Goal: Task Accomplishment & Management: Complete application form

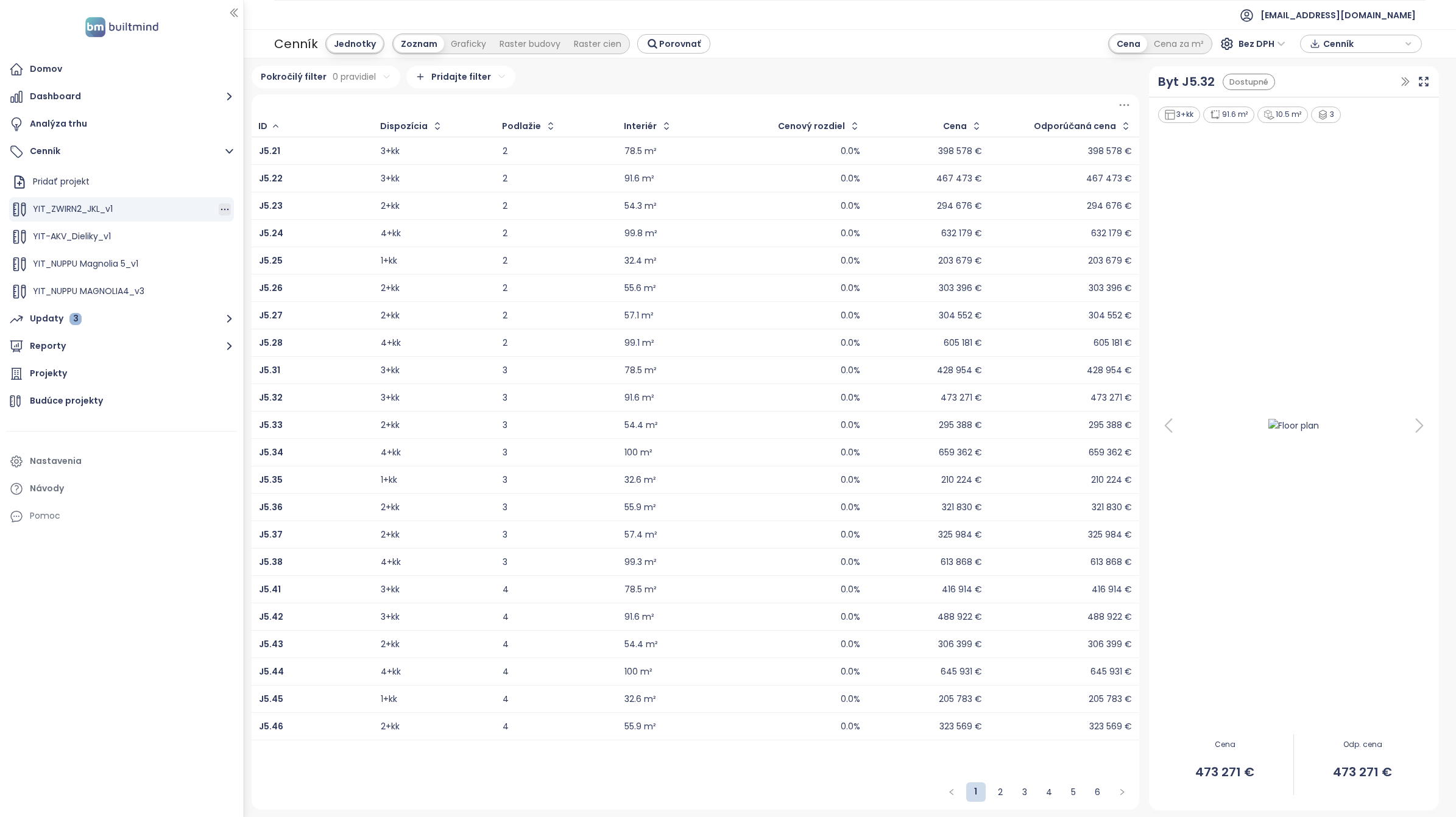
click at [219, 212] on icon "button" at bounding box center [225, 209] width 12 height 12
click at [81, 587] on div "Domov Dashboard Analýza trhu Cenník Pridať projekt YIT_ZWIRN2_JKL_v1 YIT-AKV_Di…" at bounding box center [121, 408] width 243 height 817
click at [76, 121] on div "Analýza trhu" at bounding box center [59, 123] width 57 height 16
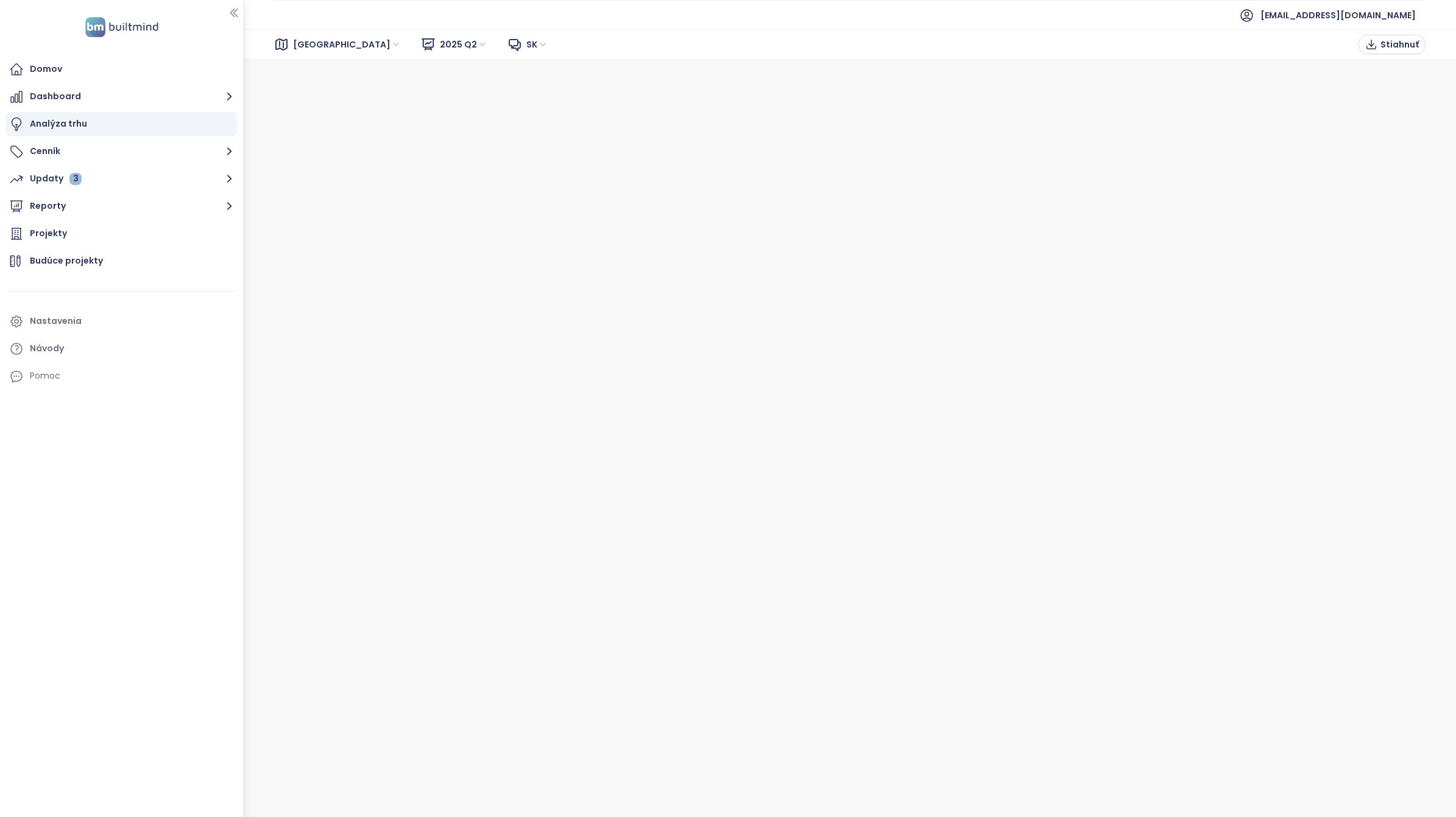
click at [440, 44] on span "2025 Q2" at bounding box center [463, 44] width 48 height 18
click at [37, 150] on button "Cenník" at bounding box center [121, 152] width 231 height 25
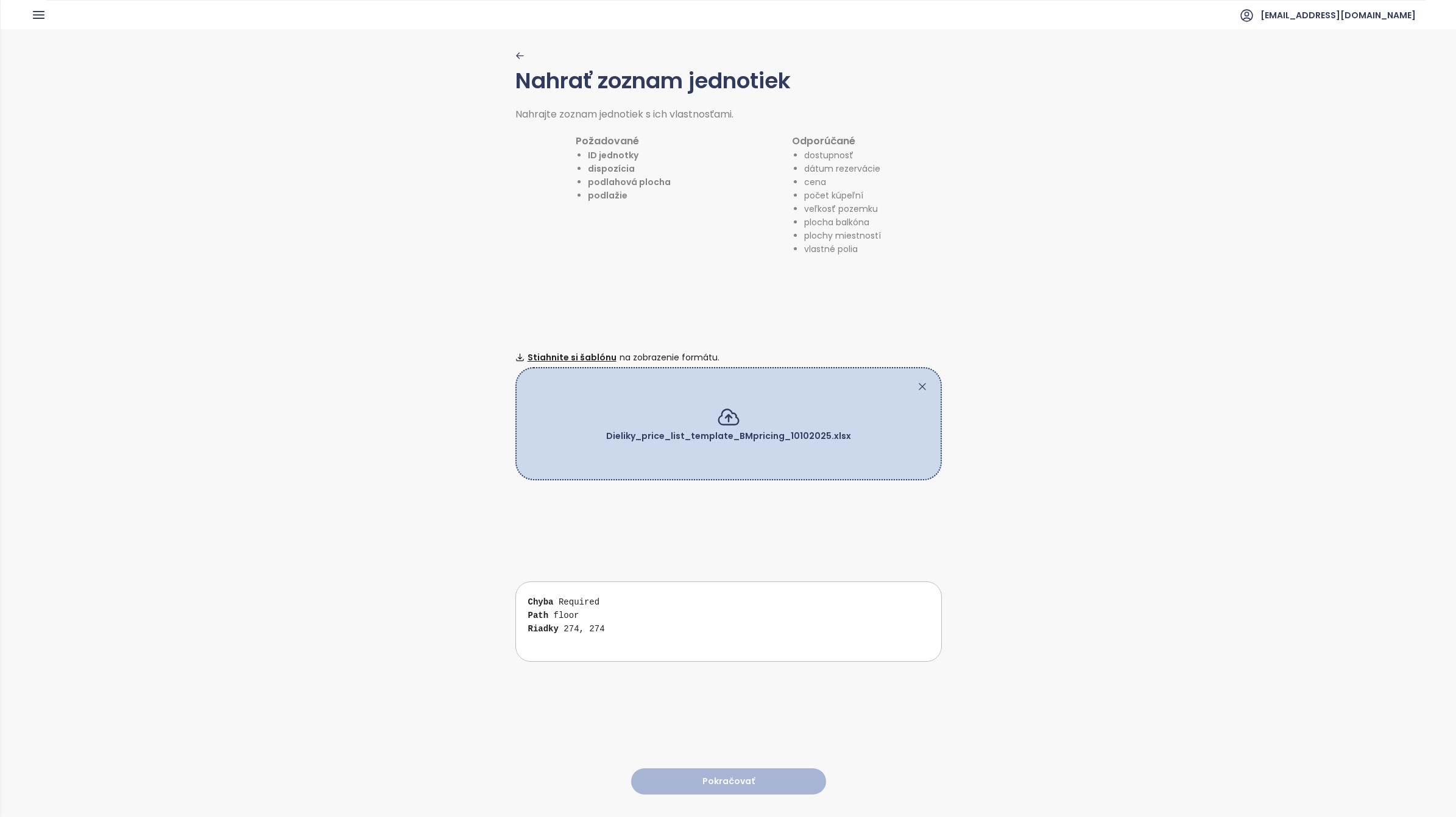
scroll to position [184, 0]
click at [916, 381] on icon at bounding box center [922, 386] width 12 height 12
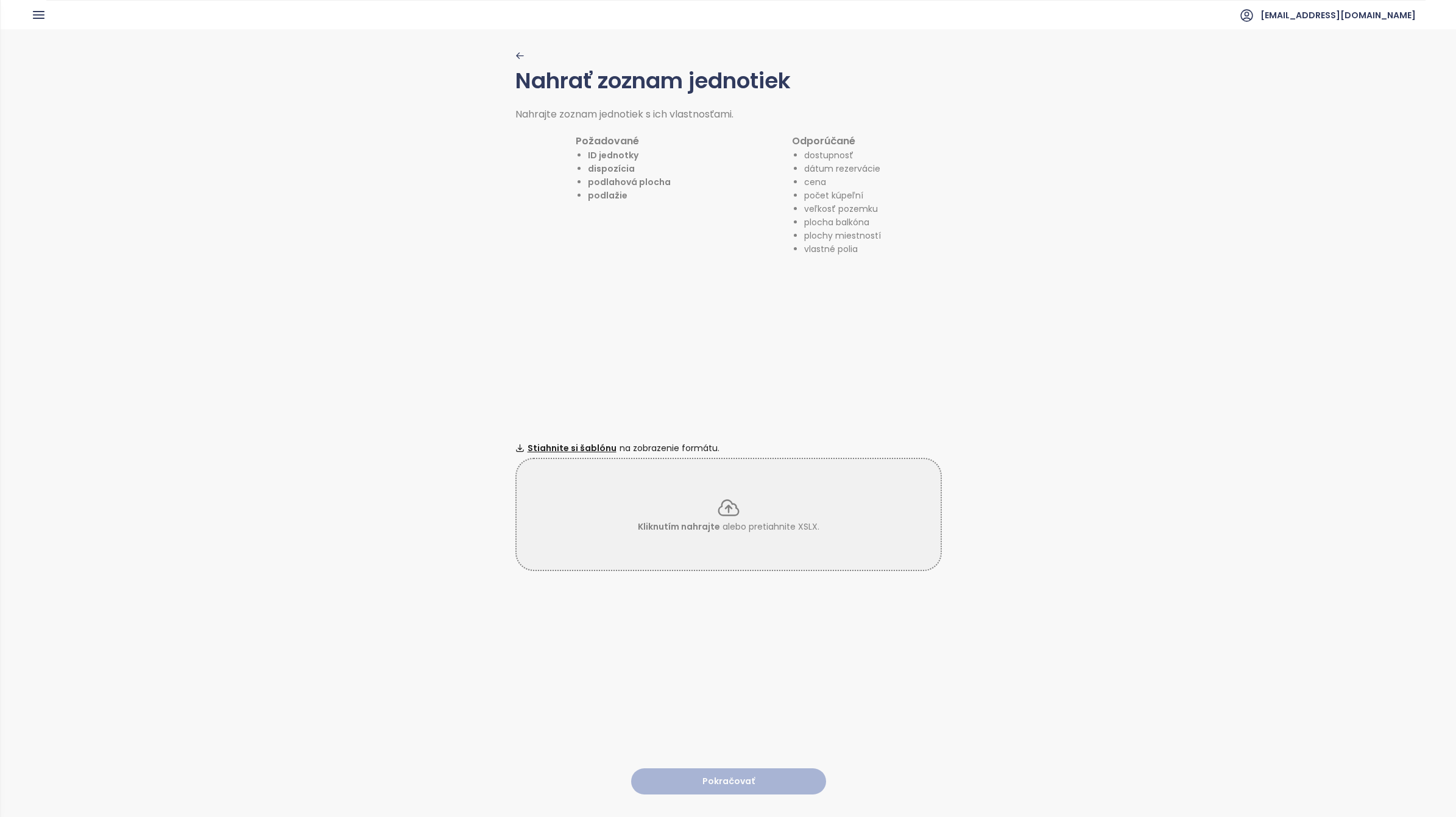
click at [724, 503] on icon at bounding box center [729, 508] width 25 height 25
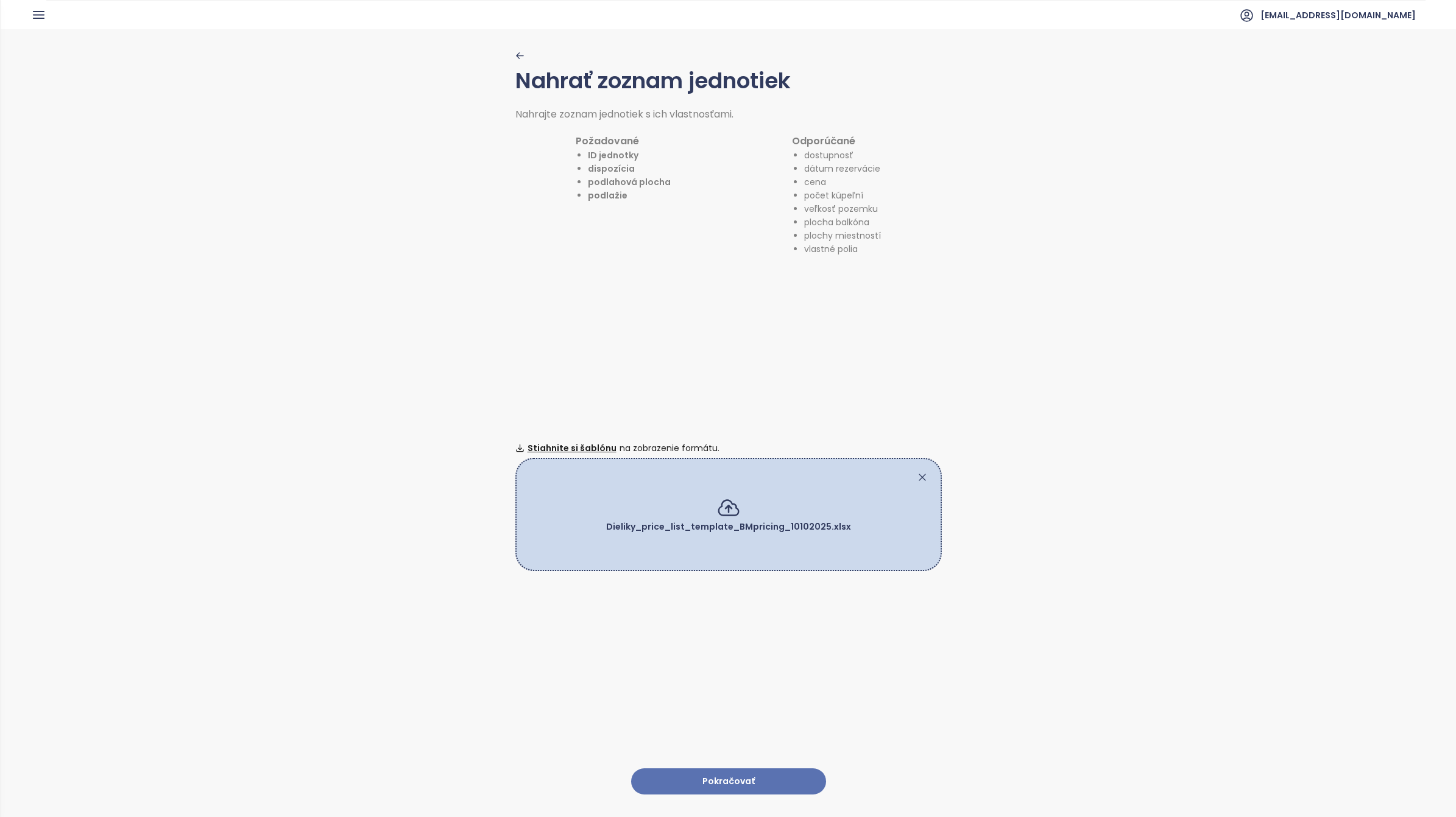
click at [725, 771] on button "Pokračovať" at bounding box center [728, 782] width 195 height 26
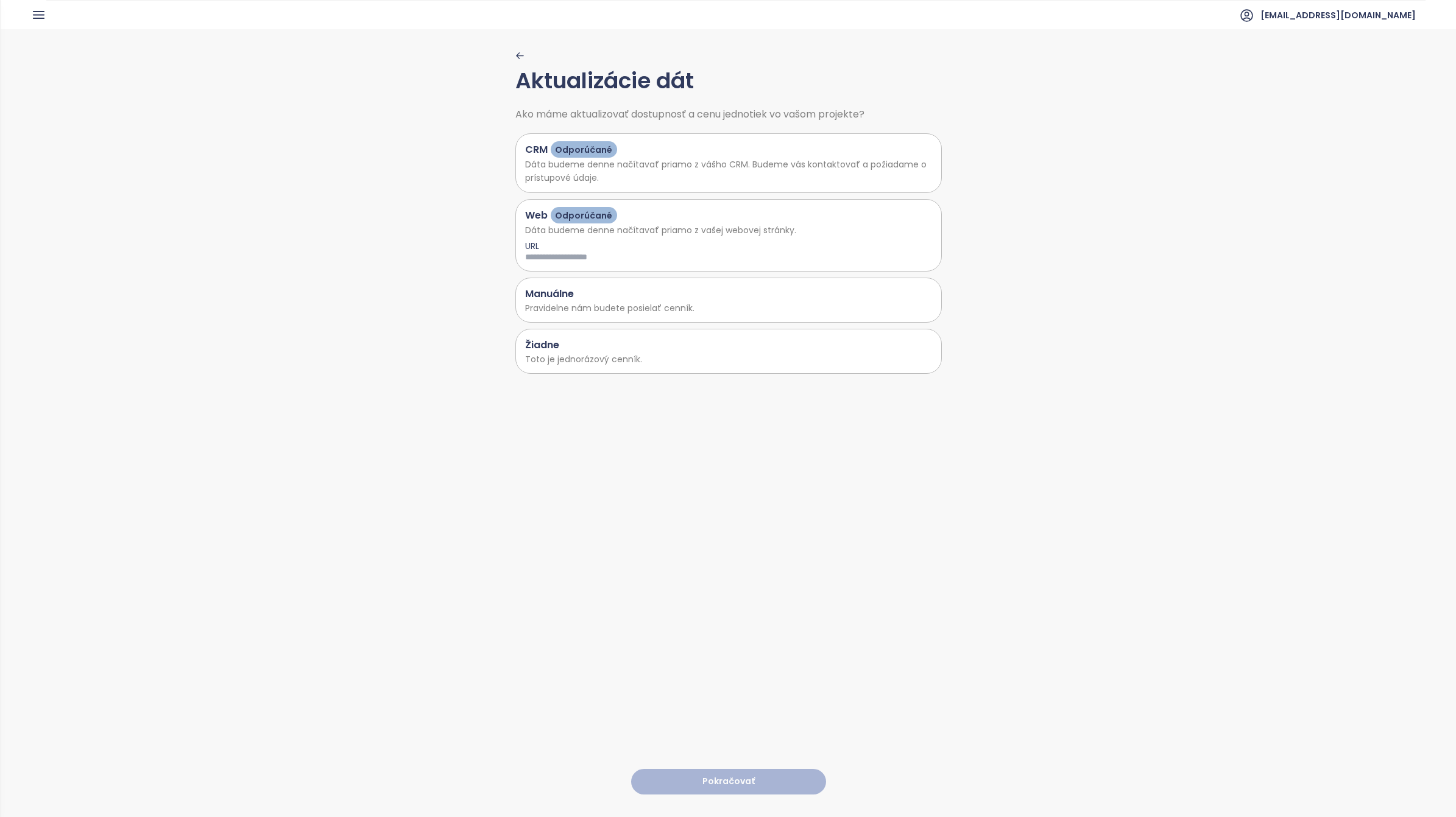
click at [547, 283] on div "Manuálne Pravidelne nám budete posielať cenník." at bounding box center [729, 300] width 427 height 45
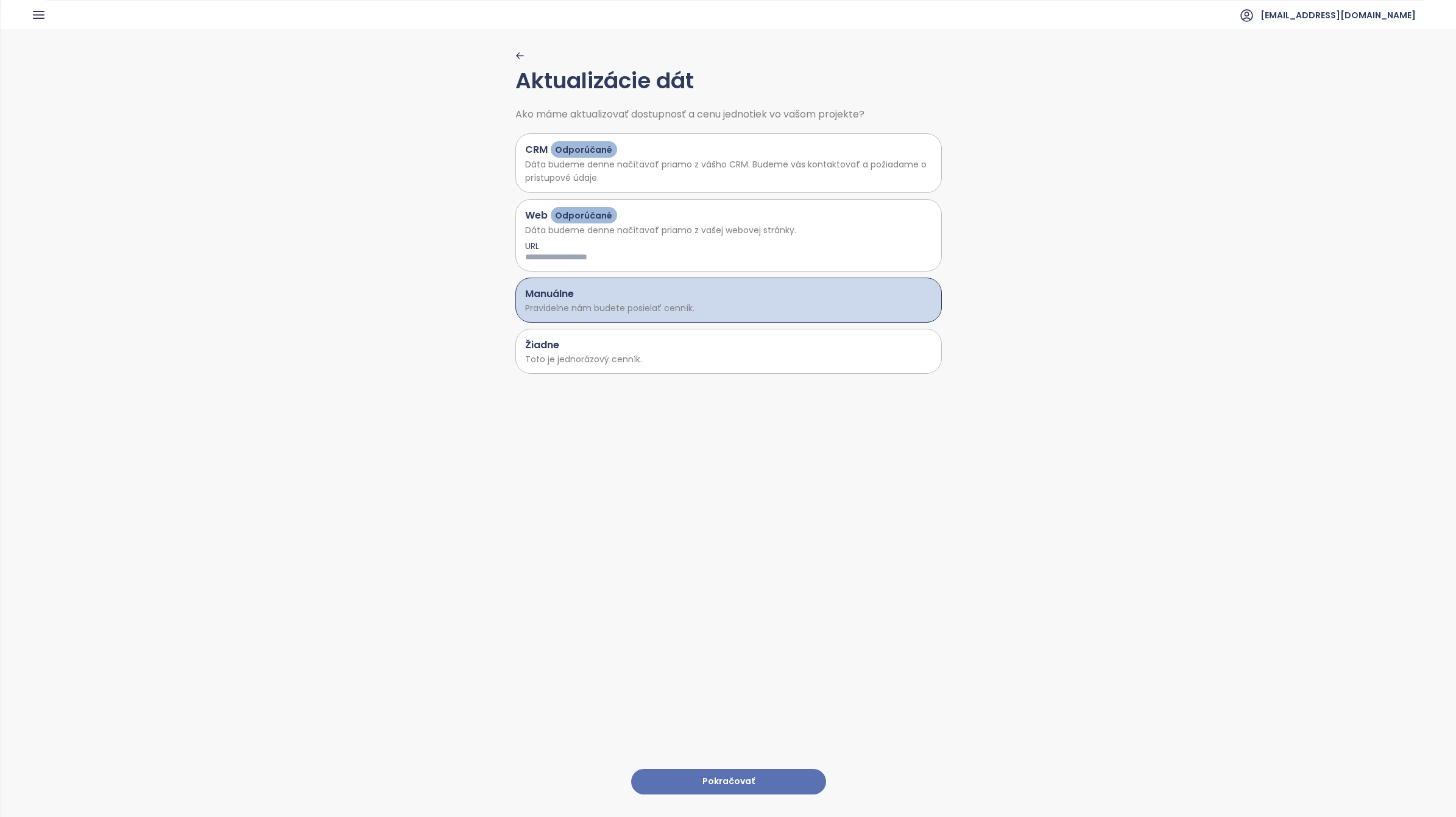
click at [712, 775] on button "Pokračovať" at bounding box center [728, 782] width 195 height 26
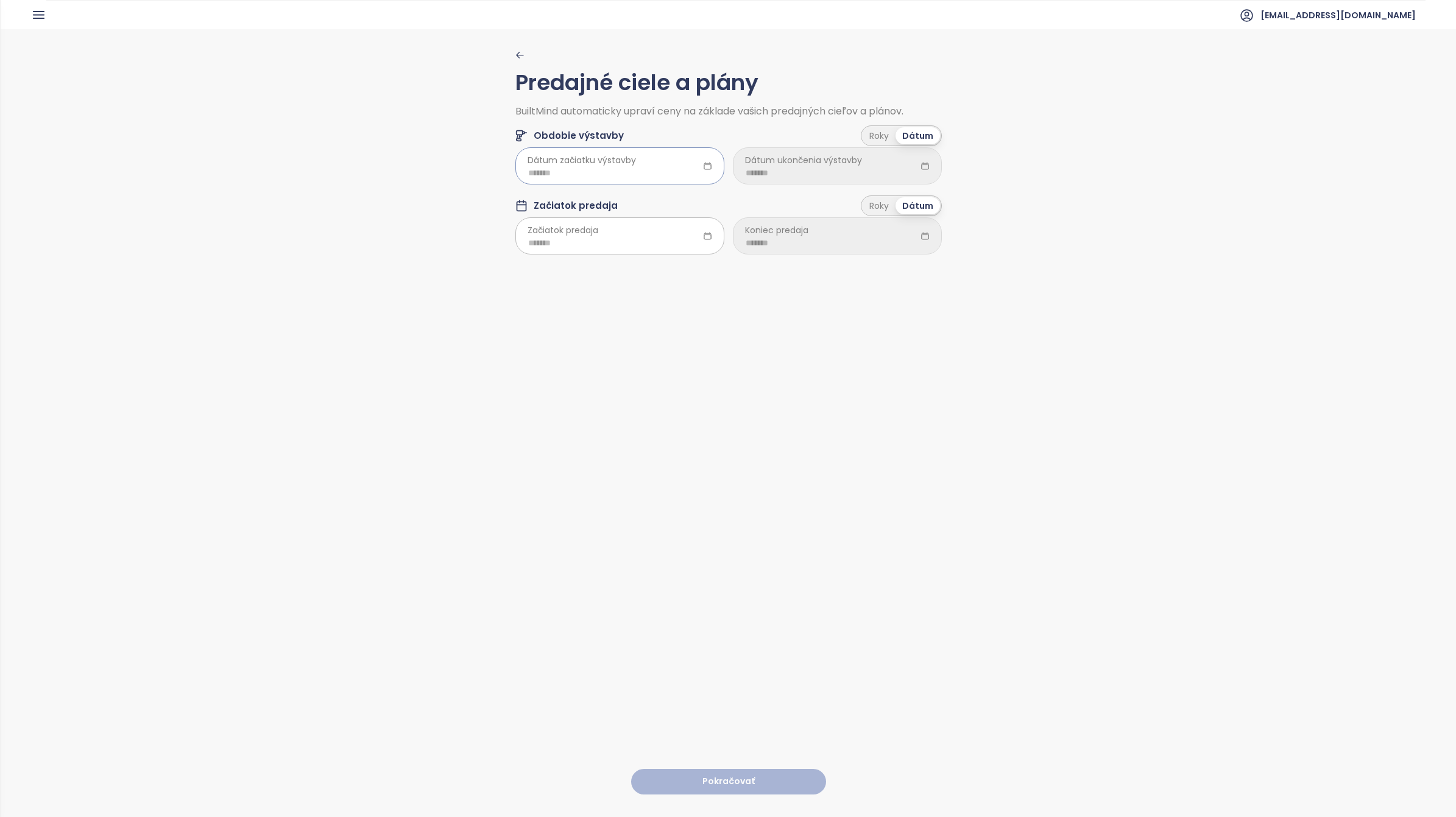
click at [645, 169] on input at bounding box center [619, 173] width 183 height 13
click at [606, 351] on div "Nov" at bounding box center [596, 352] width 37 height 15
type input "*******"
click at [867, 169] on input at bounding box center [837, 173] width 183 height 13
click at [891, 204] on button "button" at bounding box center [891, 199] width 13 height 25
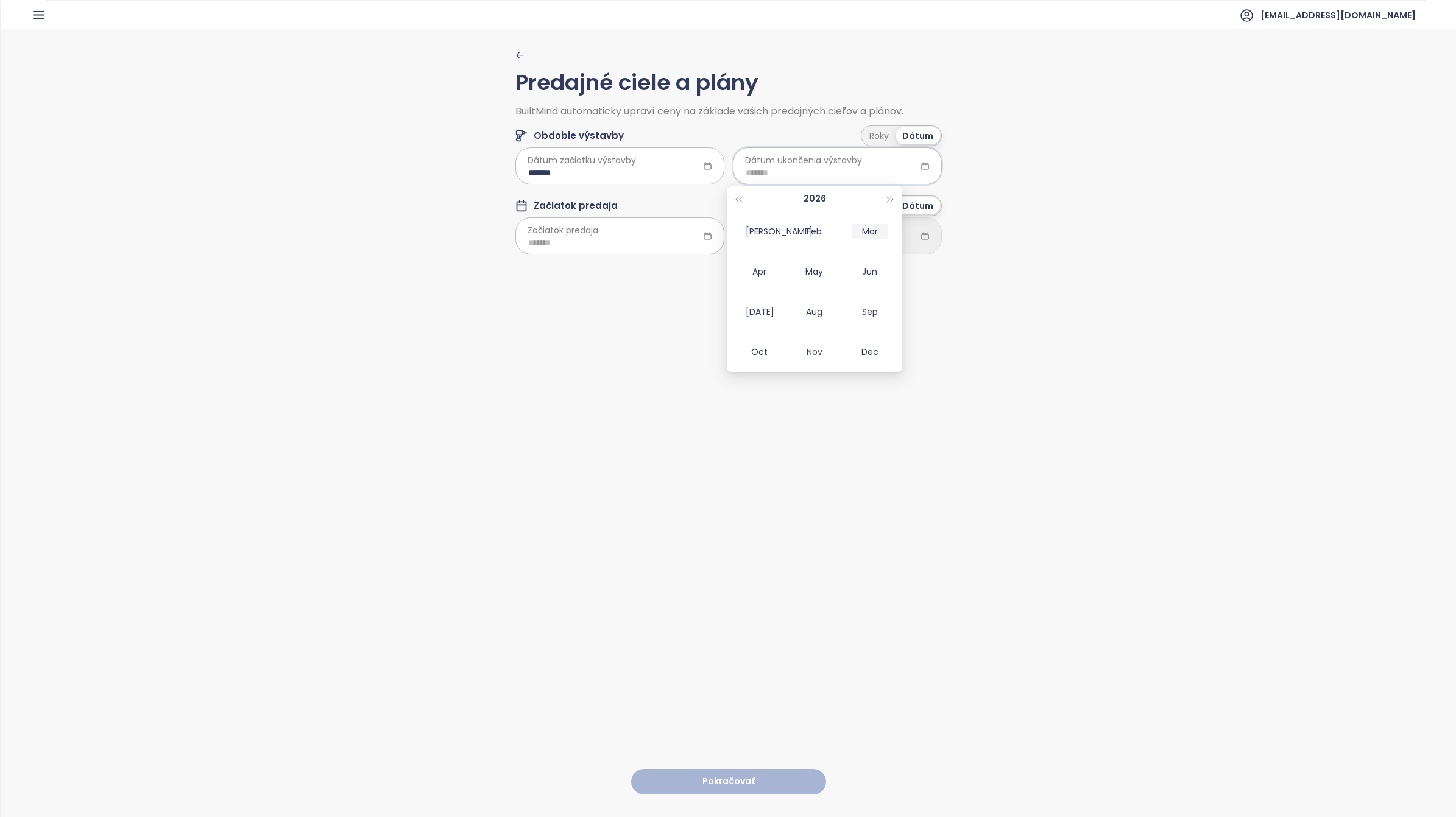
type input "*******"
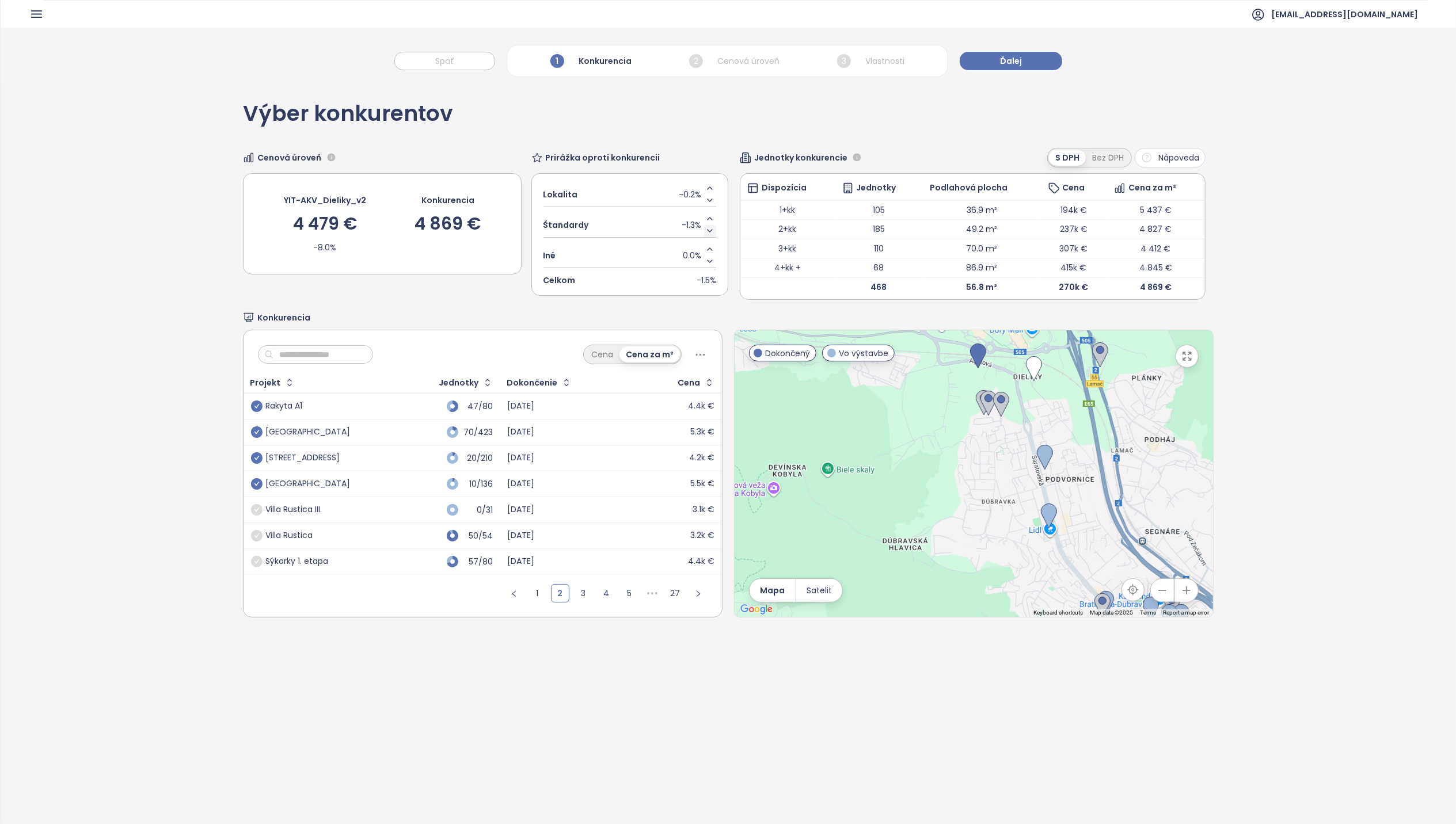
click at [705, 230] on icon "Decrease value" at bounding box center [710, 231] width 9 height 9
click at [705, 215] on icon "Increase value" at bounding box center [710, 219] width 9 height 9
click at [705, 216] on icon "Increase value" at bounding box center [710, 219] width 9 height 9
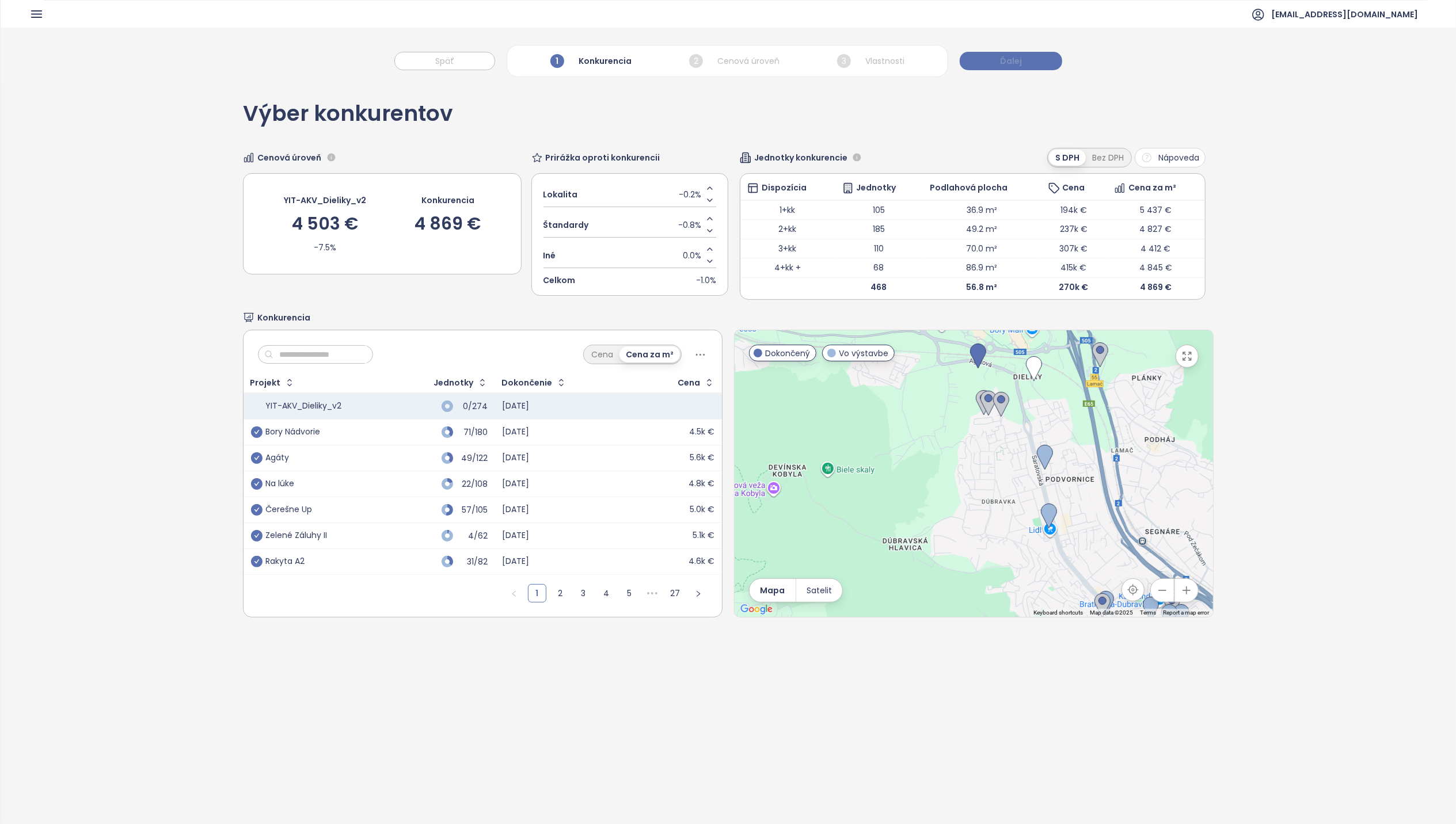
click at [1003, 63] on span "Ďalej" at bounding box center [1011, 61] width 22 height 12
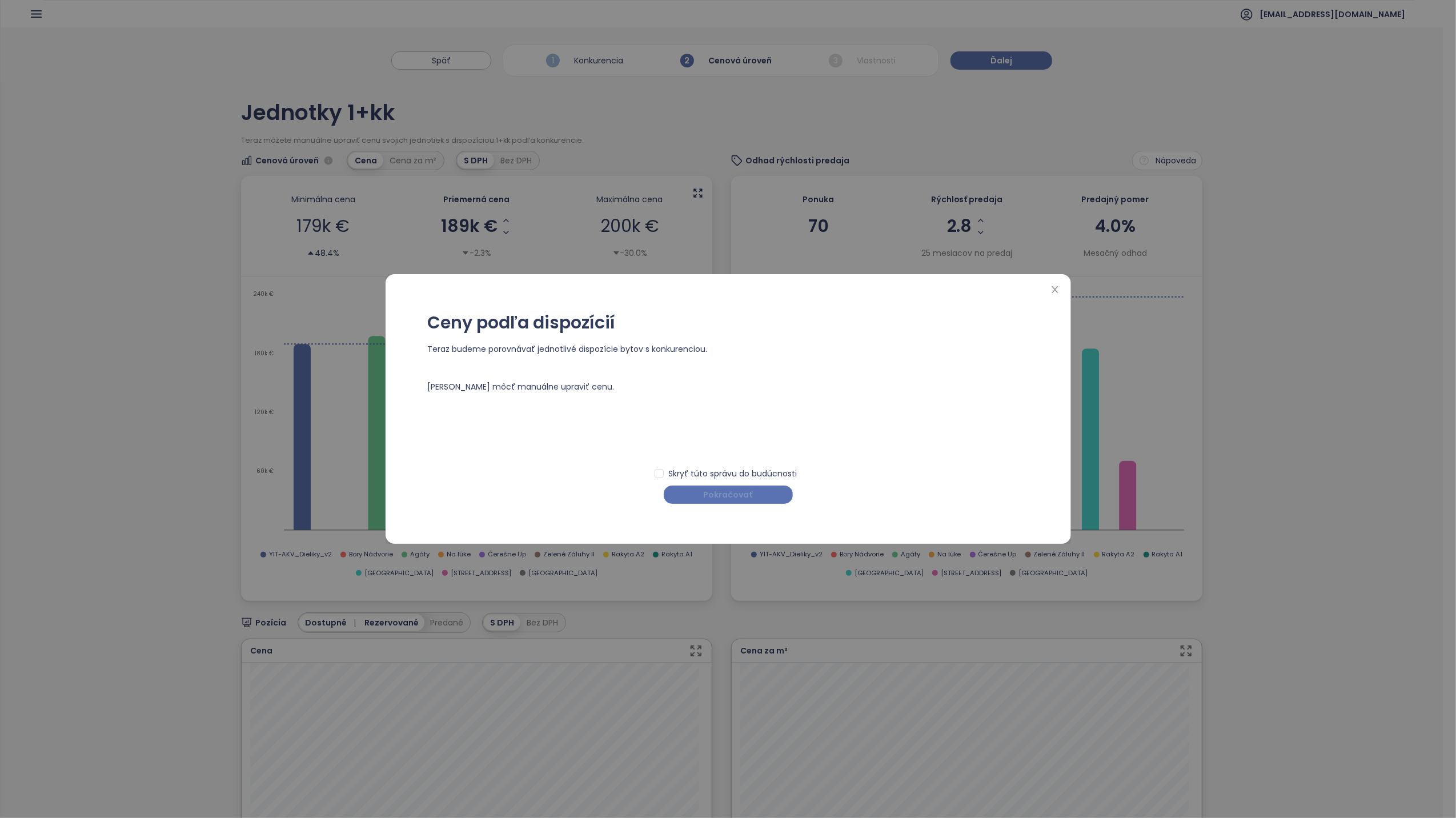
click at [766, 498] on button "Pokračovať" at bounding box center [728, 495] width 129 height 18
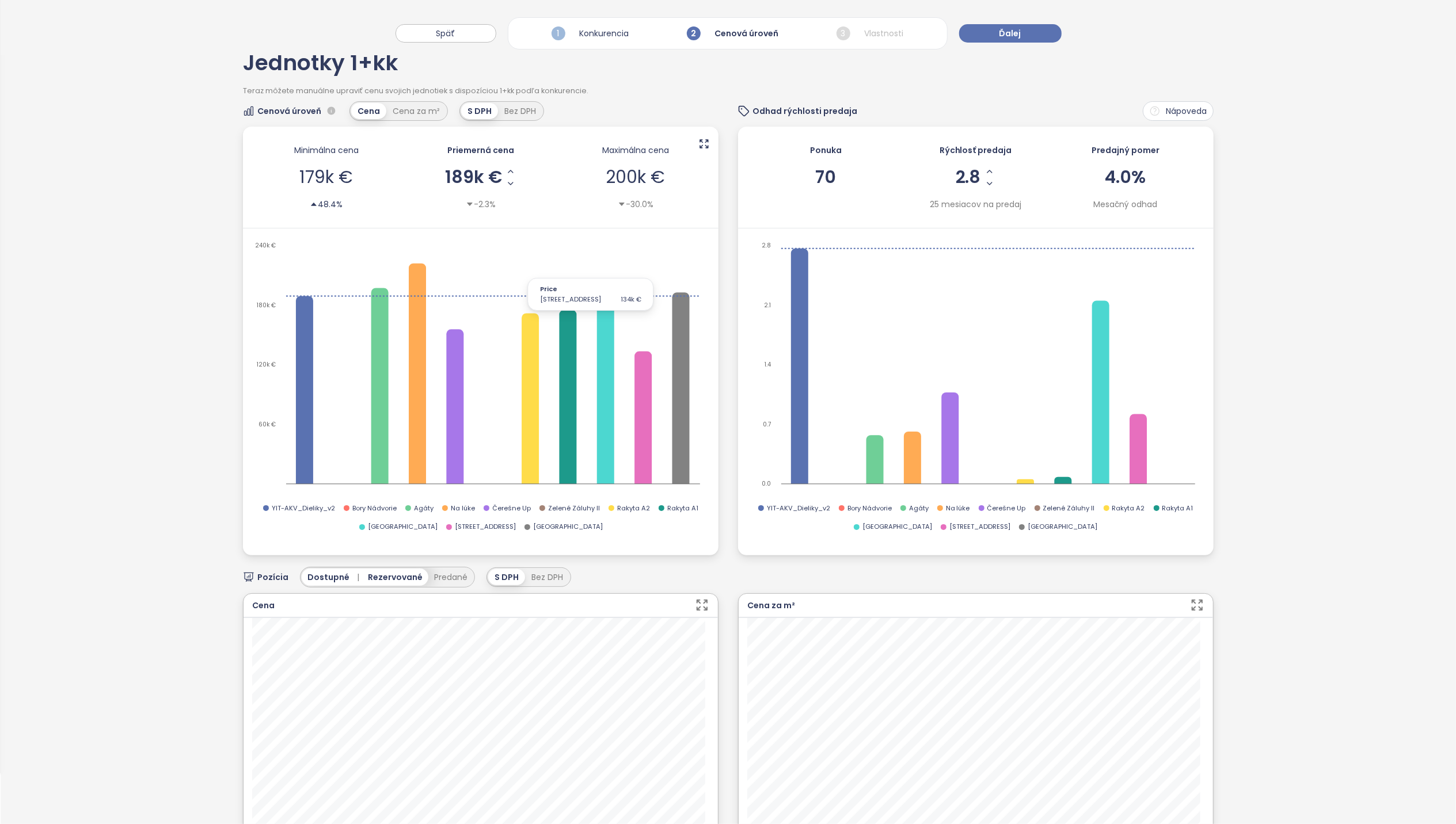
scroll to position [76, 0]
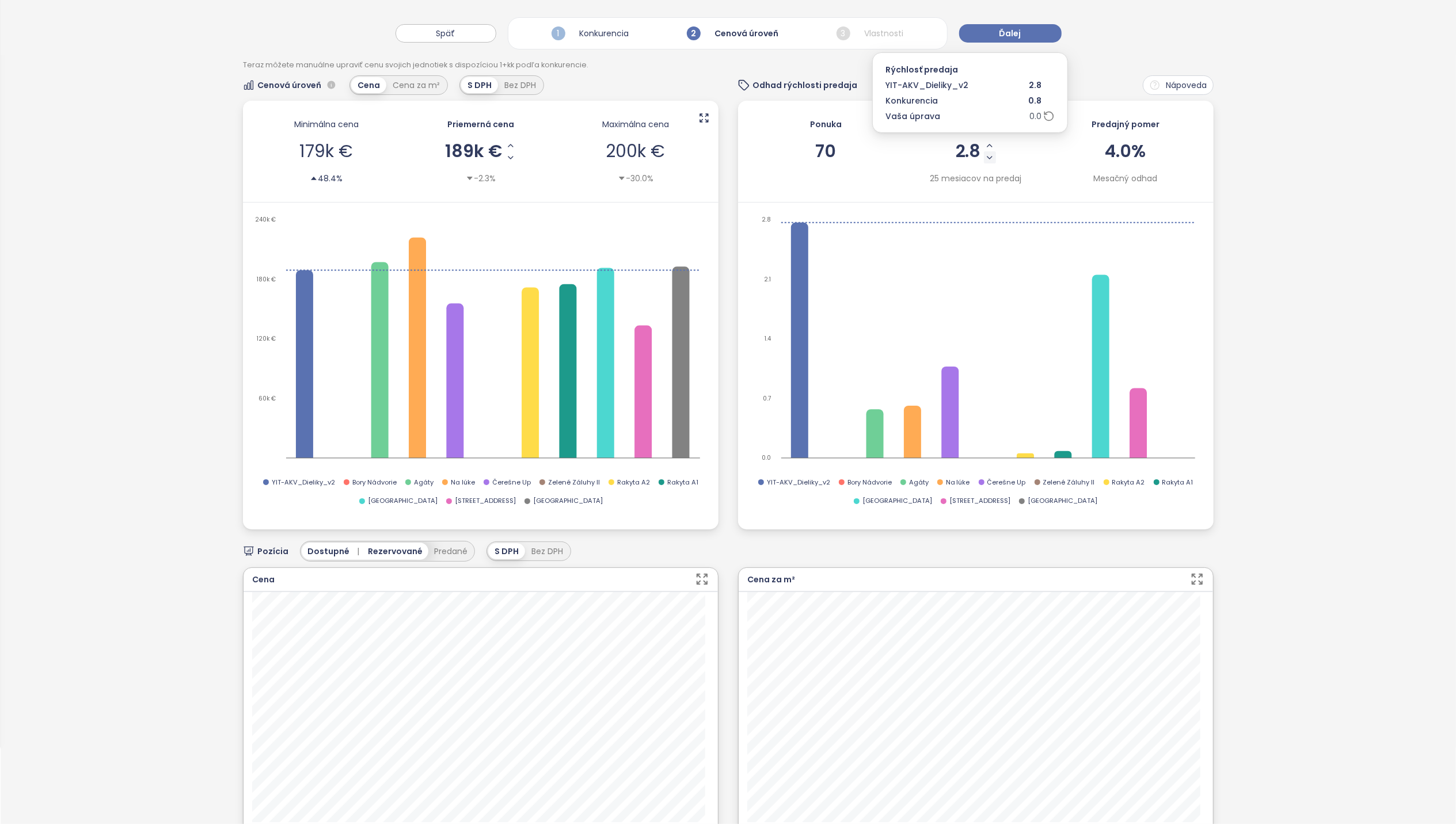
click at [987, 158] on icon "Decrease Sale Speed - Monthly" at bounding box center [989, 158] width 5 height 2
click at [986, 159] on icon "Decrease Sale Speed - Monthly" at bounding box center [989, 158] width 5 height 2
click at [985, 159] on icon "Decrease Sale Speed - Monthly" at bounding box center [989, 158] width 9 height 9
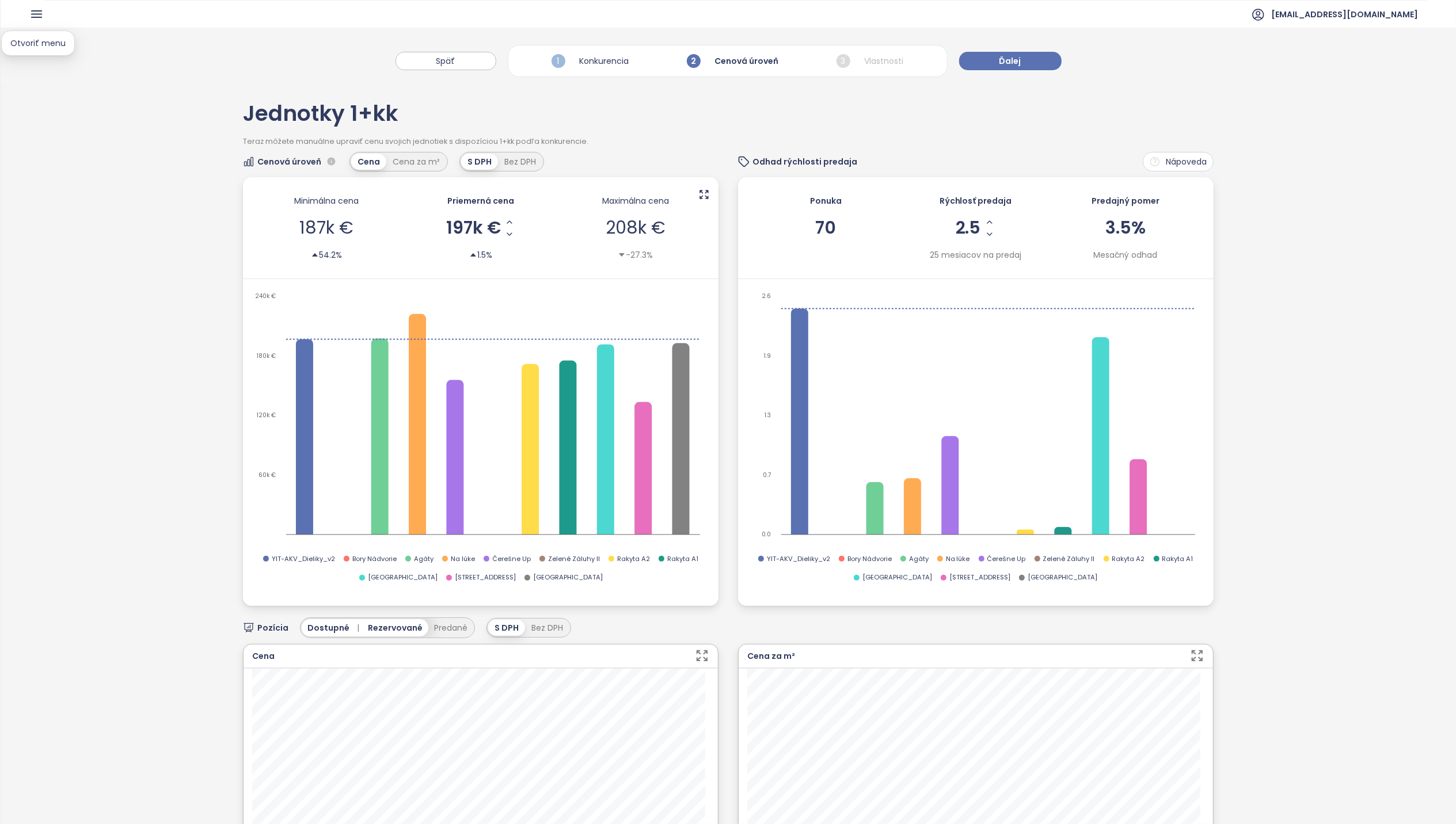
click at [33, 15] on icon "button" at bounding box center [36, 14] width 10 height 6
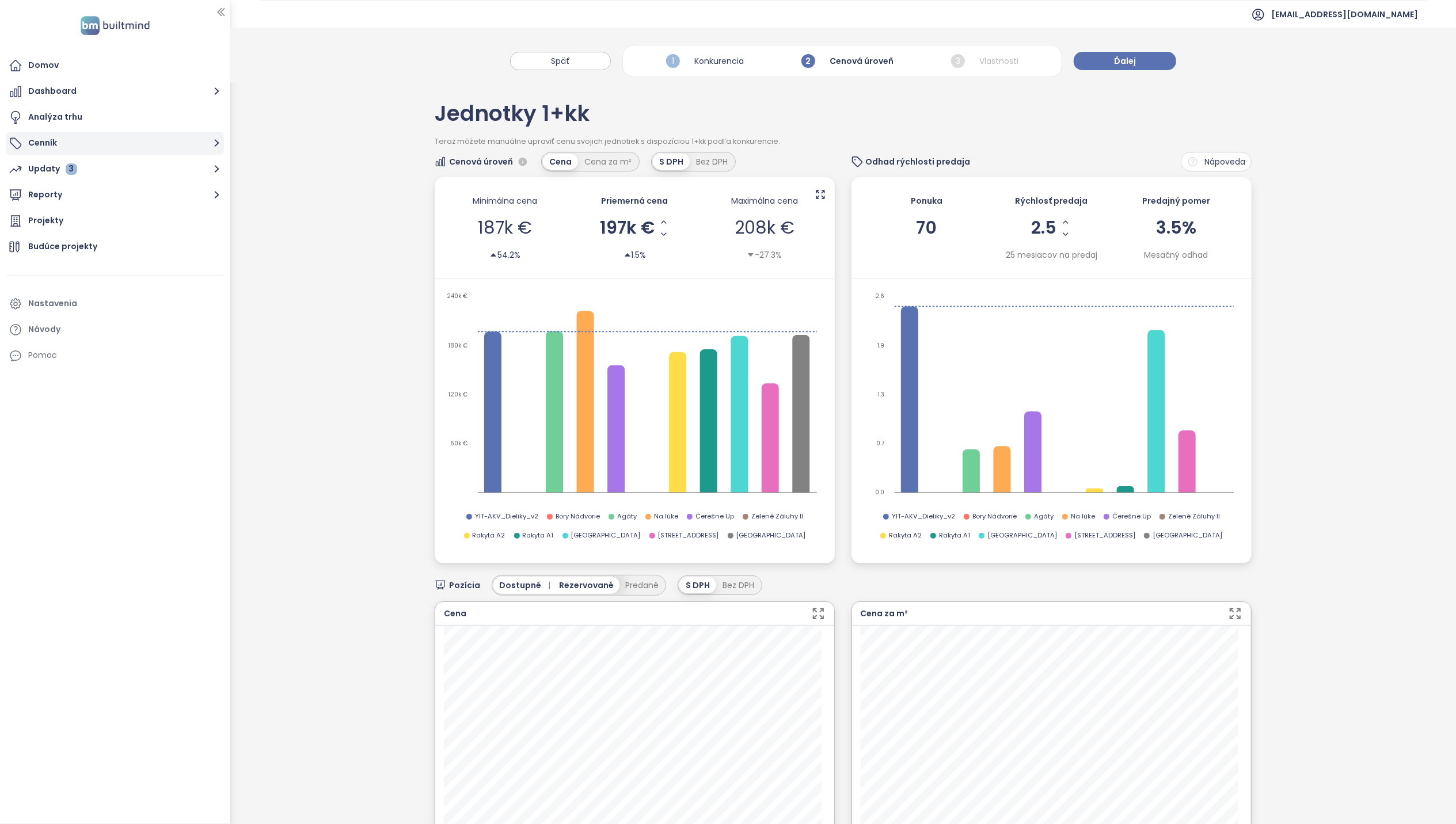
click at [47, 138] on button "Cenník" at bounding box center [114, 144] width 219 height 23
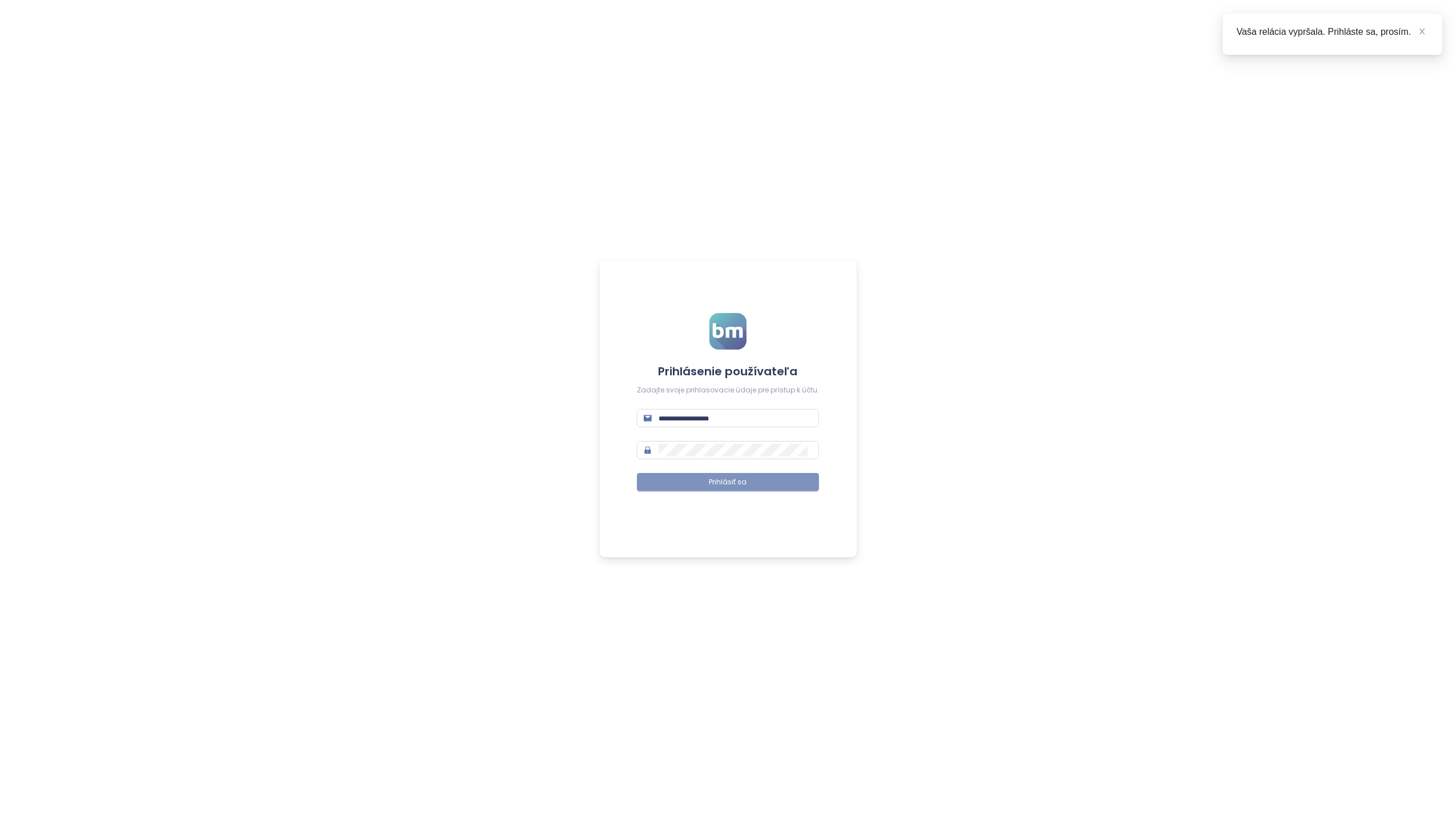
type input "**********"
click at [730, 482] on span "Prihlásiť sa" at bounding box center [728, 482] width 38 height 11
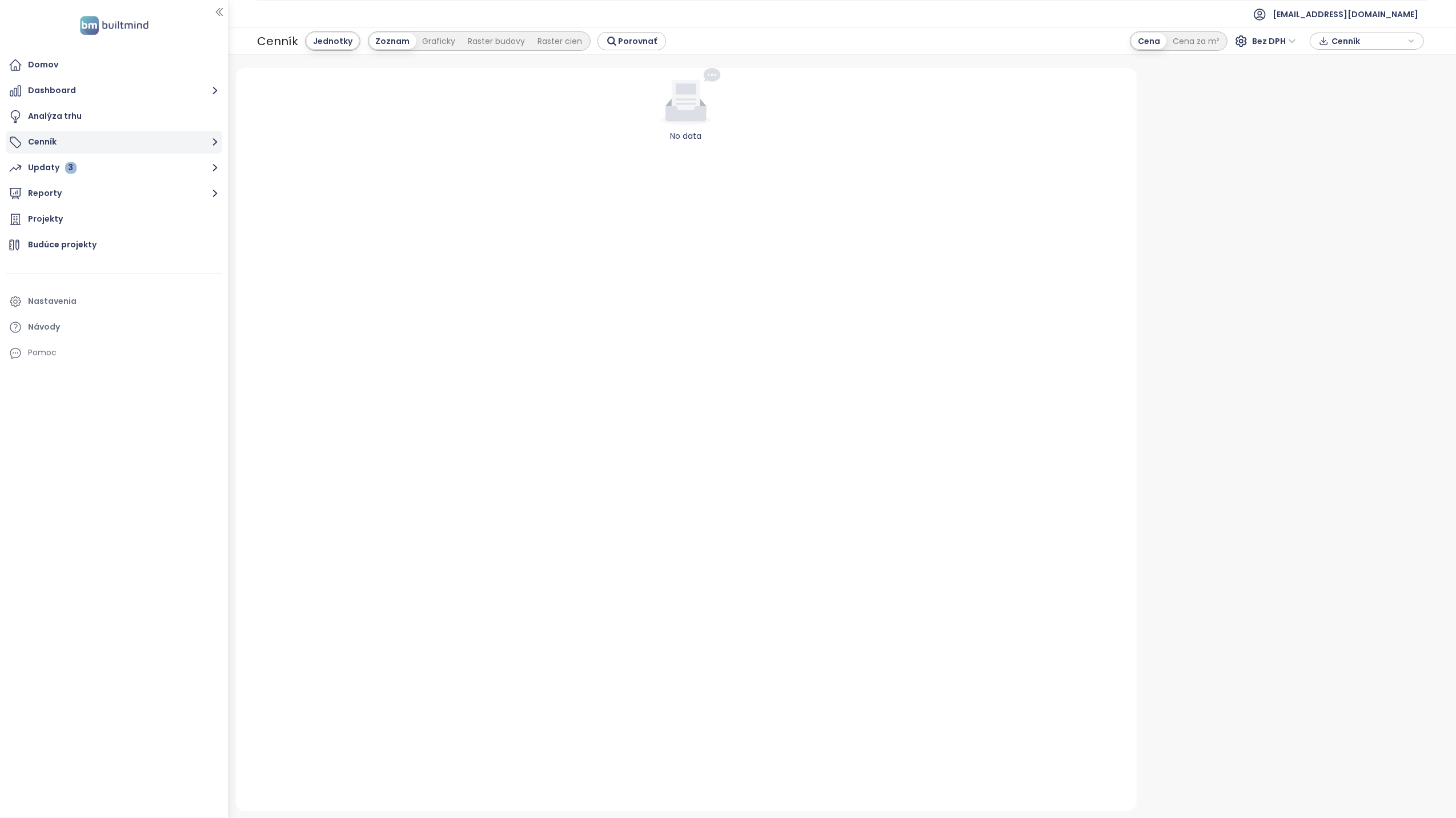
click at [46, 147] on button "Cenník" at bounding box center [113, 143] width 217 height 23
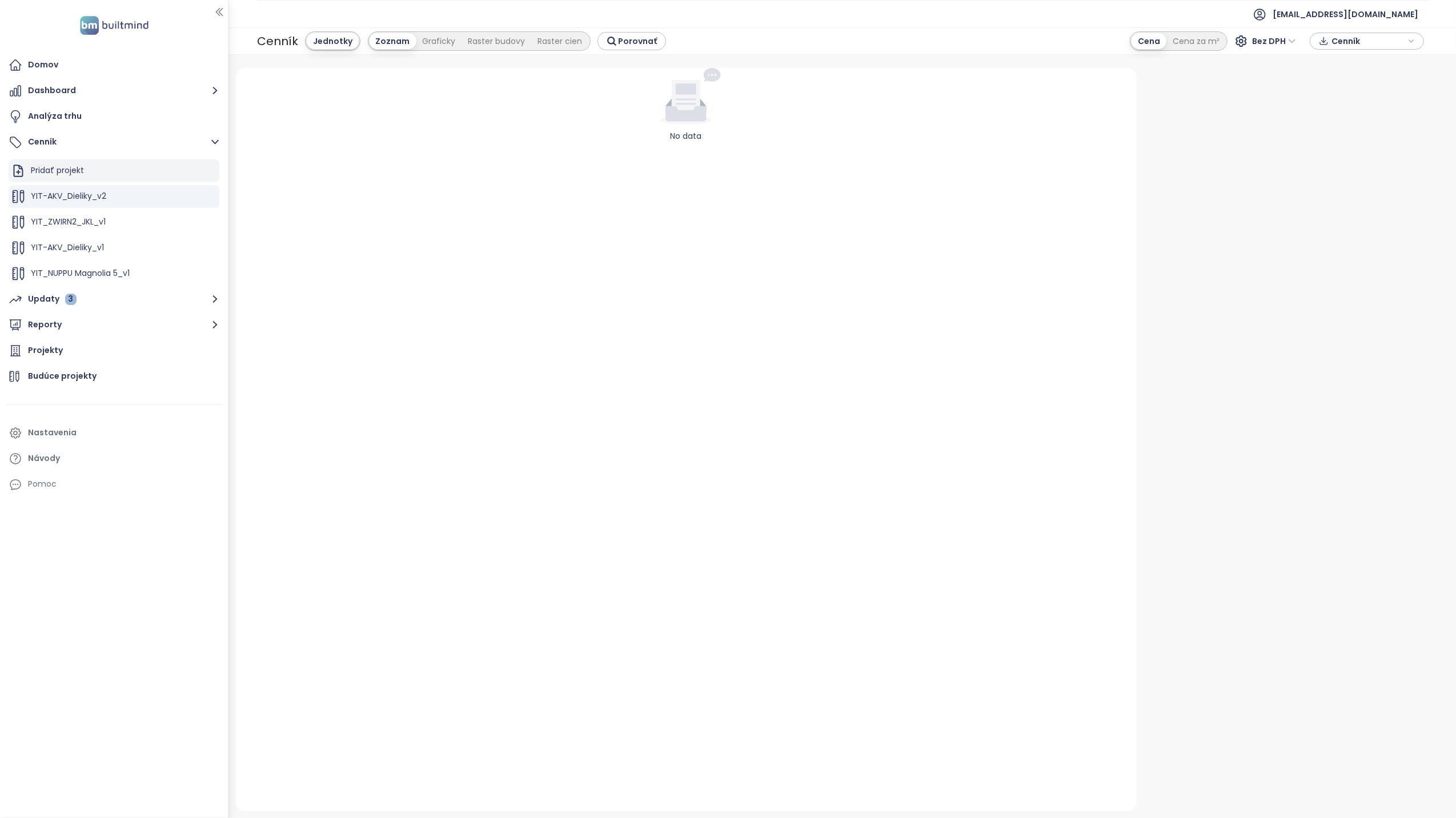
click at [57, 172] on div "Pridať projekt" at bounding box center [57, 170] width 53 height 15
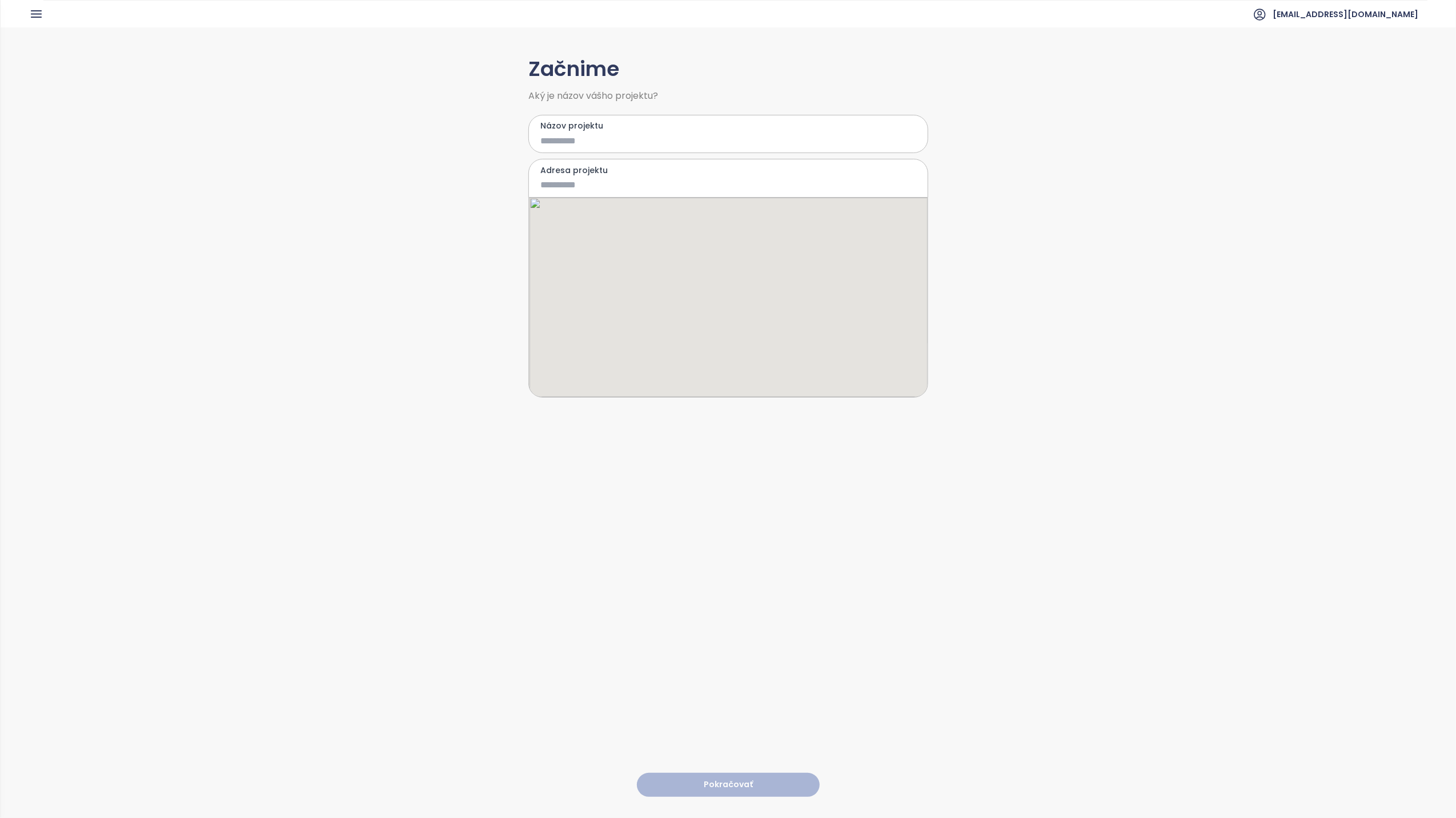
click at [553, 136] on input "Názov projektu" at bounding box center [720, 140] width 359 height 15
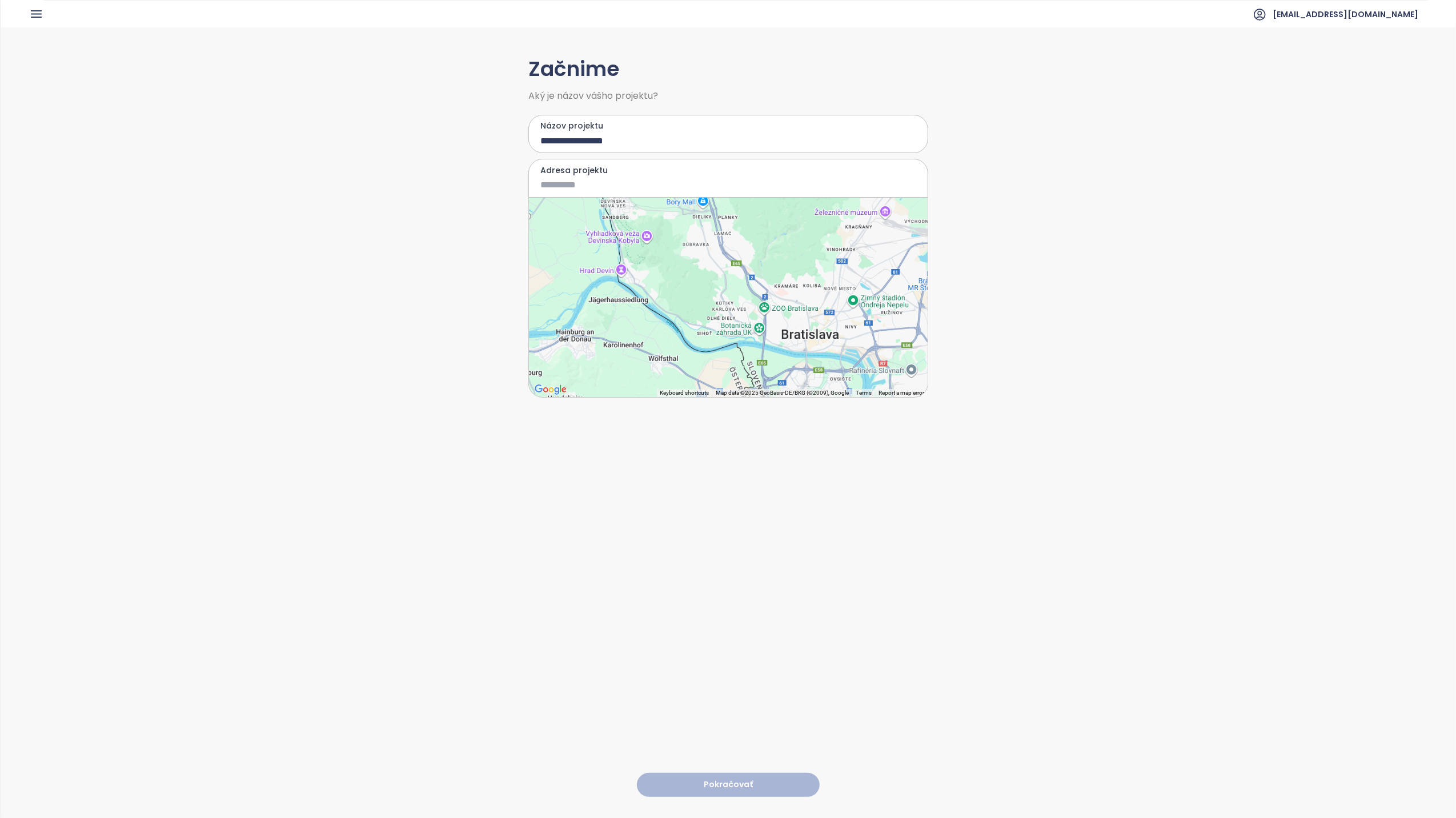
type input "**********"
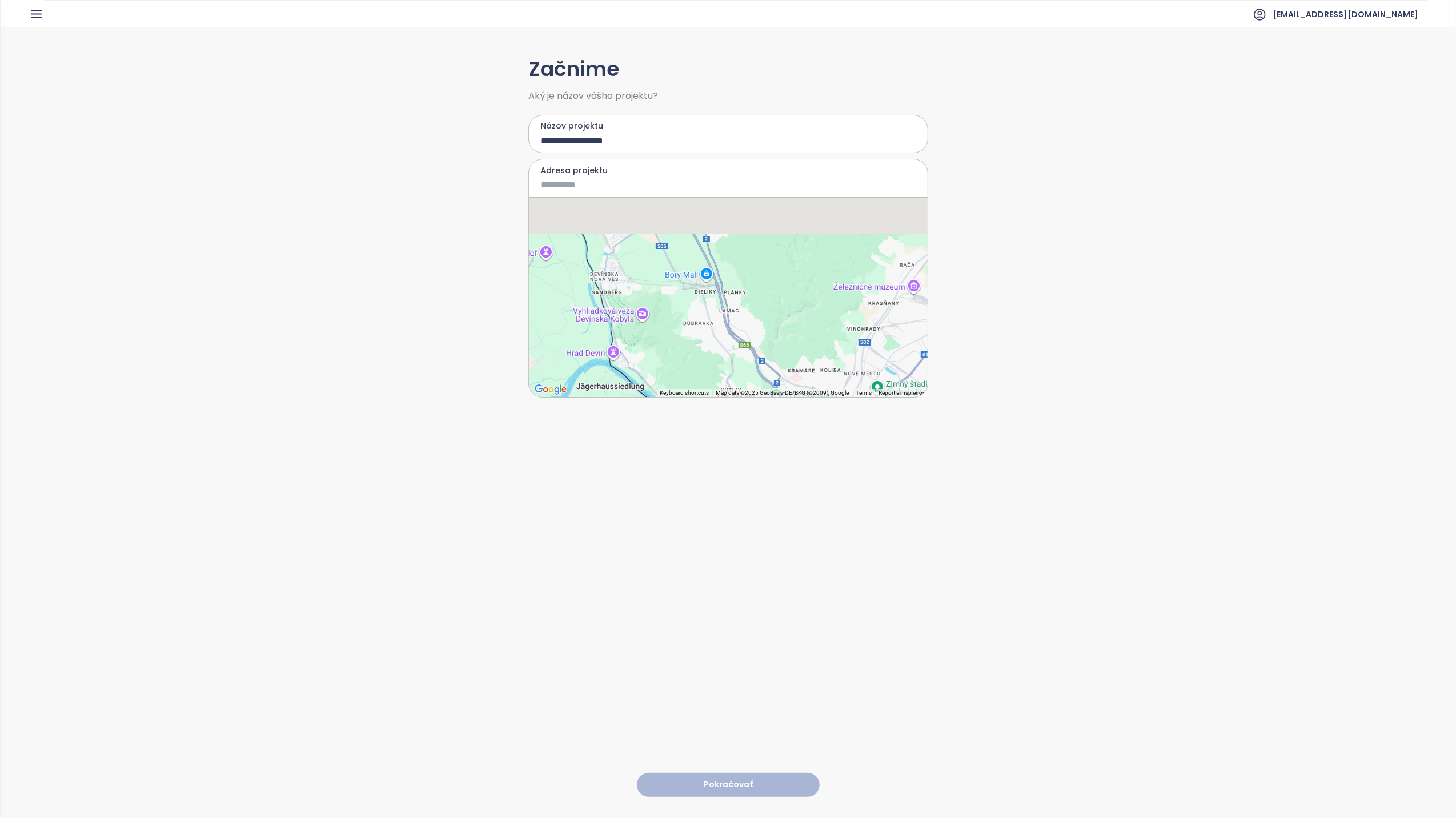
drag, startPoint x: 691, startPoint y: 257, endPoint x: 694, endPoint y: 341, distance: 84.1
click at [694, 341] on div at bounding box center [728, 297] width 398 height 199
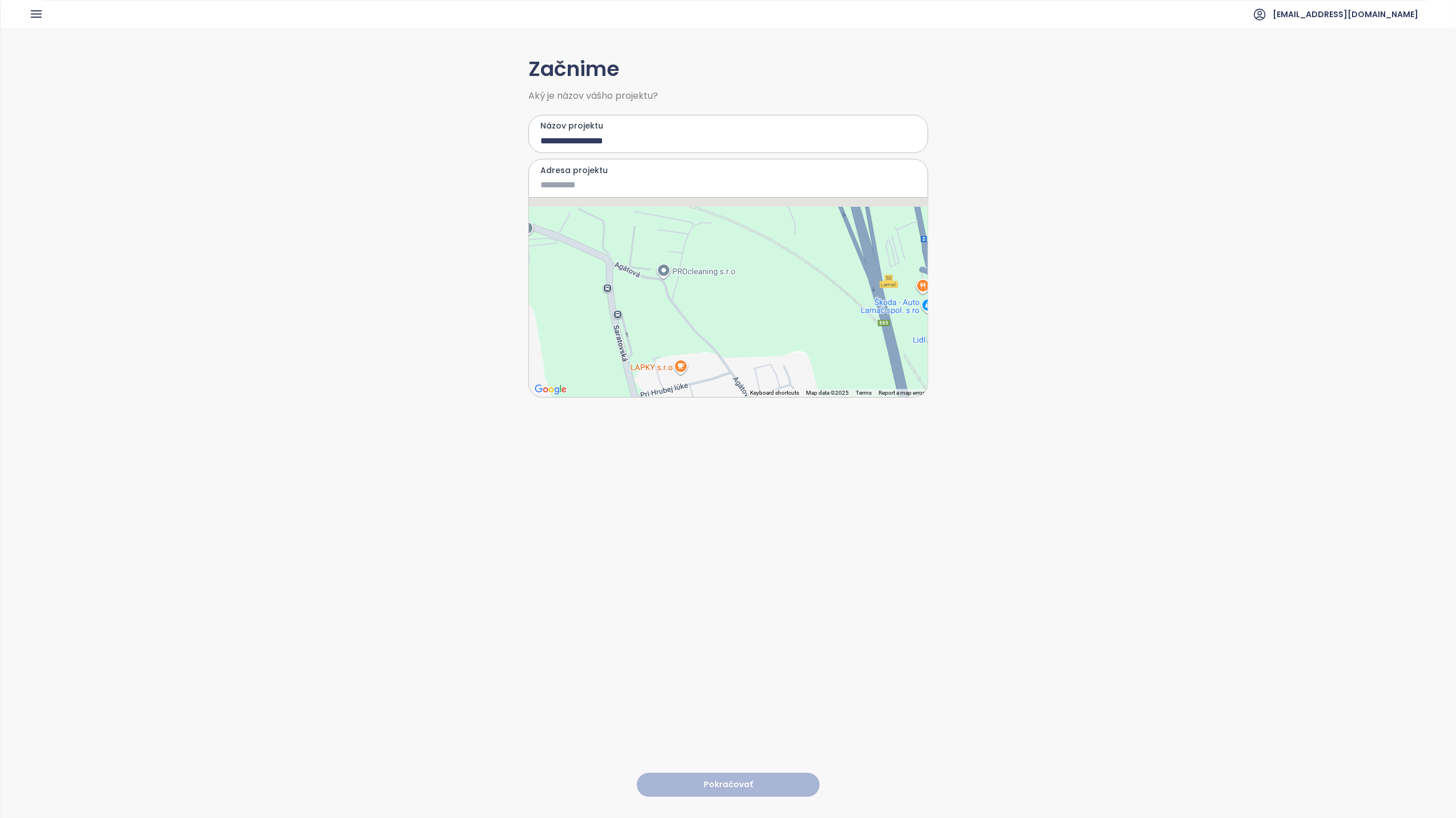
drag, startPoint x: 673, startPoint y: 288, endPoint x: 667, endPoint y: 383, distance: 95.2
click at [667, 383] on div at bounding box center [728, 297] width 398 height 199
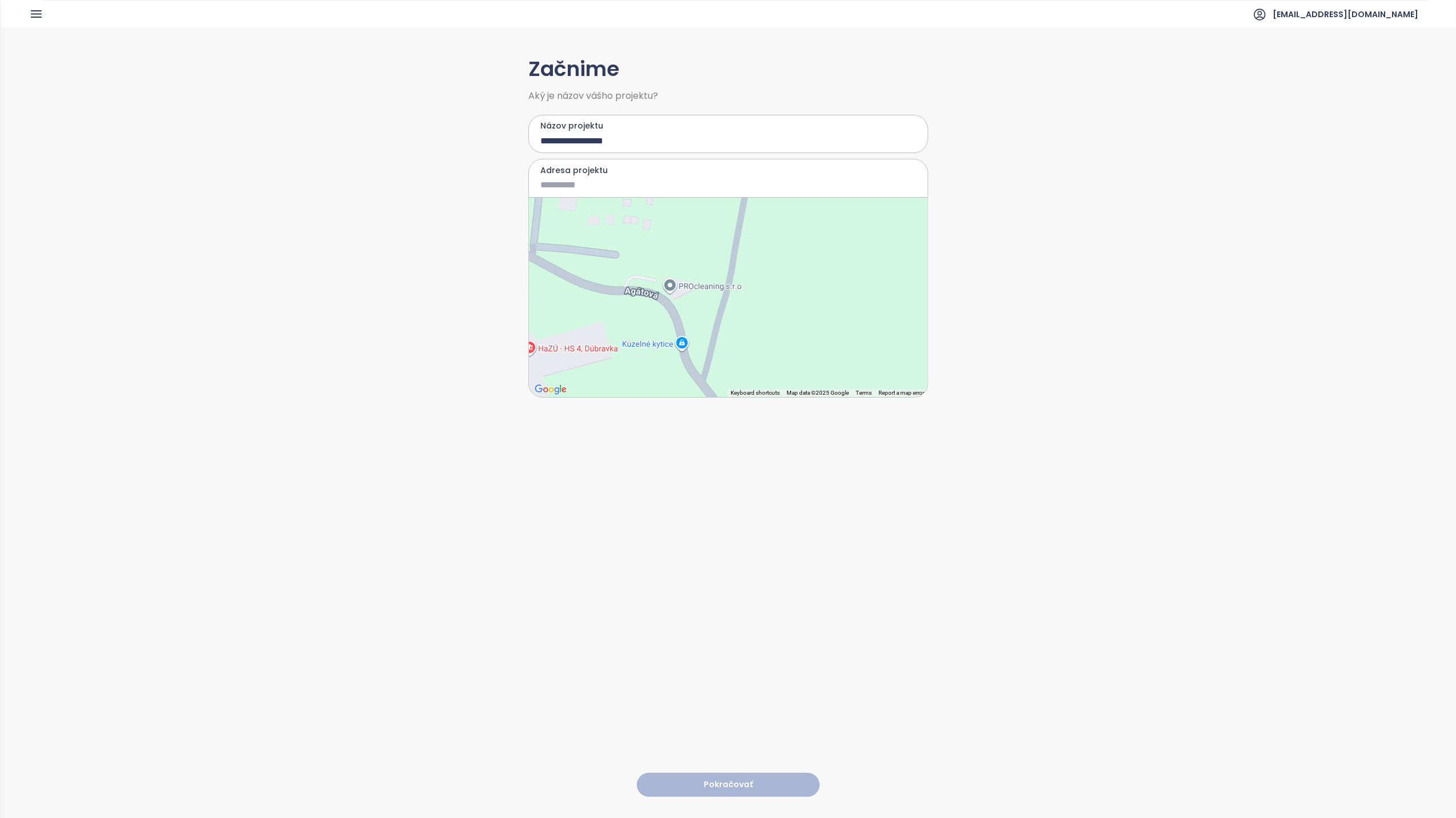
click at [721, 321] on div at bounding box center [728, 297] width 398 height 199
type input "**********"
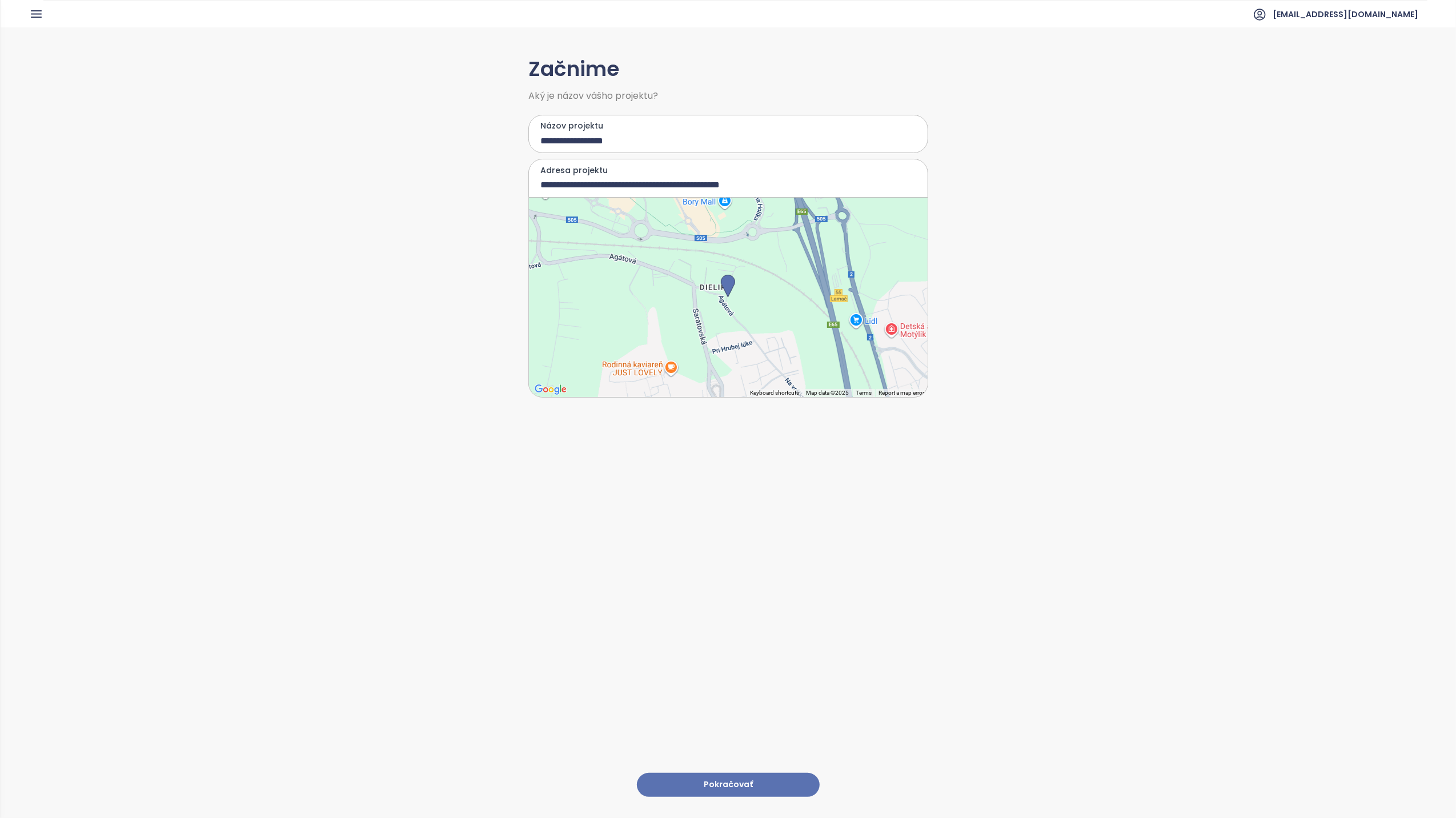
click at [723, 774] on button "Pokračovať" at bounding box center [728, 786] width 183 height 25
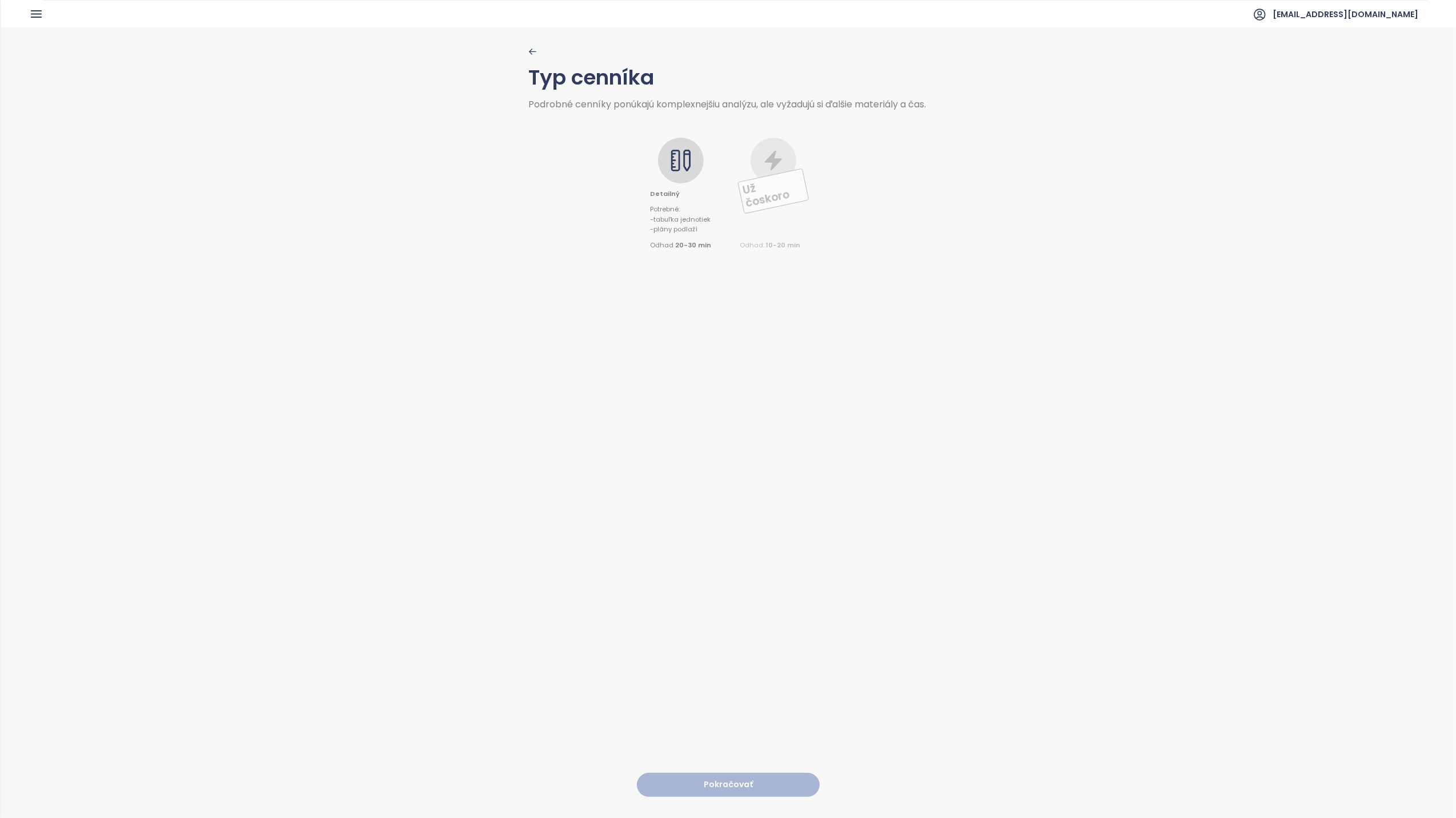
click at [684, 172] on icon at bounding box center [681, 161] width 23 height 23
click at [712, 778] on button "Pokračovať" at bounding box center [728, 786] width 183 height 25
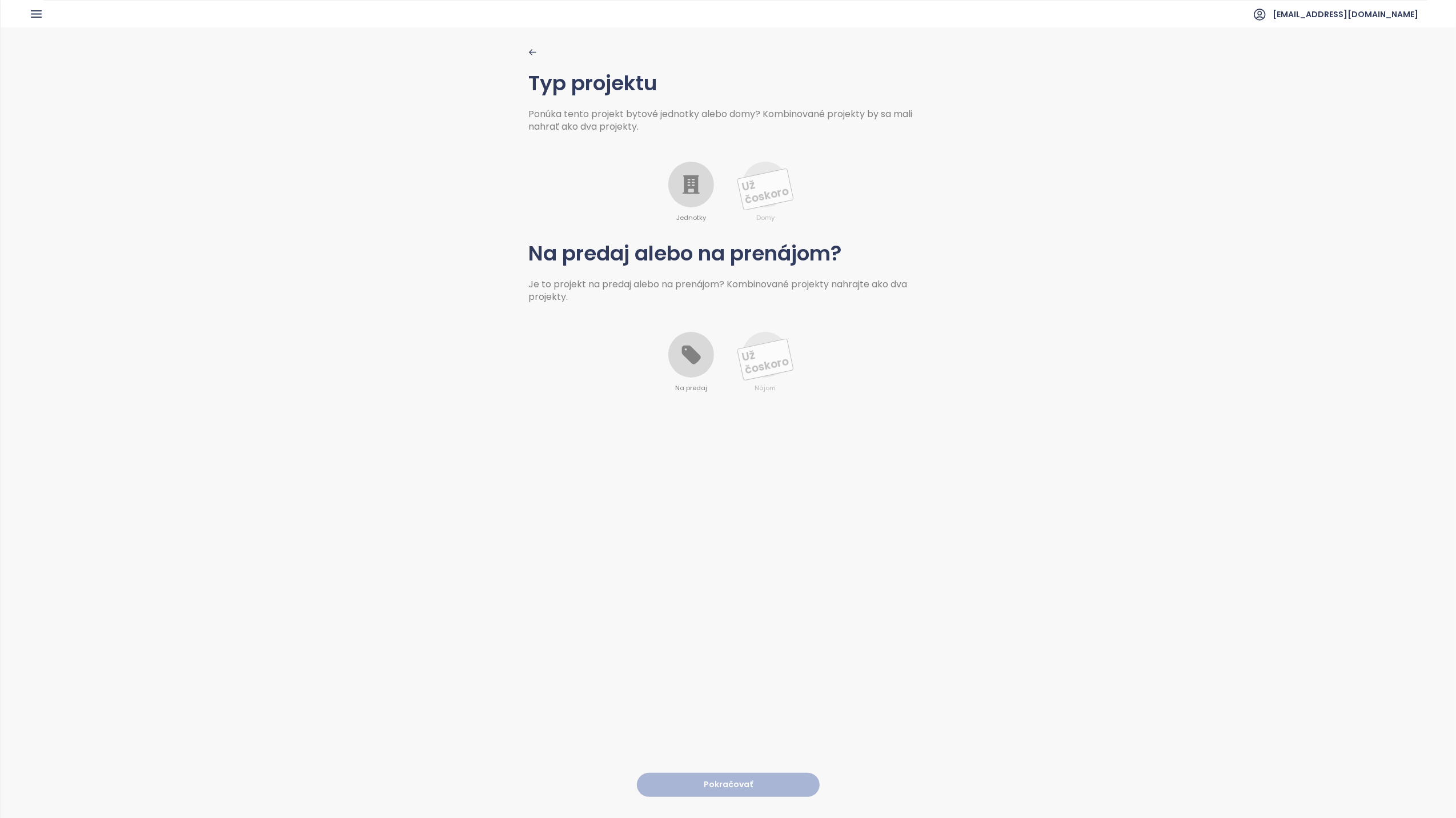
click at [683, 181] on icon at bounding box center [691, 185] width 17 height 19
click at [687, 353] on icon at bounding box center [691, 355] width 19 height 19
click at [708, 774] on button "Pokračovať" at bounding box center [728, 786] width 183 height 25
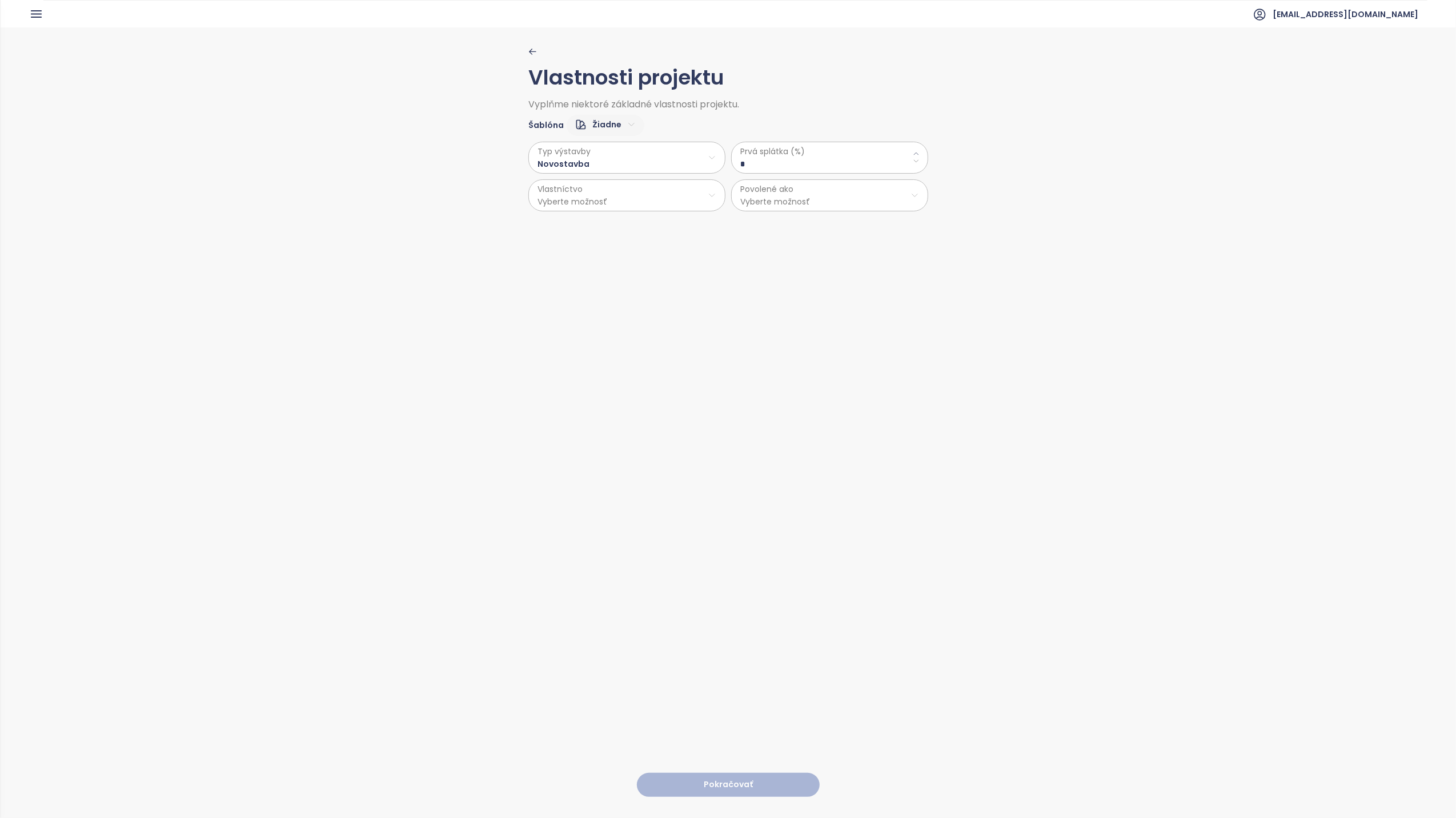
click at [762, 163] on \(\%\) "*" at bounding box center [829, 164] width 179 height 12
click at [740, 163] on \(\%\) "*" at bounding box center [829, 164] width 179 height 12
drag, startPoint x: 741, startPoint y: 163, endPoint x: 710, endPoint y: 156, distance: 31.8
click at [710, 156] on div "Typ výstavby Novostavba Vlastníctvo Vyberte možnosť Prvá splátka (%) * Povolené…" at bounding box center [729, 173] width 400 height 75
type \(\%\) "**"
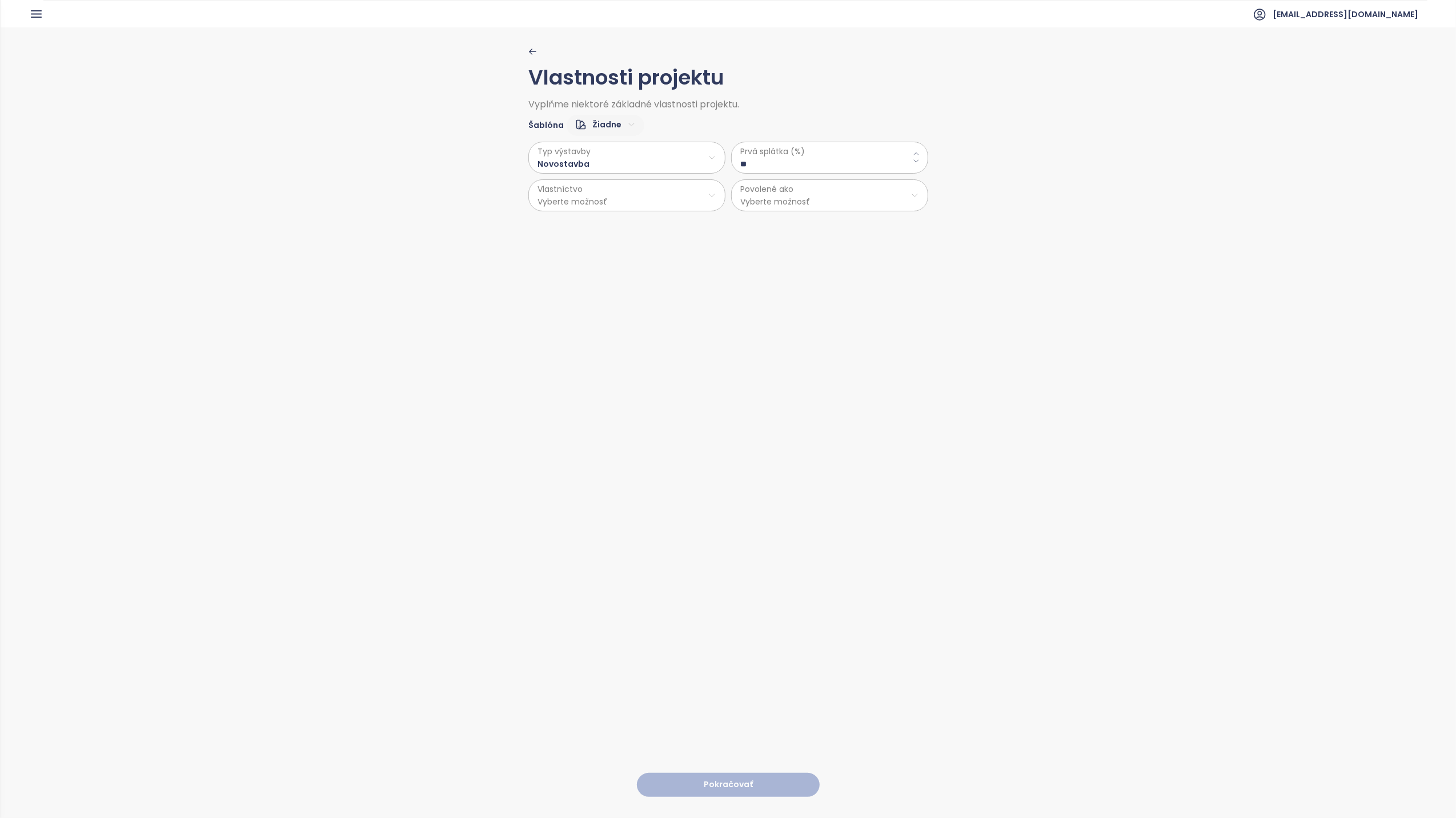
click at [677, 203] on html "Domov Dashboard Analýza trhu Cenník Updaty 3 Reporty Projekty Budúce projekty N…" at bounding box center [728, 409] width 1456 height 818
click at [572, 224] on span "Osobné" at bounding box center [621, 225] width 190 height 16
click at [817, 199] on html "Domov Dashboard Analýza trhu Cenník Updaty 3 Reporty Projekty Budúce projekty N…" at bounding box center [728, 409] width 1456 height 818
click at [769, 233] on span "Nebytové priestory" at bounding box center [825, 240] width 190 height 16
click at [771, 196] on html "Domov Dashboard Analýza trhu Cenník Updaty 3 Reporty Projekty Budúce projekty N…" at bounding box center [728, 409] width 1456 height 818
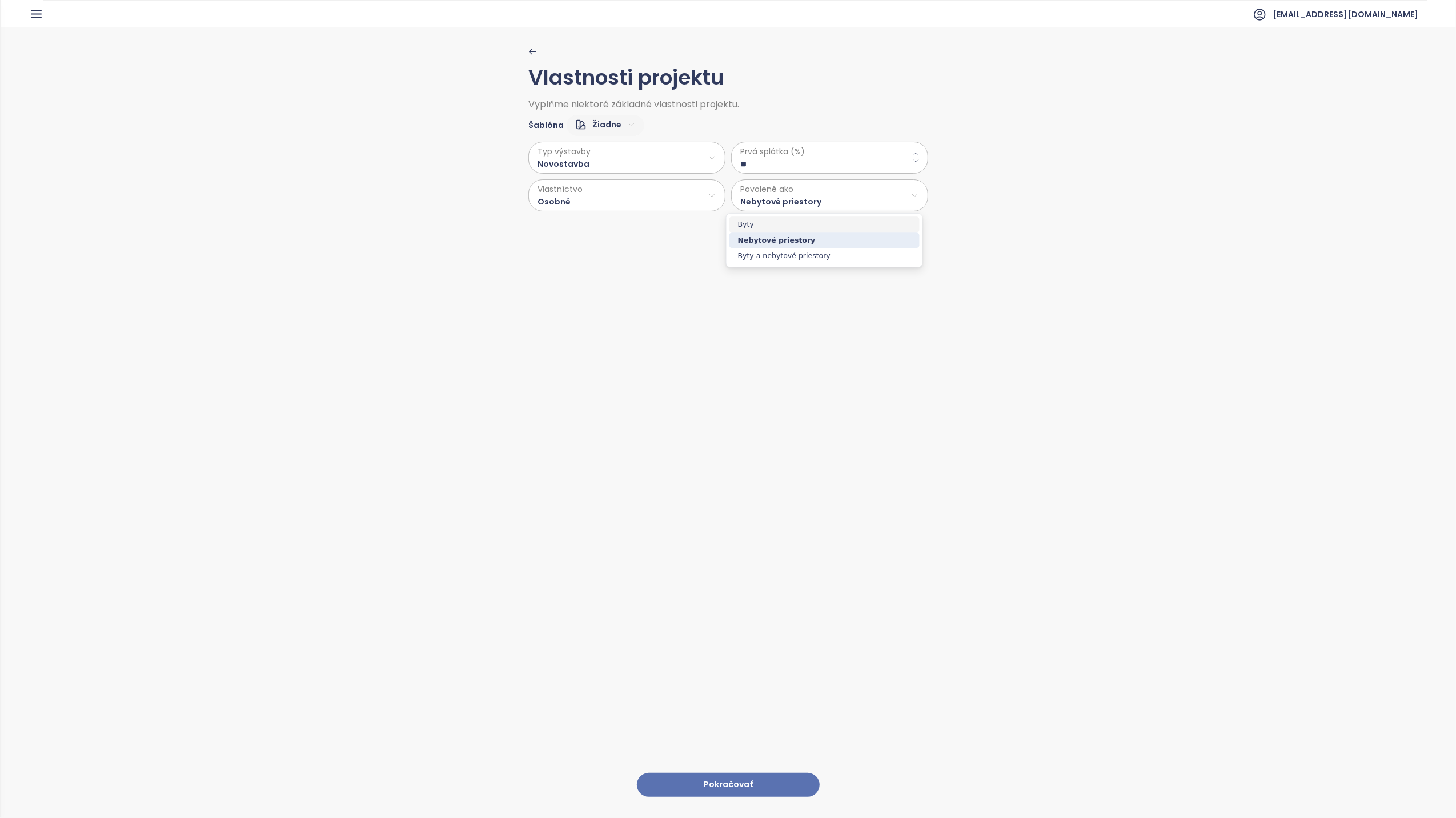
click at [750, 228] on span "Byty" at bounding box center [825, 225] width 190 height 16
click at [713, 774] on button "Pokračovať" at bounding box center [728, 786] width 183 height 25
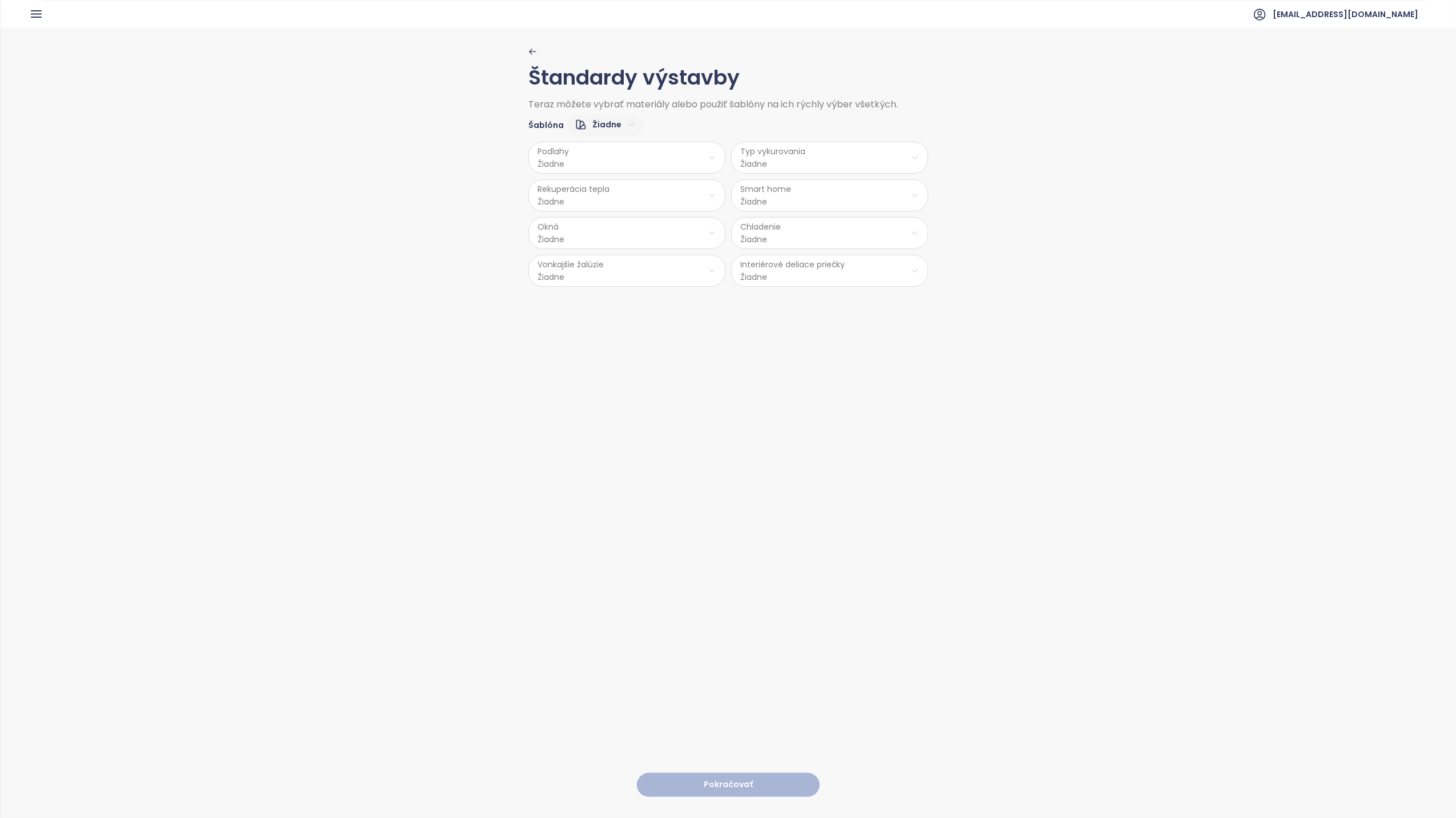
click at [645, 163] on html "Domov Dashboard Analýza trhu Cenník Updaty 3 Reporty Projekty Budúce projekty N…" at bounding box center [728, 409] width 1456 height 818
drag, startPoint x: 616, startPoint y: 216, endPoint x: 673, endPoint y: 207, distance: 57.7
click at [618, 215] on span "Vinyl" at bounding box center [623, 218] width 46 height 16
click at [784, 161] on html "Domov Dashboard Analýza trhu Cenník Updaty 3 Reporty Projekty Budúce projekty N…" at bounding box center [728, 409] width 1456 height 818
click at [817, 218] on span "Radiátory" at bounding box center [828, 218] width 83 height 16
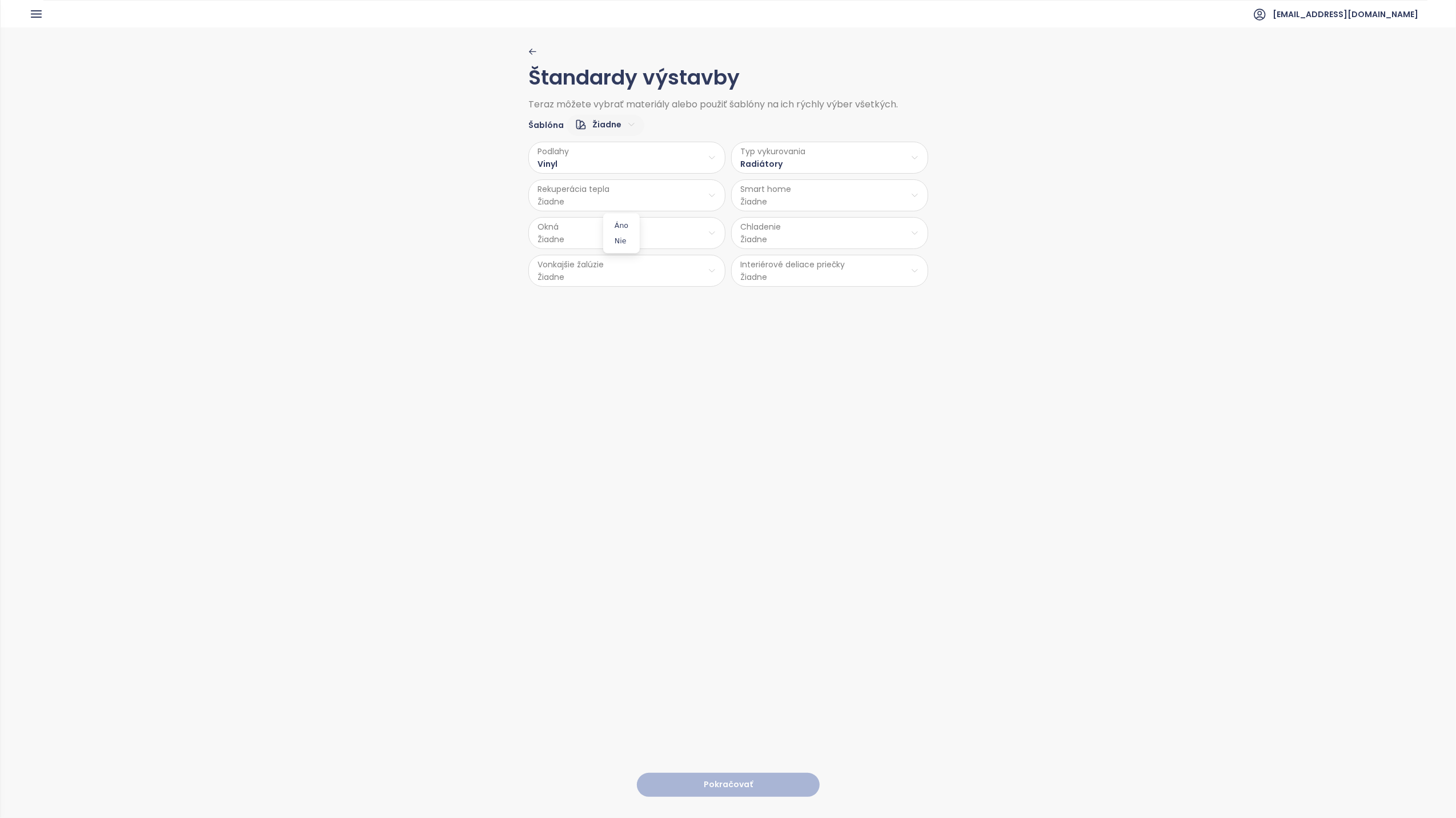
click at [656, 193] on html "Domov Dashboard Analýza trhu Cenník Updaty 3 Reporty Projekty Budúce projekty N…" at bounding box center [728, 409] width 1456 height 818
drag, startPoint x: 624, startPoint y: 241, endPoint x: 746, endPoint y: 210, distance: 125.9
click at [626, 241] on span "Nie" at bounding box center [621, 241] width 31 height 16
click at [764, 205] on html "Domov Dashboard Analýza trhu Cenník Updaty 3 Reporty Projekty Budúce projekty N…" at bounding box center [728, 409] width 1456 height 818
click at [832, 237] on span "Nie" at bounding box center [825, 241] width 31 height 16
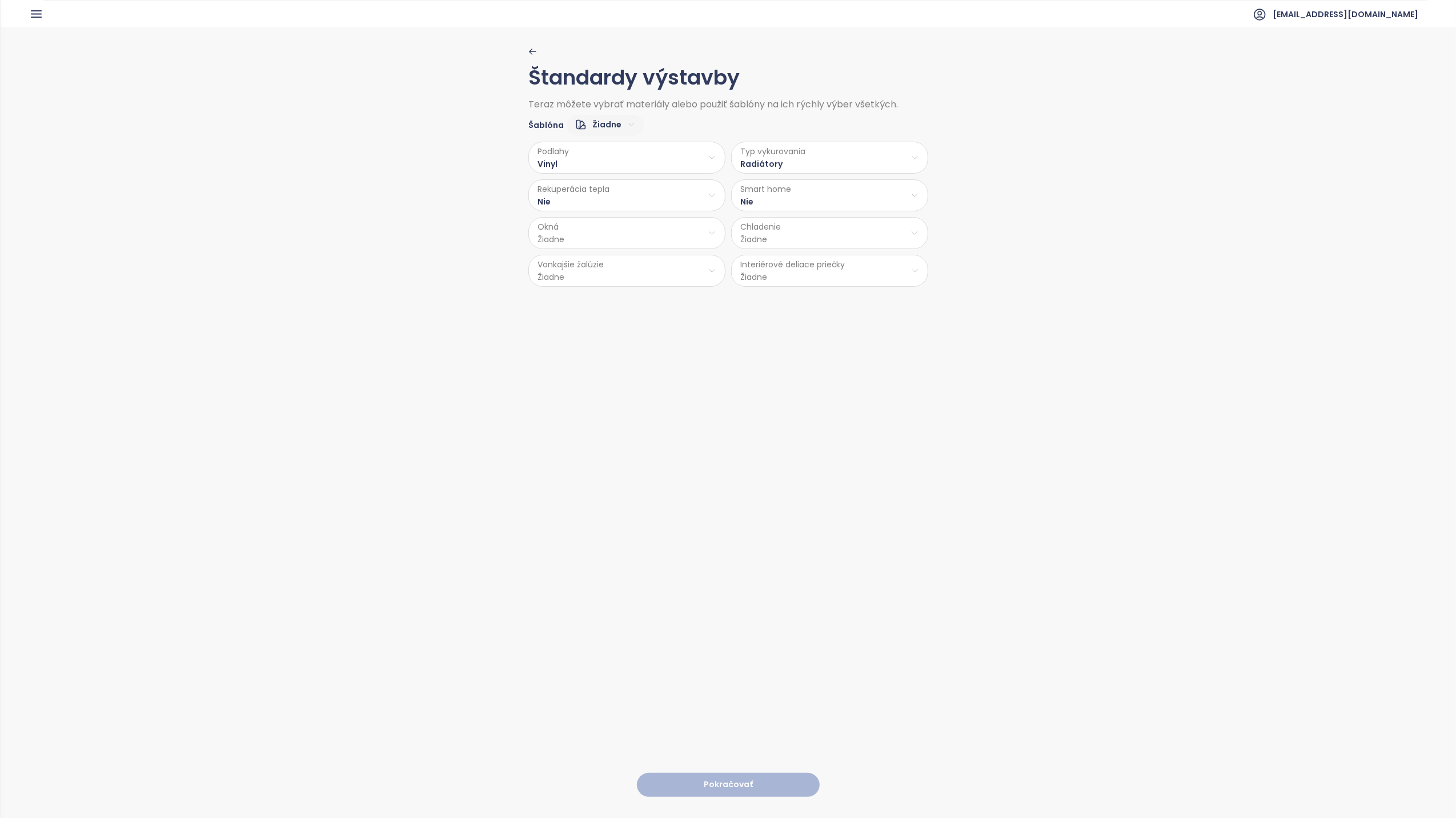
click at [629, 238] on html "Domov Dashboard Analýza trhu Cenník Updaty 3 Reporty Projekty Budúce projekty N…" at bounding box center [728, 409] width 1456 height 818
drag, startPoint x: 621, startPoint y: 325, endPoint x: 722, endPoint y: 286, distance: 108.3
click at [622, 324] on span "PVC" at bounding box center [623, 327] width 60 height 16
click at [785, 232] on html "Domov Dashboard Analýza trhu Cenník Updaty 3 Reporty Projekty Budúce projekty N…" at bounding box center [728, 409] width 1456 height 818
click at [817, 278] on span "Príprava klimatizácie" at bounding box center [830, 279] width 100 height 16
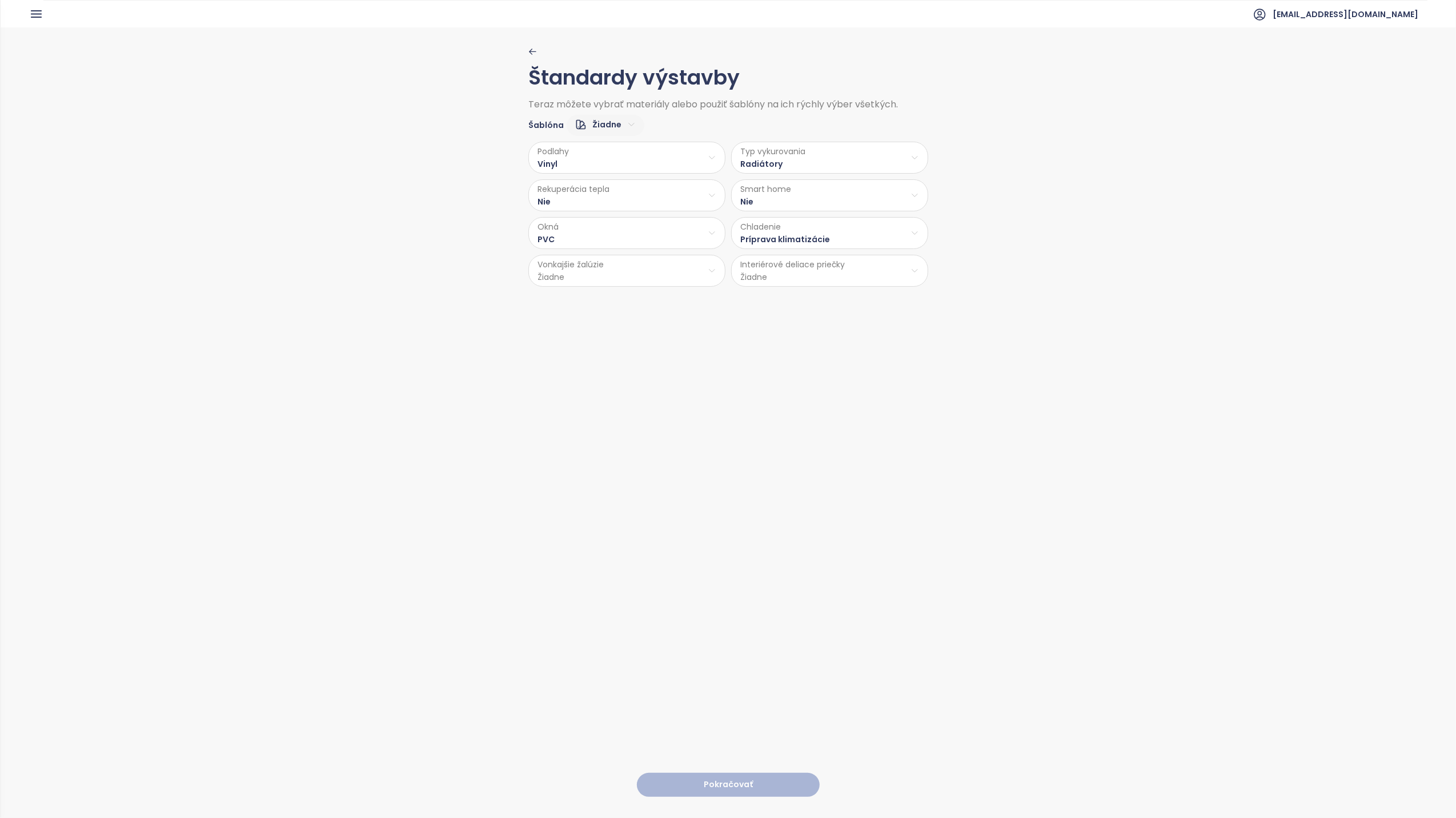
click at [672, 281] on html "Domov Dashboard Analýza trhu Cenník Updaty 3 Reporty Projekty Budúce projekty N…" at bounding box center [728, 409] width 1456 height 818
click at [625, 315] on span "Príprava" at bounding box center [623, 317] width 47 height 16
click at [780, 280] on html "Domov Dashboard Analýza trhu Cenník Updaty 3 Reporty Projekty Budúce projekty N…" at bounding box center [728, 409] width 1456 height 818
click at [828, 330] on span "Sadrokartón" at bounding box center [826, 333] width 61 height 16
click at [732, 774] on button "Pokračovať" at bounding box center [728, 786] width 183 height 25
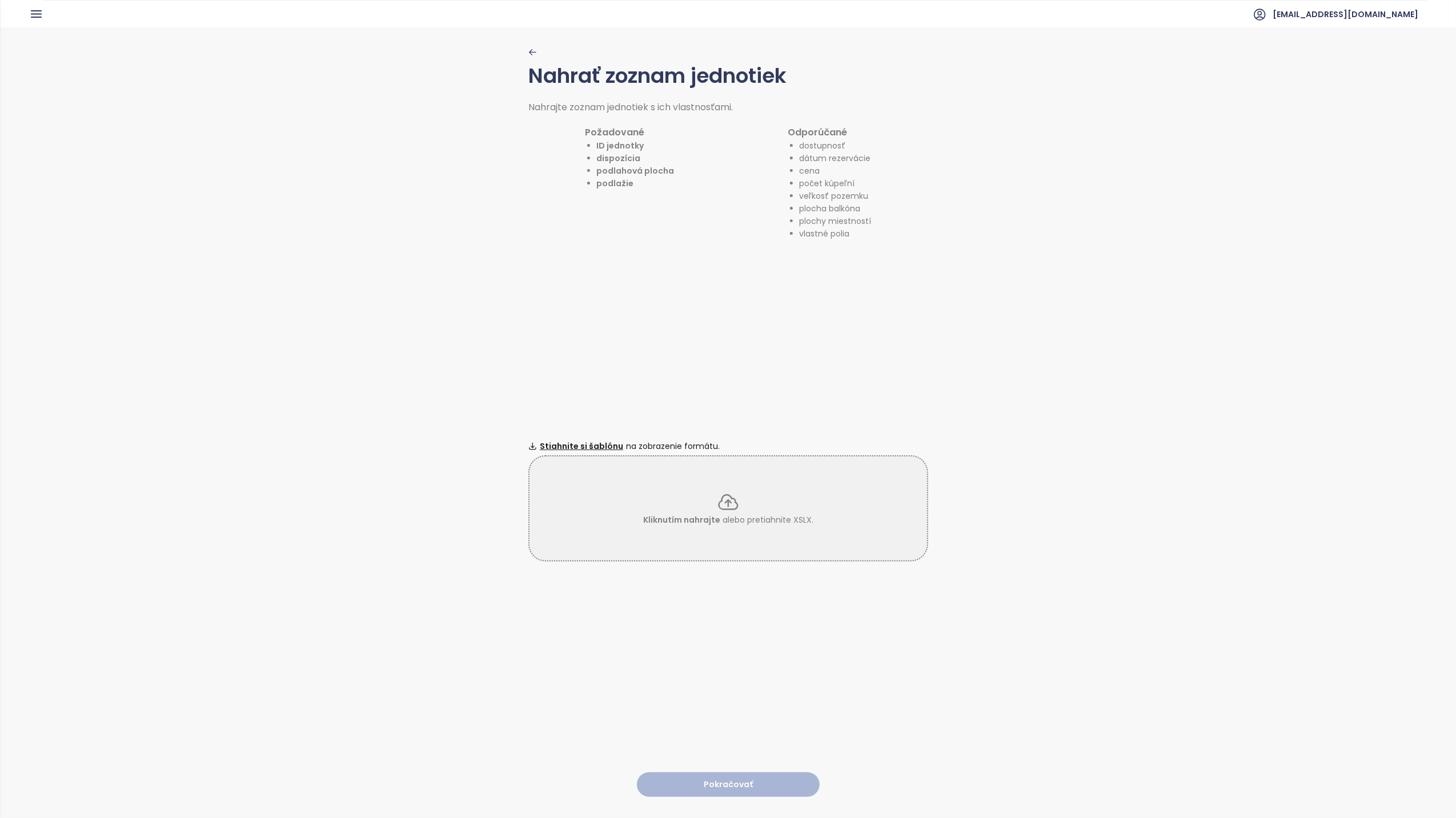
click at [727, 504] on icon at bounding box center [729, 502] width 23 height 23
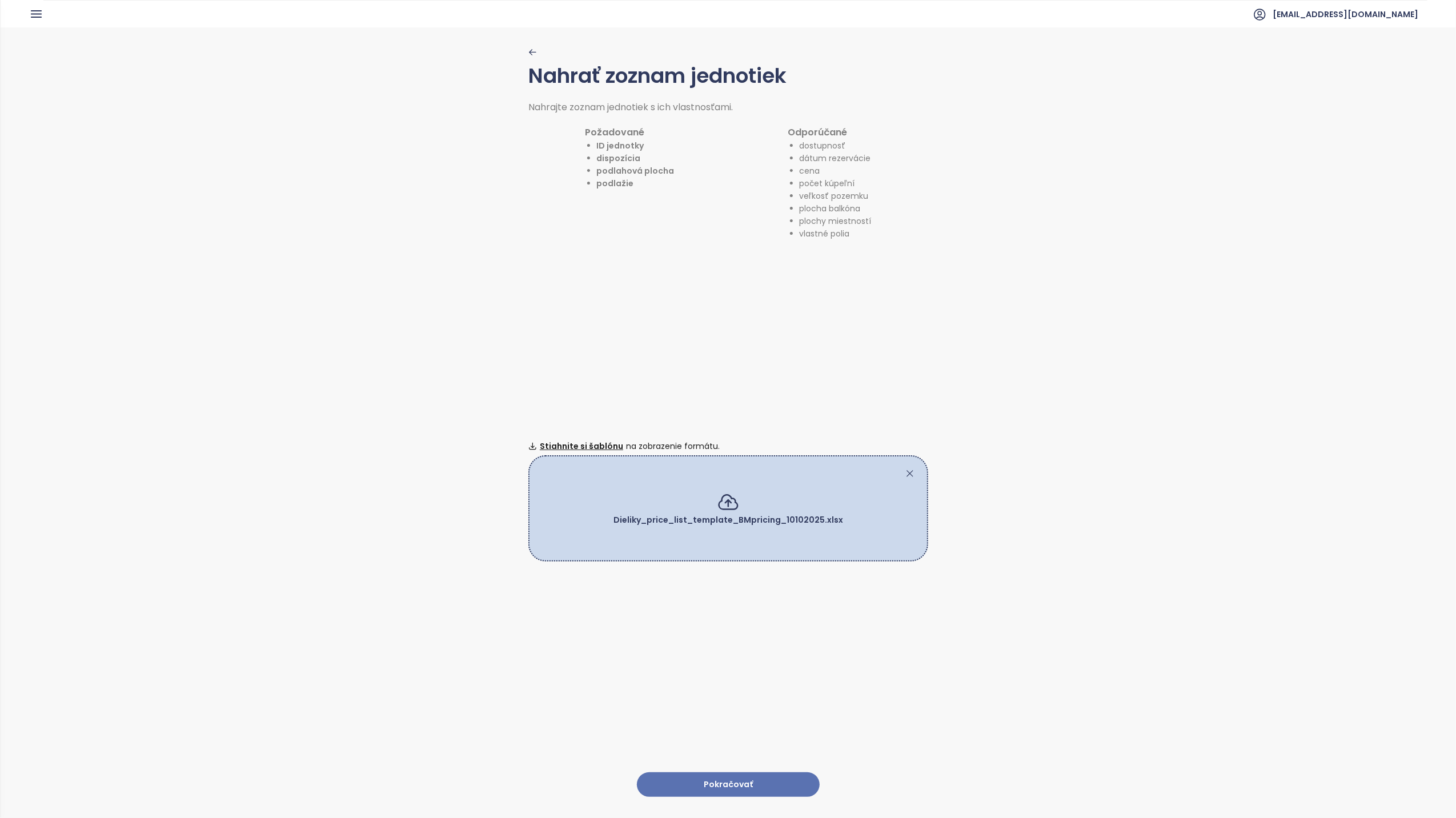
click at [726, 773] on button "Pokračovať" at bounding box center [728, 785] width 183 height 25
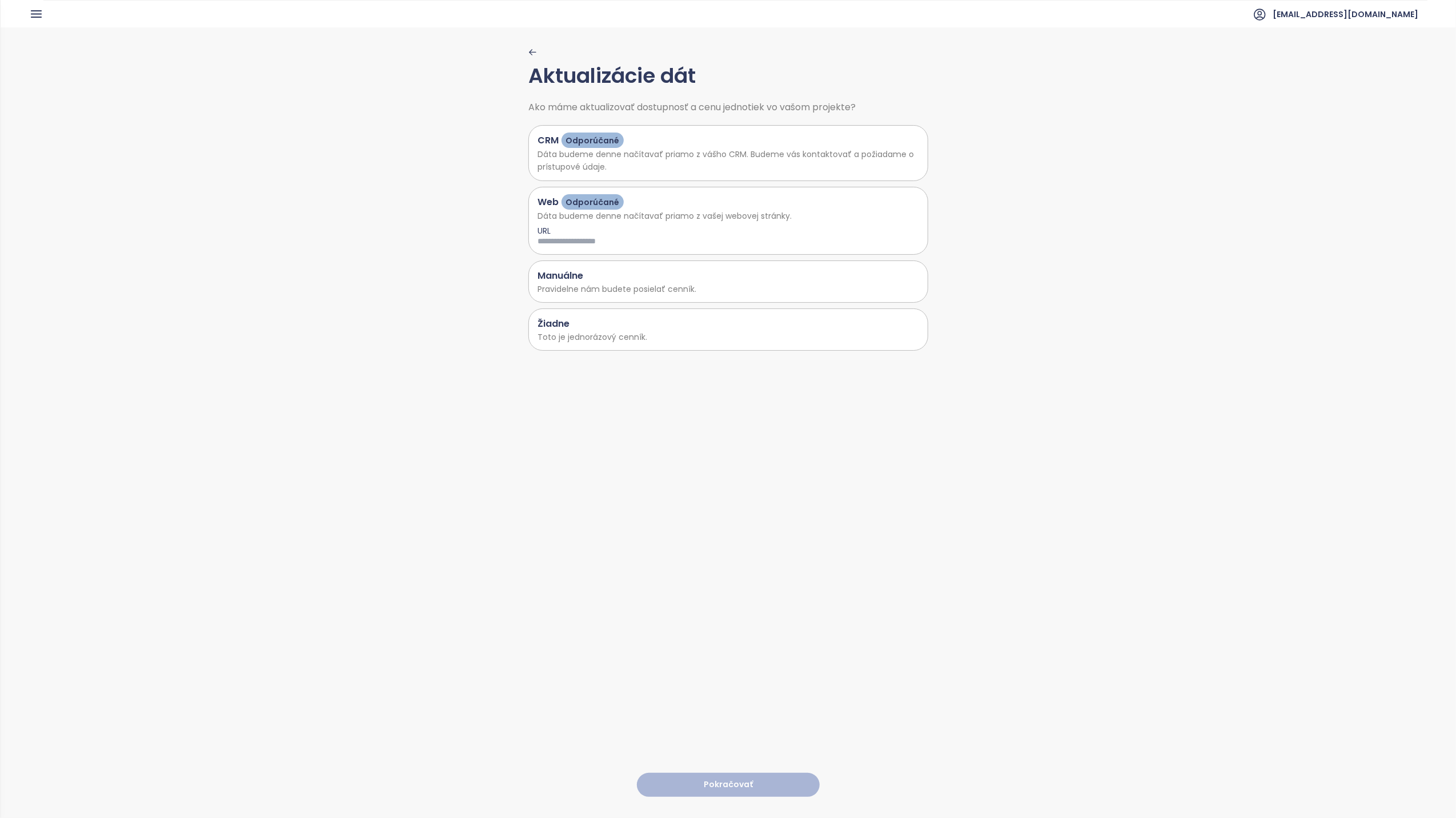
click at [582, 279] on div "Manuálne" at bounding box center [728, 275] width 382 height 15
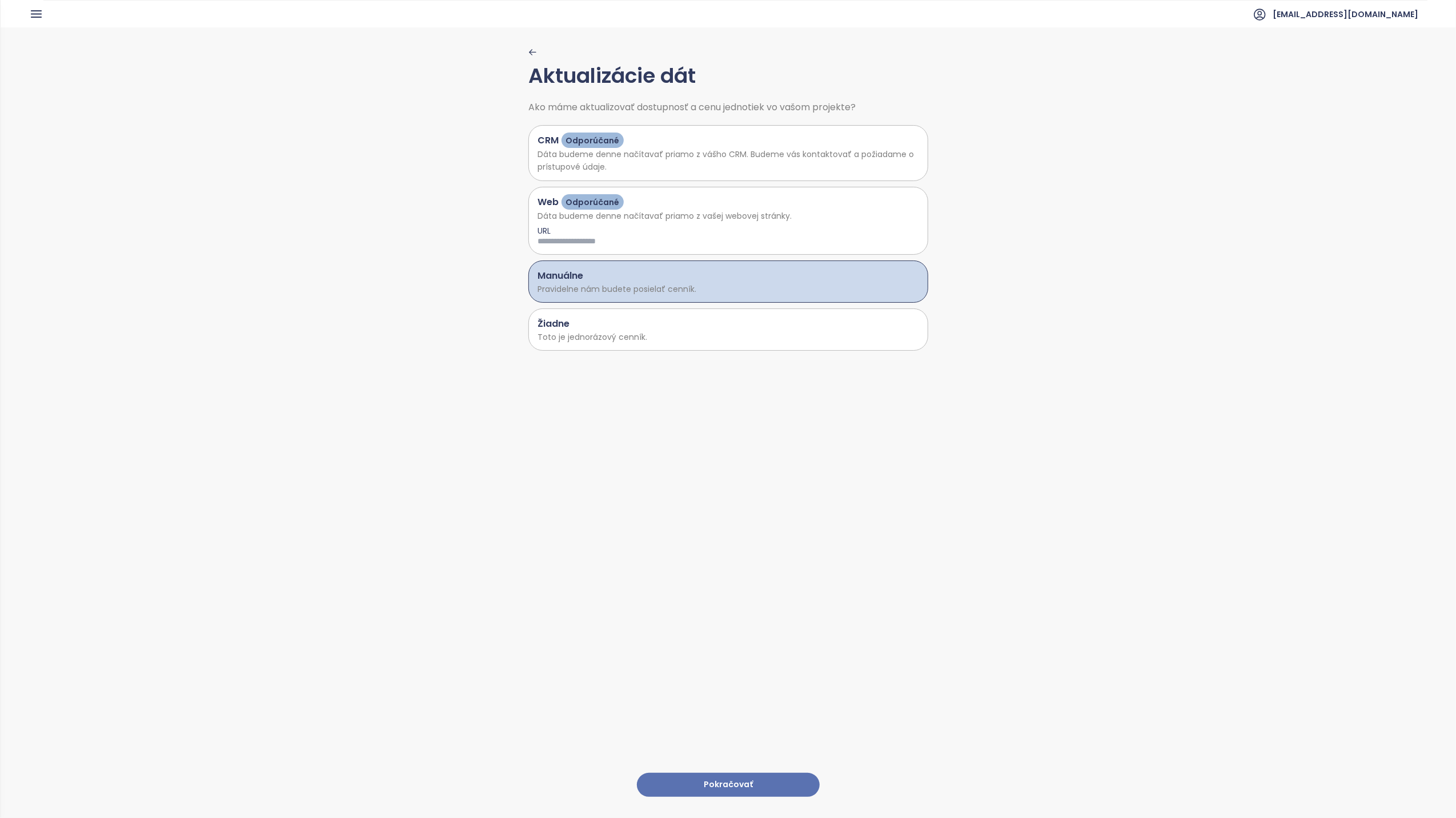
click at [720, 774] on button "Pokračovať" at bounding box center [728, 786] width 183 height 25
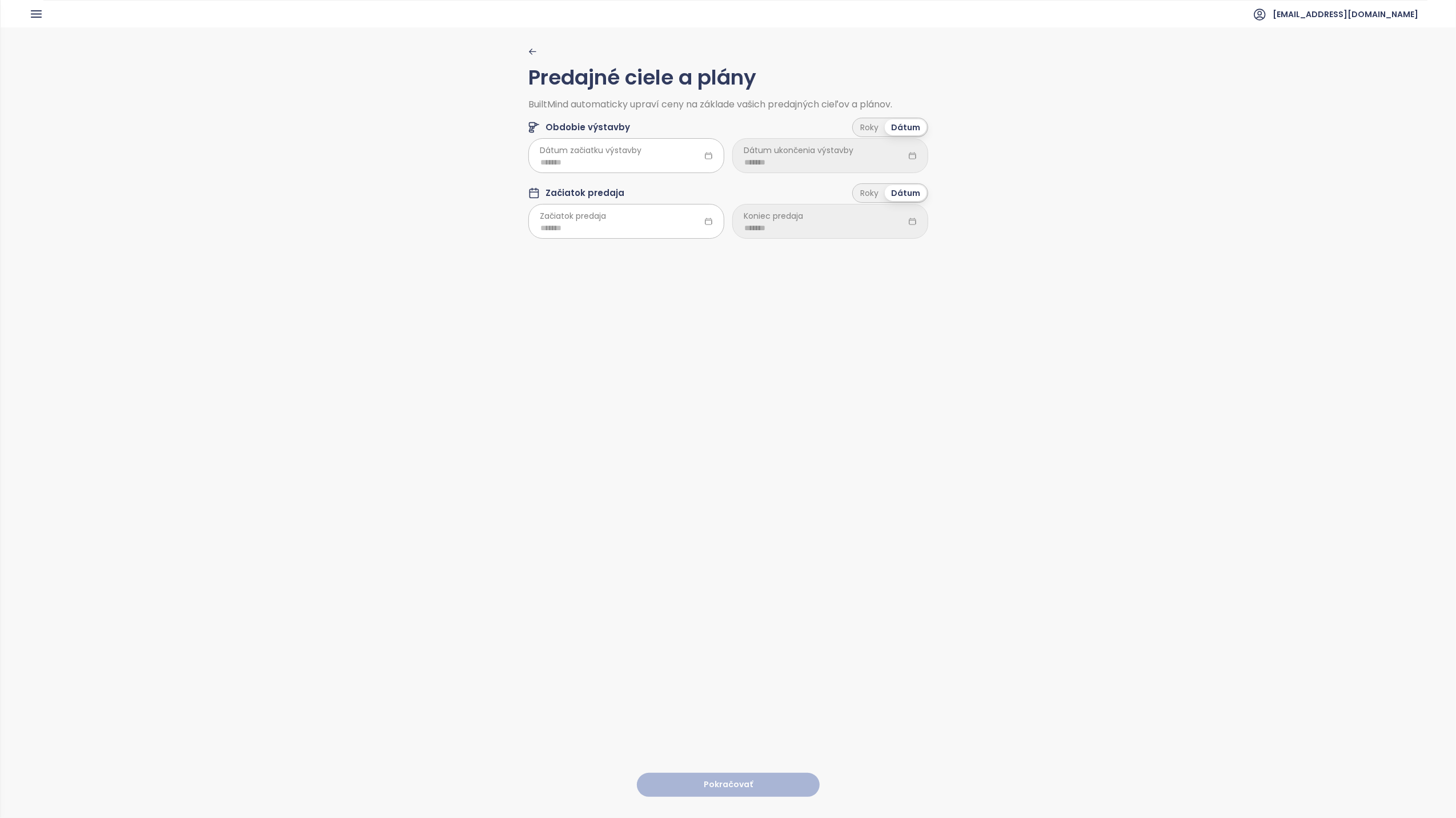
click at [597, 156] on span "Dátum začiatku výstavby" at bounding box center [590, 150] width 102 height 12
click at [696, 151] on div at bounding box center [627, 155] width 196 height 34
click at [704, 156] on icon at bounding box center [708, 156] width 8 height 8
click at [706, 153] on icon at bounding box center [709, 156] width 6 height 6
click at [706, 156] on icon at bounding box center [709, 156] width 6 height 6
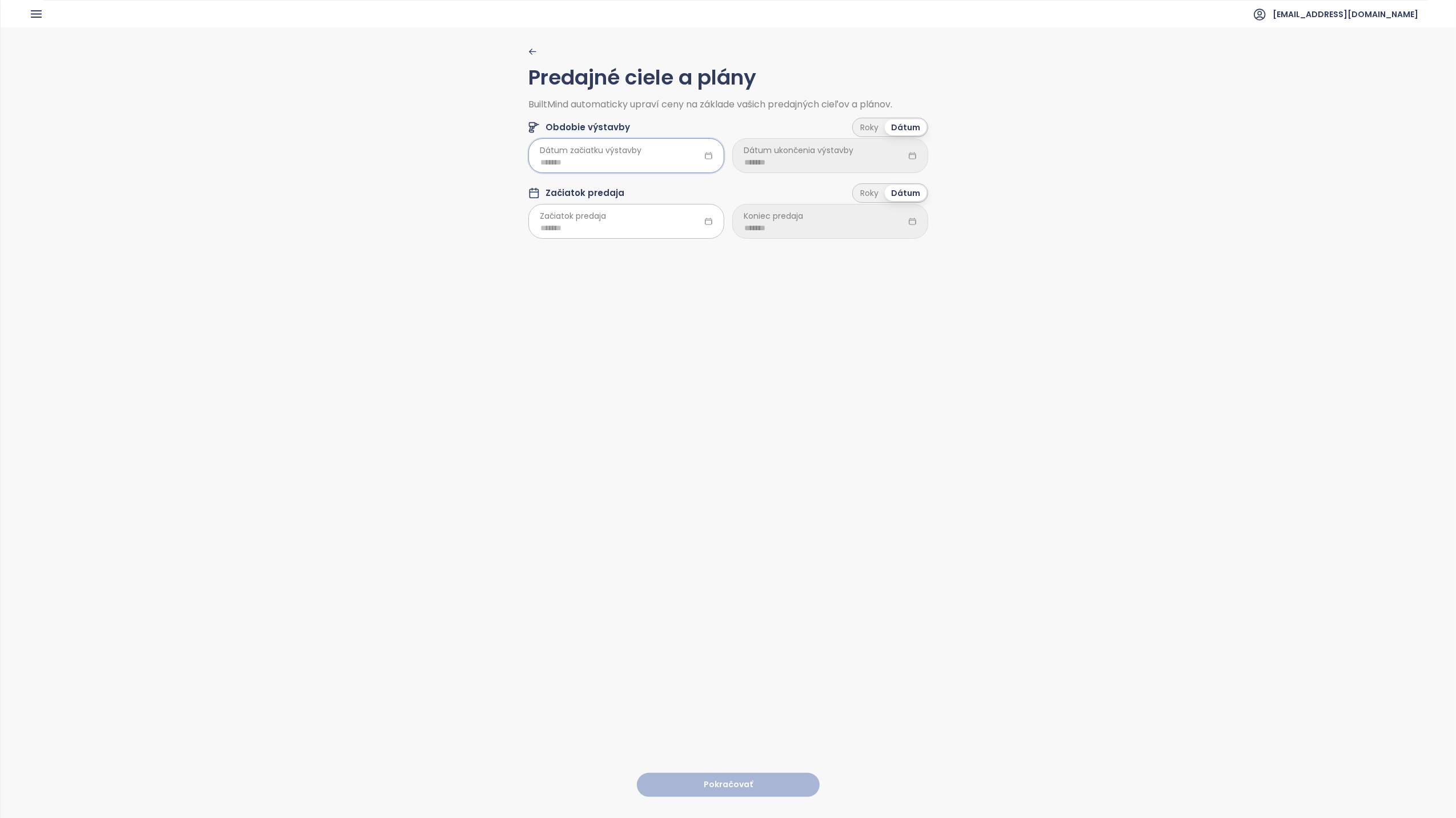
drag, startPoint x: 615, startPoint y: 161, endPoint x: 608, endPoint y: 159, distance: 7.3
click at [608, 160] on input at bounding box center [626, 163] width 172 height 12
type input "*******"
drag, startPoint x: 608, startPoint y: 333, endPoint x: 699, endPoint y: 282, distance: 104.3
click at [608, 330] on div "Nov" at bounding box center [605, 330] width 34 height 14
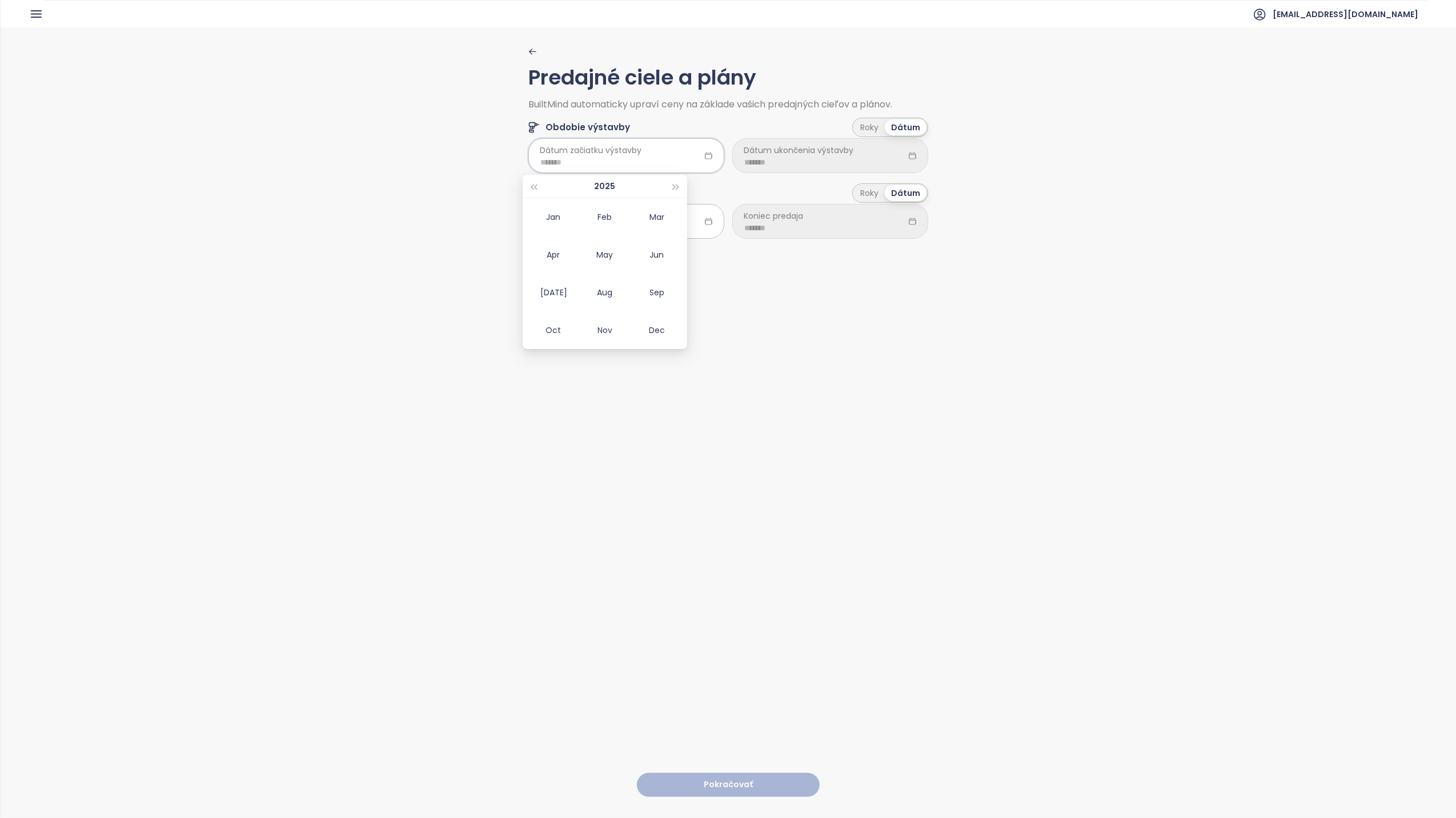
type input "*******"
click at [846, 158] on input at bounding box center [830, 163] width 172 height 12
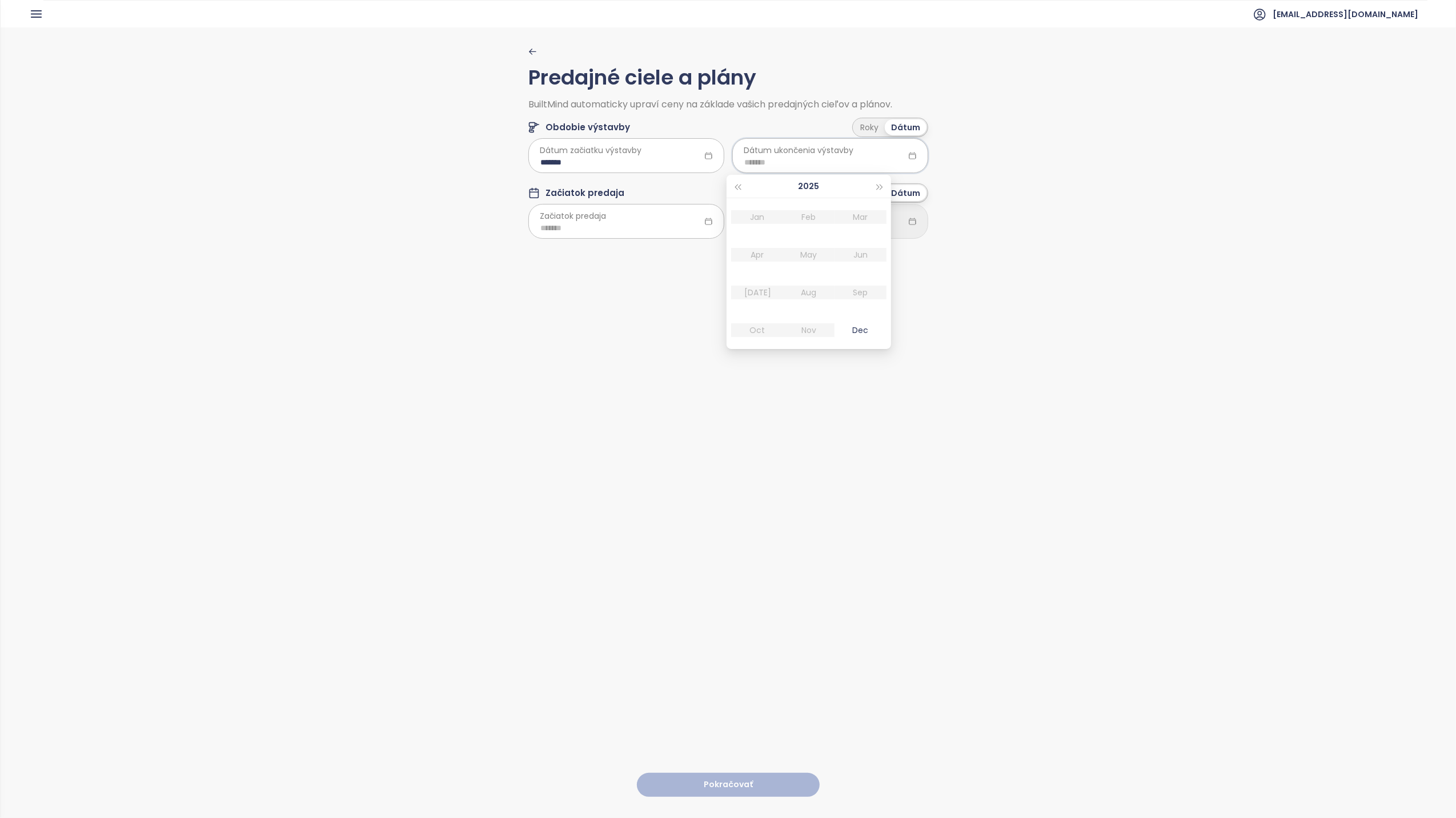
type input "*******"
click at [878, 186] on span "button" at bounding box center [880, 187] width 5 height 5
type input "*******"
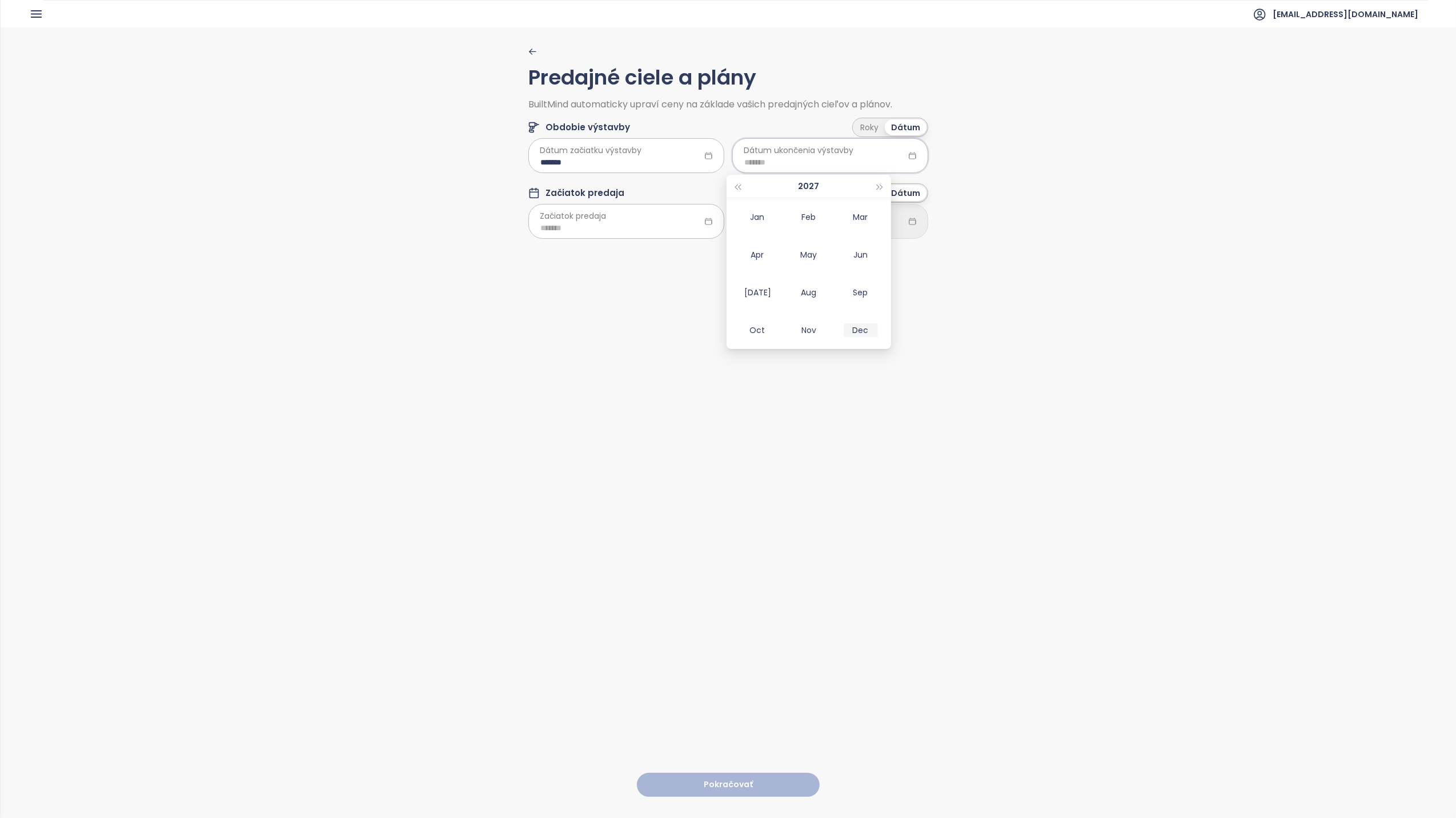
click at [864, 329] on div "Dec" at bounding box center [861, 330] width 34 height 14
type input "*******"
click at [644, 222] on input at bounding box center [626, 228] width 172 height 12
type input "*******"
click at [611, 396] on div "Nov" at bounding box center [605, 396] width 34 height 14
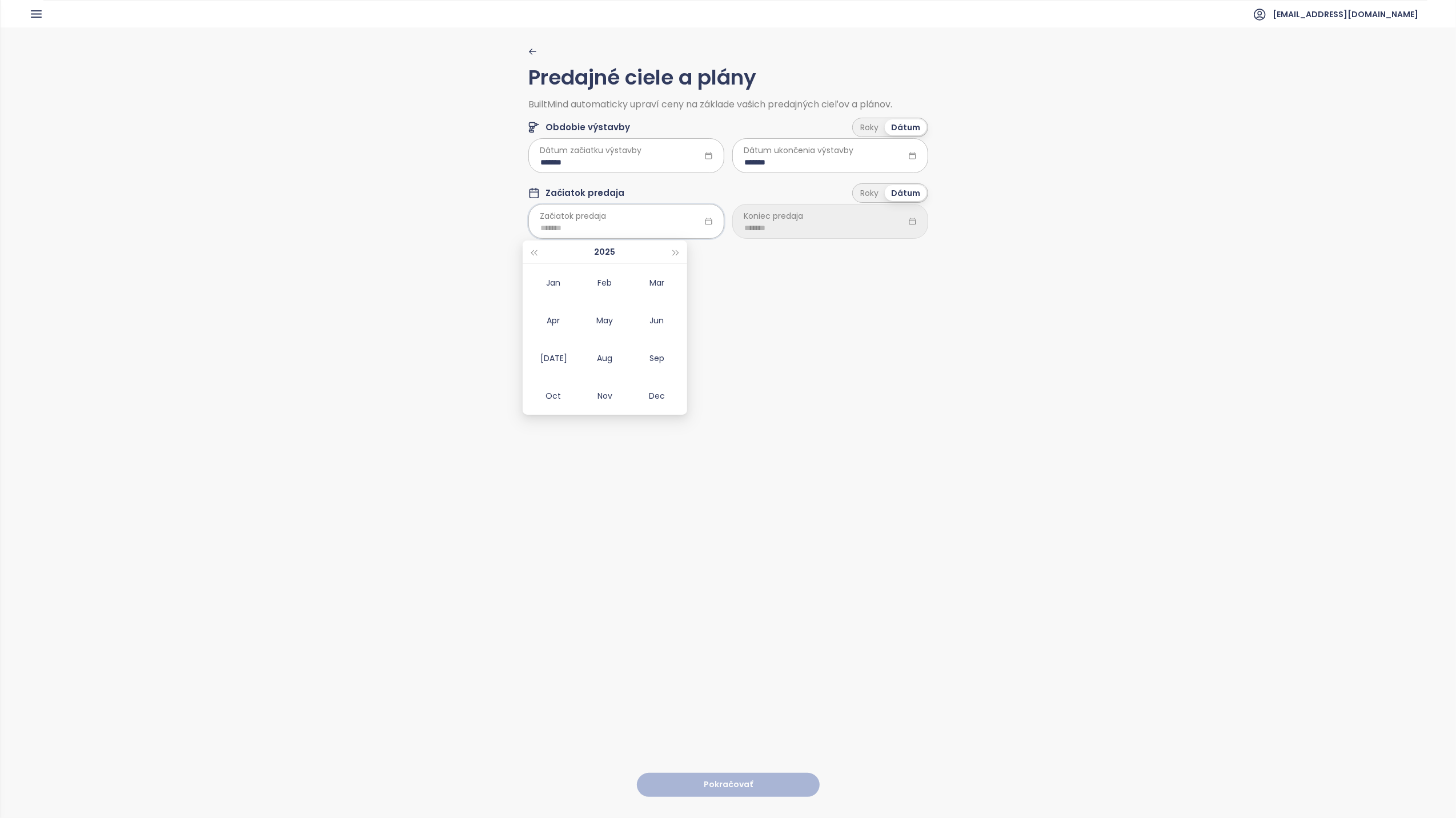
type input "*******"
click at [897, 220] on div at bounding box center [831, 221] width 196 height 34
click at [874, 244] on button "button" at bounding box center [880, 252] width 12 height 23
click at [878, 249] on button "button" at bounding box center [880, 252] width 12 height 23
click at [857, 394] on div "Dec" at bounding box center [861, 396] width 34 height 14
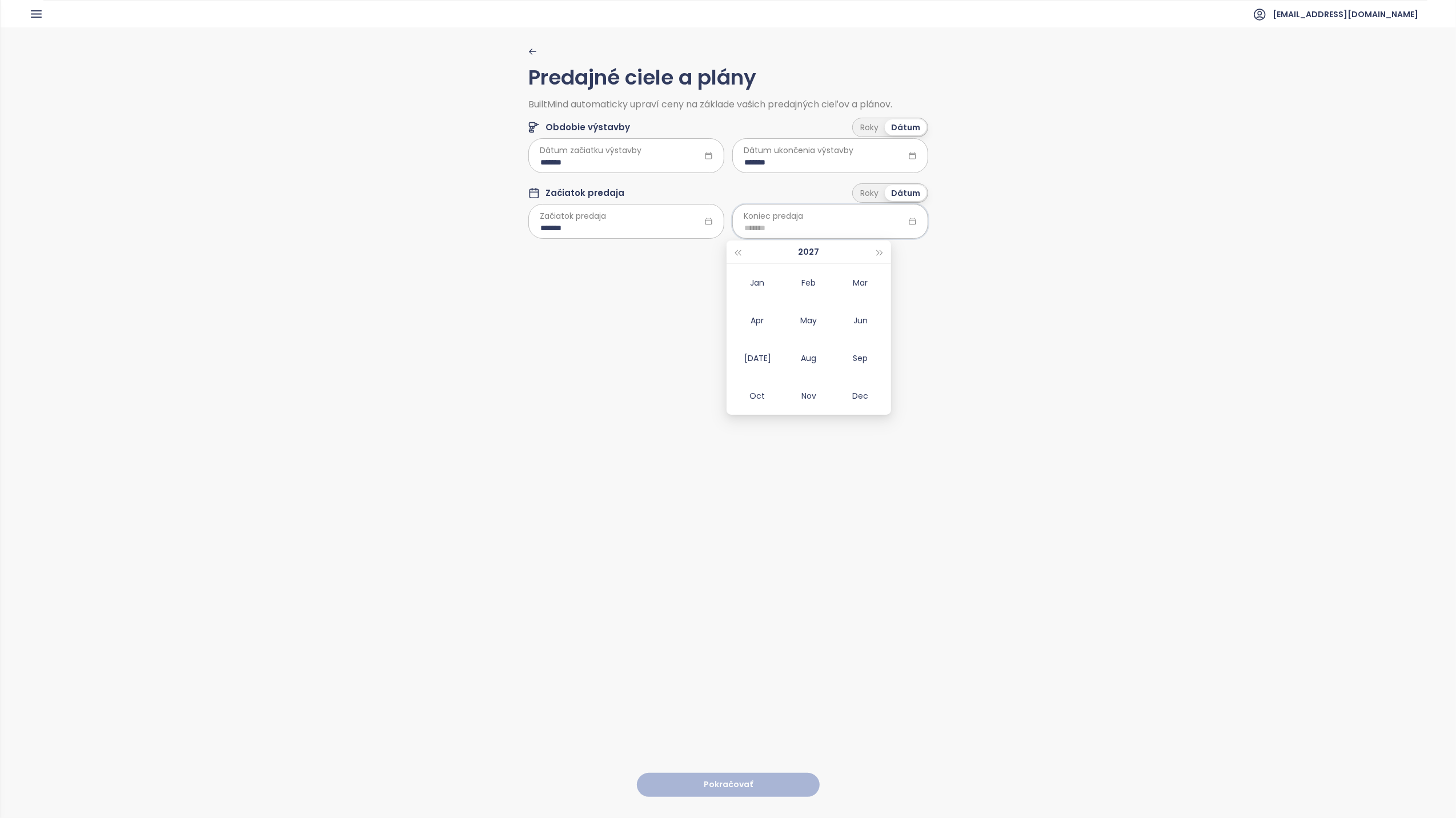
type input "*******"
click at [828, 145] on span "Dátum ukončenia výstavby" at bounding box center [799, 150] width 110 height 12
click at [828, 156] on span "Dátum ukončenia výstavby" at bounding box center [799, 150] width 110 height 12
click at [748, 163] on input "*******" at bounding box center [830, 163] width 172 height 12
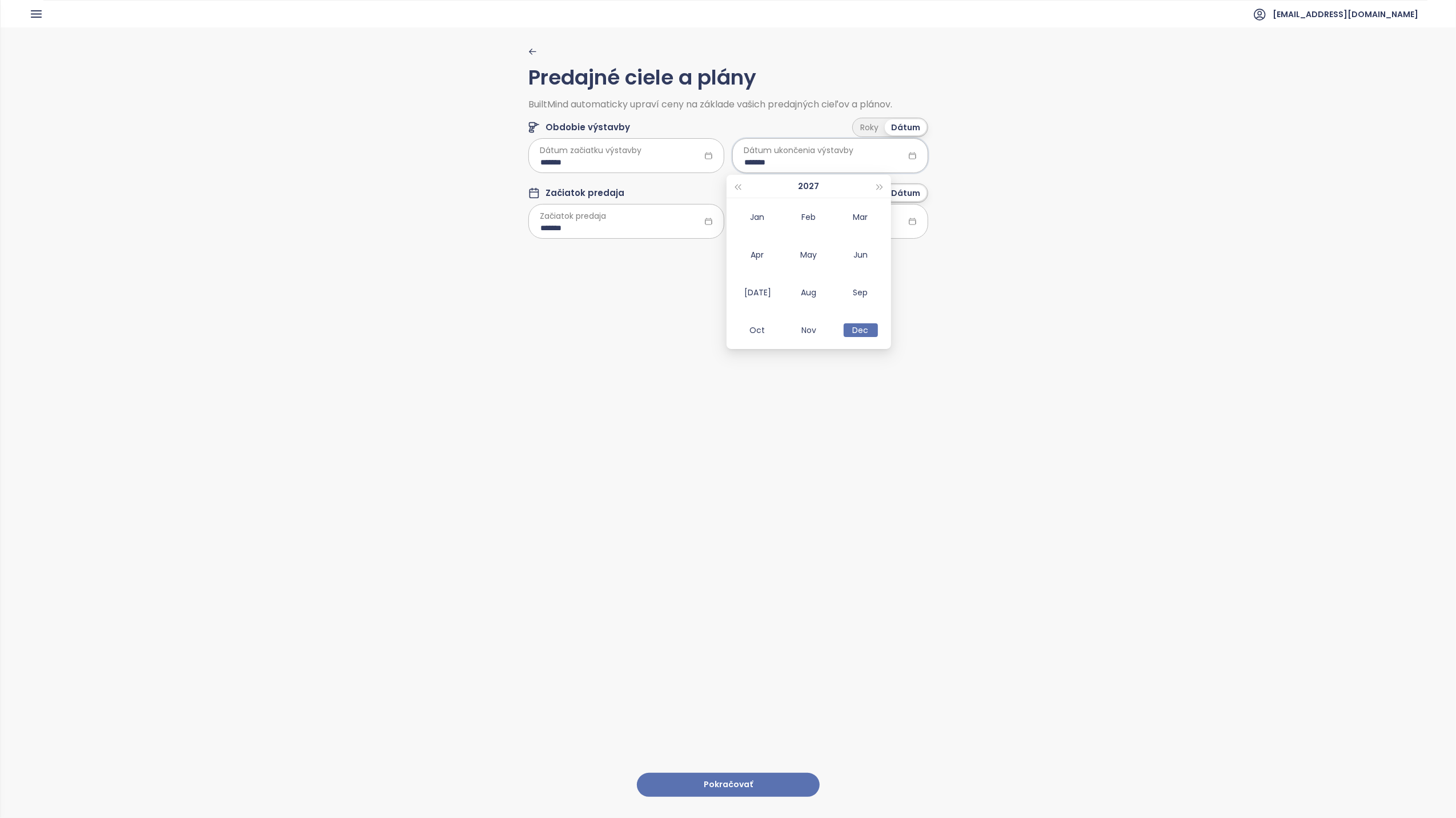
type input "*******"
drag, startPoint x: 1027, startPoint y: 300, endPoint x: 923, endPoint y: 279, distance: 106.1
click at [1028, 300] on div "Predajné ciele a plány BuiltMind automaticky upraví ceny na základe vašich pred…" at bounding box center [728, 422] width 1455 height 790
click at [876, 226] on input "*******" at bounding box center [830, 228] width 172 height 12
click at [875, 256] on button "button" at bounding box center [880, 252] width 12 height 23
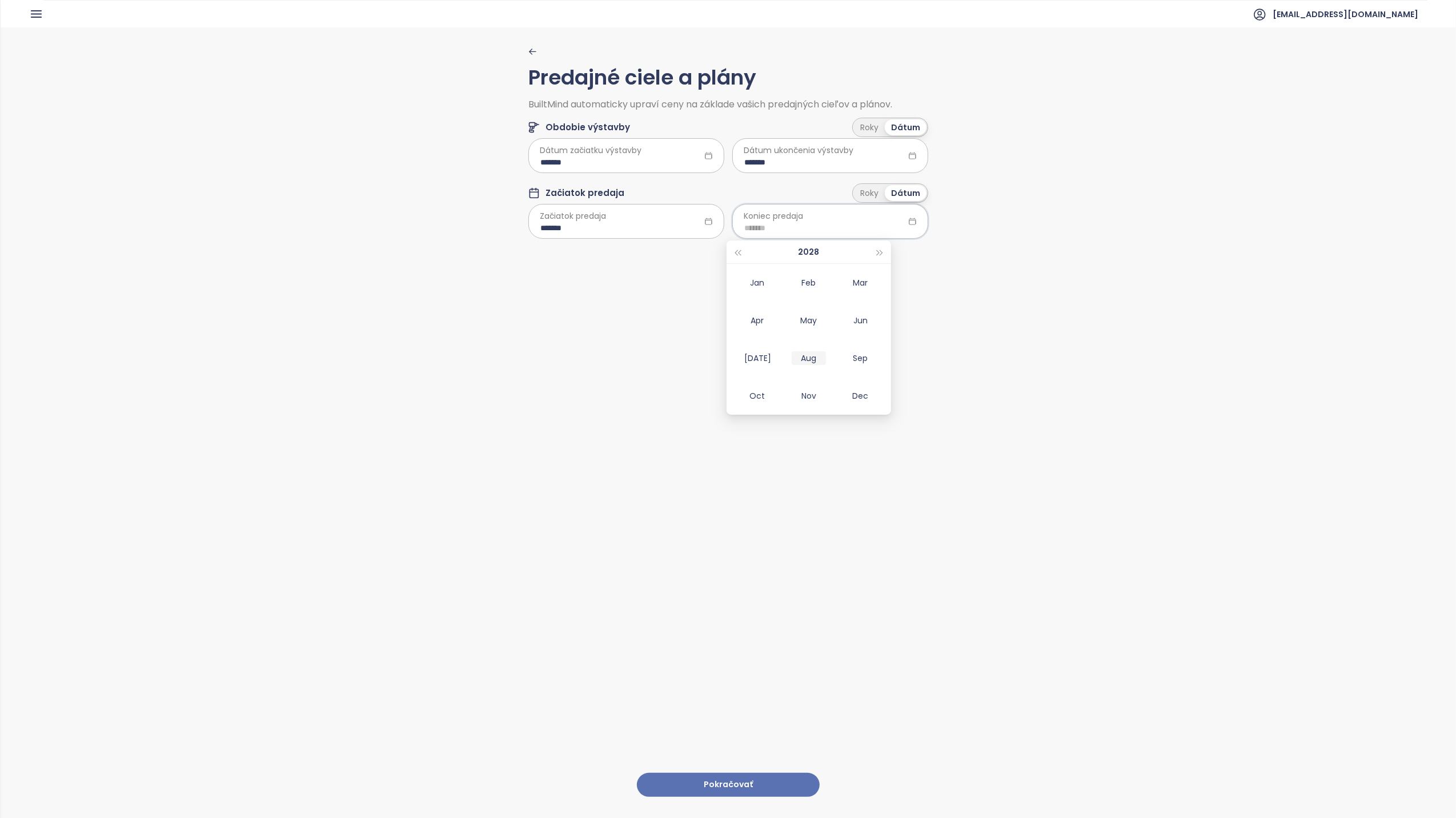
click at [802, 360] on div "Aug" at bounding box center [808, 358] width 34 height 14
type input "*******"
click at [718, 774] on button "Pokračovať" at bounding box center [728, 786] width 183 height 25
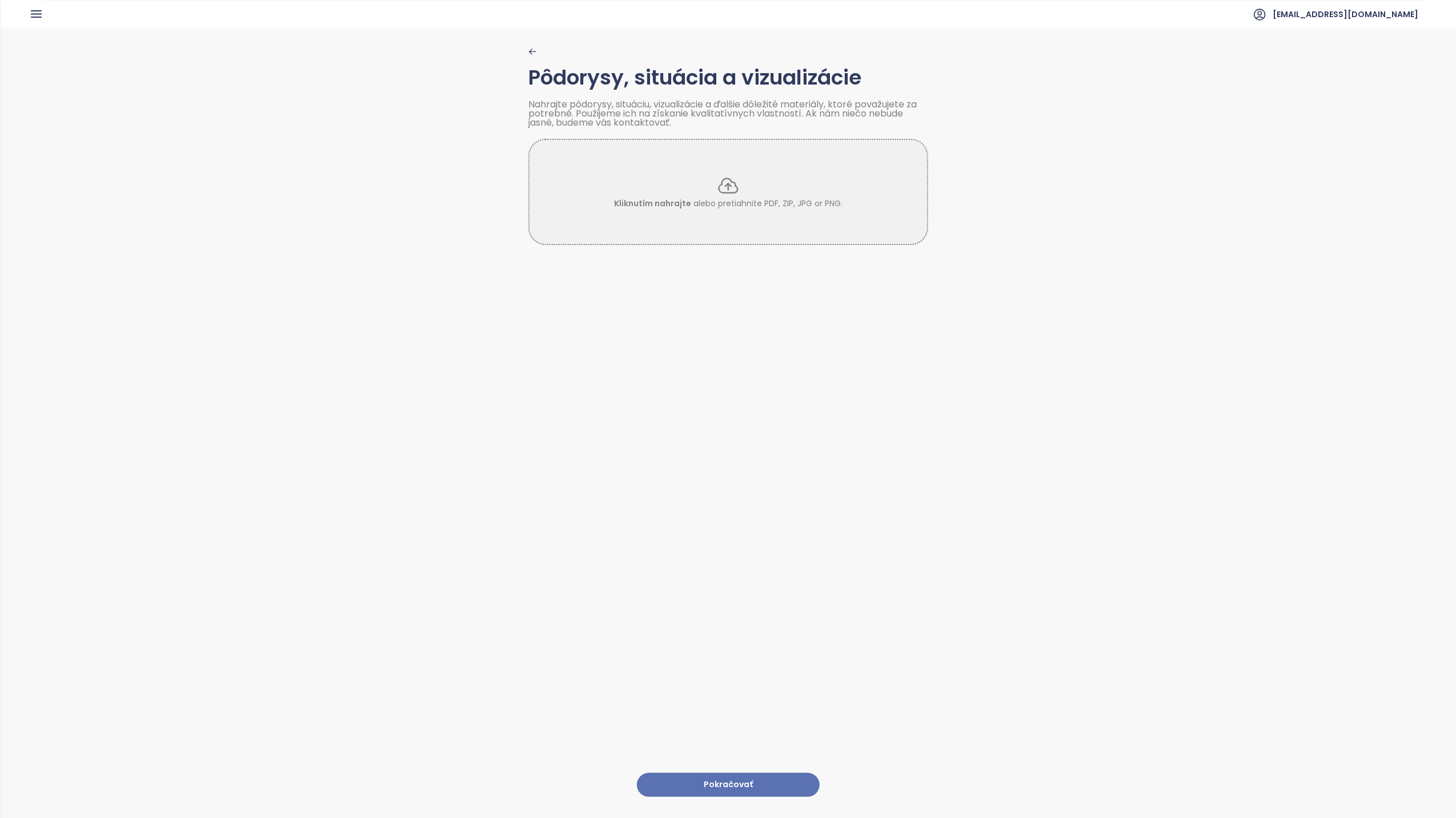
click at [736, 774] on button "Pokračovať" at bounding box center [728, 786] width 183 height 25
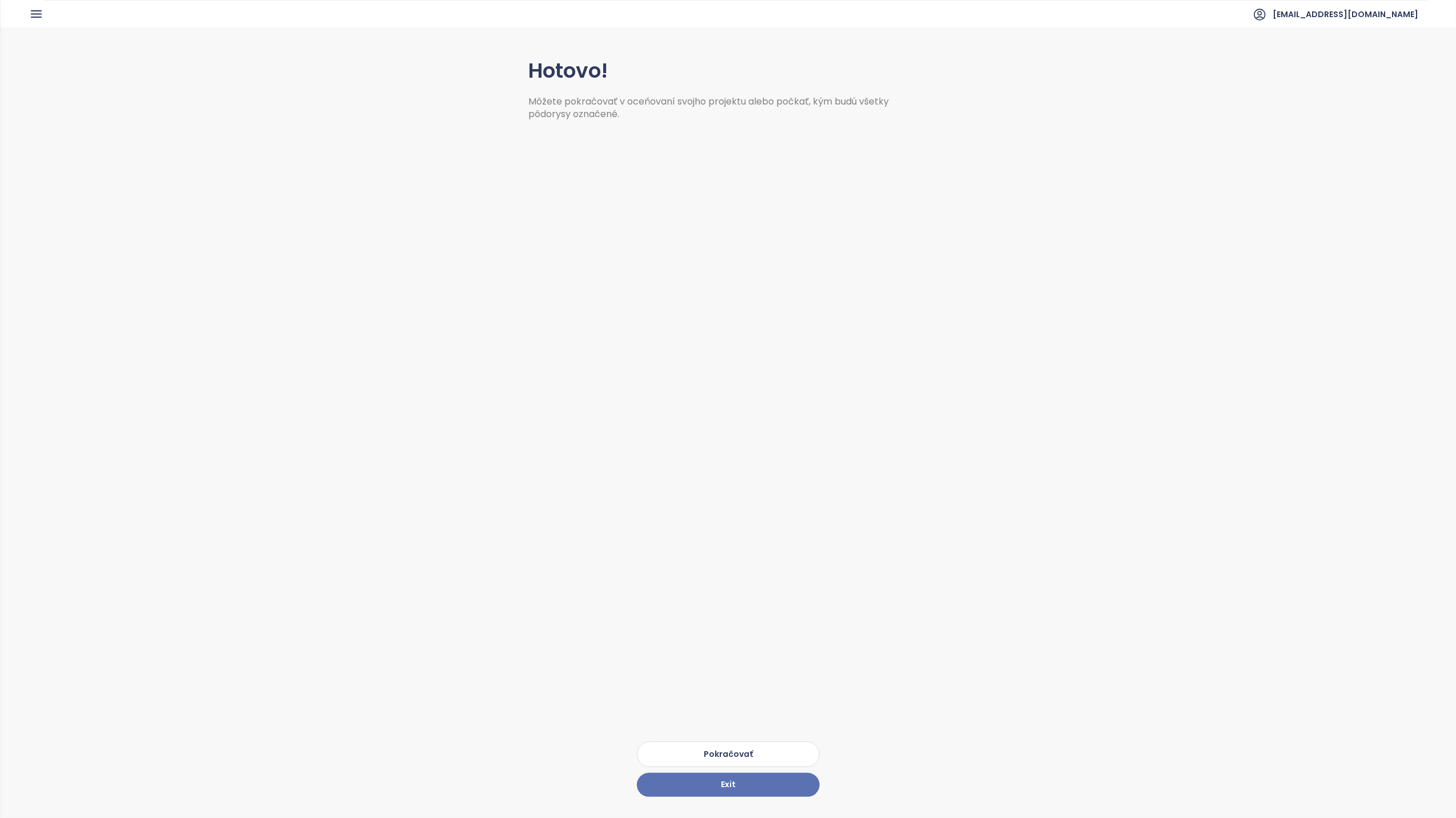
click at [735, 745] on button "Pokračovať" at bounding box center [728, 755] width 183 height 26
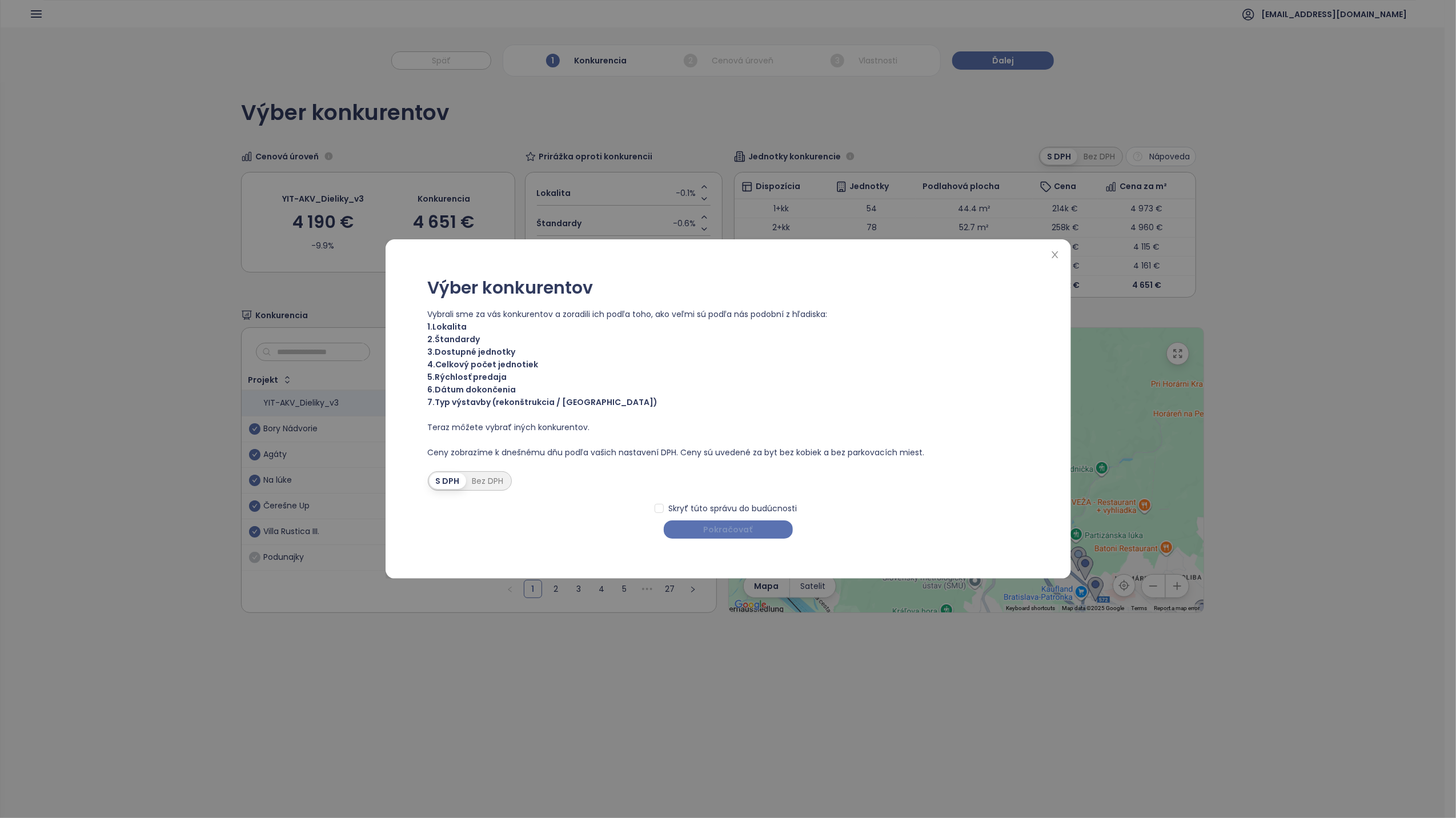
click at [762, 537] on button "Pokračovať" at bounding box center [728, 530] width 129 height 18
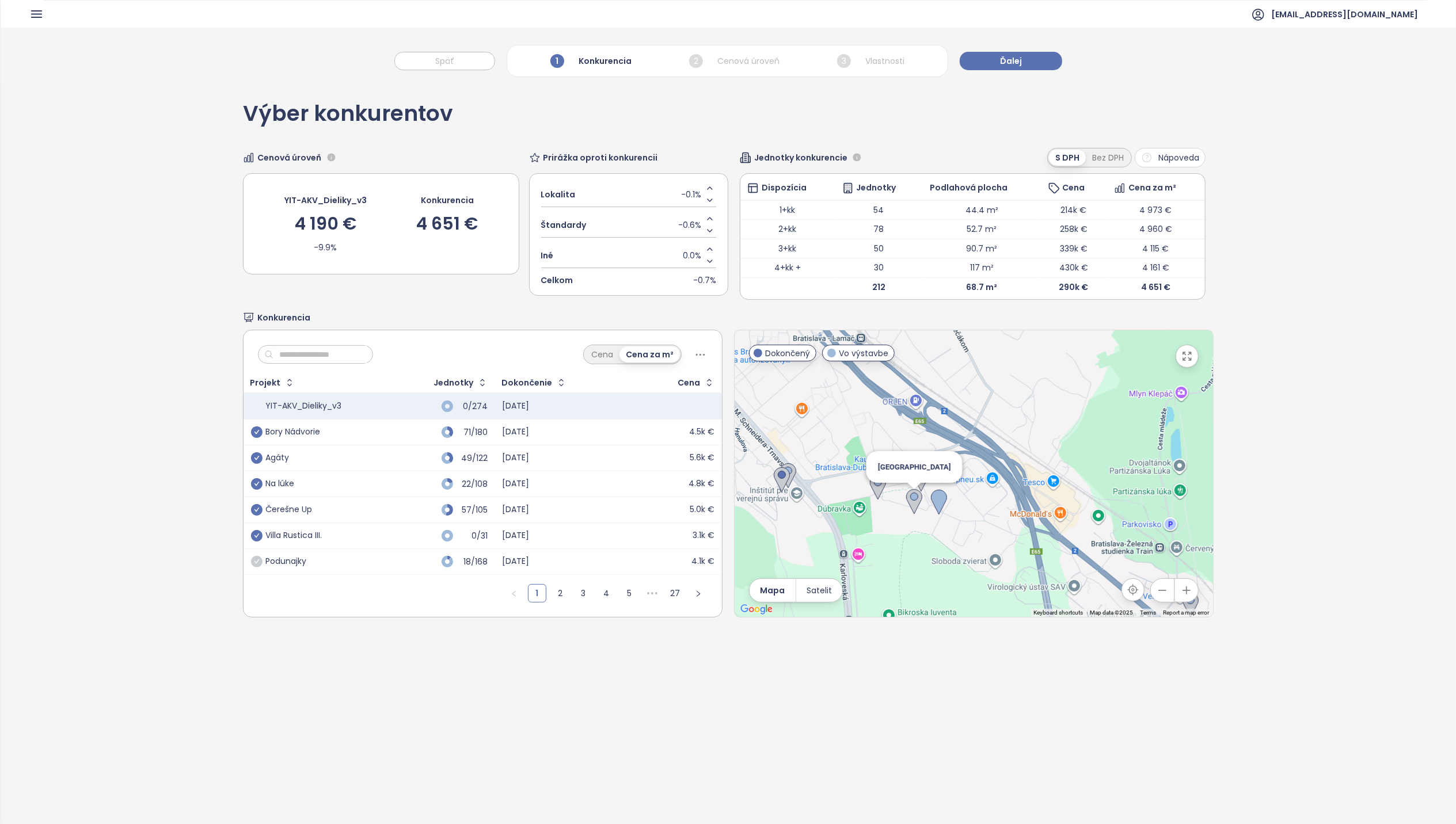
click at [908, 505] on img at bounding box center [914, 502] width 16 height 25
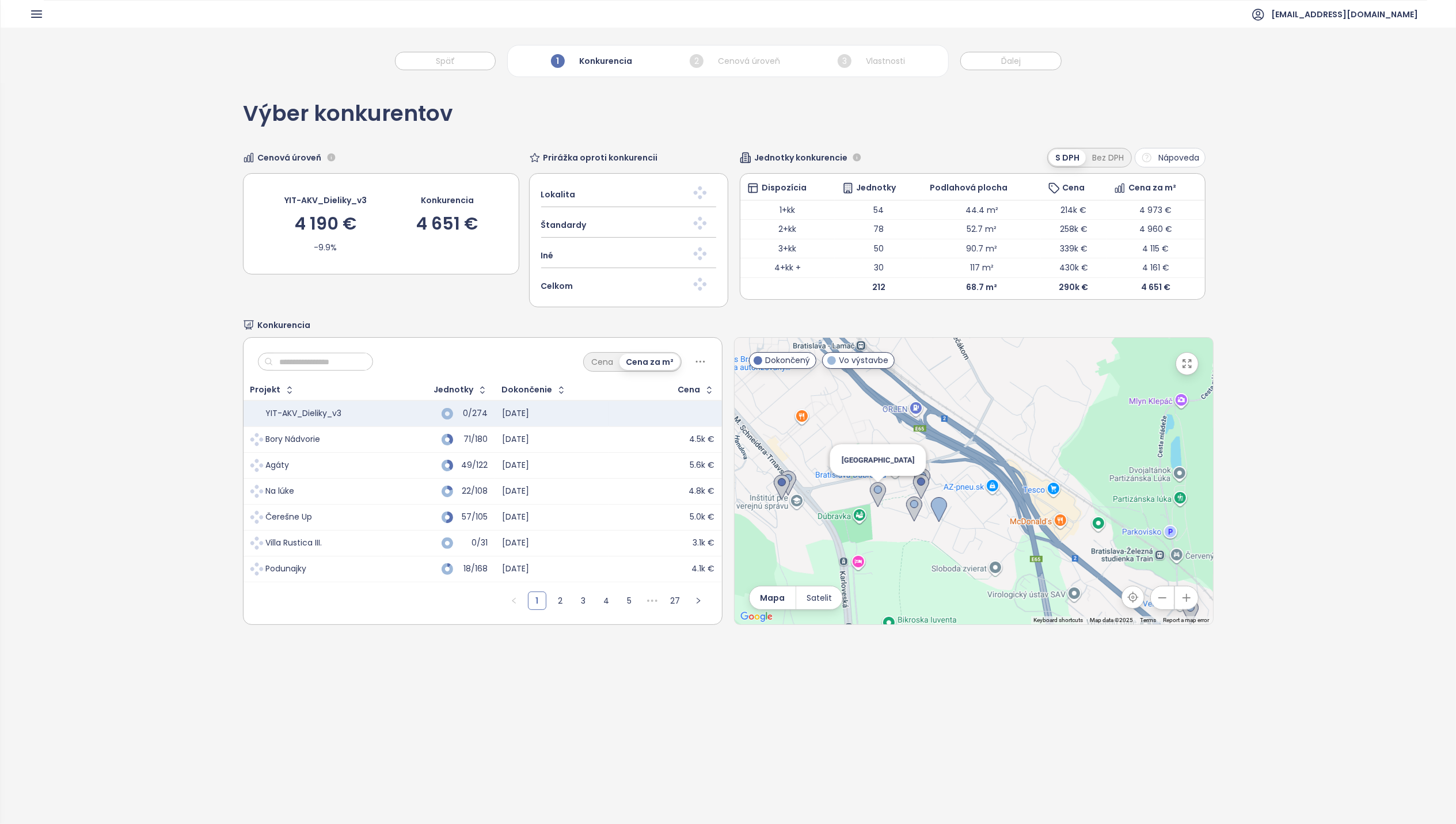
click at [870, 494] on img at bounding box center [877, 495] width 16 height 25
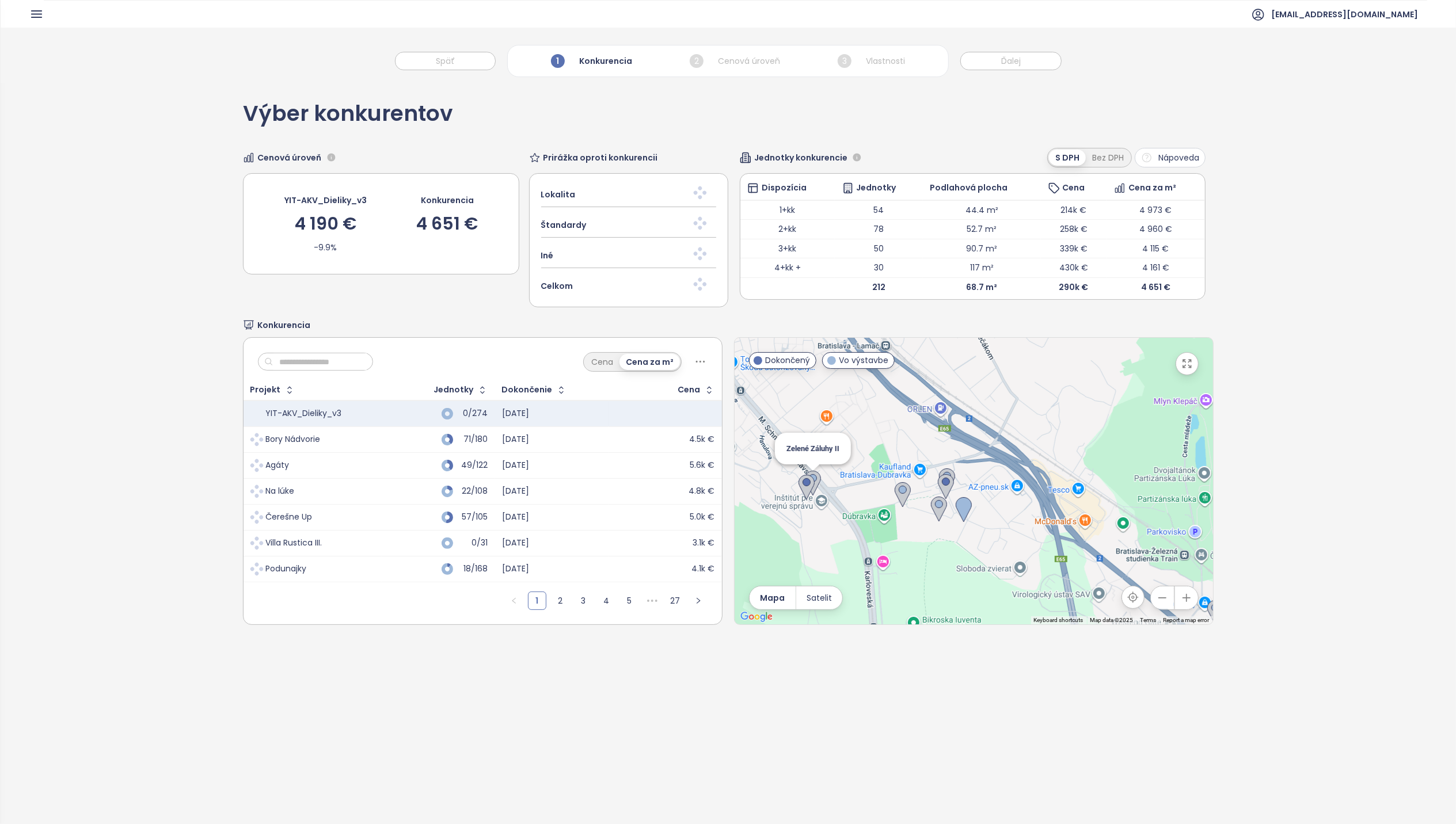
click at [809, 482] on img at bounding box center [813, 483] width 16 height 25
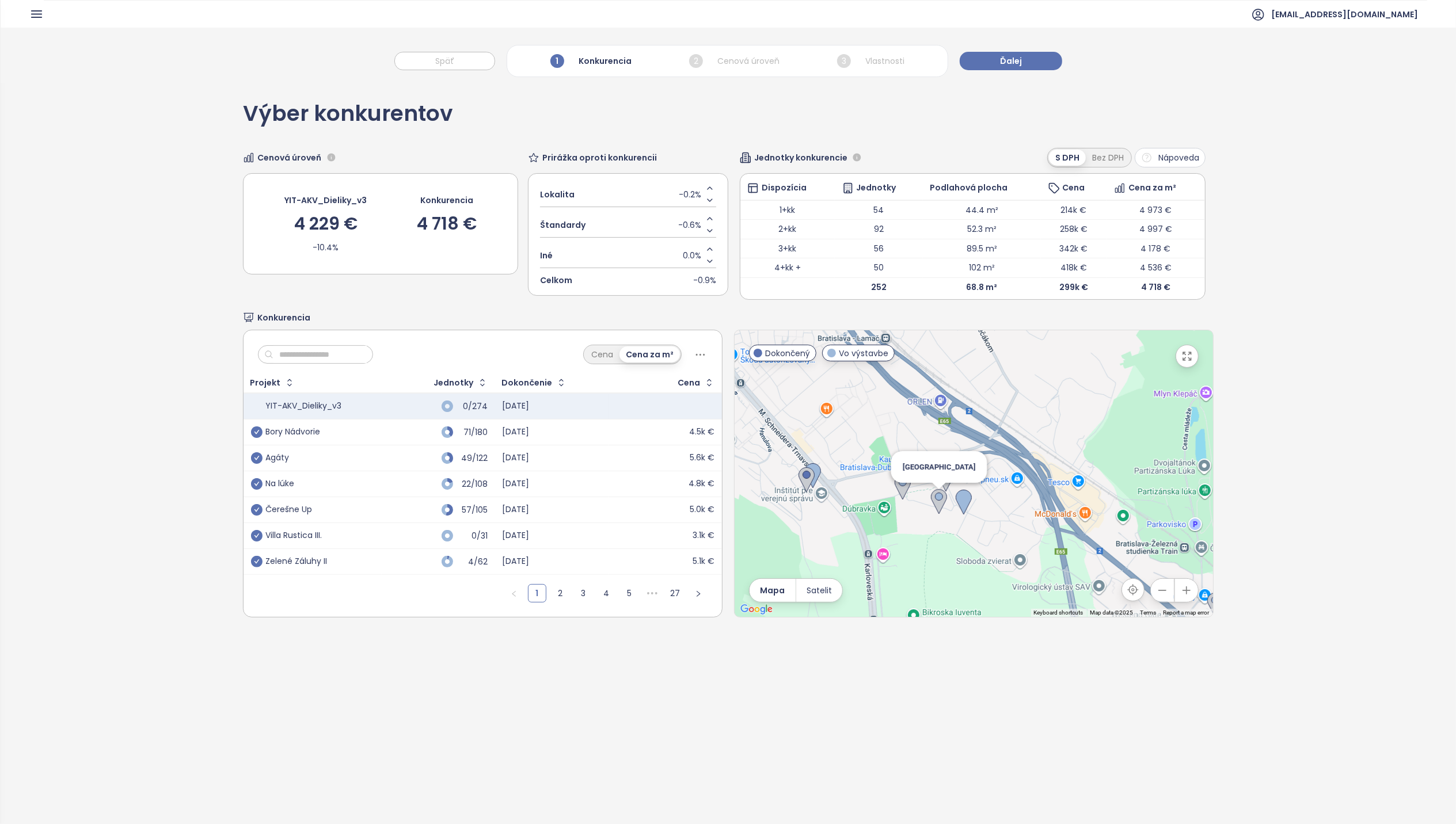
click at [932, 500] on img at bounding box center [938, 502] width 16 height 25
click at [931, 500] on img at bounding box center [938, 502] width 16 height 25
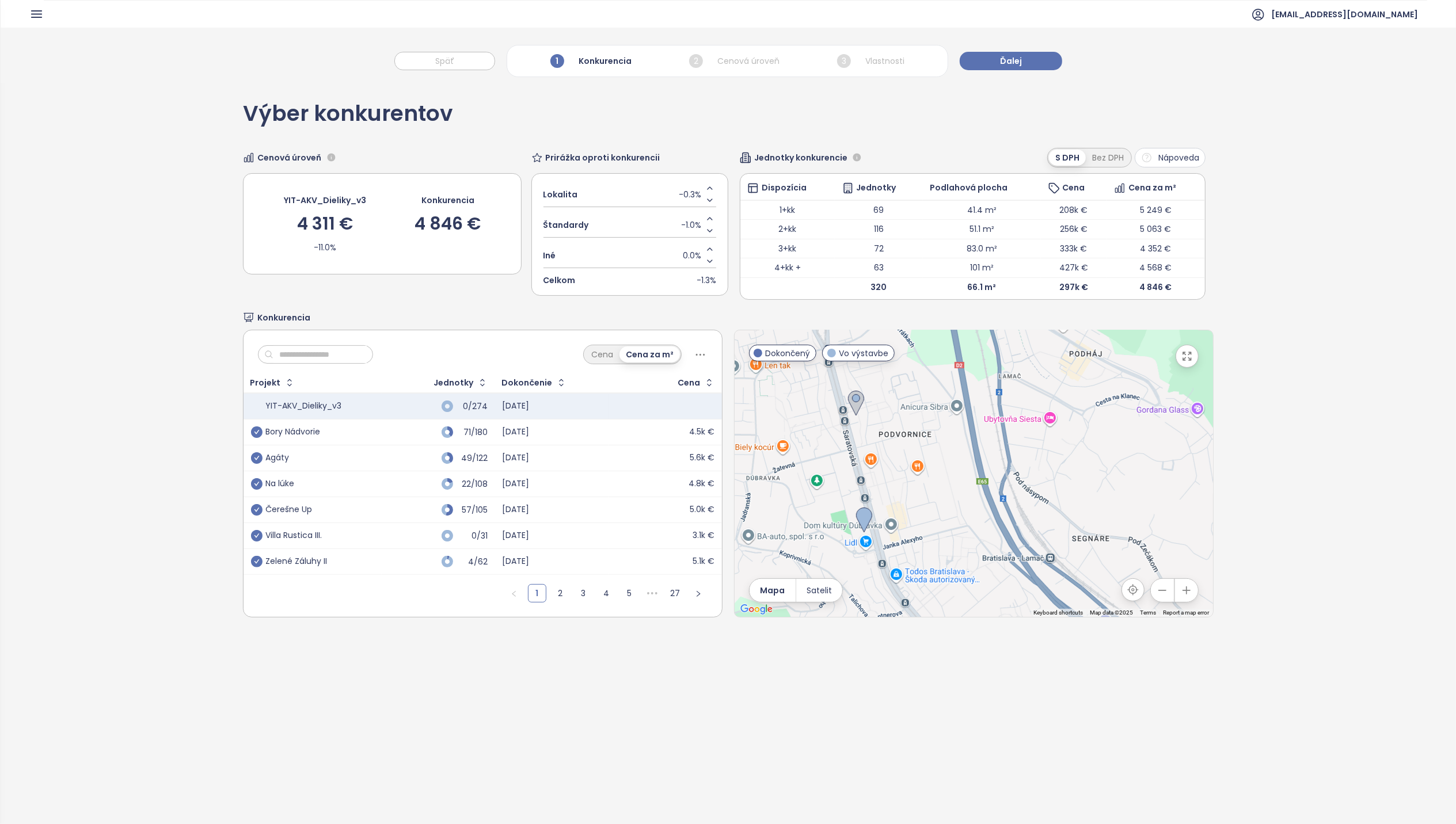
drag, startPoint x: 1021, startPoint y: 417, endPoint x: 1189, endPoint y: 641, distance: 280.0
click at [1189, 641] on div "Výber konkurentov Cenová úroveň YIT-AKV_Dieliky_v3 4 311 € -11.0% Konkurencia 4…" at bounding box center [728, 480] width 1455 height 795
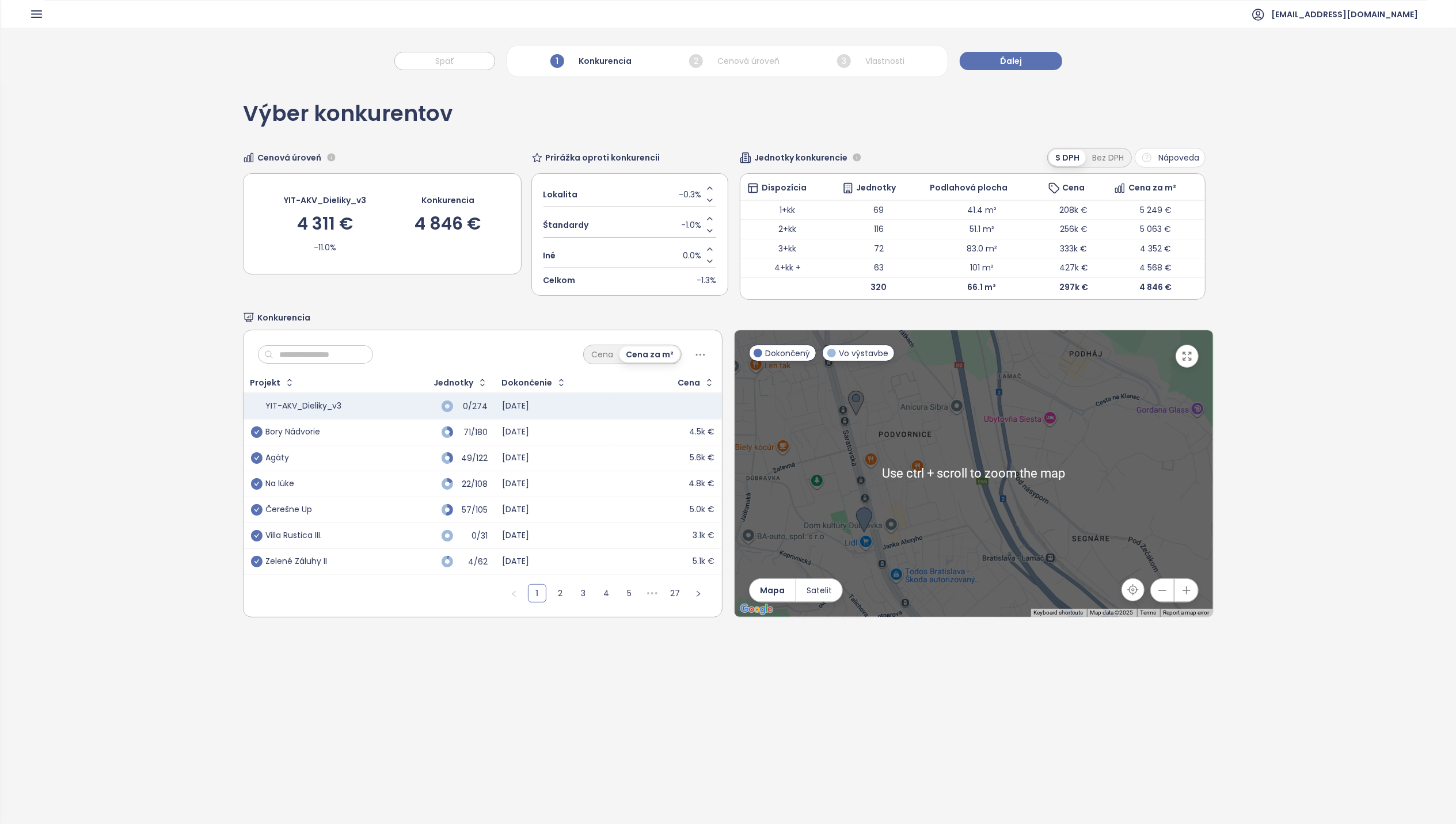
scroll to position [54, 0]
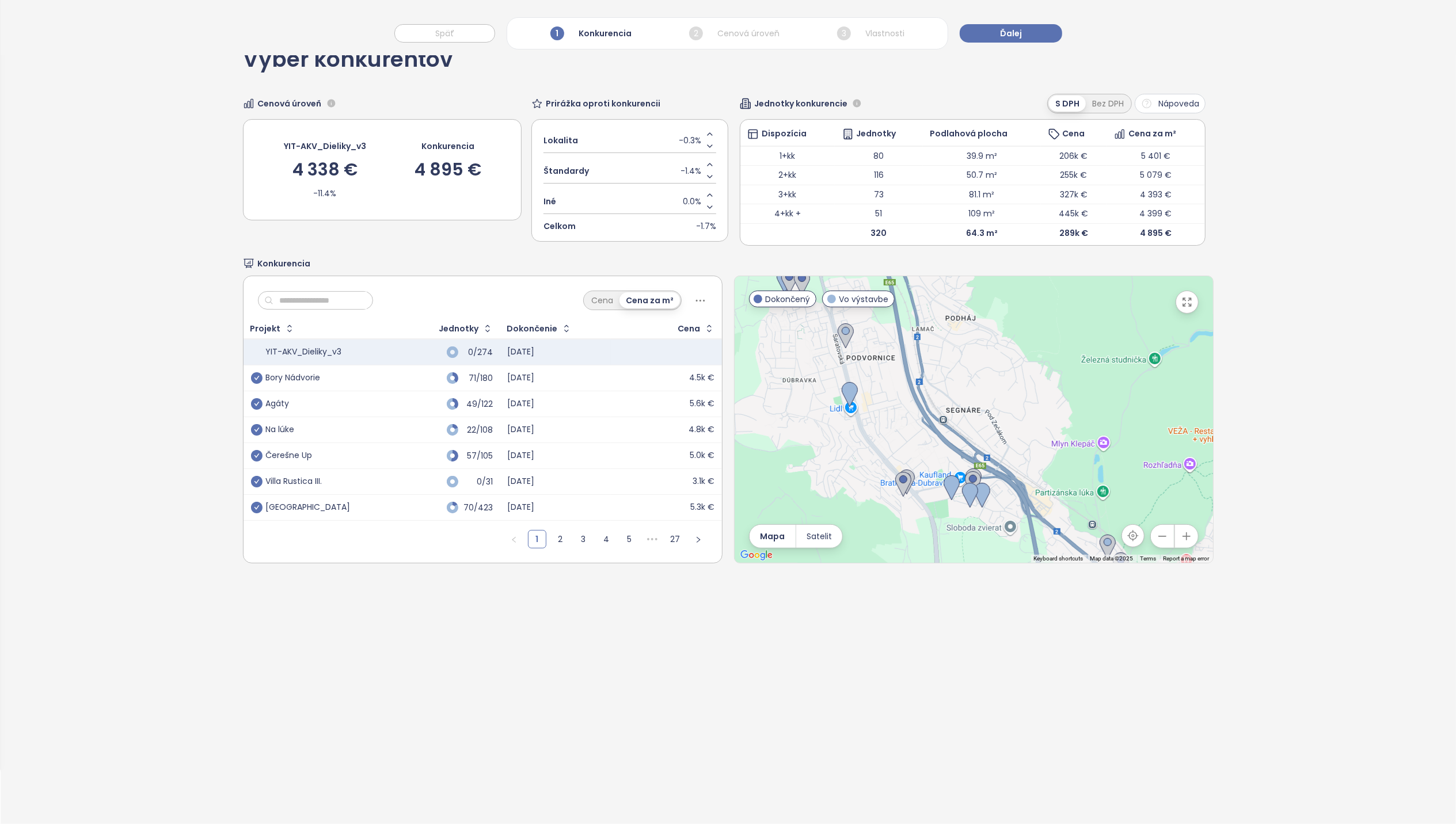
drag, startPoint x: 943, startPoint y: 453, endPoint x: 927, endPoint y: 405, distance: 50.6
click at [927, 405] on div at bounding box center [973, 419] width 478 height 287
click at [904, 476] on img at bounding box center [907, 482] width 16 height 25
click at [256, 480] on icon "check-circle" at bounding box center [256, 481] width 12 height 12
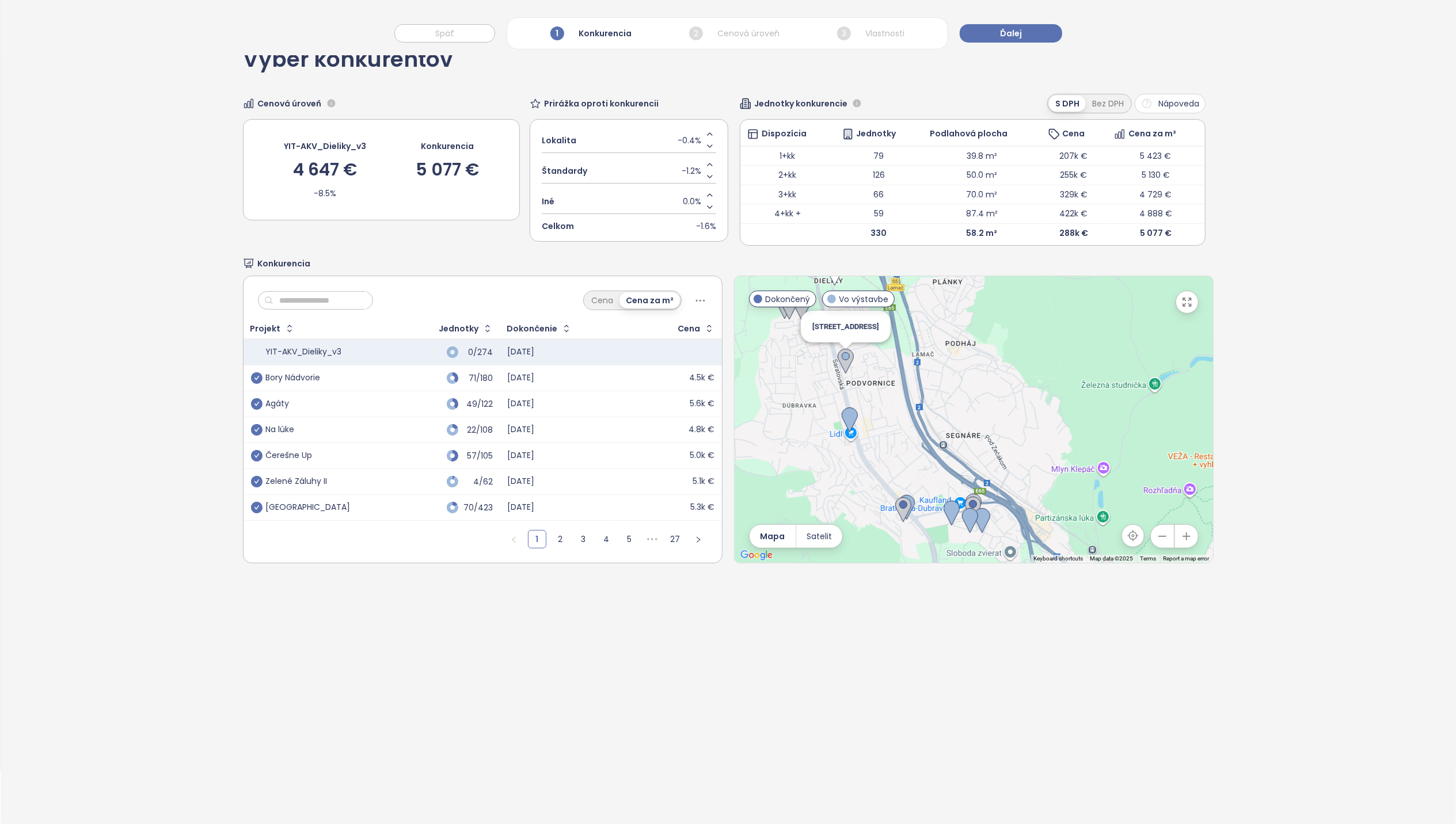
click at [843, 360] on img at bounding box center [846, 361] width 16 height 25
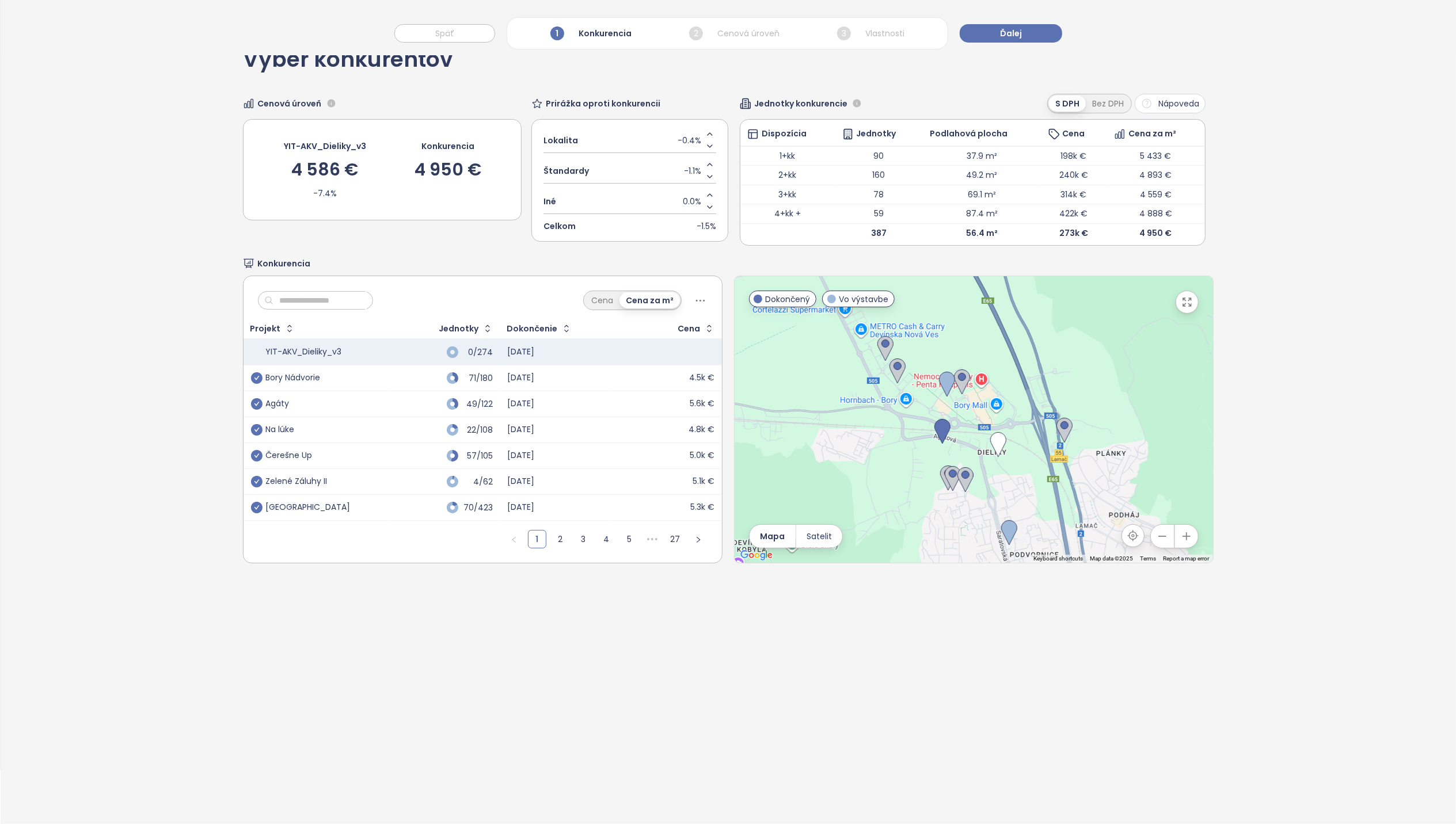
drag, startPoint x: 996, startPoint y: 383, endPoint x: 1159, endPoint y: 555, distance: 237.0
click at [1159, 555] on div at bounding box center [973, 419] width 478 height 287
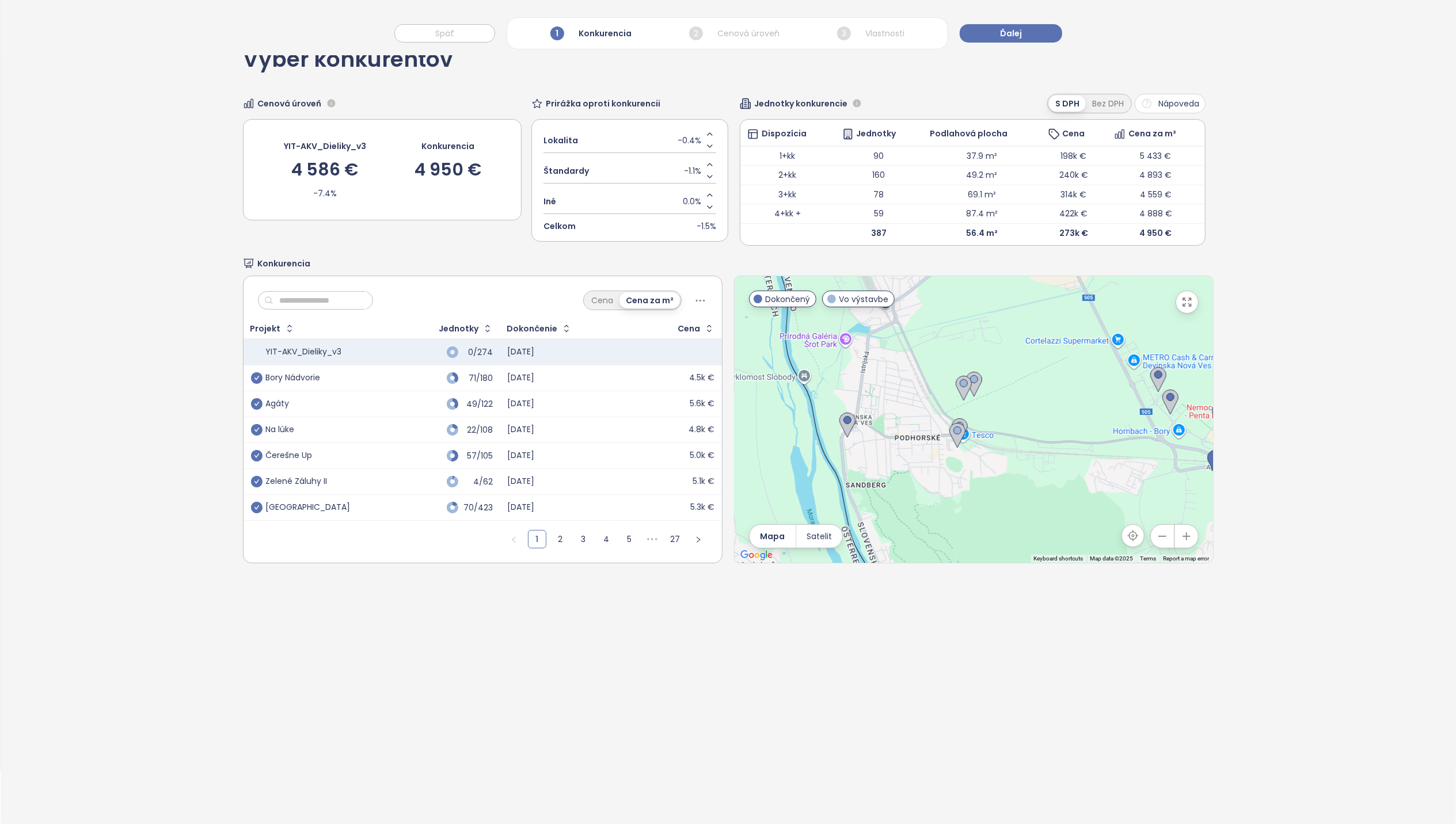
drag, startPoint x: 796, startPoint y: 436, endPoint x: 1051, endPoint y: 467, distance: 256.9
click at [1051, 467] on div at bounding box center [973, 419] width 478 height 287
click at [970, 381] on img at bounding box center [974, 385] width 16 height 25
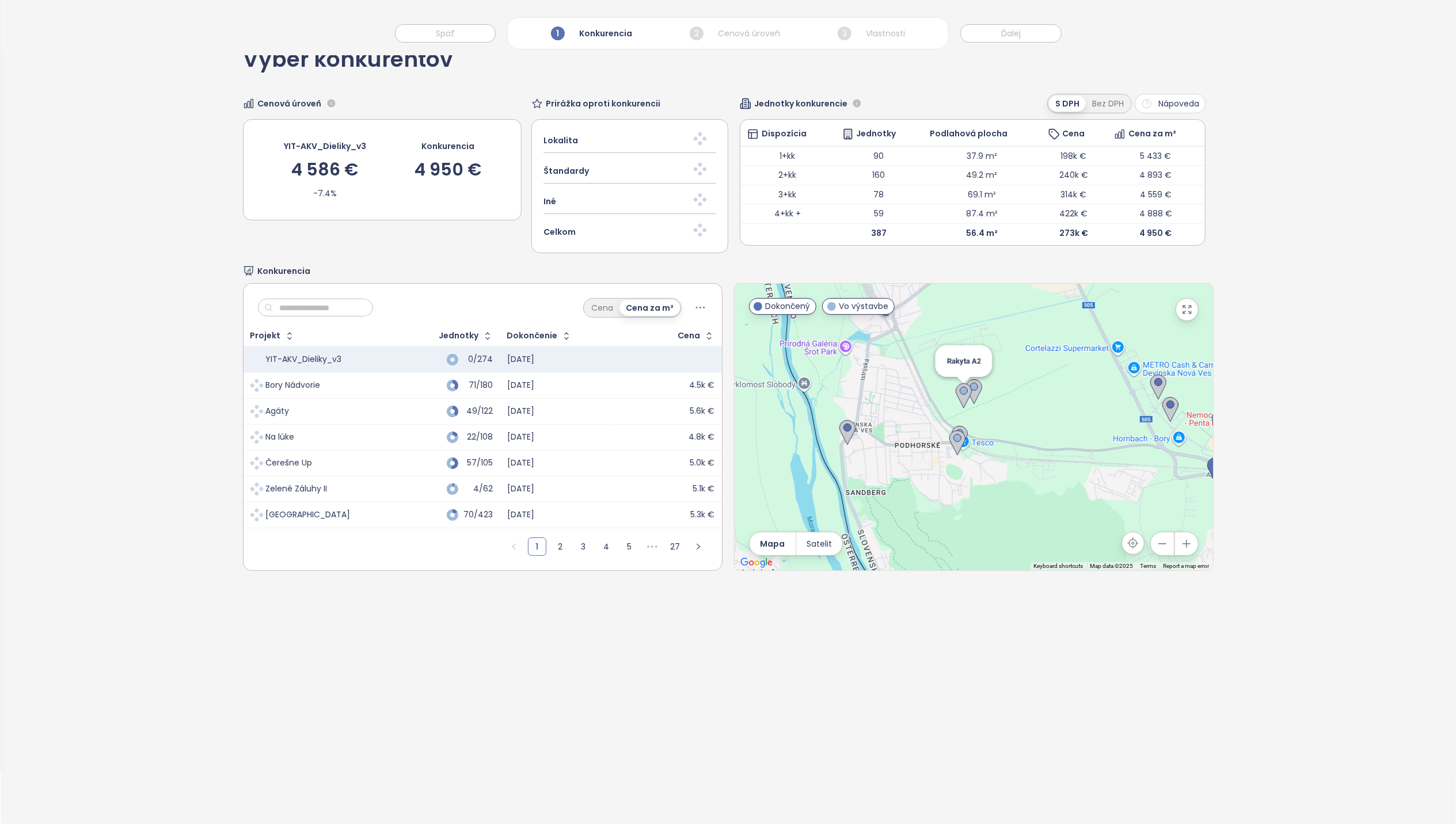
click at [957, 390] on img at bounding box center [963, 395] width 16 height 25
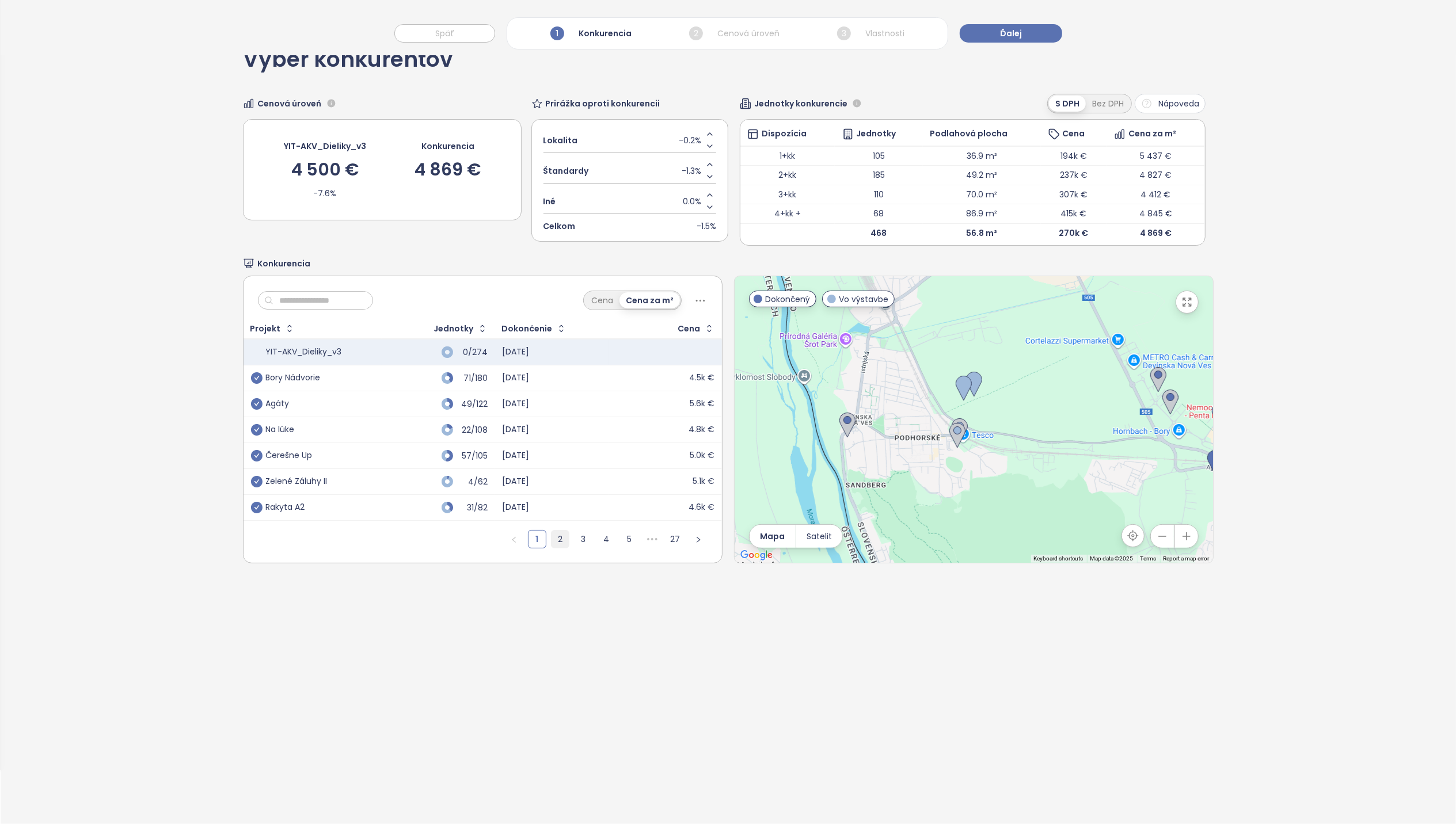
click at [554, 544] on link "2" at bounding box center [560, 539] width 17 height 17
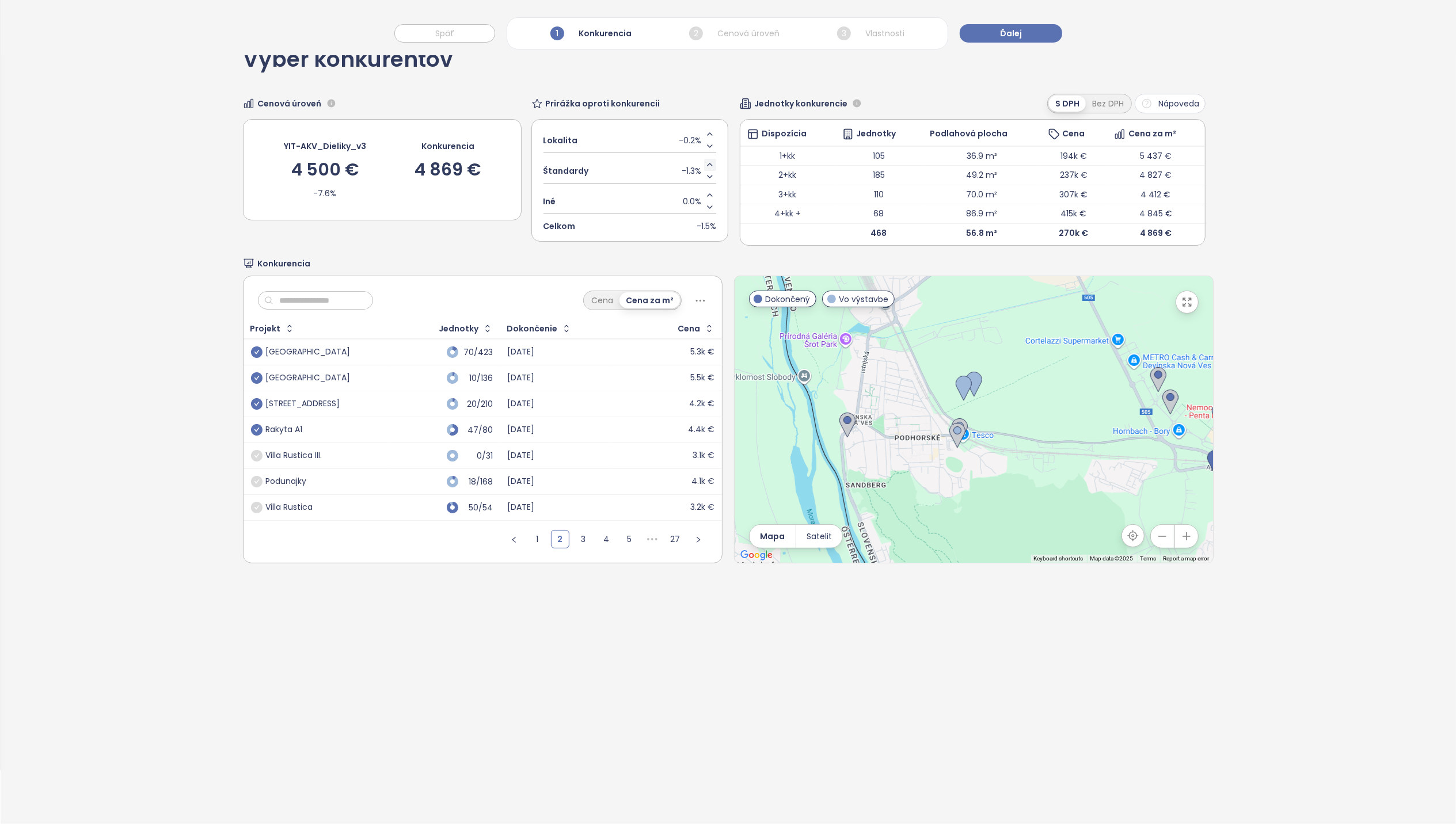
click at [707, 166] on icon "Increase value" at bounding box center [710, 164] width 9 height 9
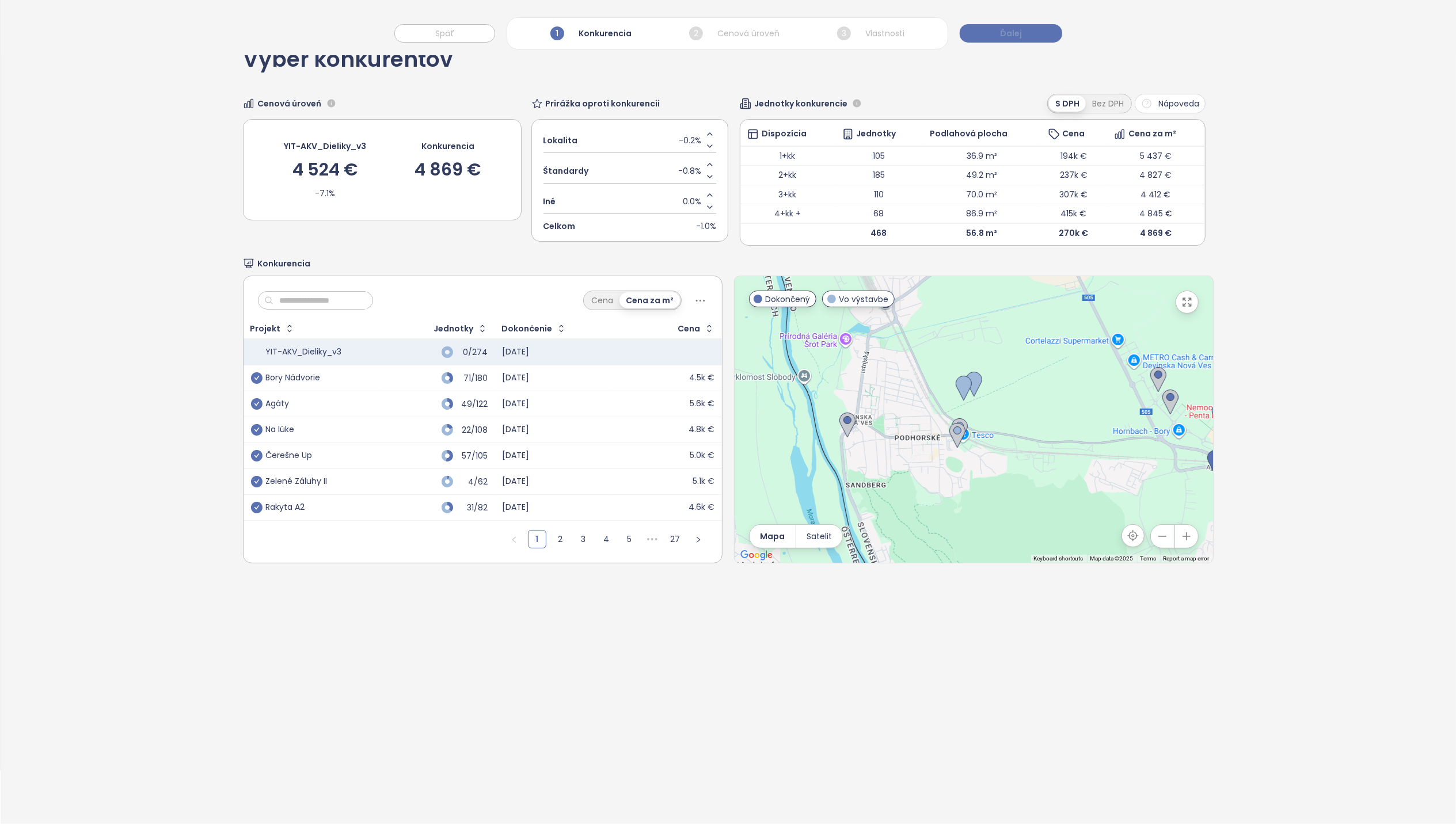
click at [1014, 31] on span "Ďalej" at bounding box center [1011, 33] width 22 height 12
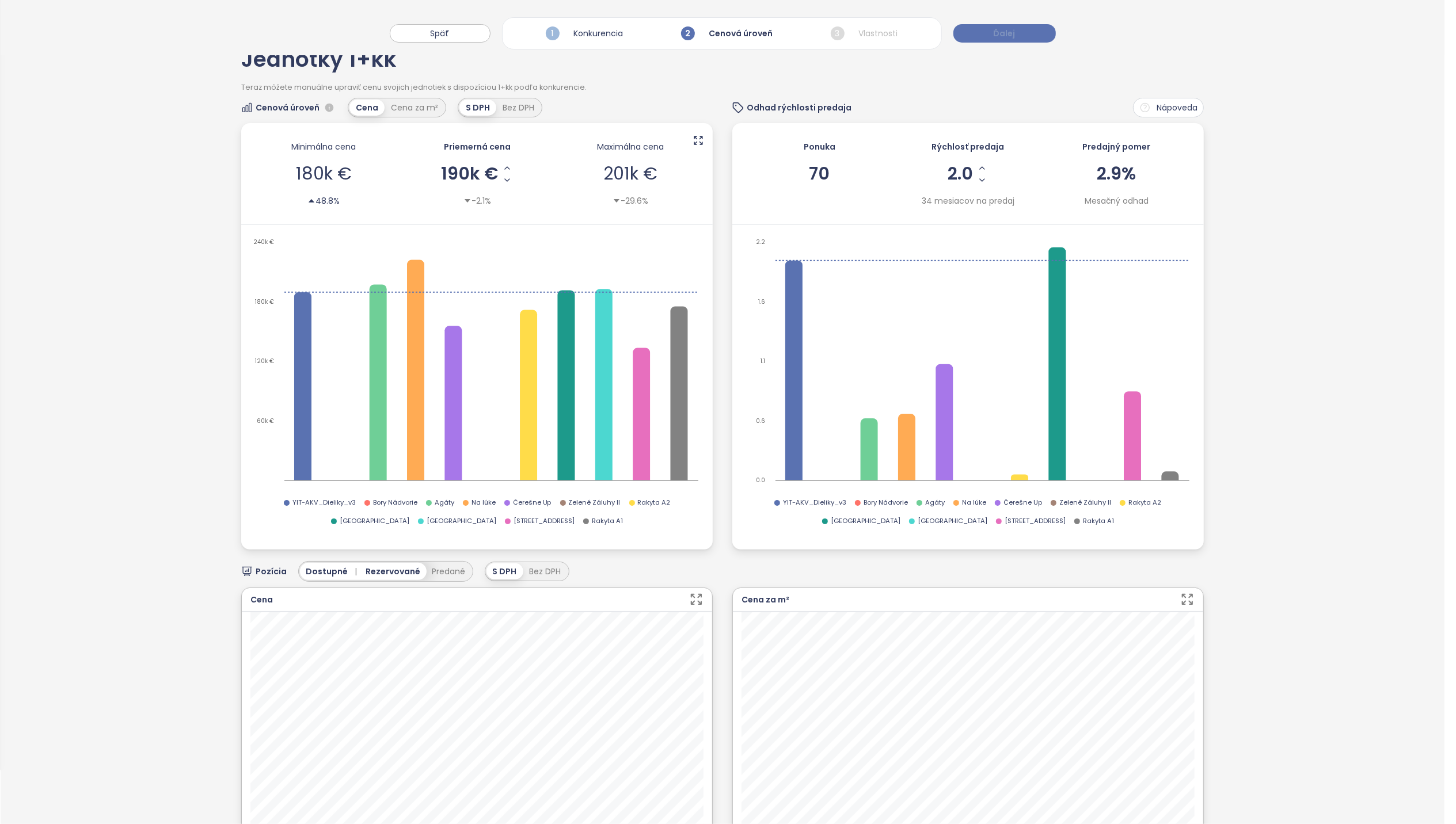
scroll to position [0, 0]
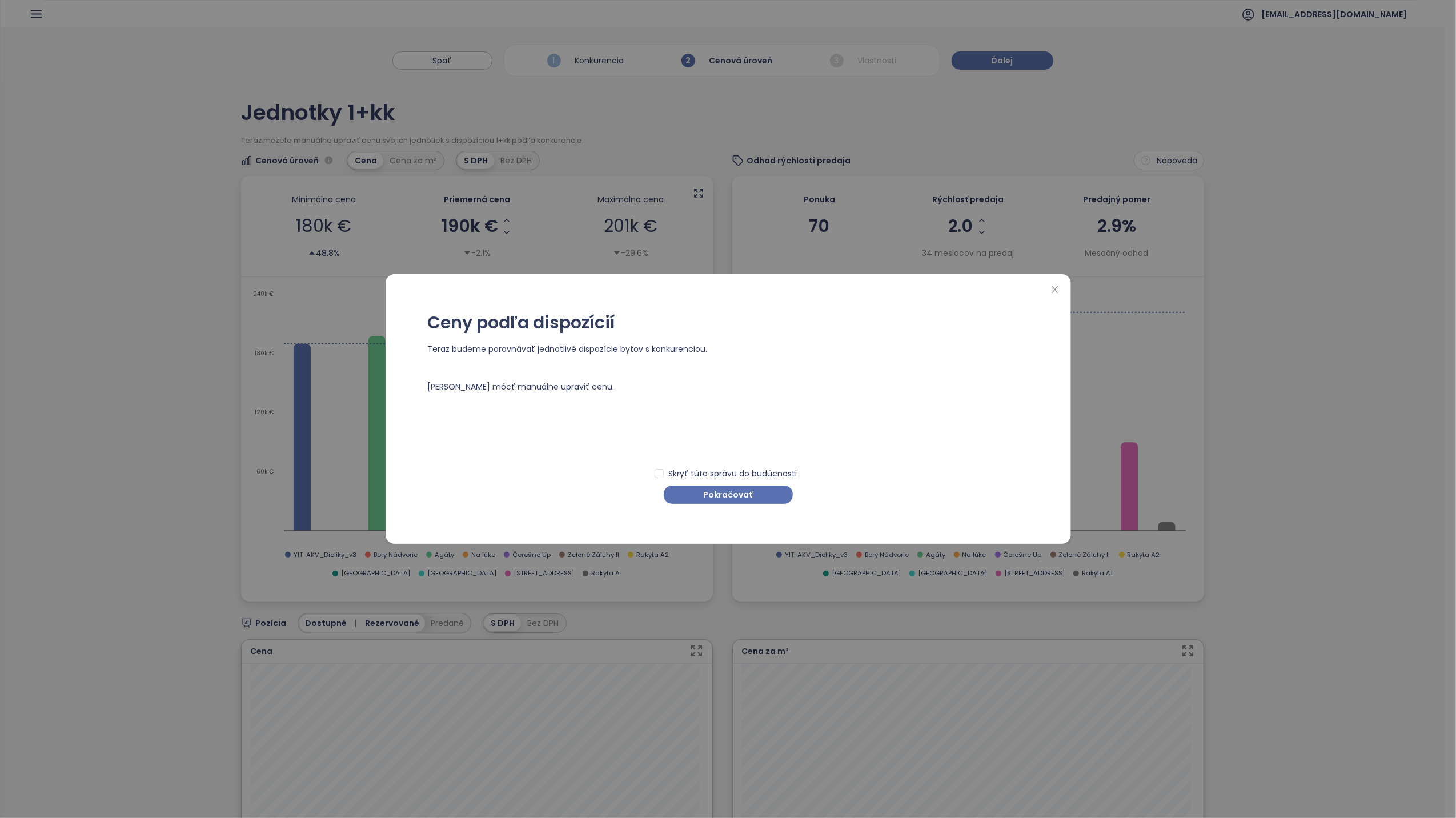
click at [718, 504] on div "Ceny podľa dispozícií Teraz budeme porovnávať jednotlivé dispozície bytov s kon…" at bounding box center [728, 409] width 658 height 247
click at [719, 498] on span "Pokračovať" at bounding box center [728, 494] width 49 height 12
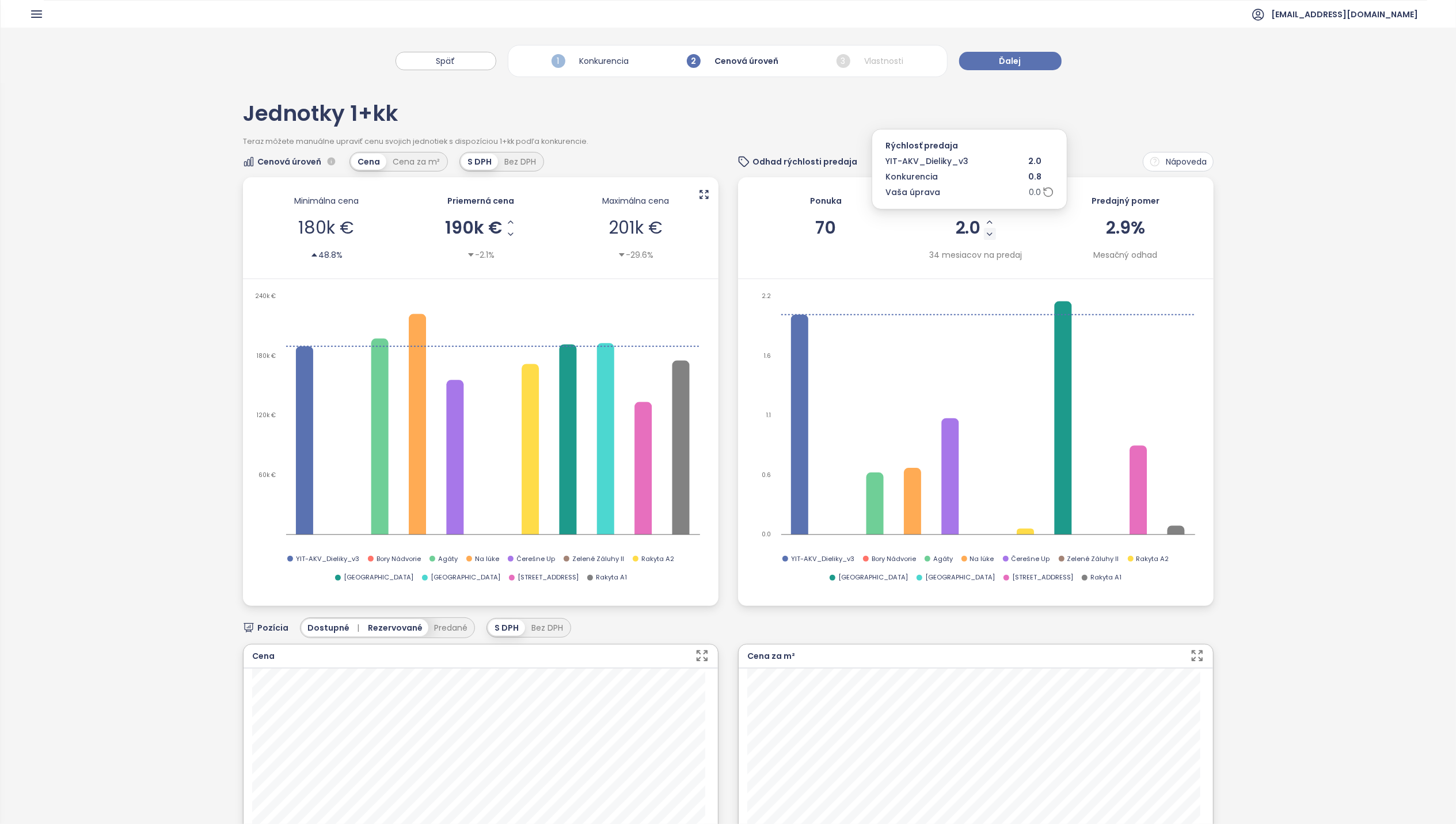
click at [987, 235] on icon "Decrease Sale Speed - Monthly" at bounding box center [989, 234] width 5 height 2
click at [1026, 63] on button "Ďalej" at bounding box center [1010, 61] width 103 height 19
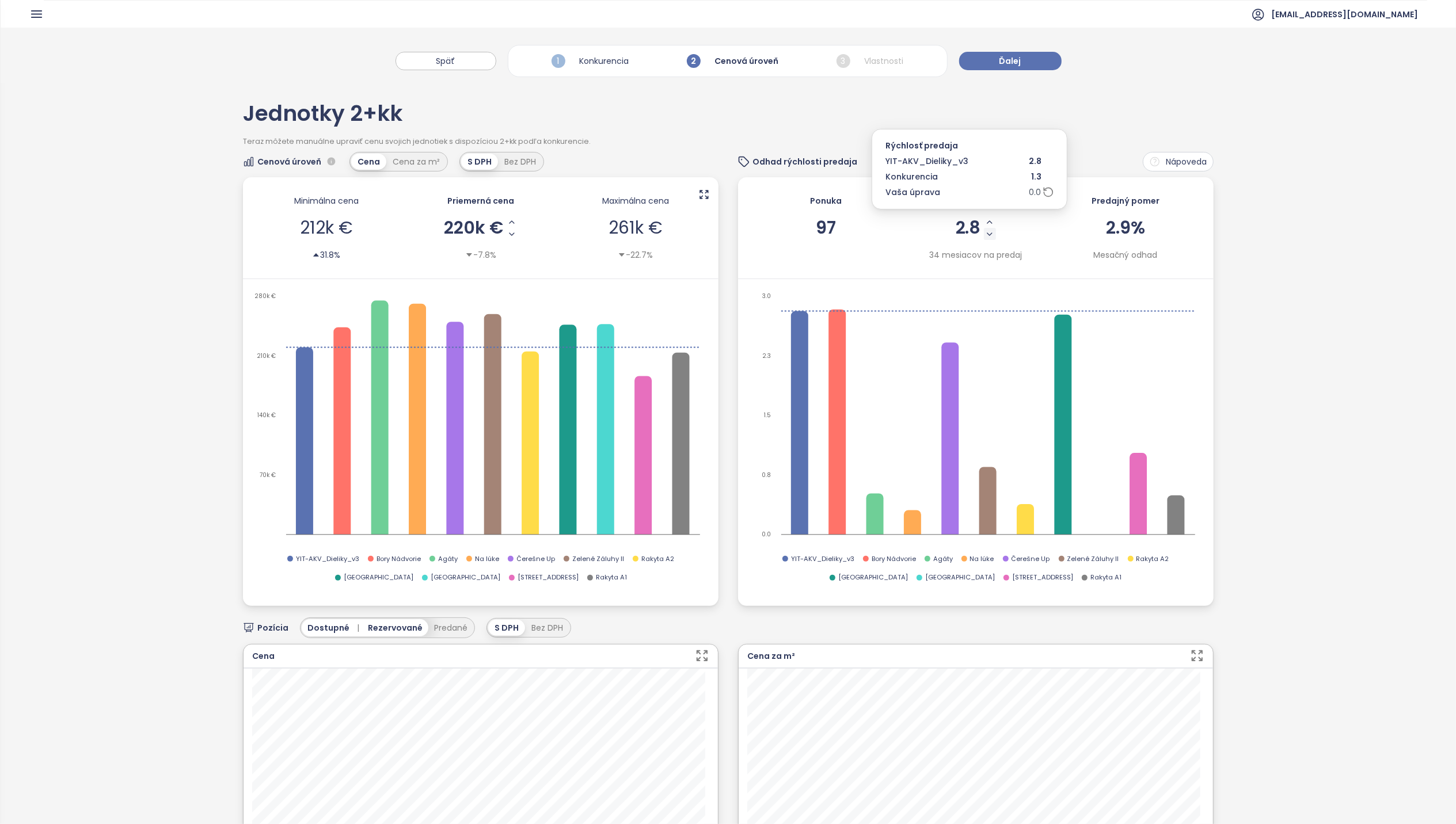
click at [985, 237] on icon "Decrease Sale Speed - Monthly" at bounding box center [989, 234] width 9 height 9
click at [984, 236] on icon "Decrease Sale Speed - Monthly" at bounding box center [989, 234] width 9 height 9
click at [987, 236] on button "Decrease Sale Speed - Monthly" at bounding box center [989, 234] width 12 height 12
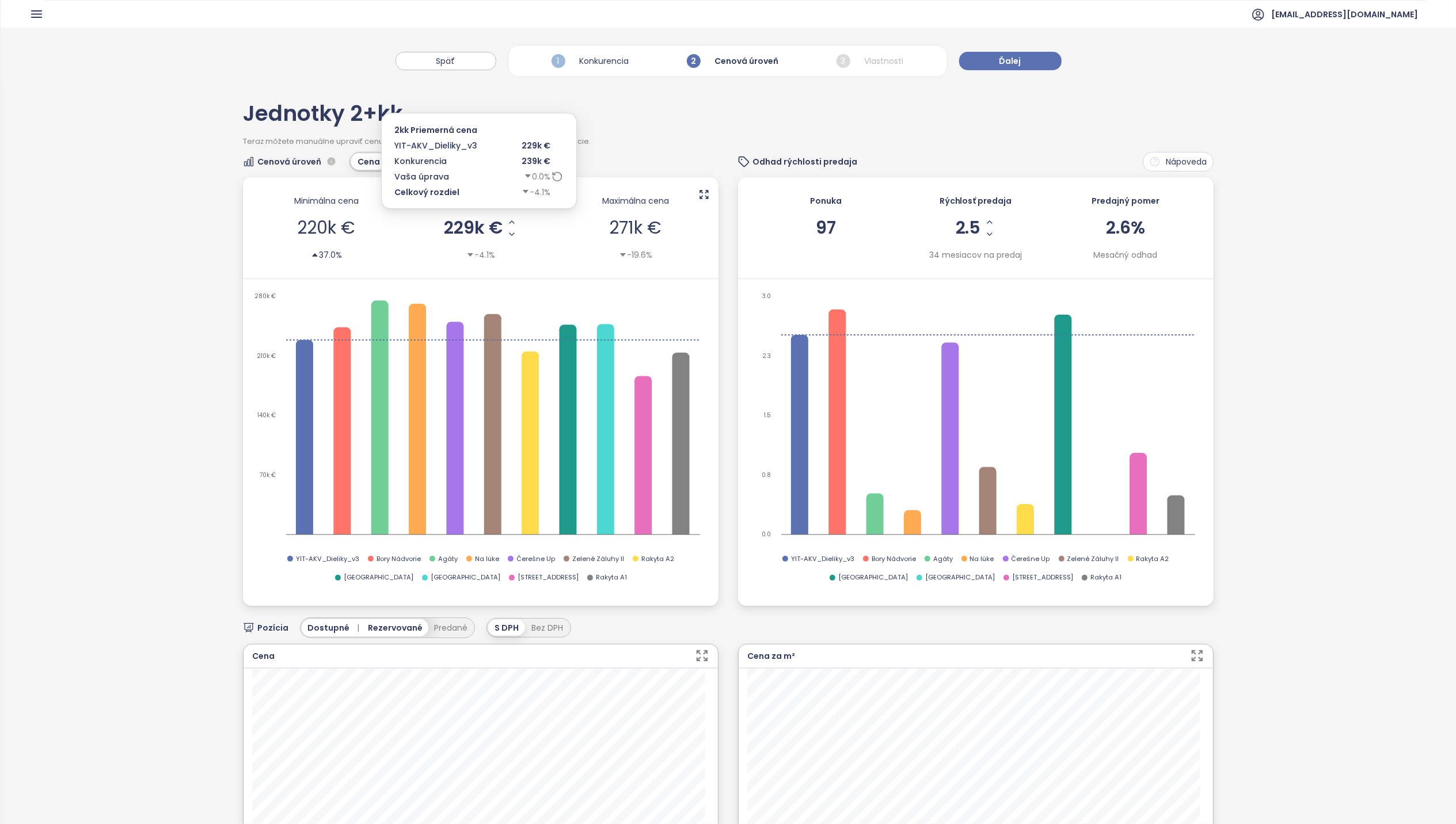
click at [470, 229] on span "229k €" at bounding box center [473, 228] width 59 height 17
drag, startPoint x: 460, startPoint y: 225, endPoint x: 497, endPoint y: 232, distance: 37.7
click at [497, 232] on div "******" at bounding box center [480, 228] width 36 height 24
type input "******"
click at [568, 267] on div "Maximálna cena 271k € -19.6%" at bounding box center [636, 228] width 149 height 78
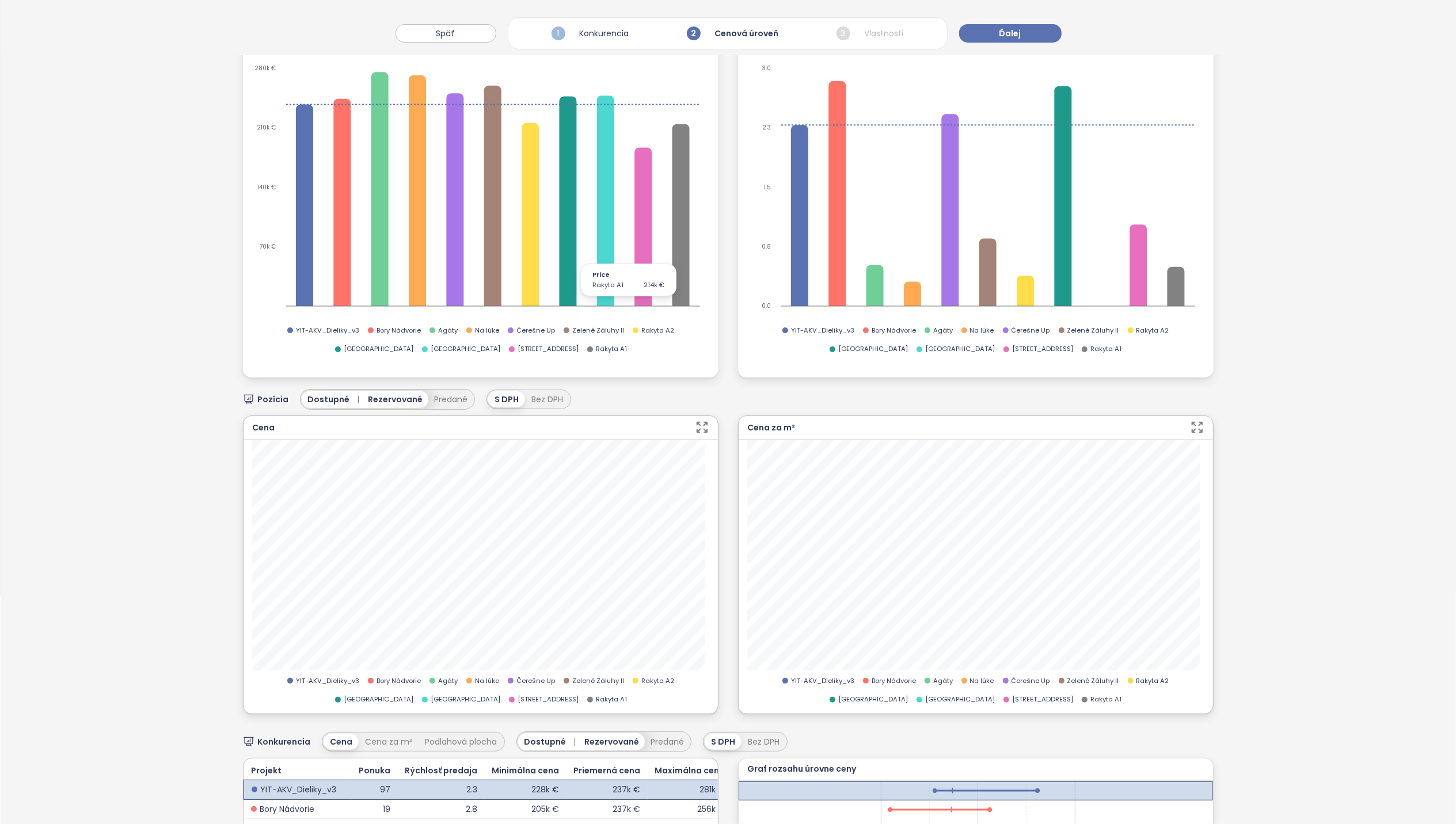
scroll to position [230, 0]
click at [447, 390] on button "Predané" at bounding box center [451, 398] width 45 height 17
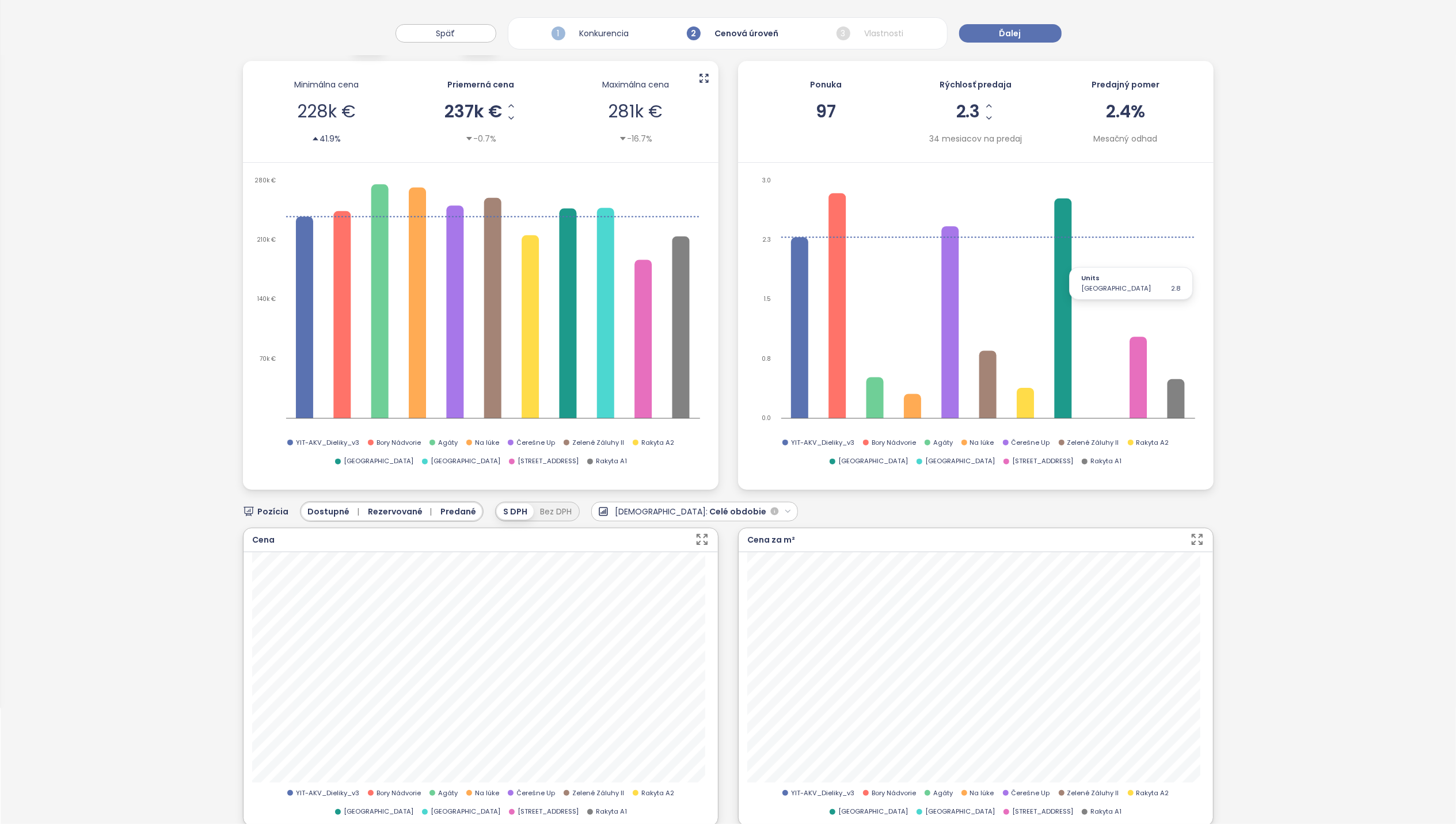
scroll to position [0, 0]
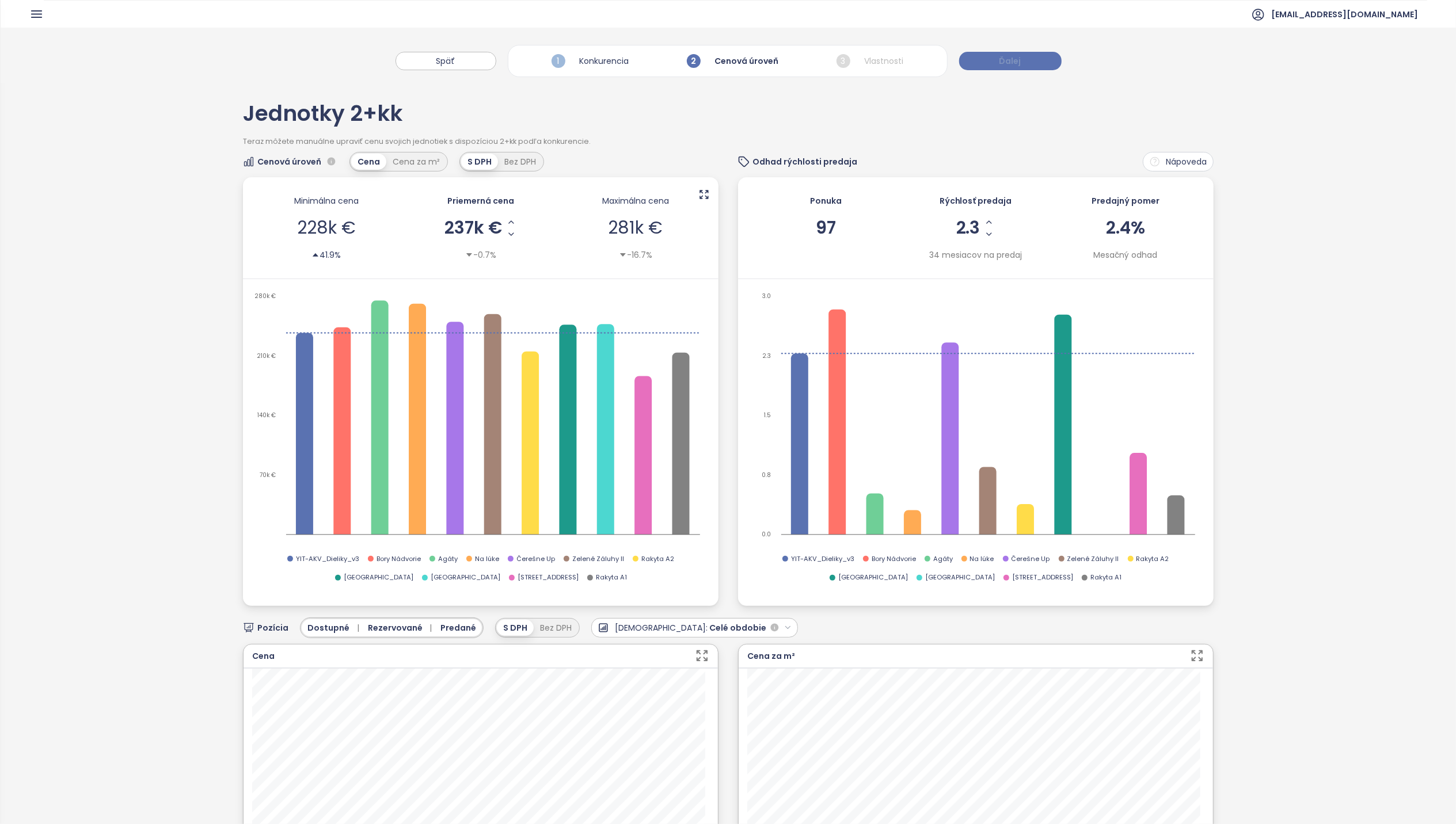
click at [1019, 63] on span "Ďalej" at bounding box center [1010, 61] width 22 height 12
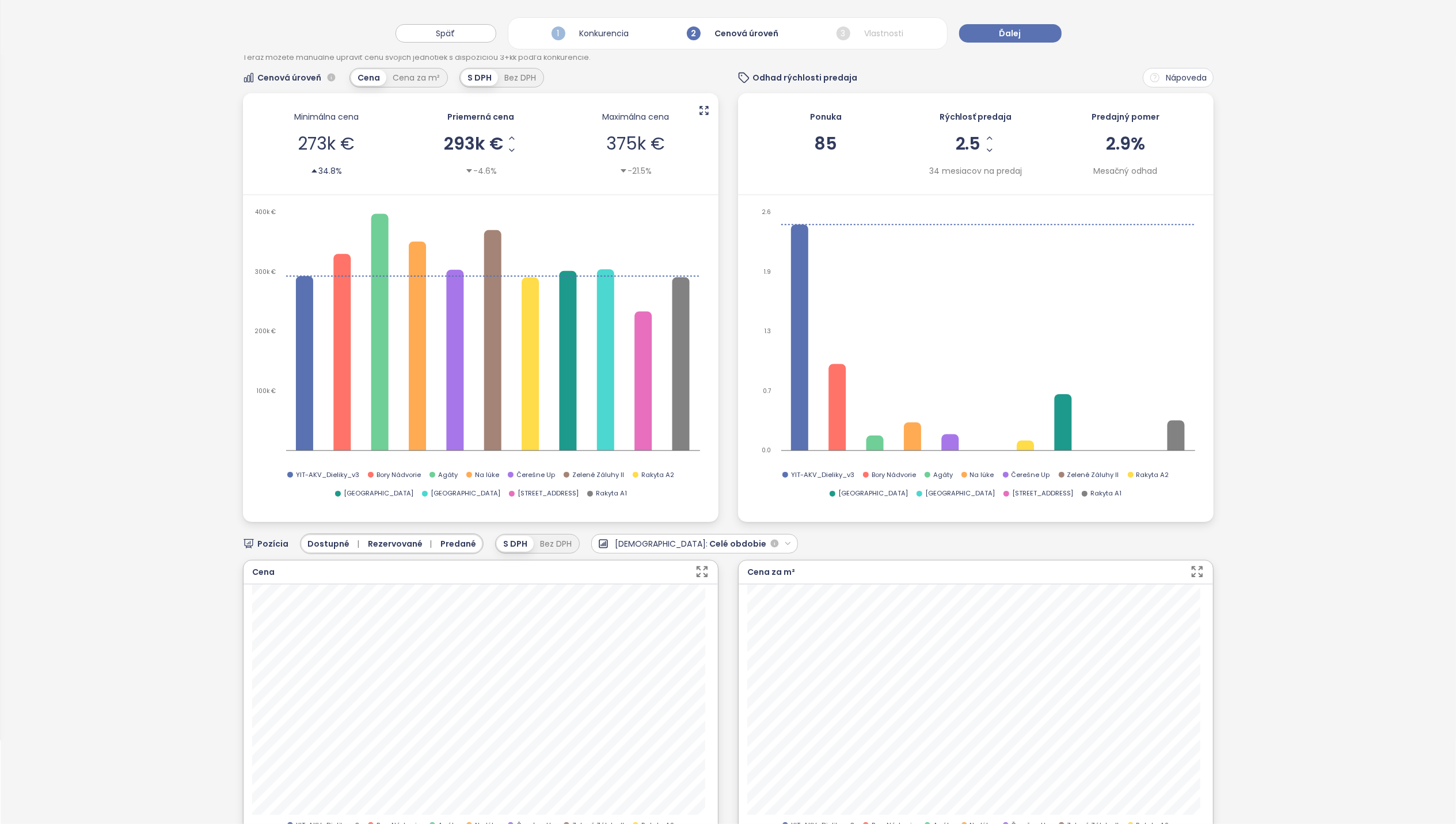
scroll to position [76, 0]
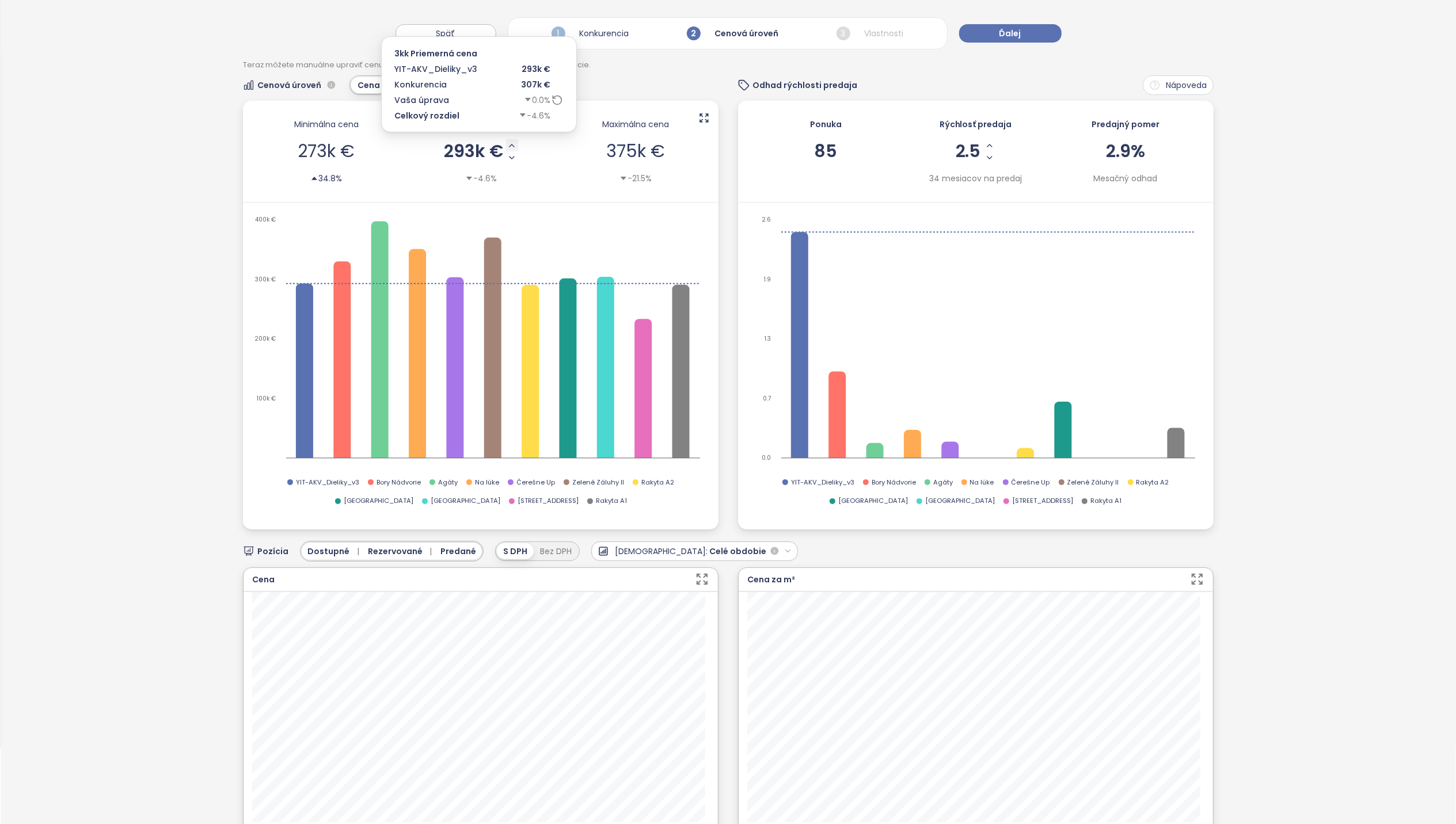
click at [507, 148] on icon "Increase AVG Price" at bounding box center [512, 146] width 9 height 9
click at [509, 146] on icon "Increase AVG Price" at bounding box center [513, 146] width 9 height 9
click at [510, 159] on icon "Decrease AVG Price" at bounding box center [511, 158] width 9 height 9
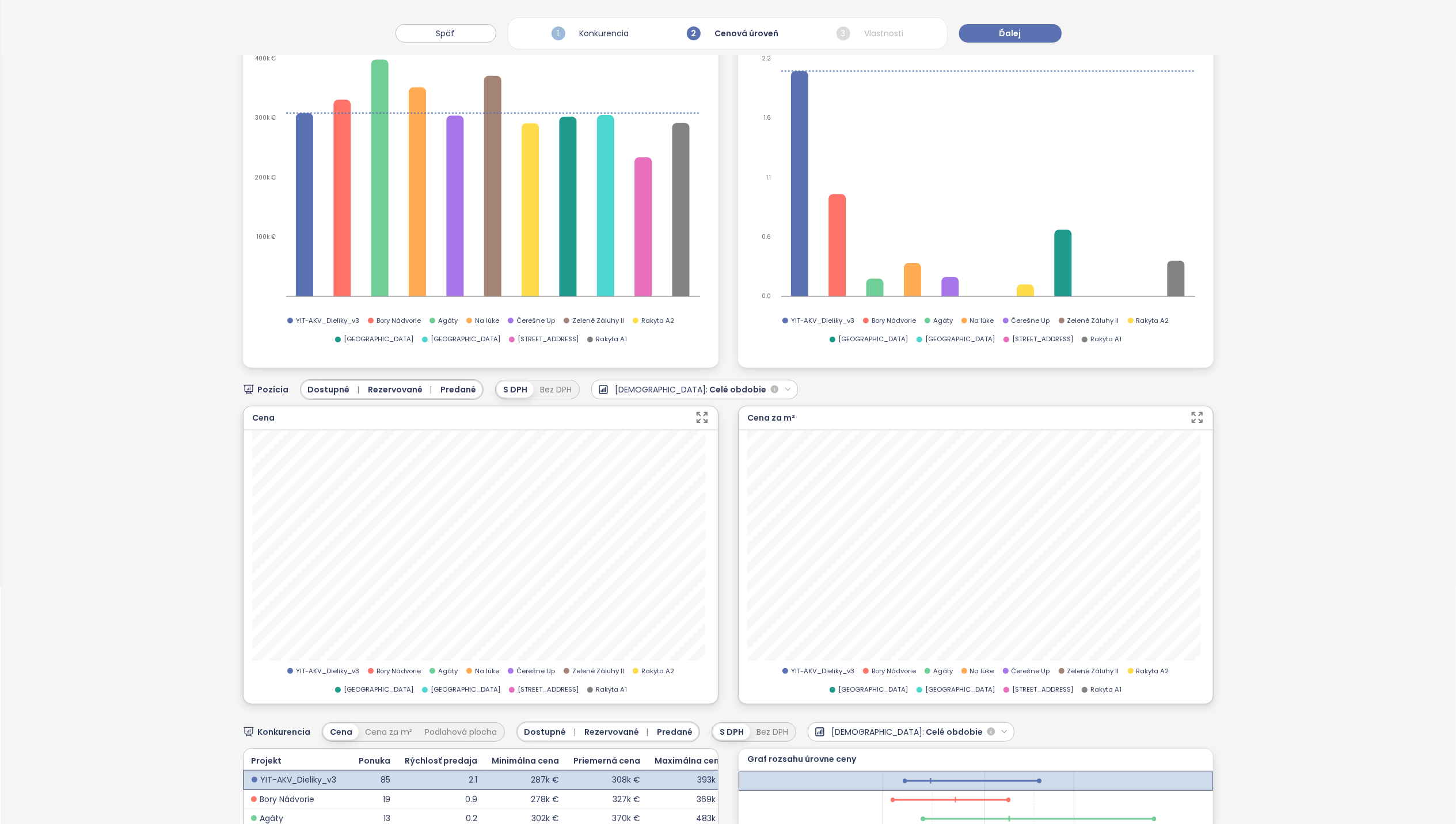
scroll to position [0, 0]
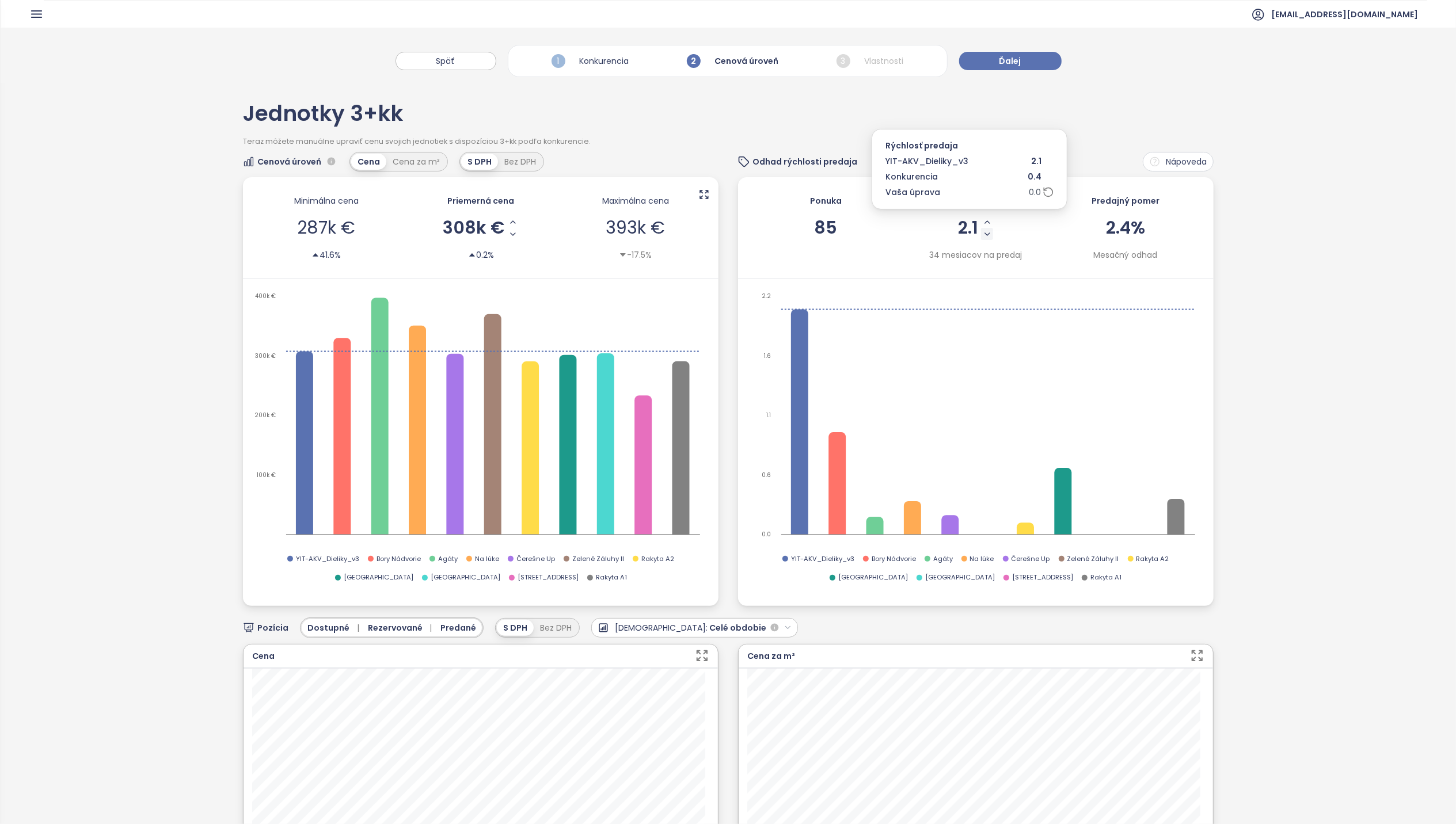
click at [985, 235] on icon "Decrease Sale Speed - Monthly" at bounding box center [987, 234] width 5 height 2
click at [1028, 59] on button "Ďalej" at bounding box center [1010, 61] width 103 height 19
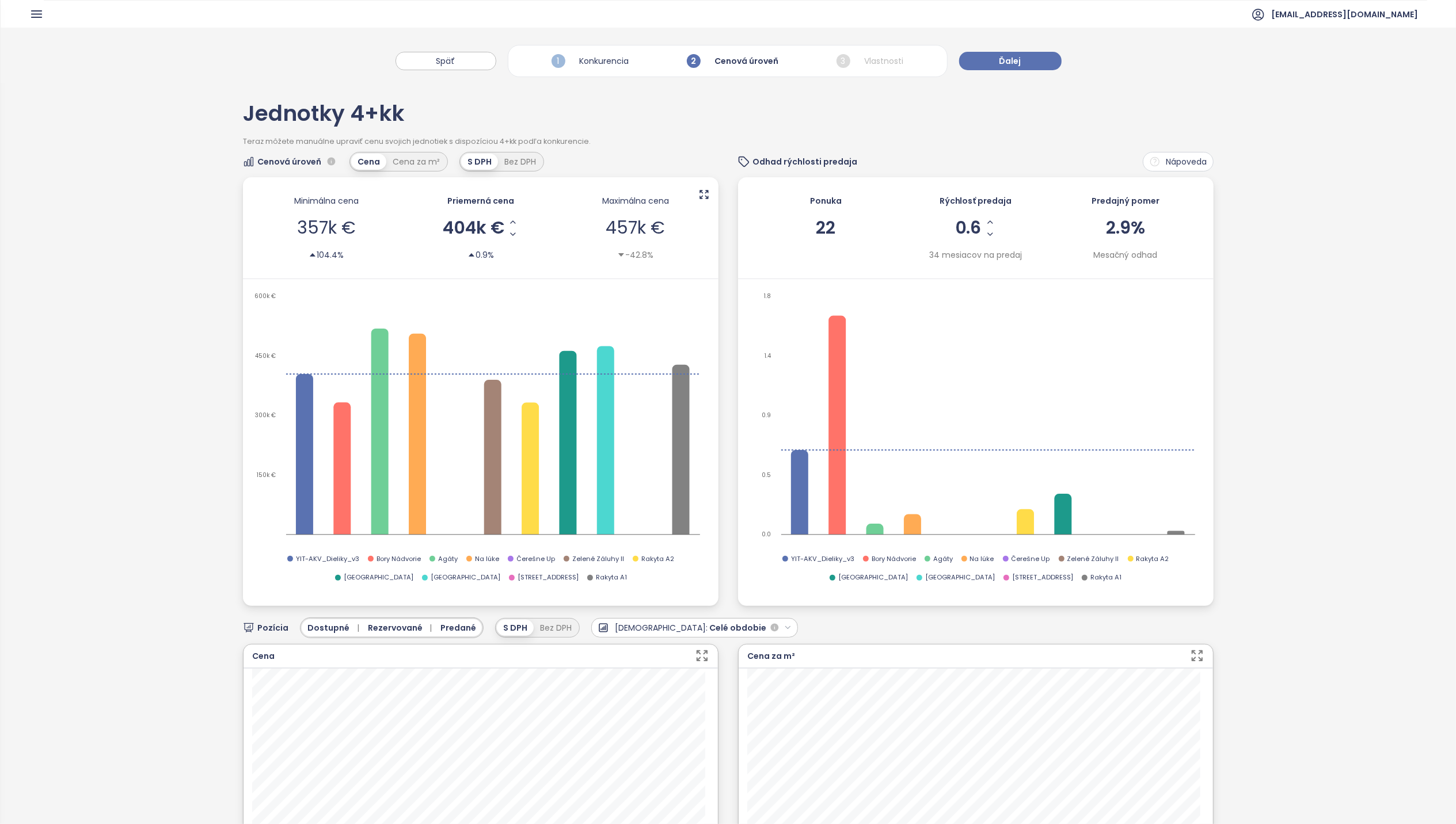
click at [316, 229] on span "357k €" at bounding box center [327, 228] width 59 height 25
click at [325, 228] on span "357k €" at bounding box center [327, 228] width 59 height 25
click at [509, 222] on icon "Increase AVG Price" at bounding box center [513, 222] width 9 height 9
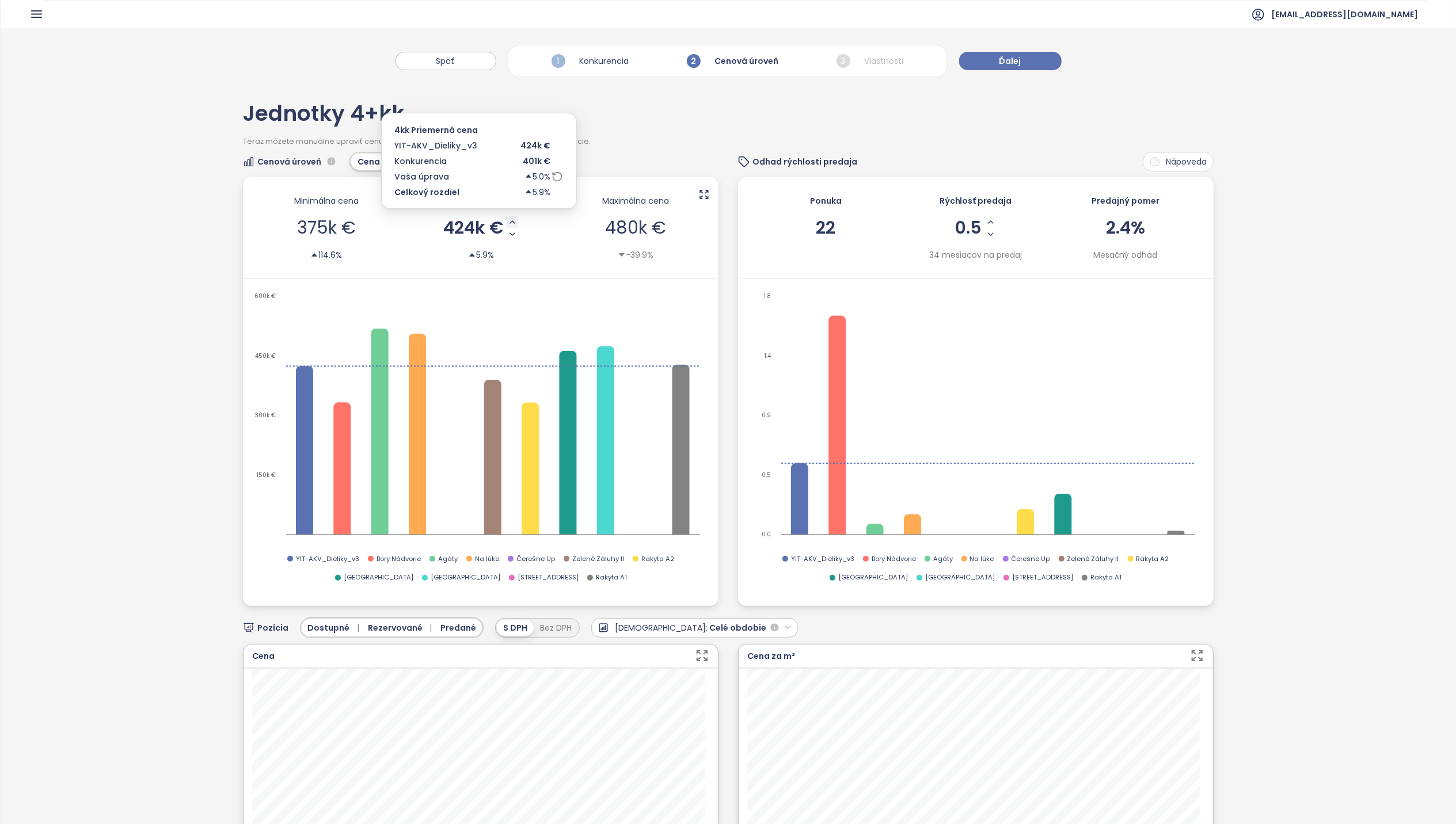
click at [510, 222] on icon "Increase AVG Price" at bounding box center [512, 222] width 5 height 2
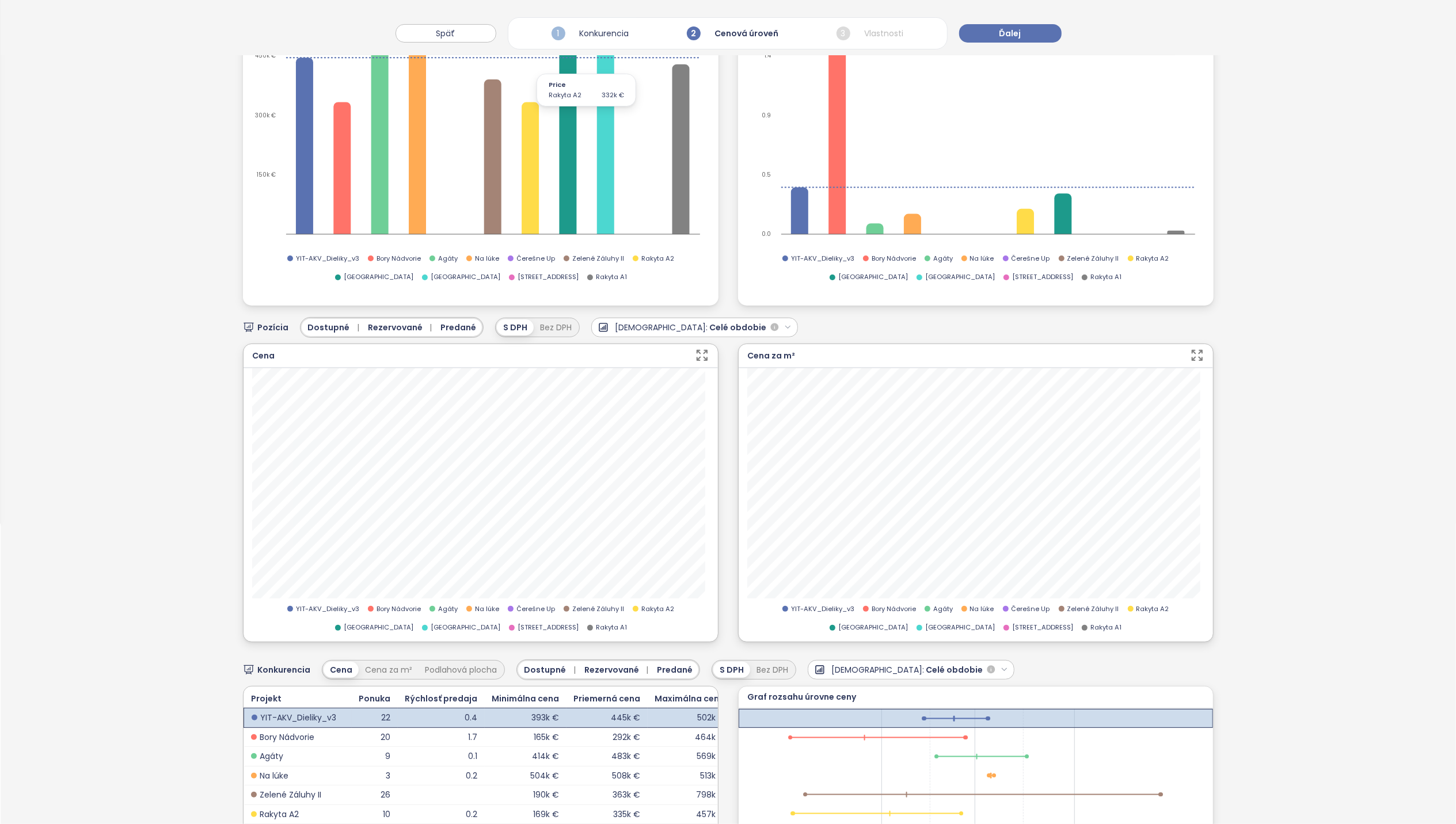
scroll to position [307, 0]
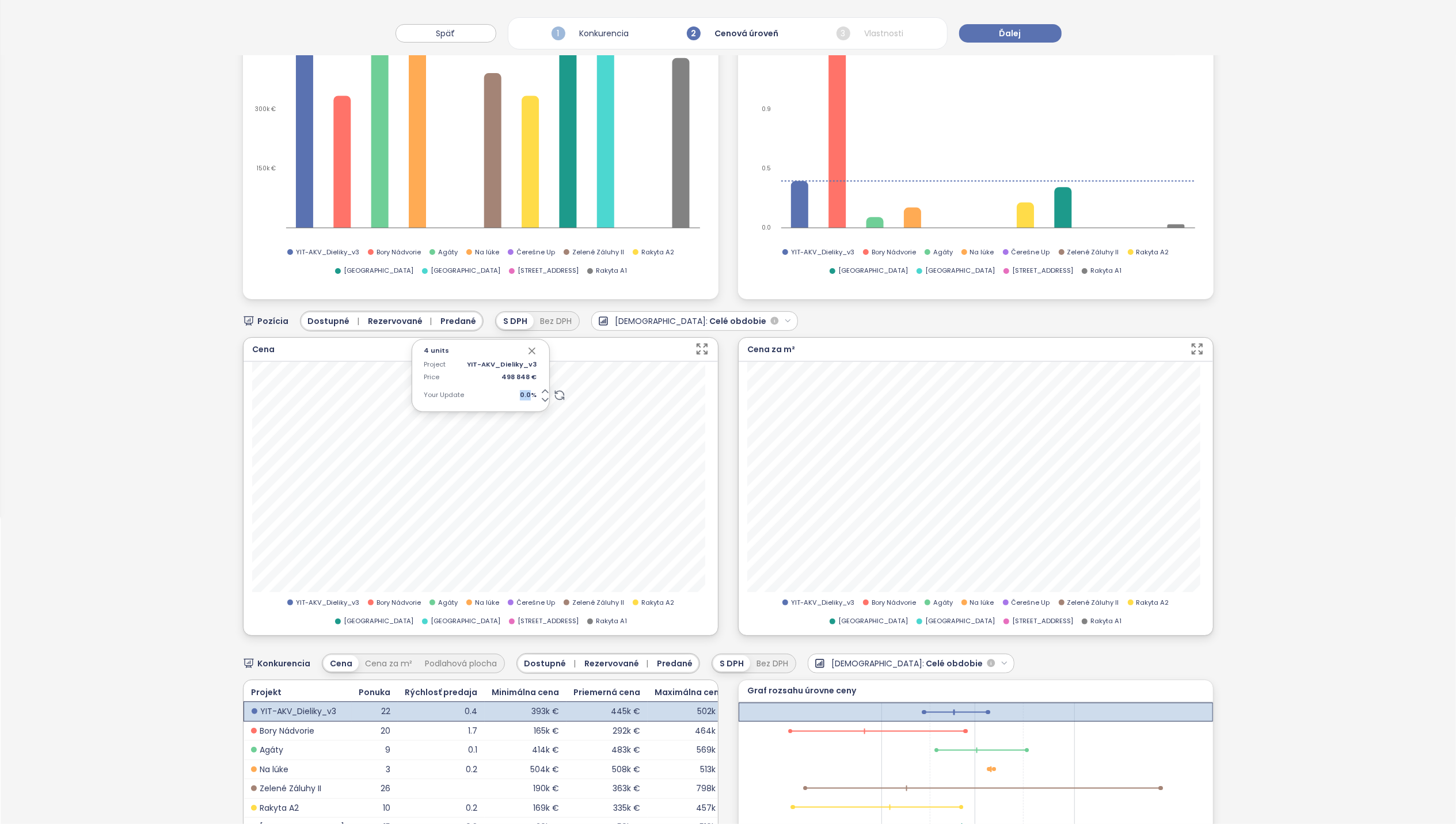
drag, startPoint x: 524, startPoint y: 392, endPoint x: 464, endPoint y: 388, distance: 60.1
click at [464, 388] on div "Project YIT-AKV_Dieliky_v3 Price 498 848 € Your Update 0.0 %" at bounding box center [481, 383] width 114 height 46
click at [524, 398] on span "0.0 %" at bounding box center [502, 395] width 70 height 10
type input "*"
type input "**"
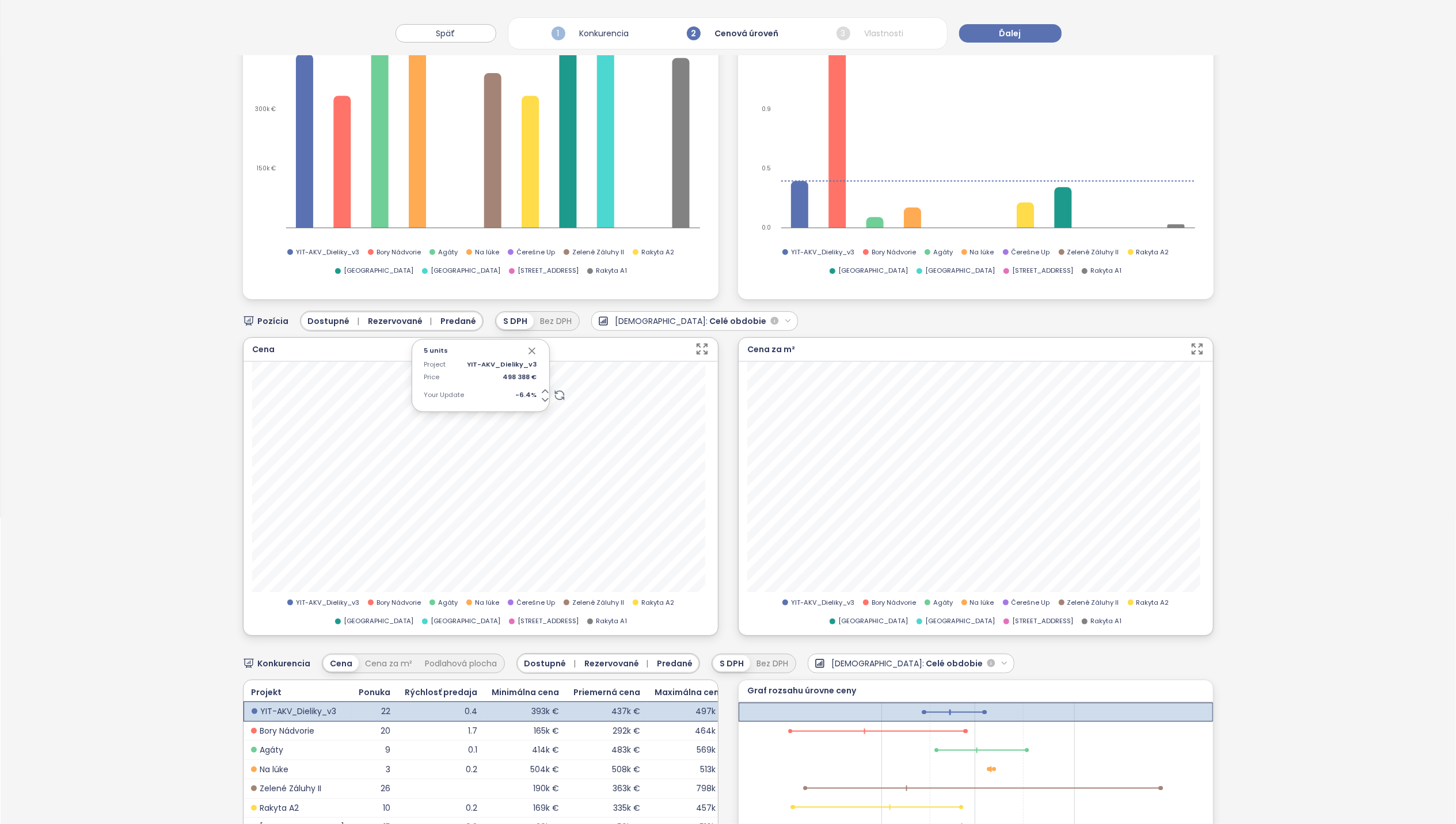
click at [526, 354] on icon "button" at bounding box center [531, 351] width 12 height 12
click at [521, 392] on span "0.0 %" at bounding box center [502, 395] width 70 height 10
type input "*"
type input "**"
click at [528, 347] on icon "button" at bounding box center [531, 351] width 12 height 12
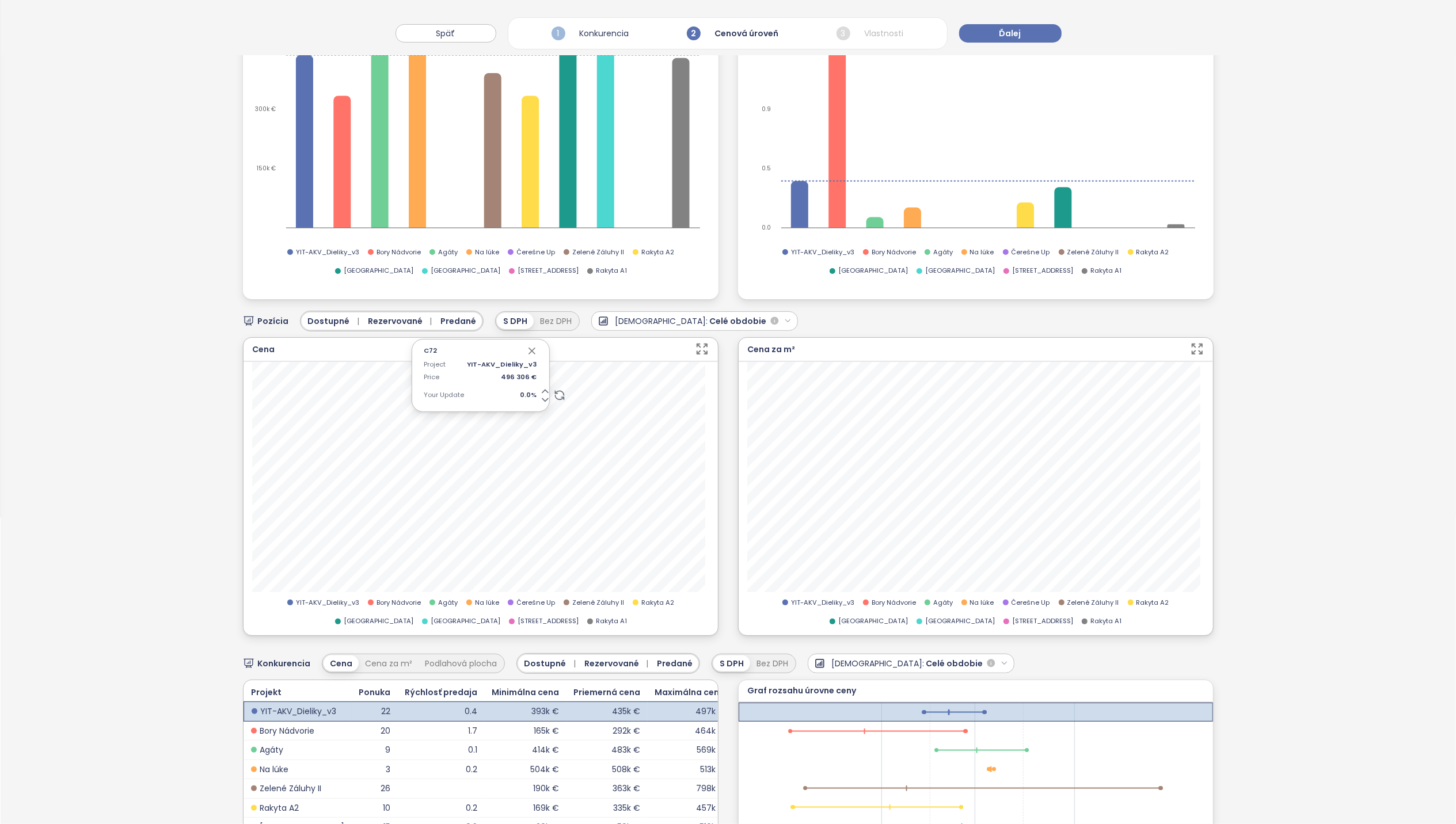
click at [524, 388] on div "Project YIT-AKV_Dieliky_v3 Price 496 306 € Your Update 0.0 %" at bounding box center [481, 383] width 114 height 46
click at [524, 395] on span "0.0 %" at bounding box center [502, 395] width 70 height 10
type input "*"
type input "**"
click at [528, 345] on icon "button" at bounding box center [531, 351] width 12 height 12
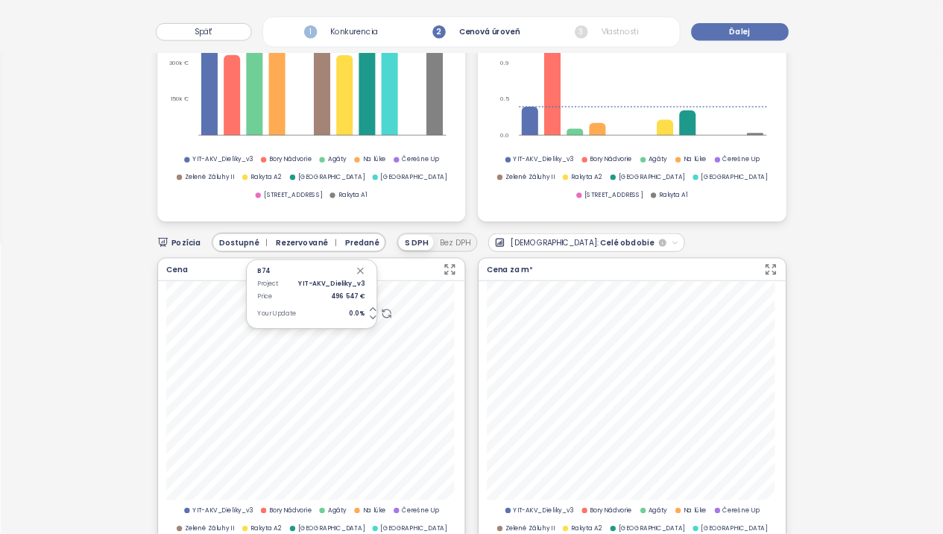
scroll to position [397, 0]
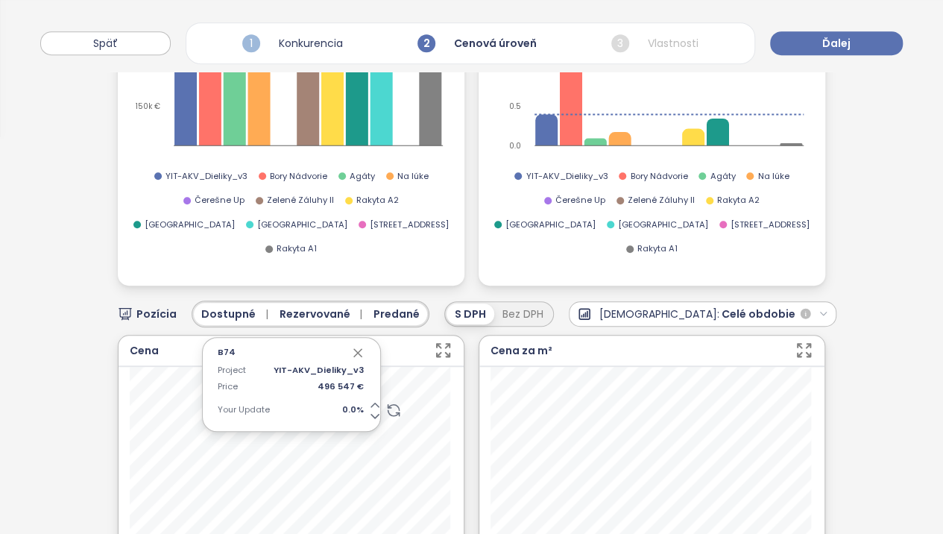
click at [350, 373] on div "Project YIT-AKV_Dieliky_v3 Price 496 547 € Your Update 0.0 %" at bounding box center [292, 394] width 148 height 60
click at [347, 403] on span "0.0 %" at bounding box center [319, 409] width 90 height 13
type input "*"
type input "**"
click at [356, 345] on icon "button" at bounding box center [357, 352] width 15 height 15
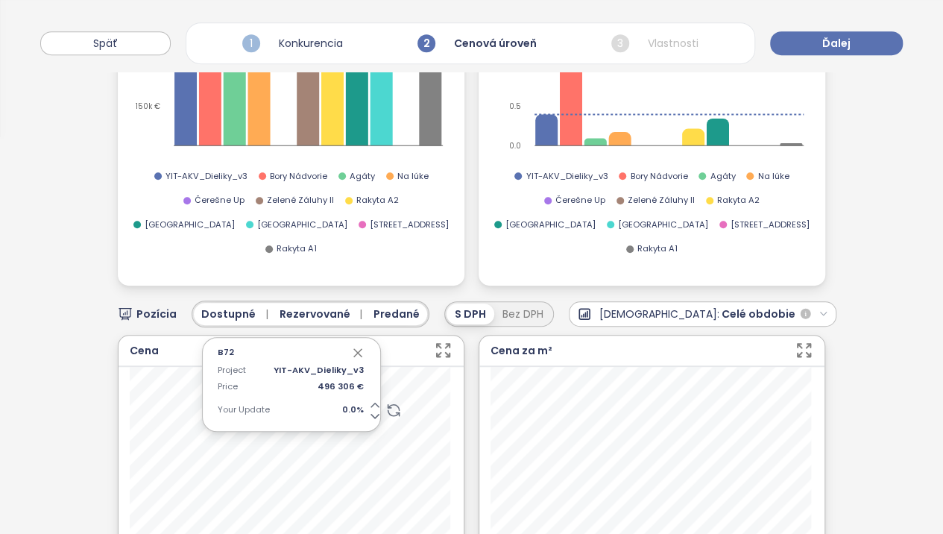
click at [348, 403] on span "0.0 %" at bounding box center [319, 409] width 90 height 13
type input "*"
click at [357, 349] on icon "button" at bounding box center [357, 352] width 7 height 7
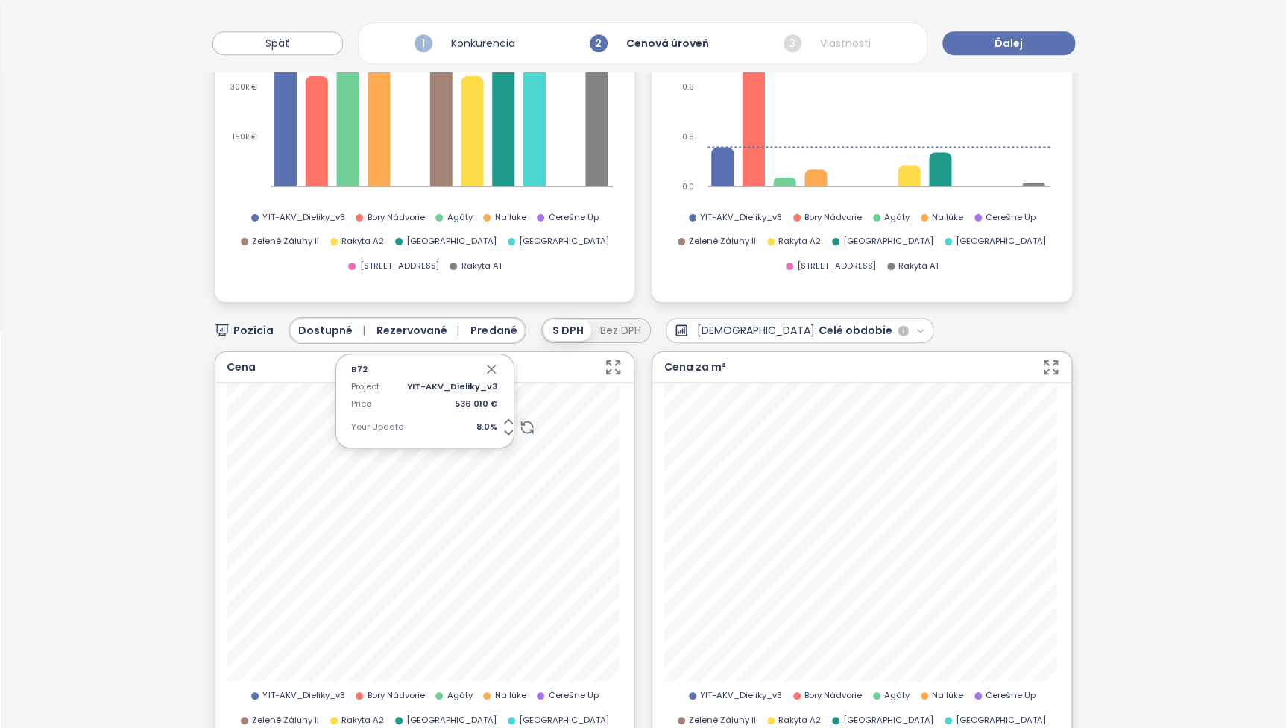
click at [492, 365] on icon "button" at bounding box center [491, 369] width 15 height 15
click at [485, 422] on span "8.0 %" at bounding box center [452, 426] width 90 height 13
type input "*"
type input "**"
click at [488, 367] on icon "button" at bounding box center [491, 368] width 7 height 7
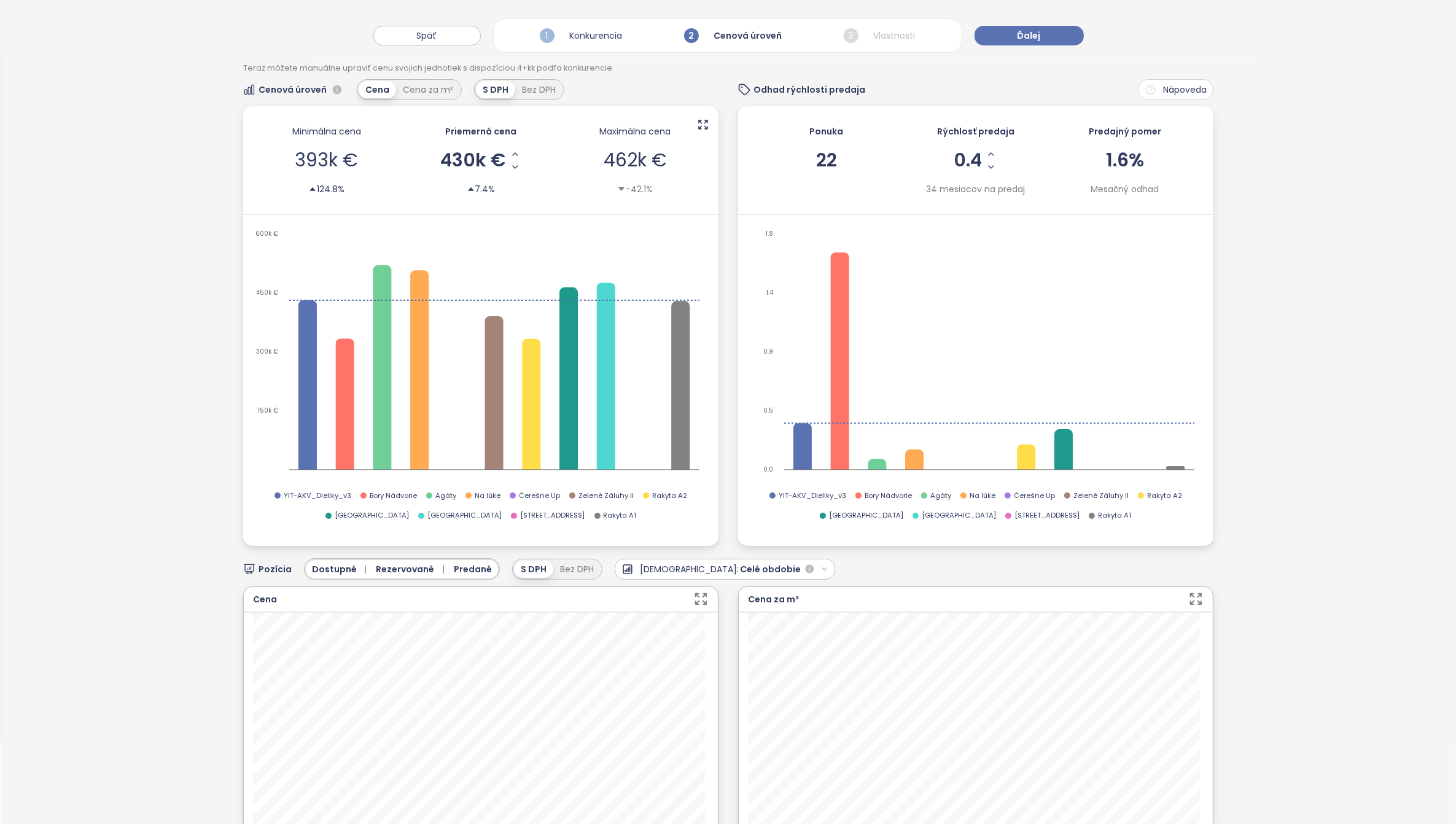
scroll to position [231, 0]
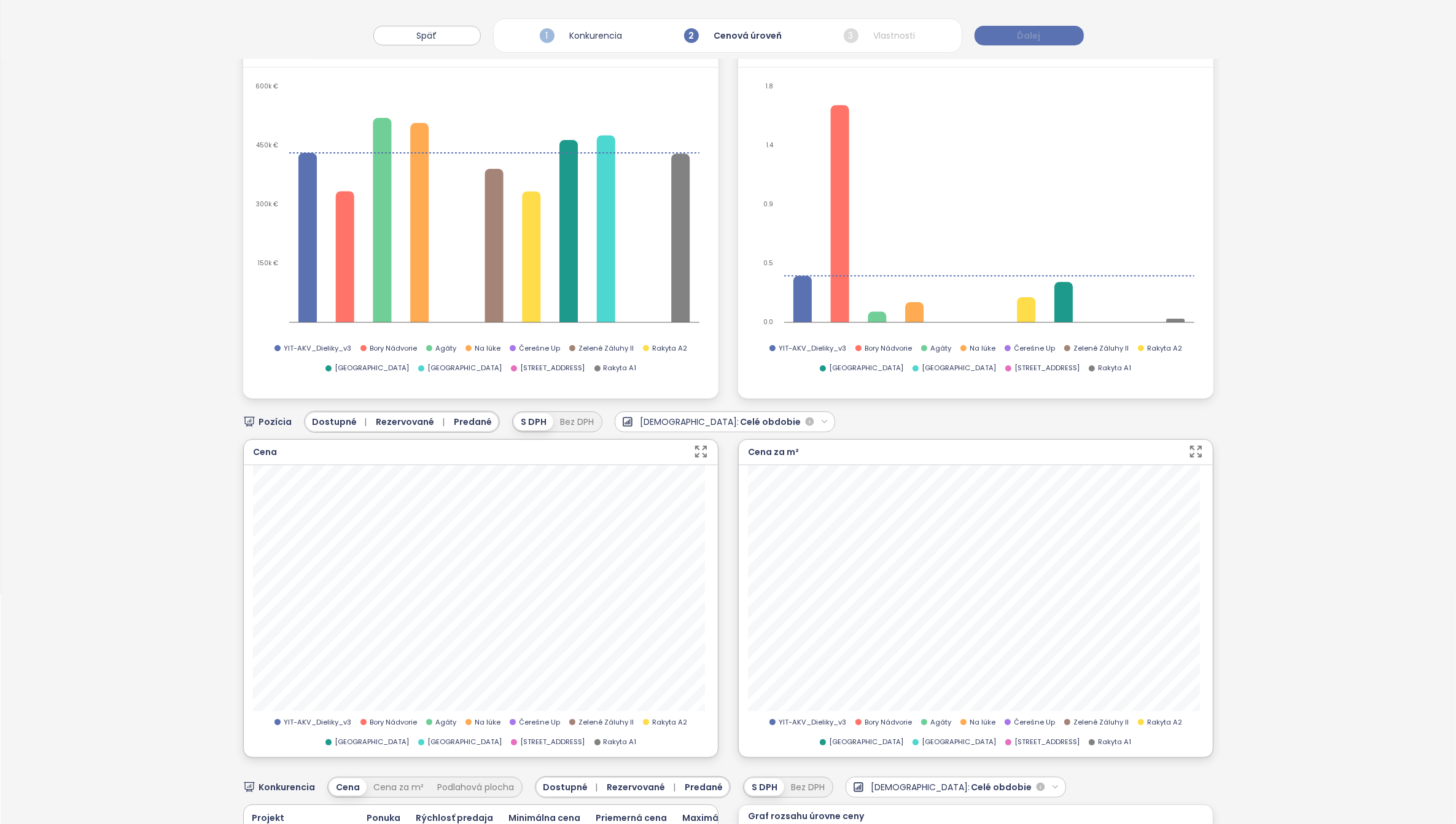
click at [1037, 32] on span "Ďalej" at bounding box center [1029, 35] width 23 height 13
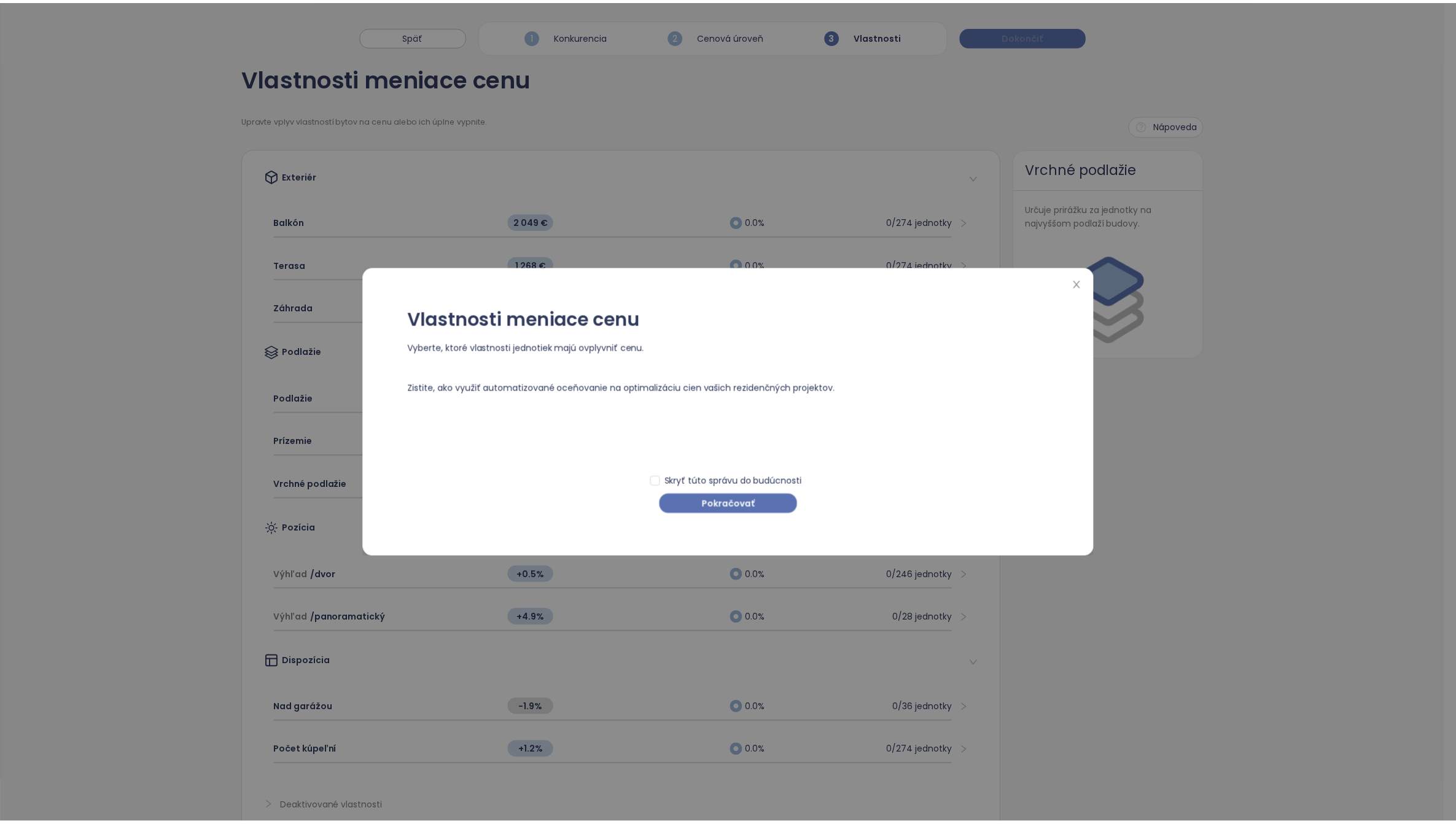
scroll to position [0, 0]
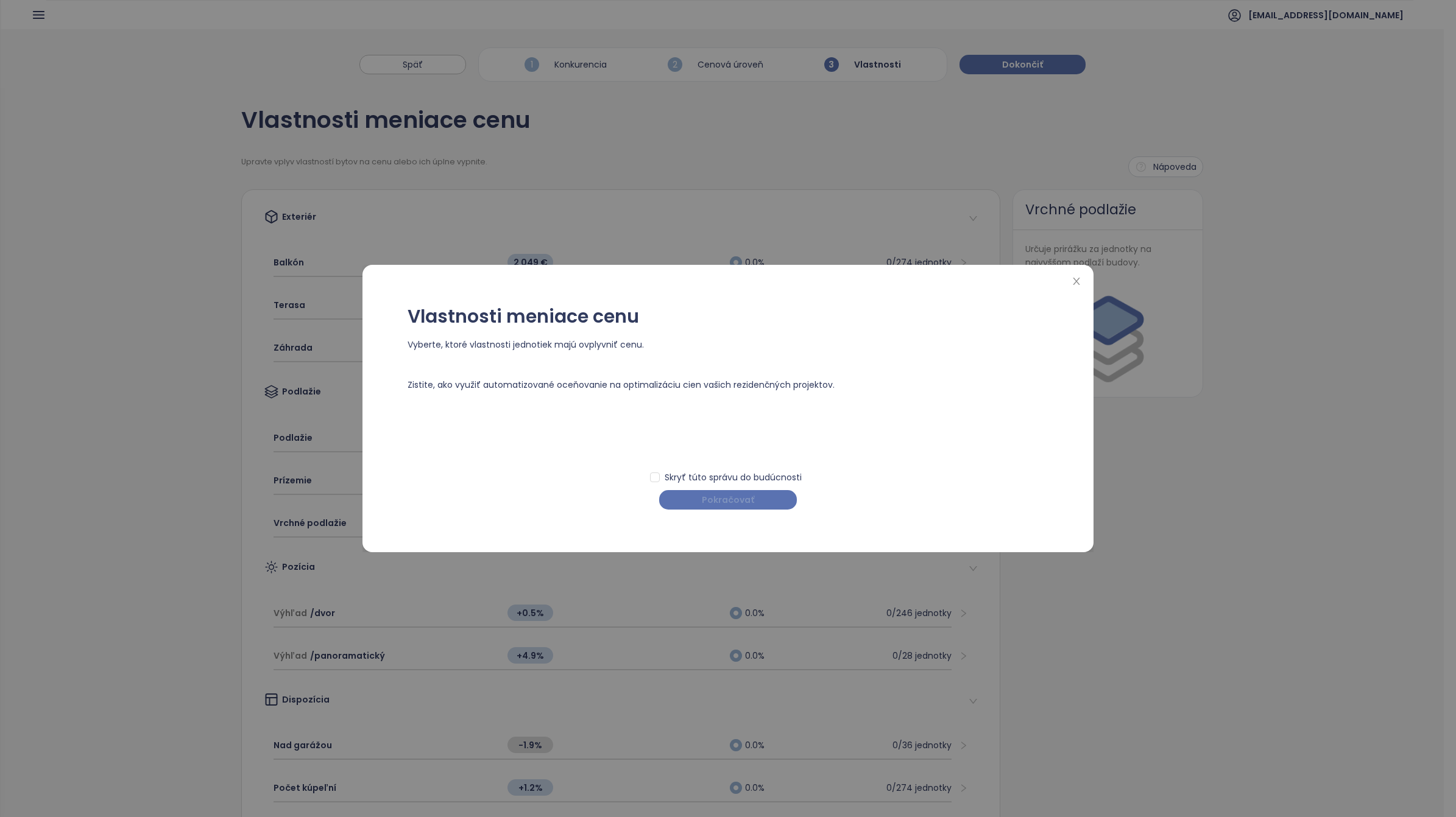
click at [748, 503] on span "Pokračovať" at bounding box center [728, 500] width 52 height 13
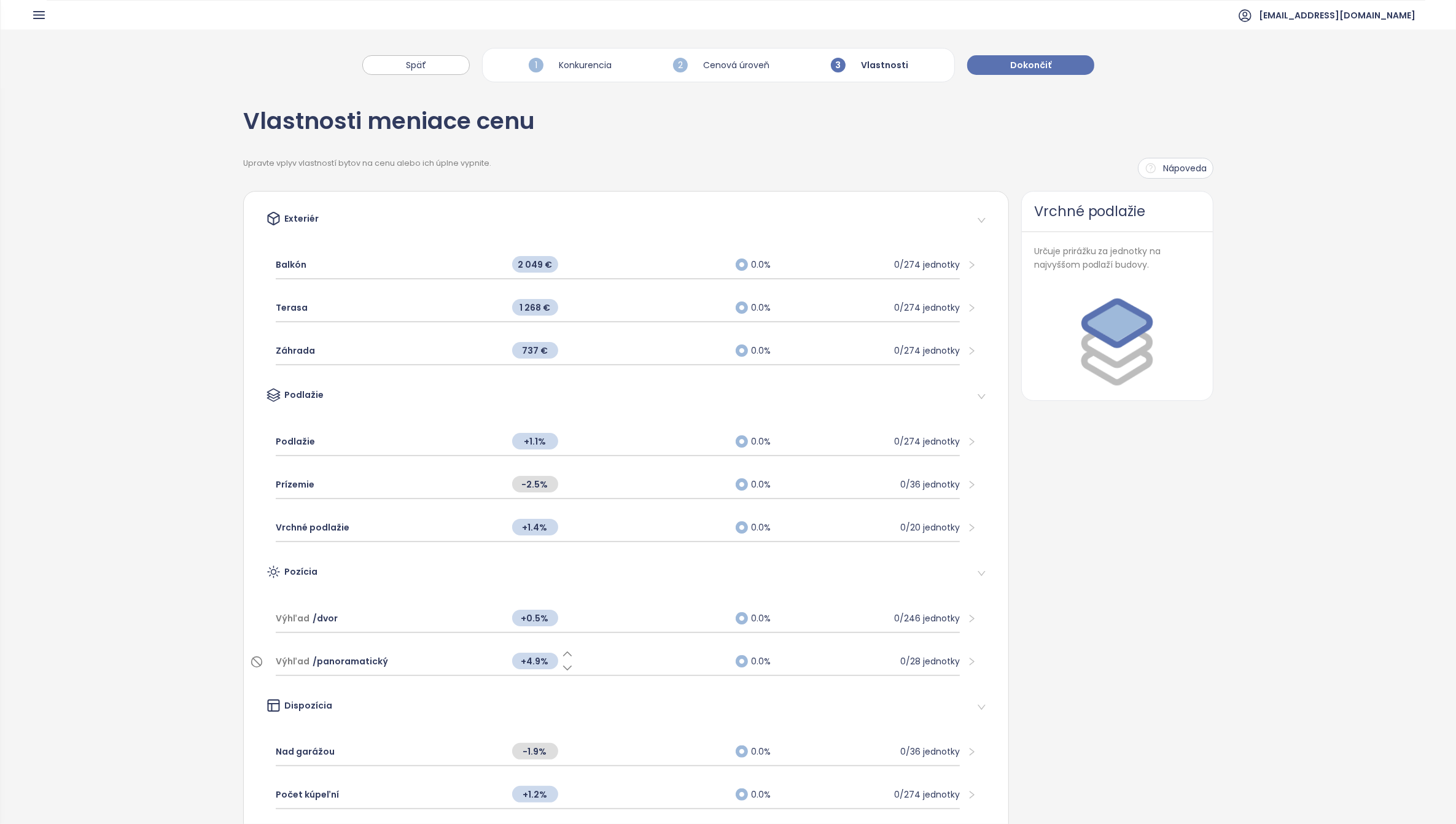
click at [535, 658] on span "+4.9%" at bounding box center [536, 661] width 46 height 16
click at [535, 483] on span "-2.5%" at bounding box center [536, 485] width 46 height 16
type input "****"
click at [535, 435] on span "+1.1%" at bounding box center [536, 442] width 46 height 16
click at [394, 442] on div "Podlažie" at bounding box center [388, 442] width 224 height 27
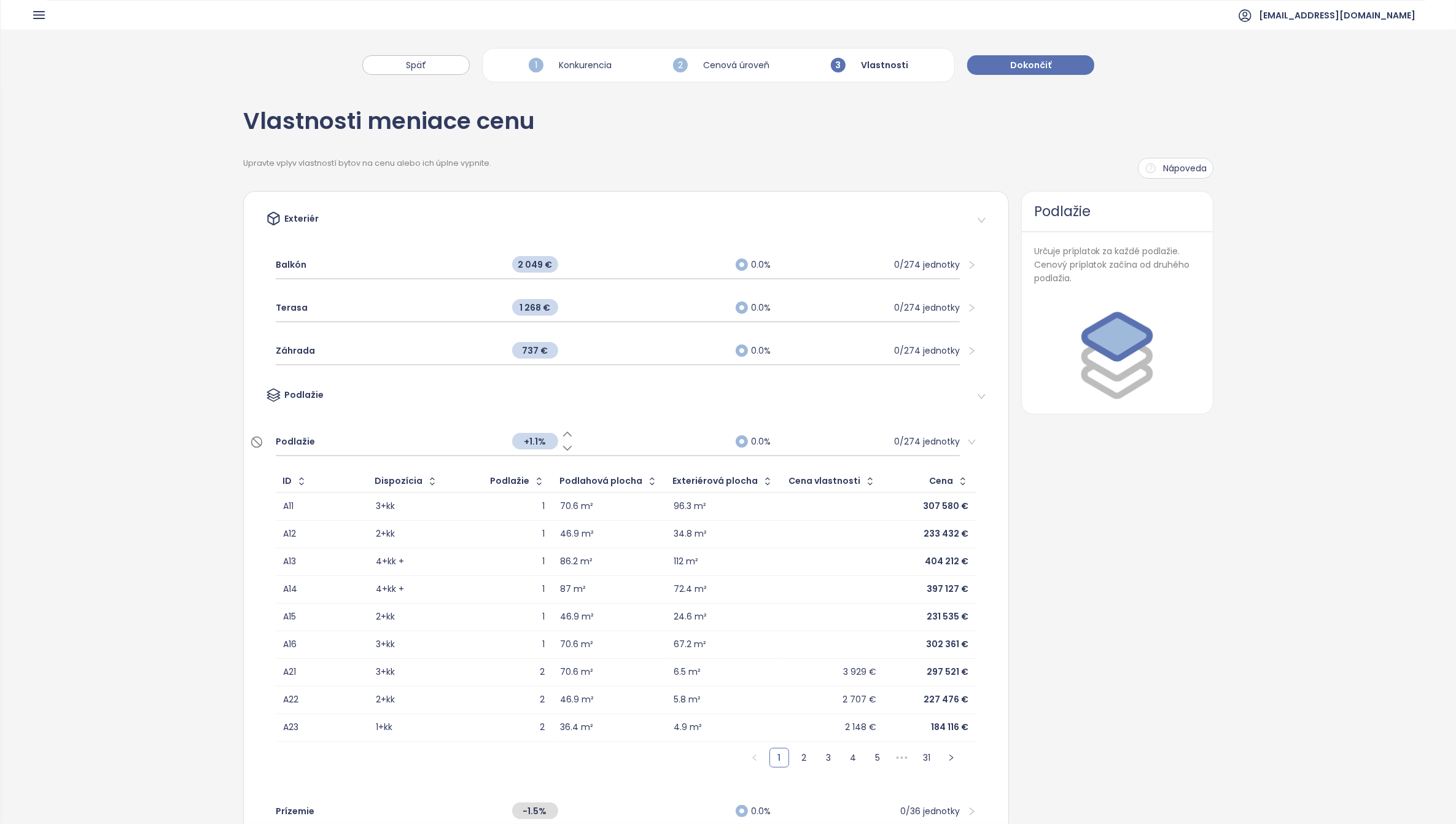
click at [394, 442] on div "Podlažie" at bounding box center [388, 442] width 224 height 27
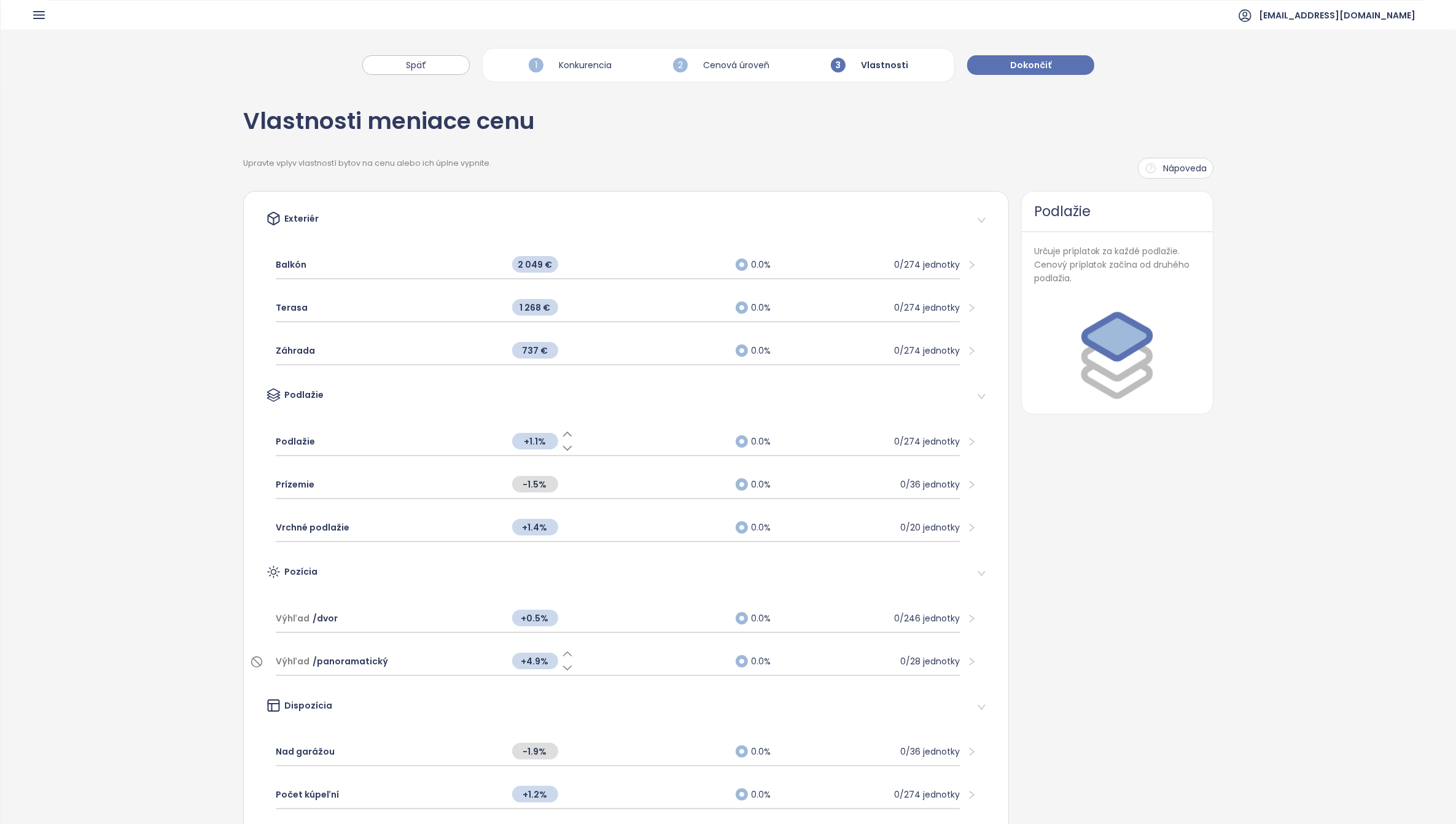
click at [532, 438] on span "+1.1%" at bounding box center [536, 442] width 46 height 16
type input "*"
type input "***"
click at [297, 349] on span "Záhrada" at bounding box center [296, 350] width 40 height 13
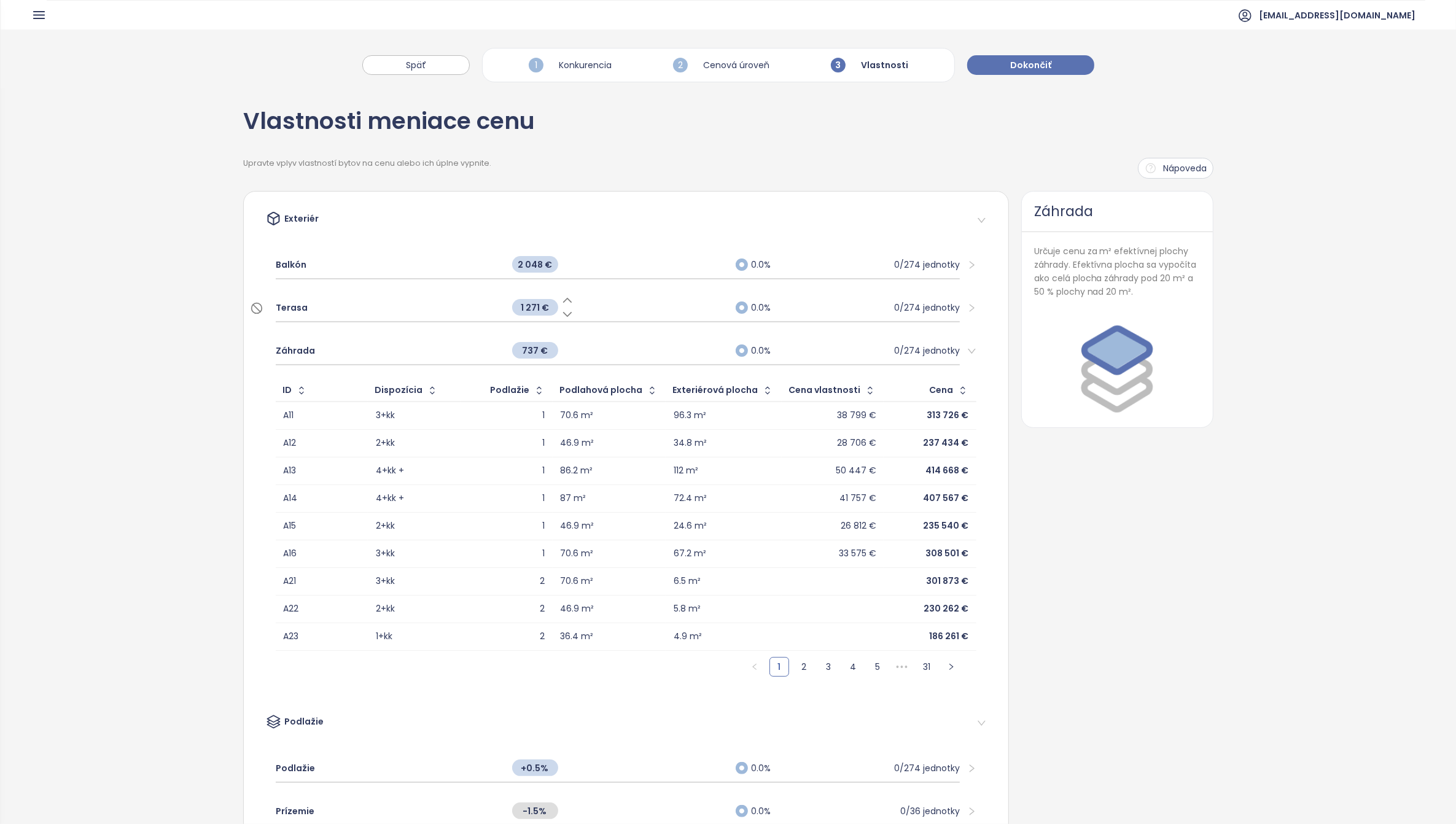
click at [291, 310] on span "Terasa" at bounding box center [292, 307] width 32 height 13
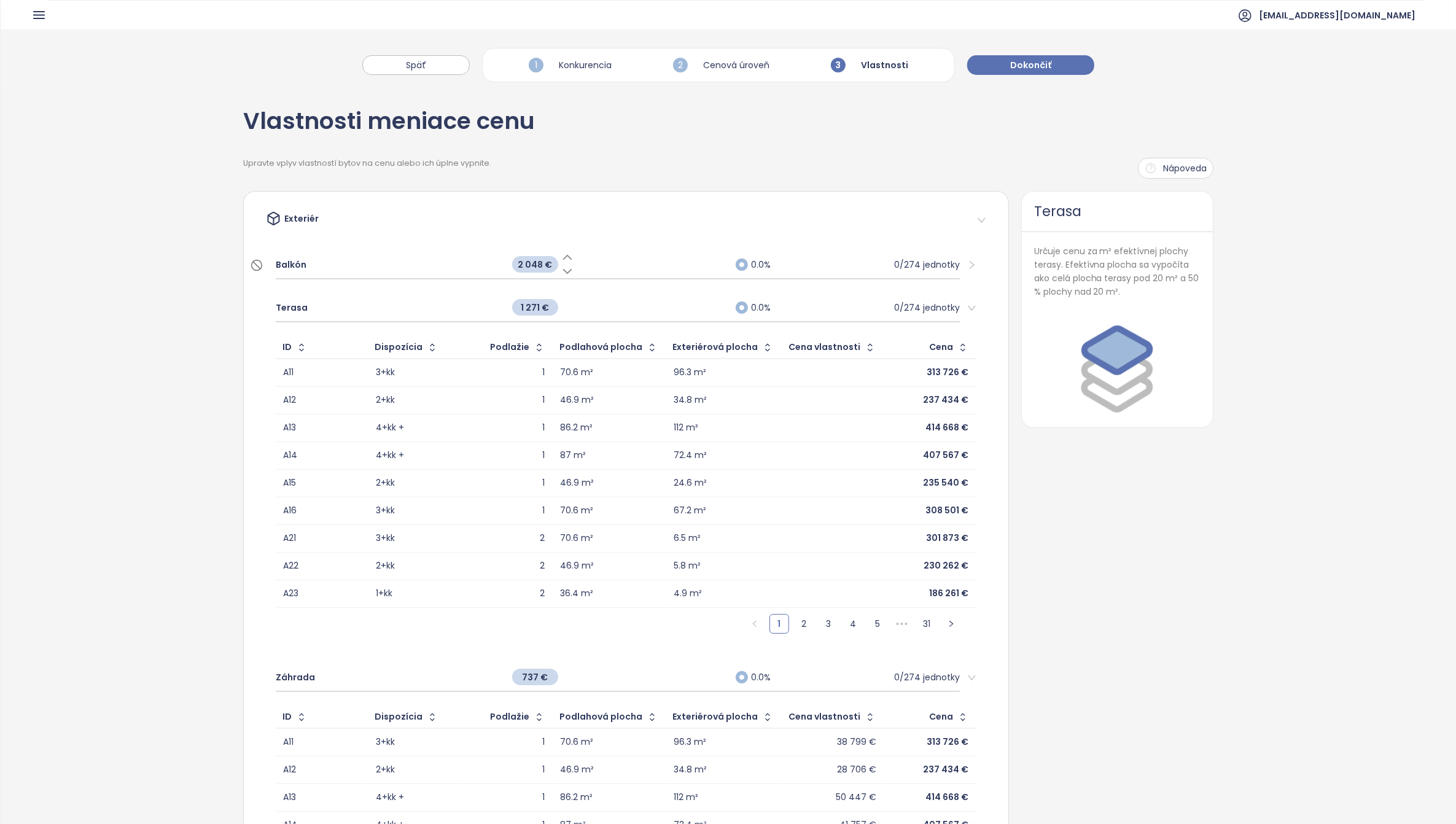
click at [286, 263] on span "Balkón" at bounding box center [291, 265] width 30 height 13
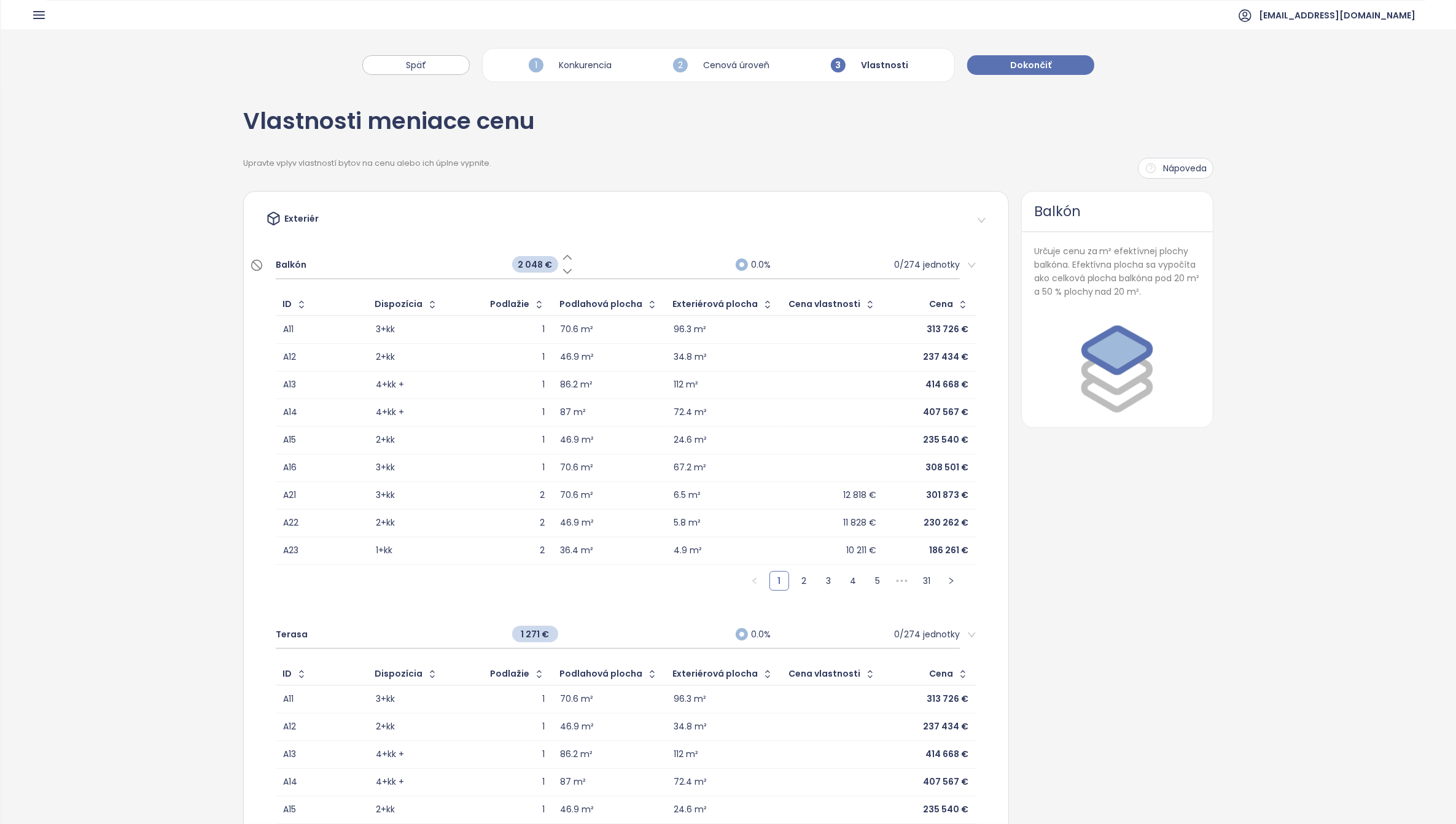
click at [286, 263] on span "Balkón" at bounding box center [291, 265] width 30 height 13
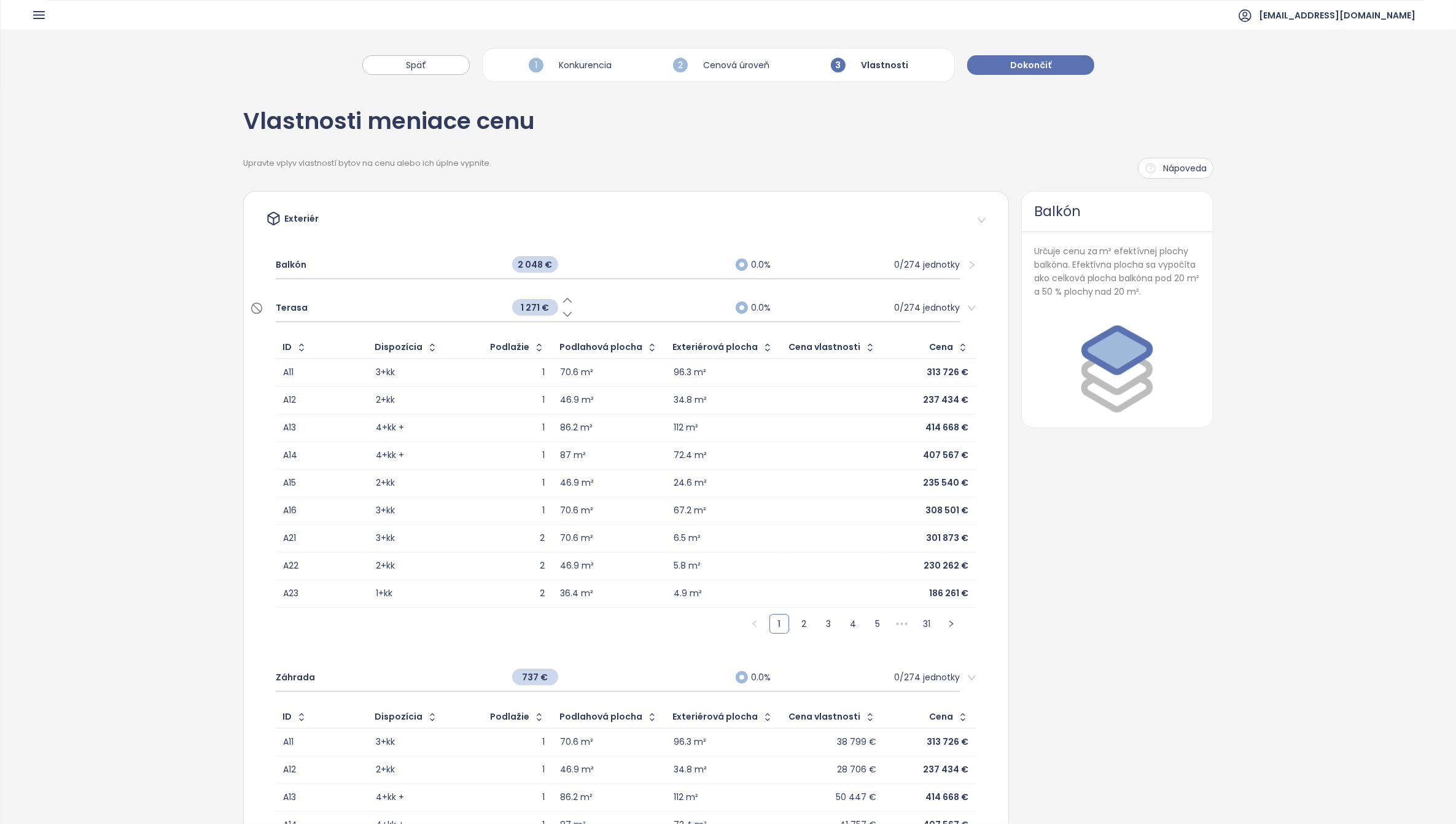
click at [293, 304] on span "Terasa" at bounding box center [292, 307] width 32 height 13
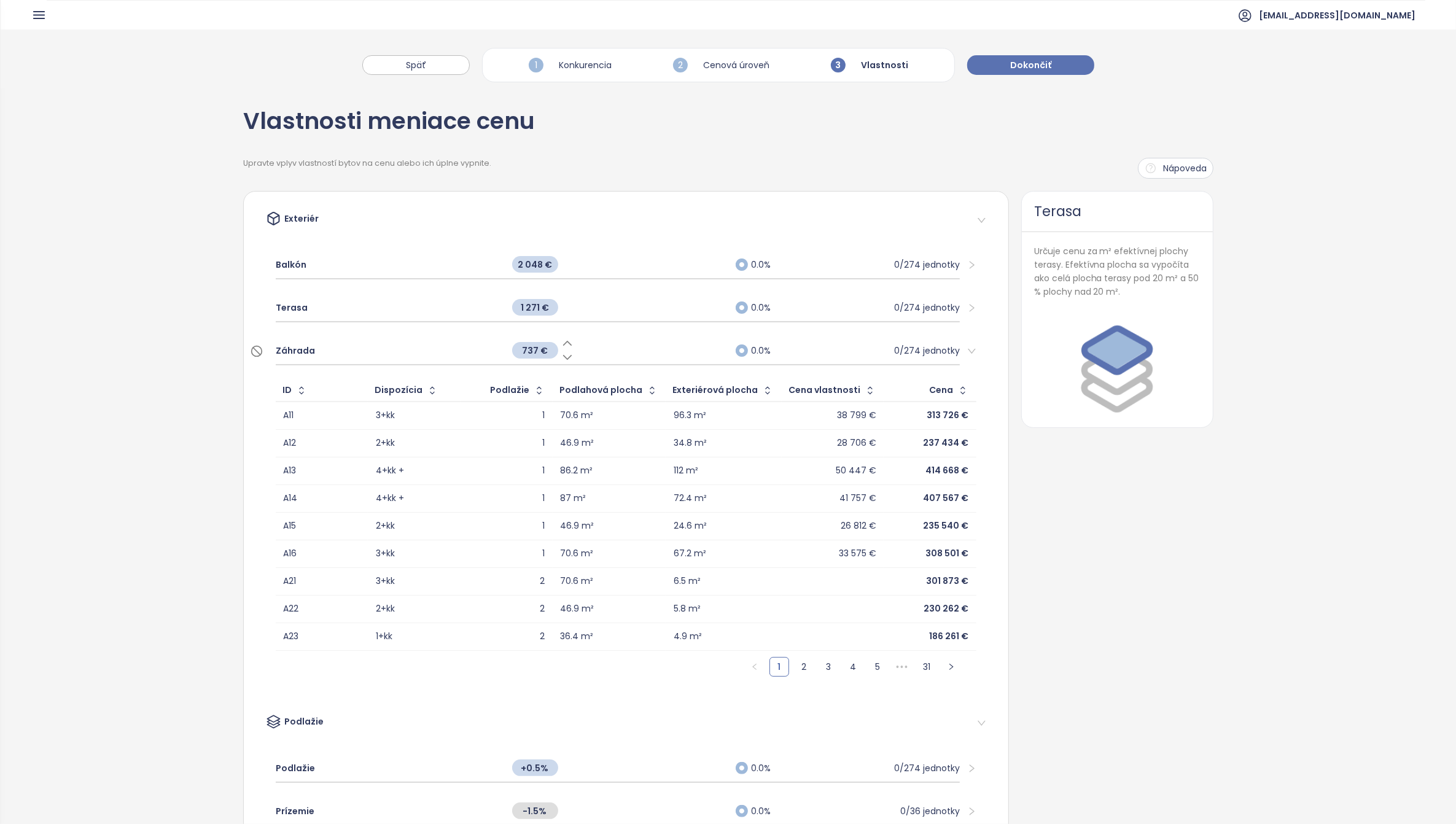
click at [293, 341] on div "Záhrada" at bounding box center [388, 350] width 224 height 27
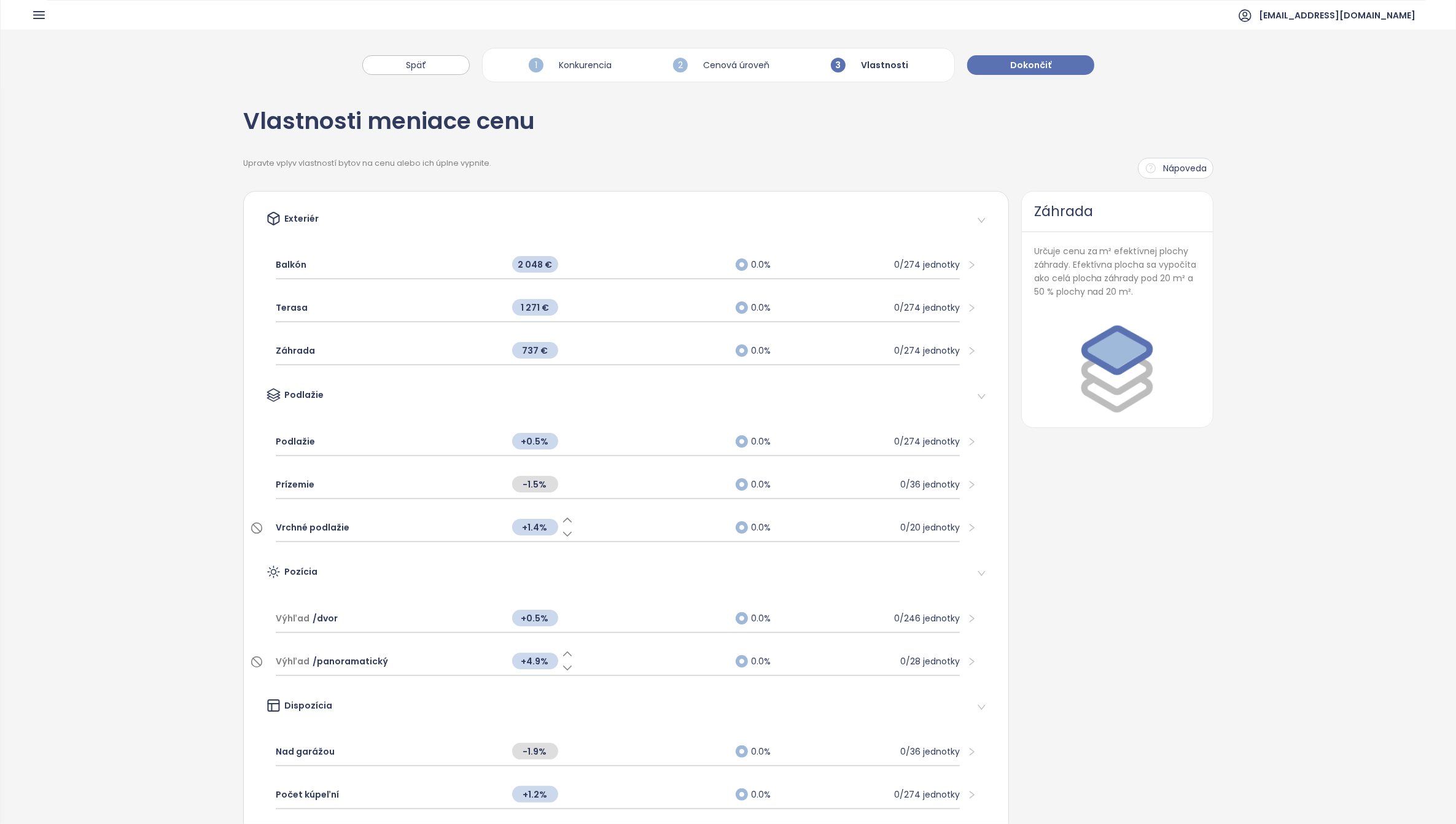
click at [532, 524] on span "+1.4%" at bounding box center [536, 527] width 46 height 16
type input "***"
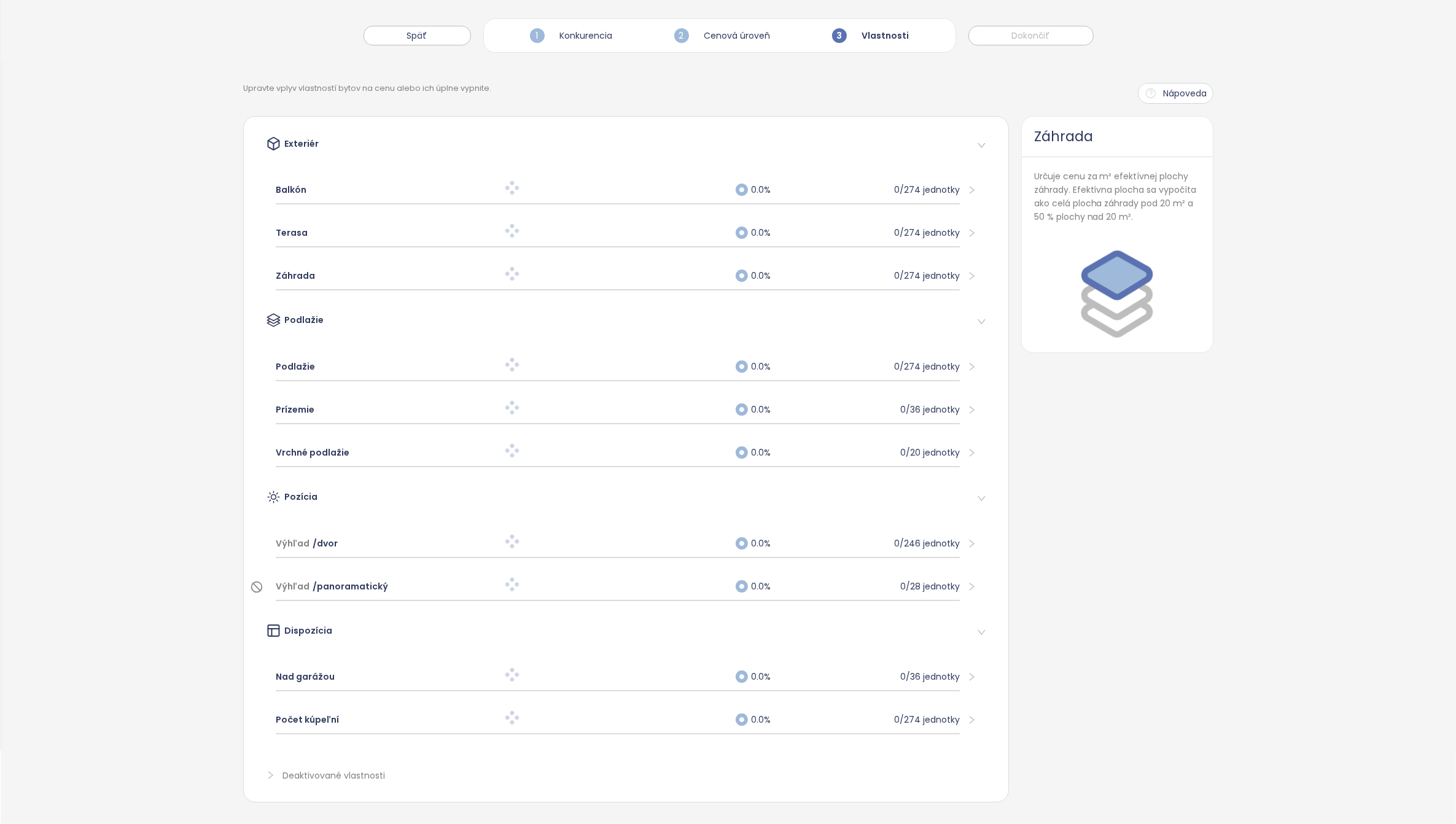
scroll to position [82, 0]
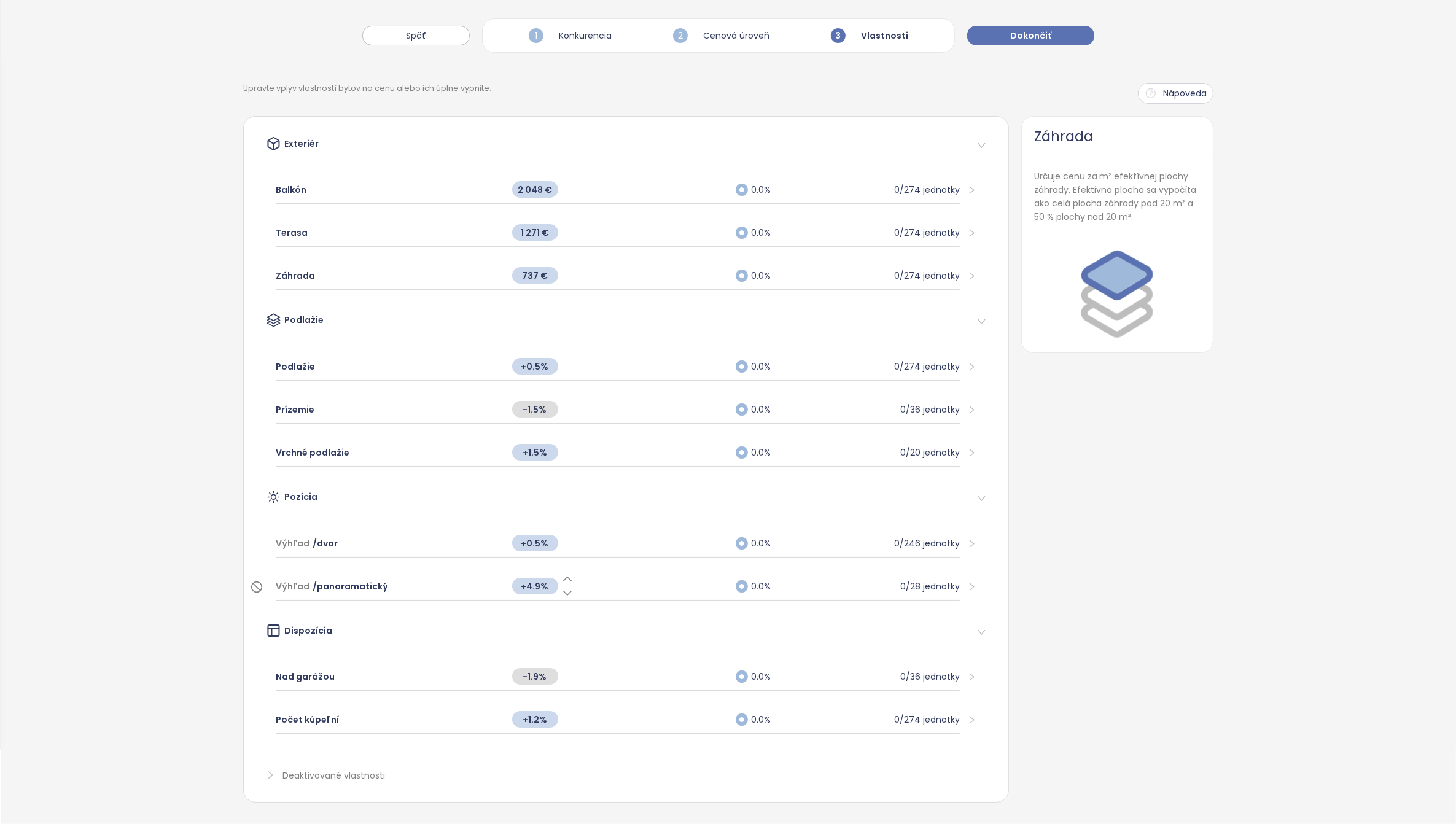
click at [363, 580] on span "/ panoramatický" at bounding box center [350, 587] width 76 height 13
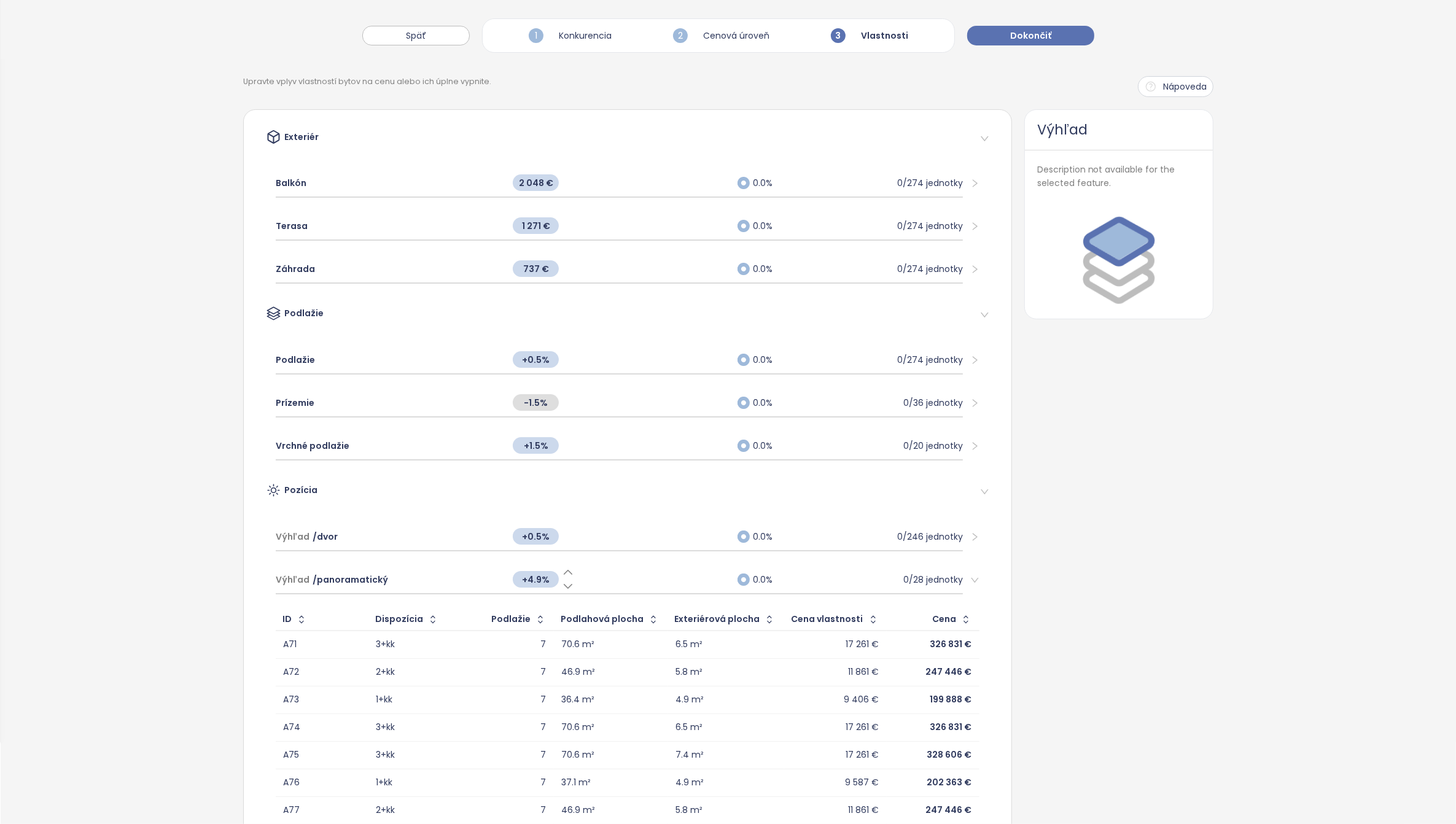
click at [536, 575] on span "+4.9%" at bounding box center [536, 579] width 46 height 16
type input "*"
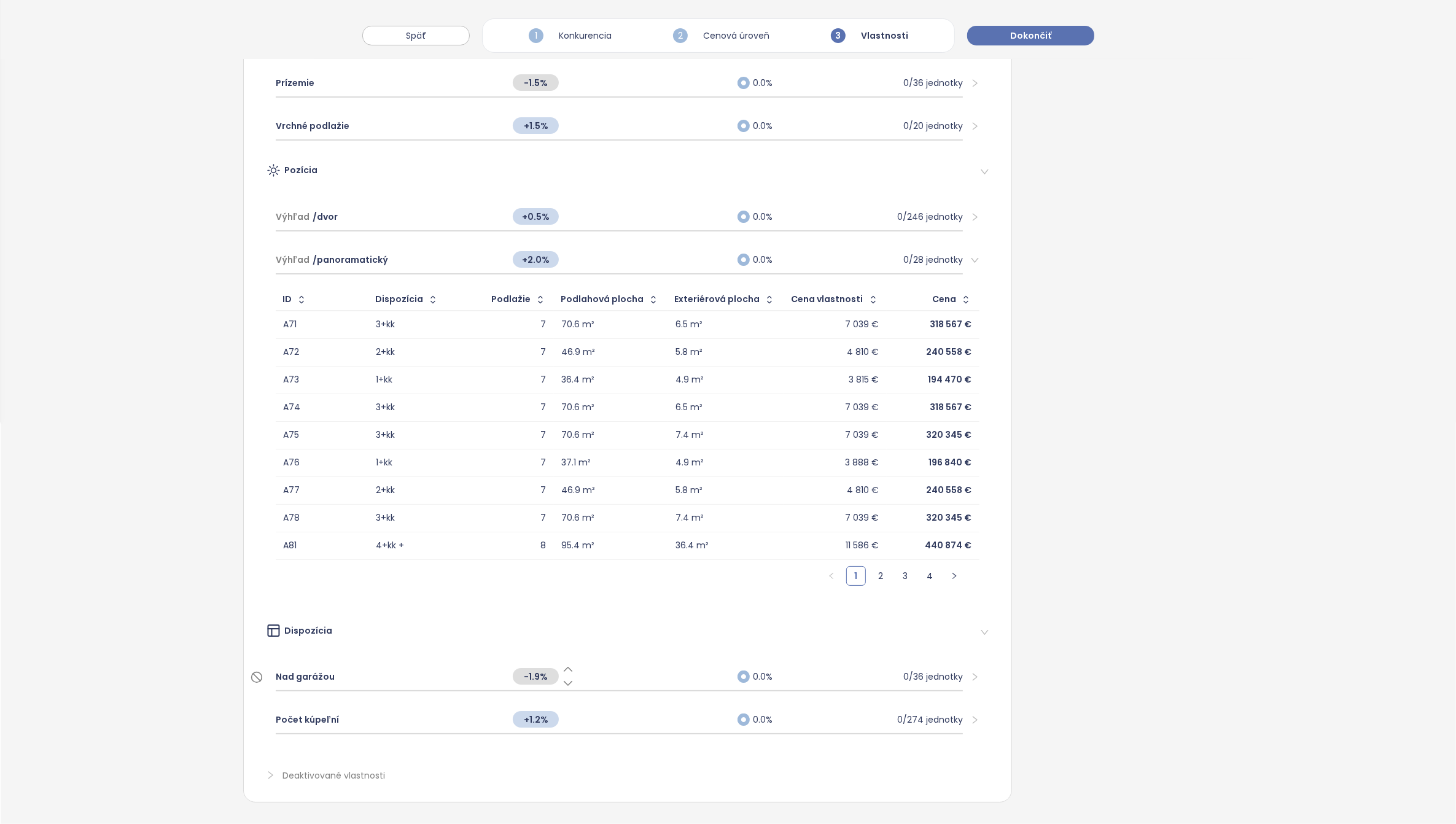
click at [536, 668] on span "-1.9%" at bounding box center [536, 677] width 46 height 16
type input "****"
click at [301, 670] on span "Nad garážou" at bounding box center [306, 677] width 59 height 13
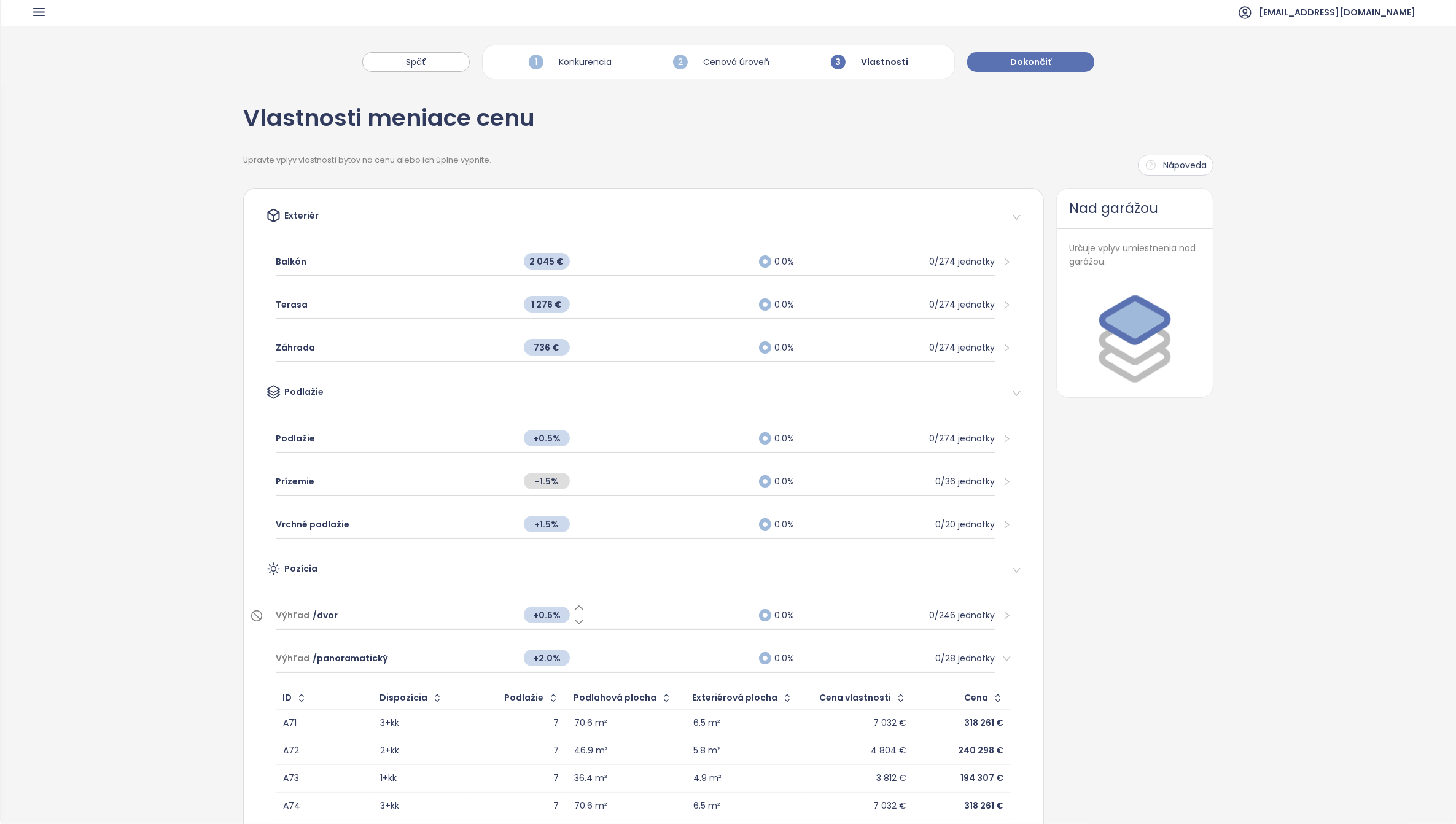
scroll to position [0, 0]
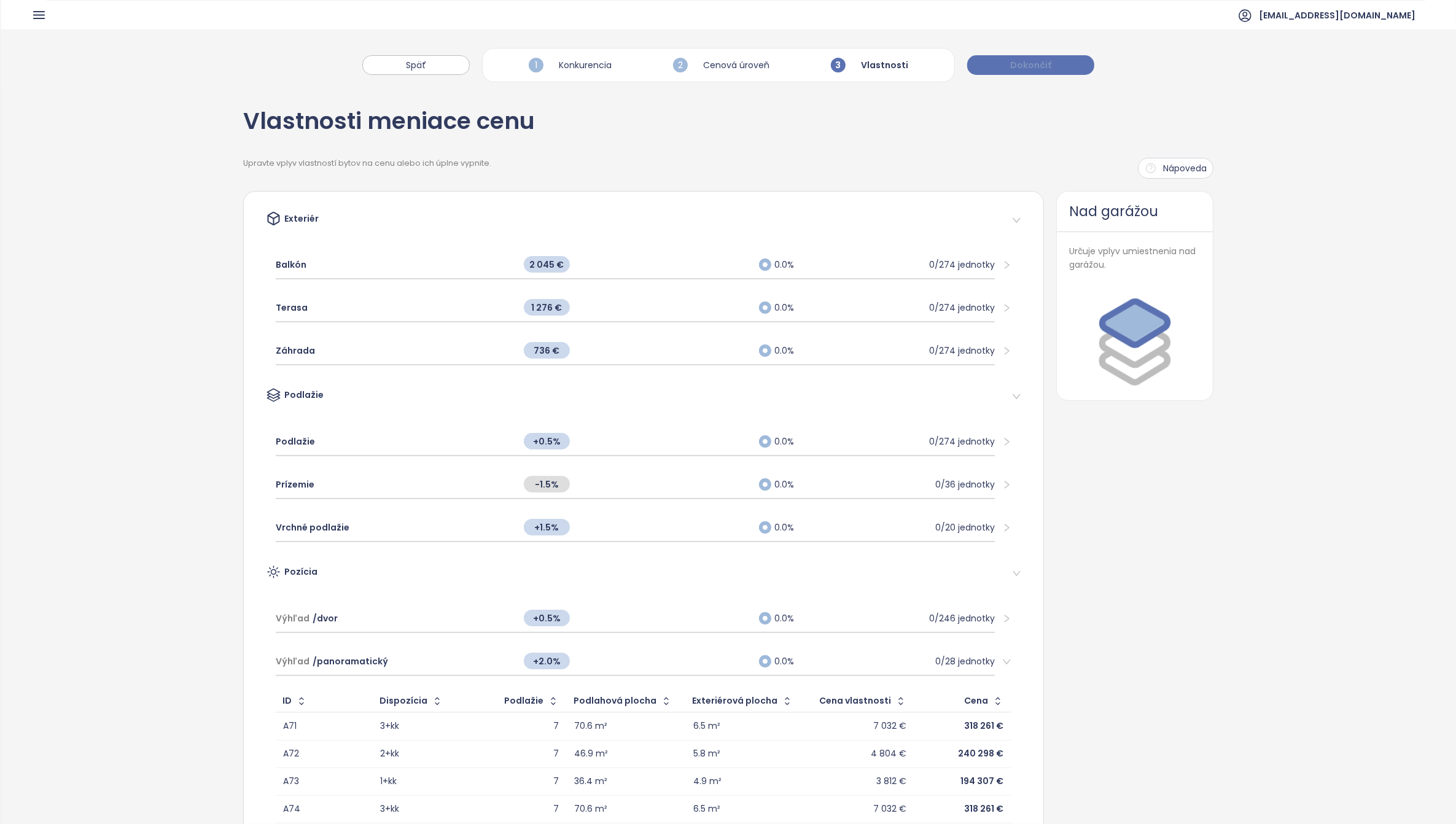
click at [1048, 69] on span "Dokončiť" at bounding box center [1031, 65] width 41 height 13
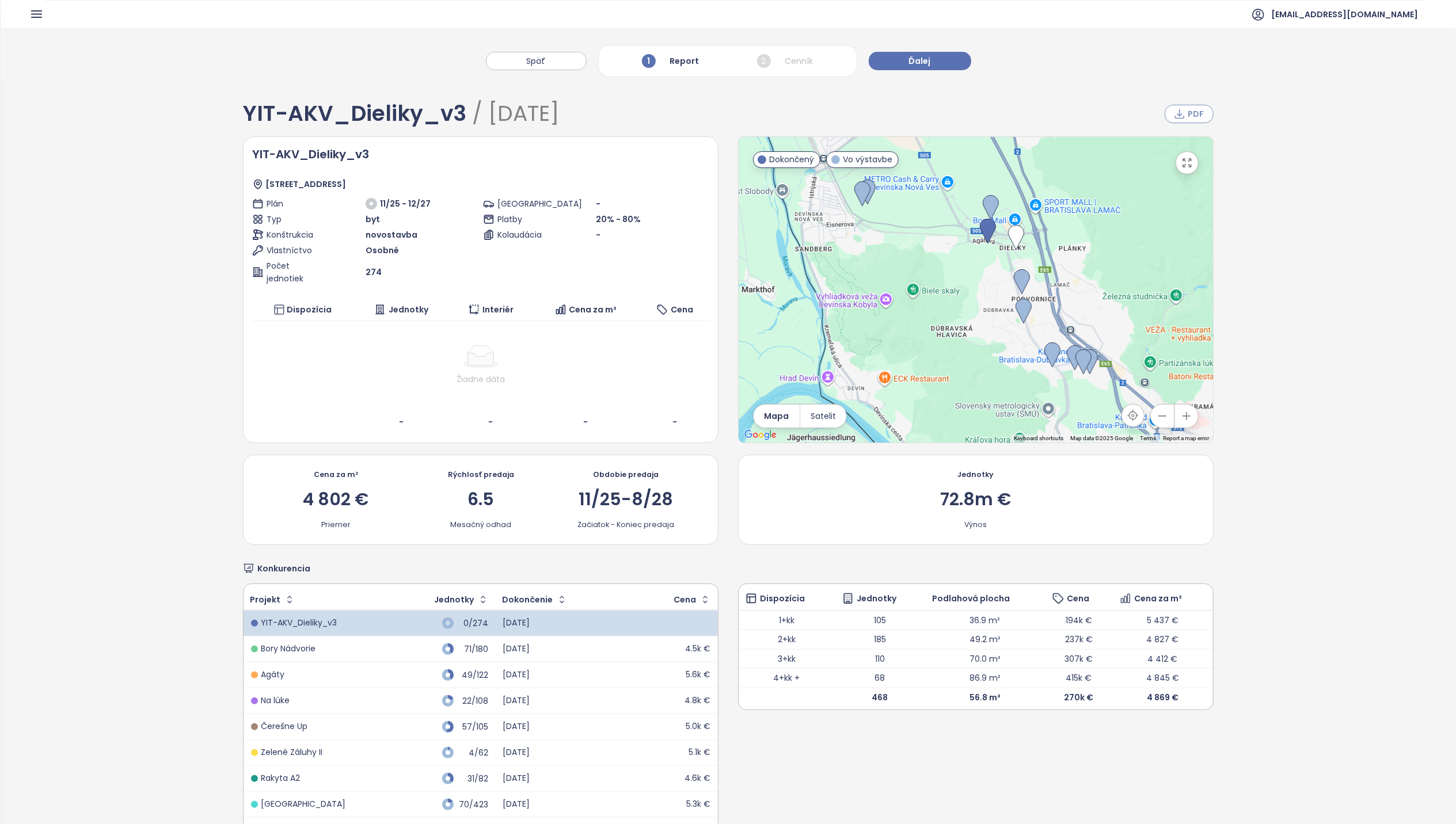
click at [1191, 115] on span "PDF" at bounding box center [1196, 114] width 16 height 12
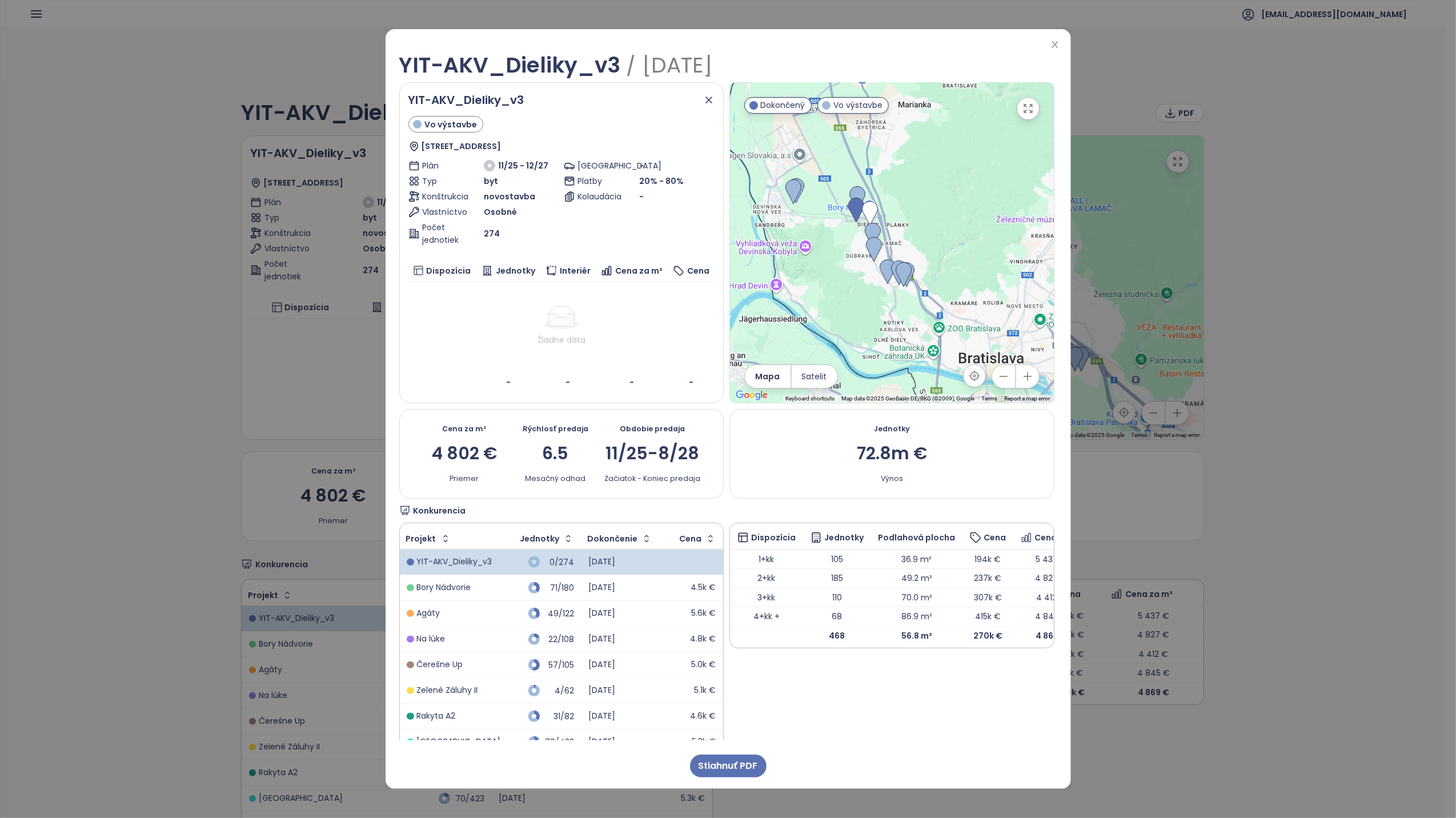
drag, startPoint x: 834, startPoint y: 327, endPoint x: 840, endPoint y: 301, distance: 26.7
click at [840, 301] on div at bounding box center [892, 242] width 324 height 320
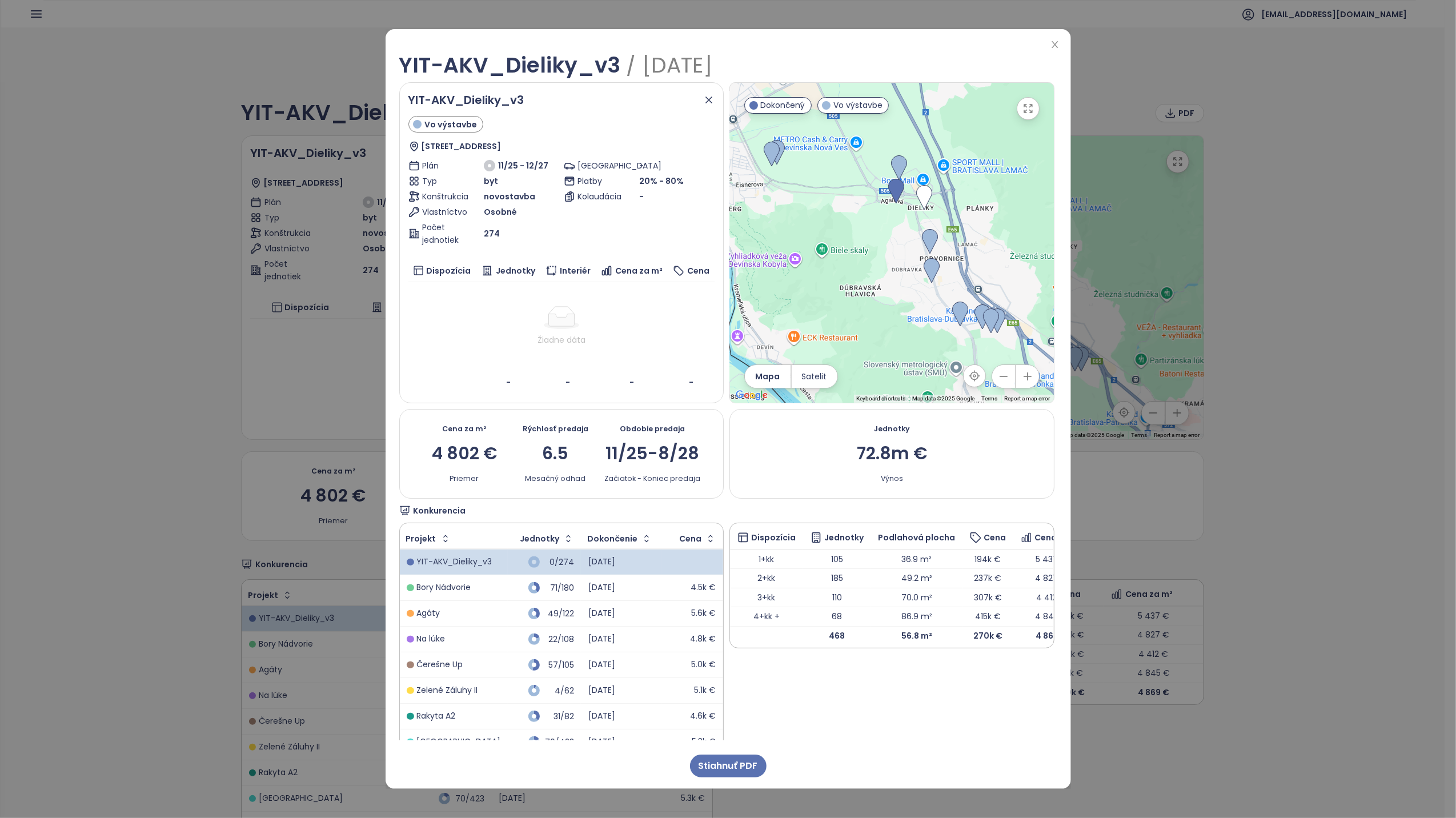
drag, startPoint x: 848, startPoint y: 321, endPoint x: 910, endPoint y: 364, distance: 75.5
click at [910, 364] on div at bounding box center [892, 242] width 324 height 320
click at [601, 347] on div "Žiadne dáta" at bounding box center [562, 327] width 297 height 40
drag, startPoint x: 1054, startPoint y: 44, endPoint x: 526, endPoint y: 445, distance: 663.0
click at [1054, 44] on icon "close" at bounding box center [1055, 44] width 9 height 9
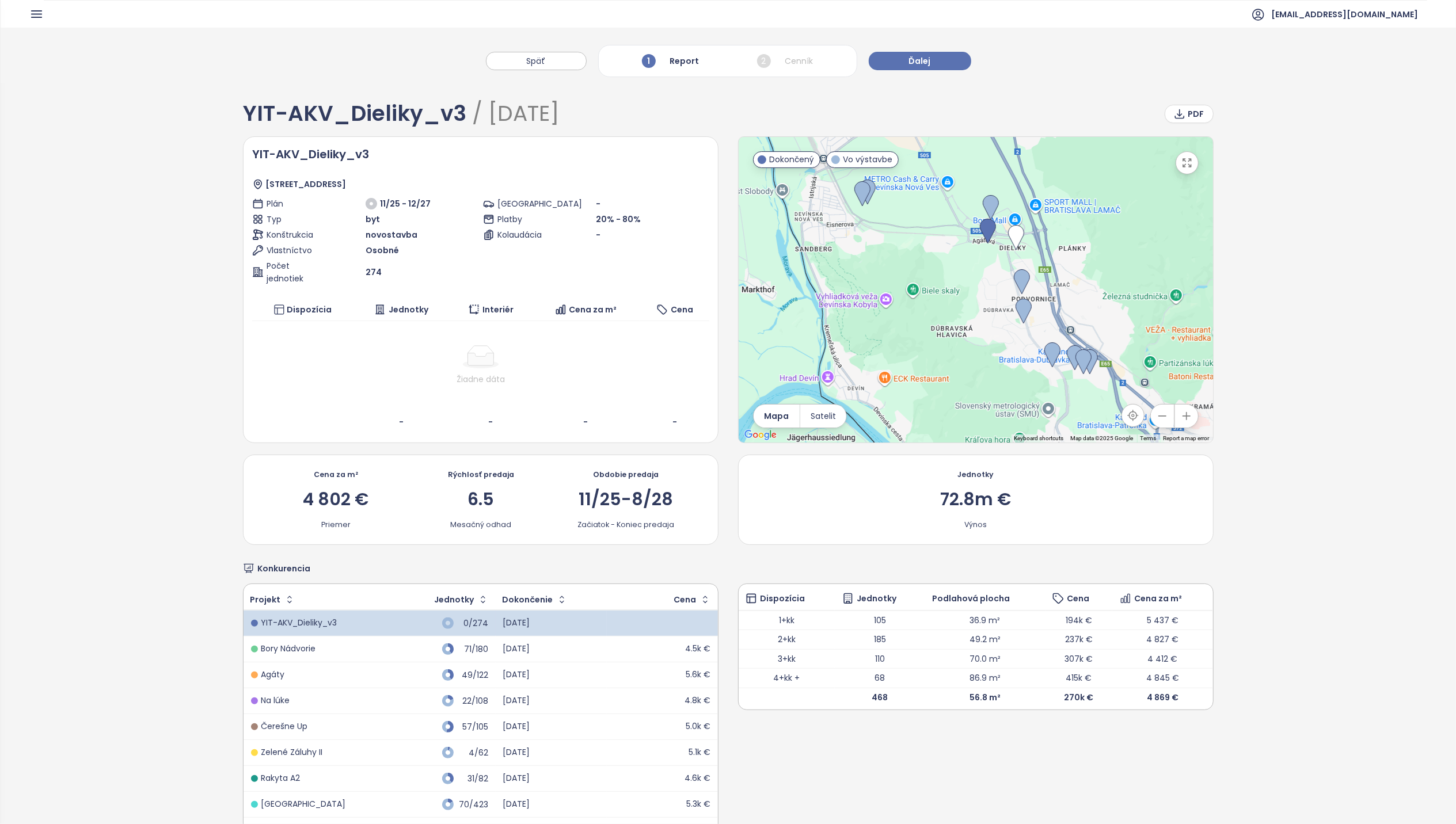
click at [397, 361] on div at bounding box center [480, 357] width 448 height 23
click at [503, 402] on td "Žiadne dáta" at bounding box center [480, 365] width 457 height 89
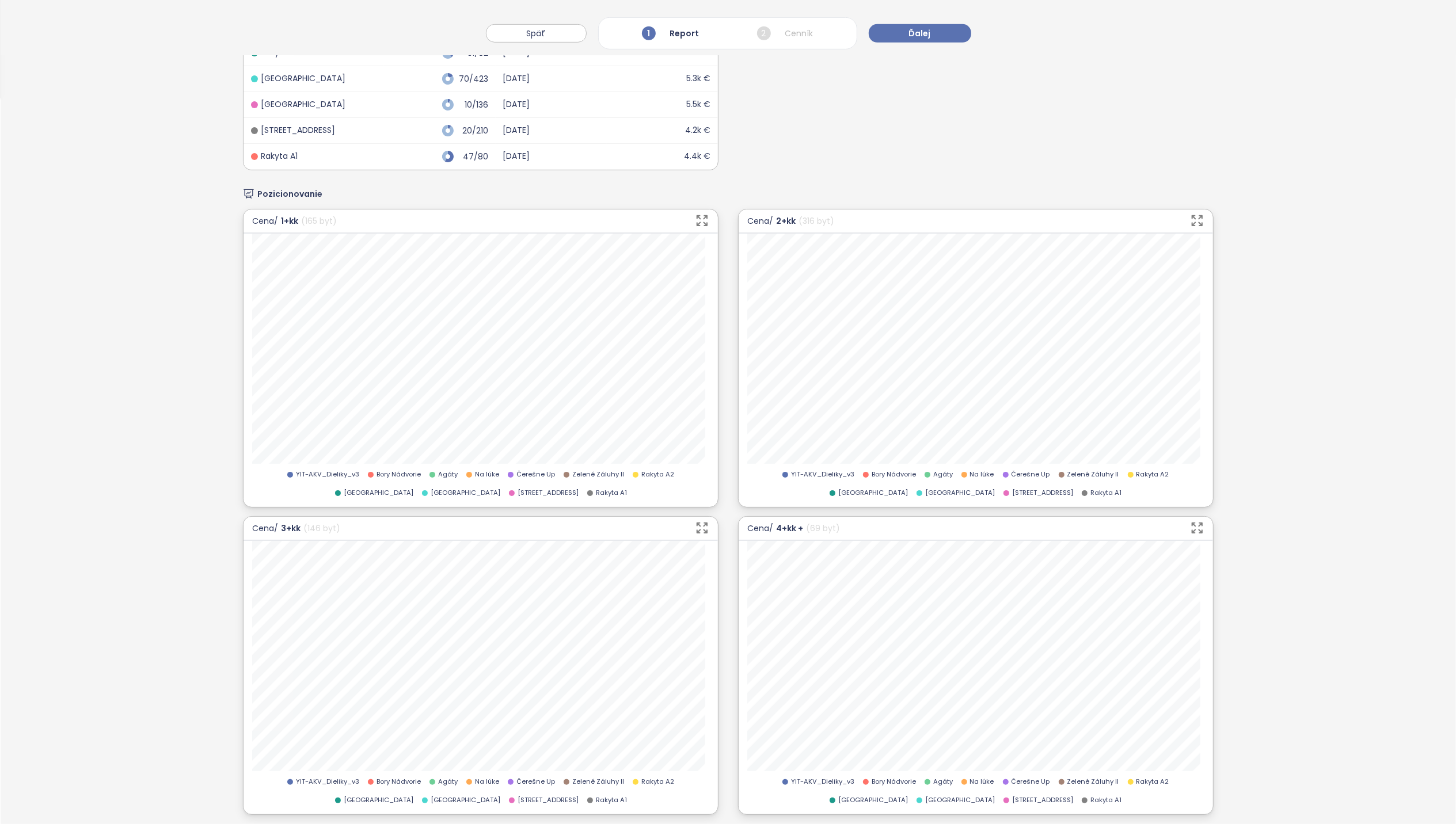
scroll to position [768, 0]
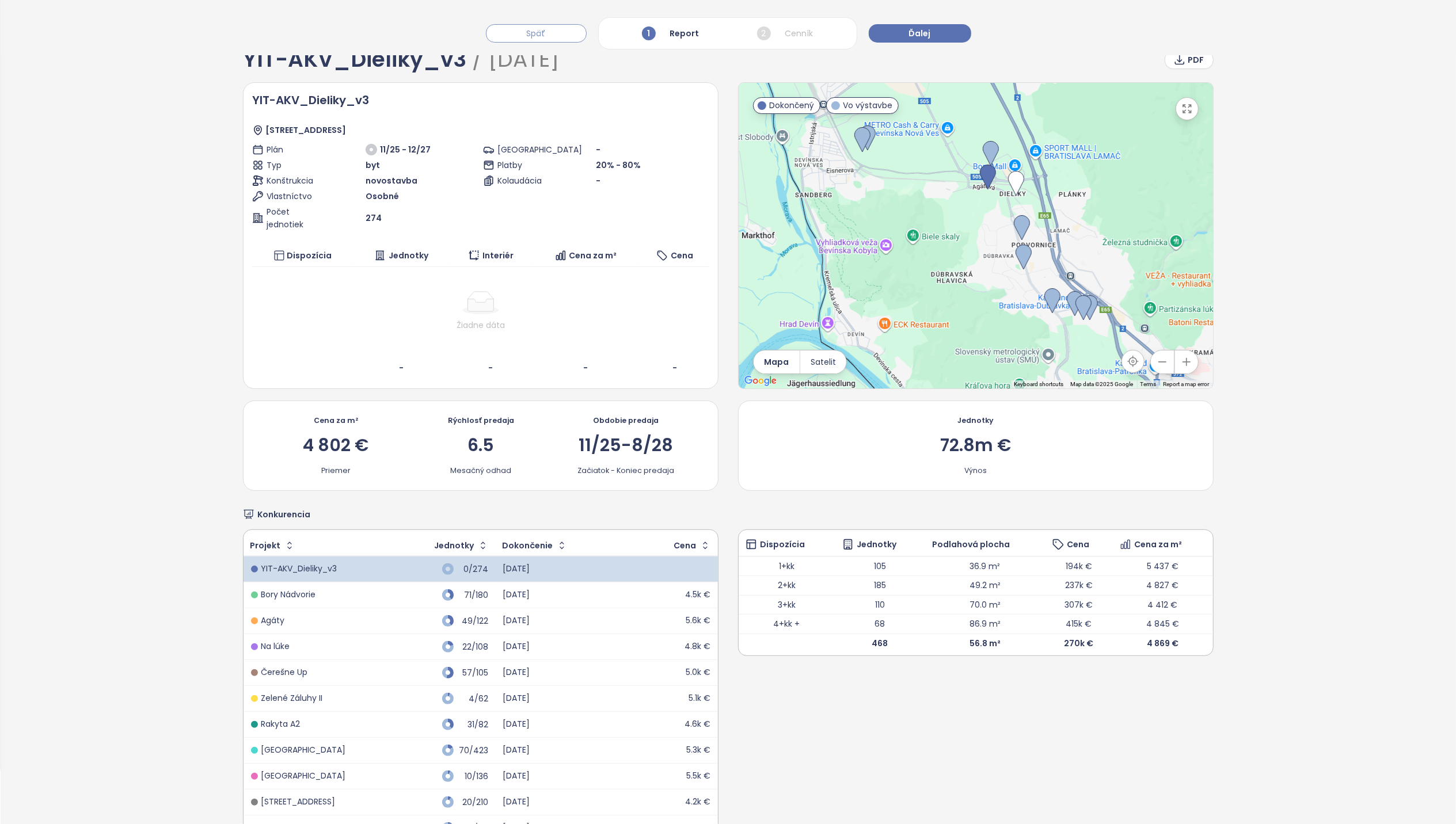
click at [538, 35] on span "Späť" at bounding box center [536, 33] width 19 height 12
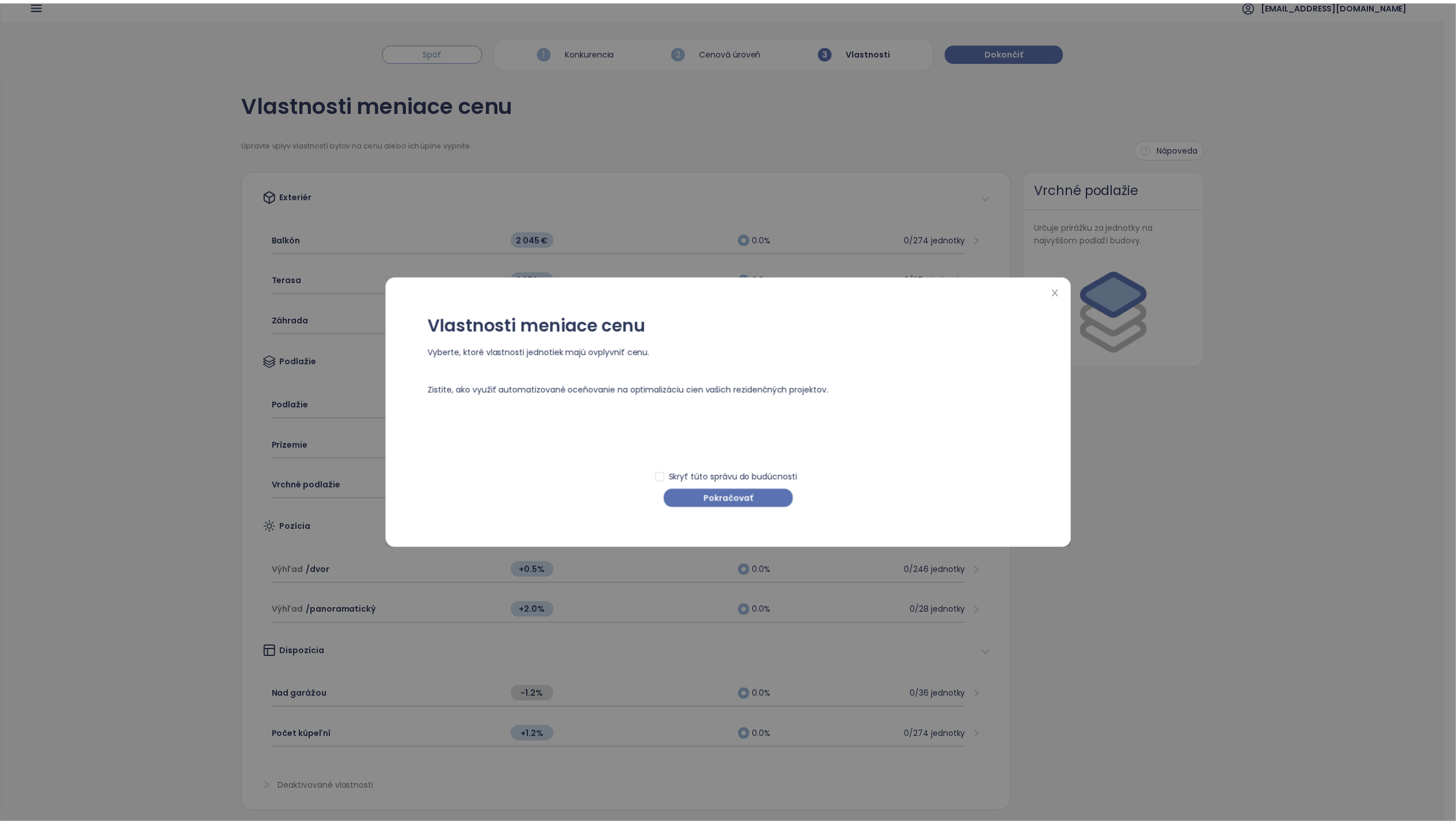
scroll to position [0, 0]
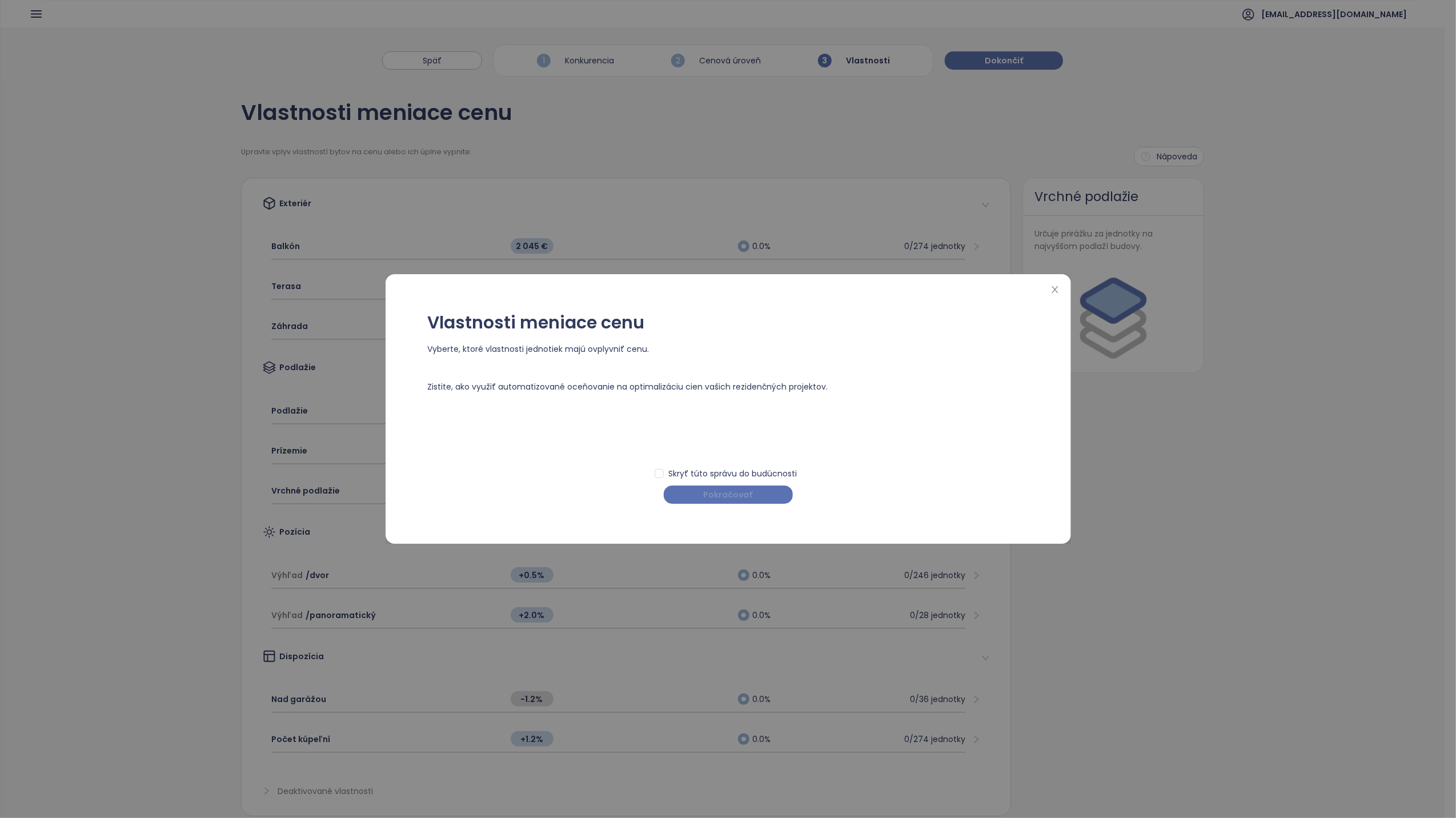
click at [724, 497] on span "Pokračovať" at bounding box center [728, 494] width 49 height 12
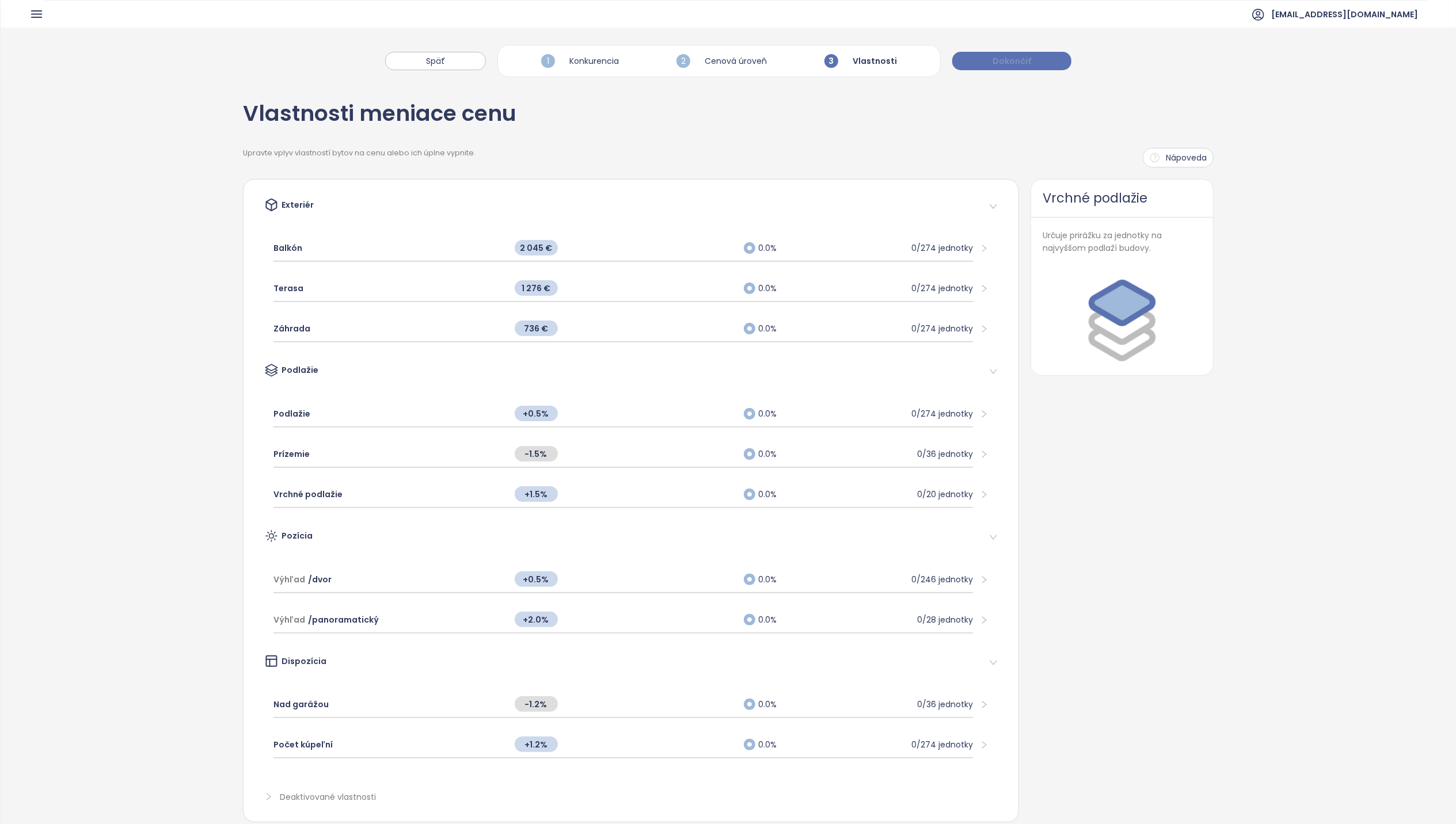
click at [1019, 63] on span "Dokončiť" at bounding box center [1012, 61] width 39 height 12
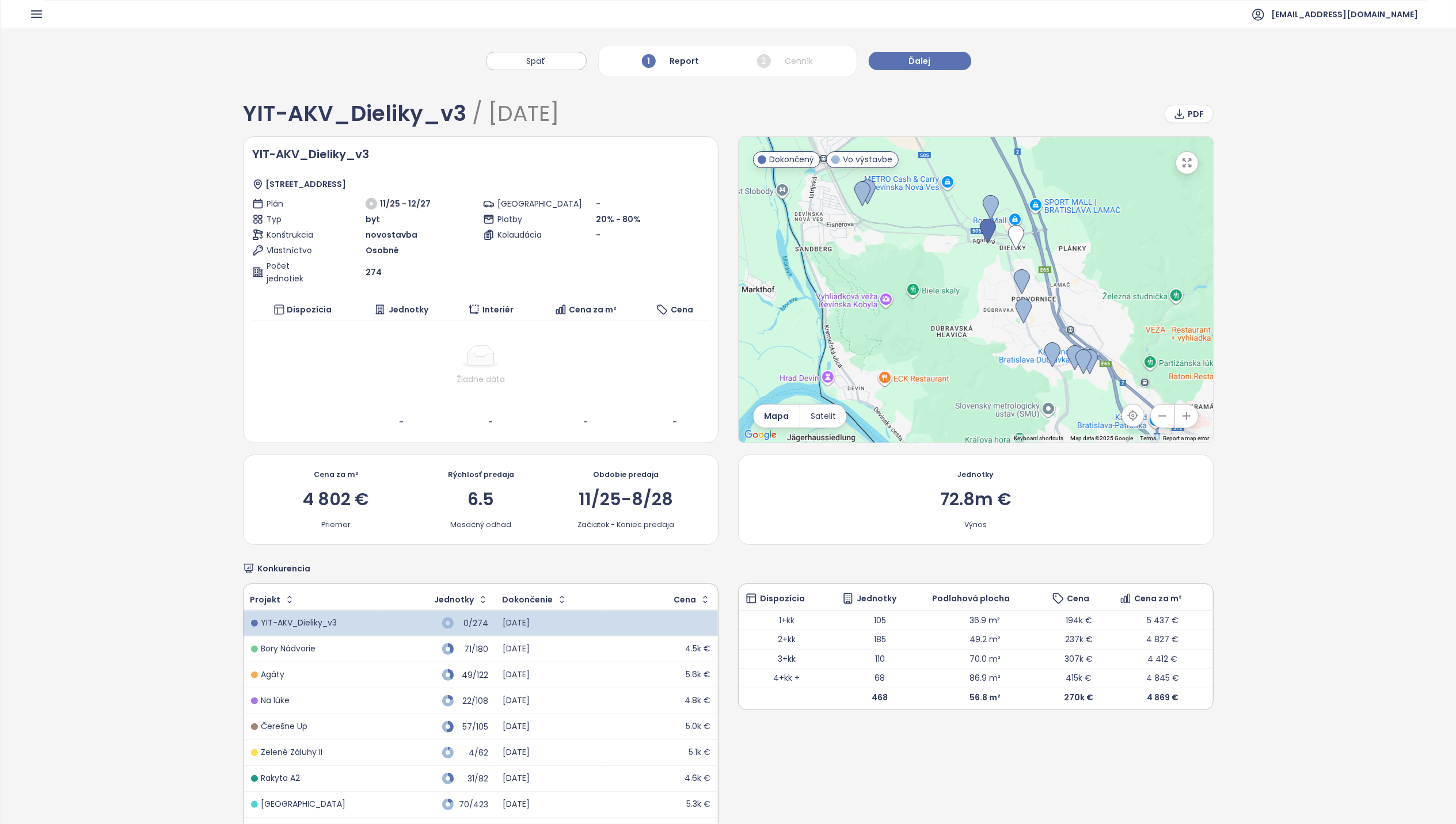
drag, startPoint x: 639, startPoint y: 375, endPoint x: 602, endPoint y: 367, distance: 37.9
click at [639, 374] on div "Žiadne dáta" at bounding box center [480, 379] width 448 height 12
drag, startPoint x: 501, startPoint y: 354, endPoint x: 483, endPoint y: 282, distance: 74.2
click at [499, 345] on div at bounding box center [480, 357] width 448 height 23
click at [586, 235] on div "Kolaudácia" at bounding box center [539, 235] width 114 height 12
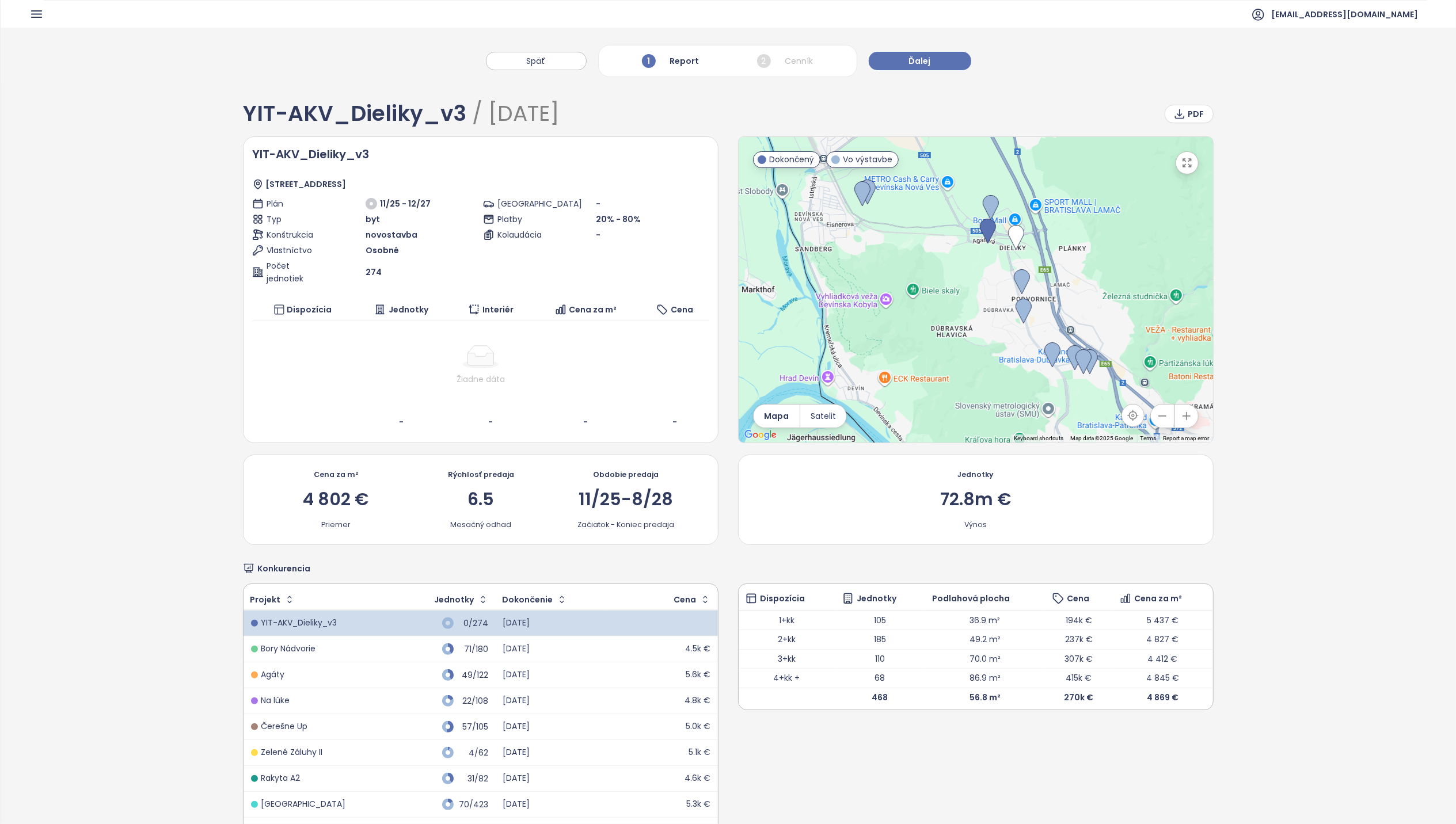
click at [370, 203] on icon at bounding box center [371, 203] width 12 height 12
drag, startPoint x: 454, startPoint y: 300, endPoint x: 487, endPoint y: 325, distance: 41.4
click at [455, 300] on th "Interiér" at bounding box center [490, 310] width 83 height 22
click at [593, 392] on td "Žiadne dáta" at bounding box center [480, 365] width 457 height 89
click at [719, 429] on div "YIT-AKV_Dieliky_v3 Agátová 6014/4, 841 01 Bratislava-Dúbravka, Slovakia Plán 11…" at bounding box center [728, 290] width 970 height 307
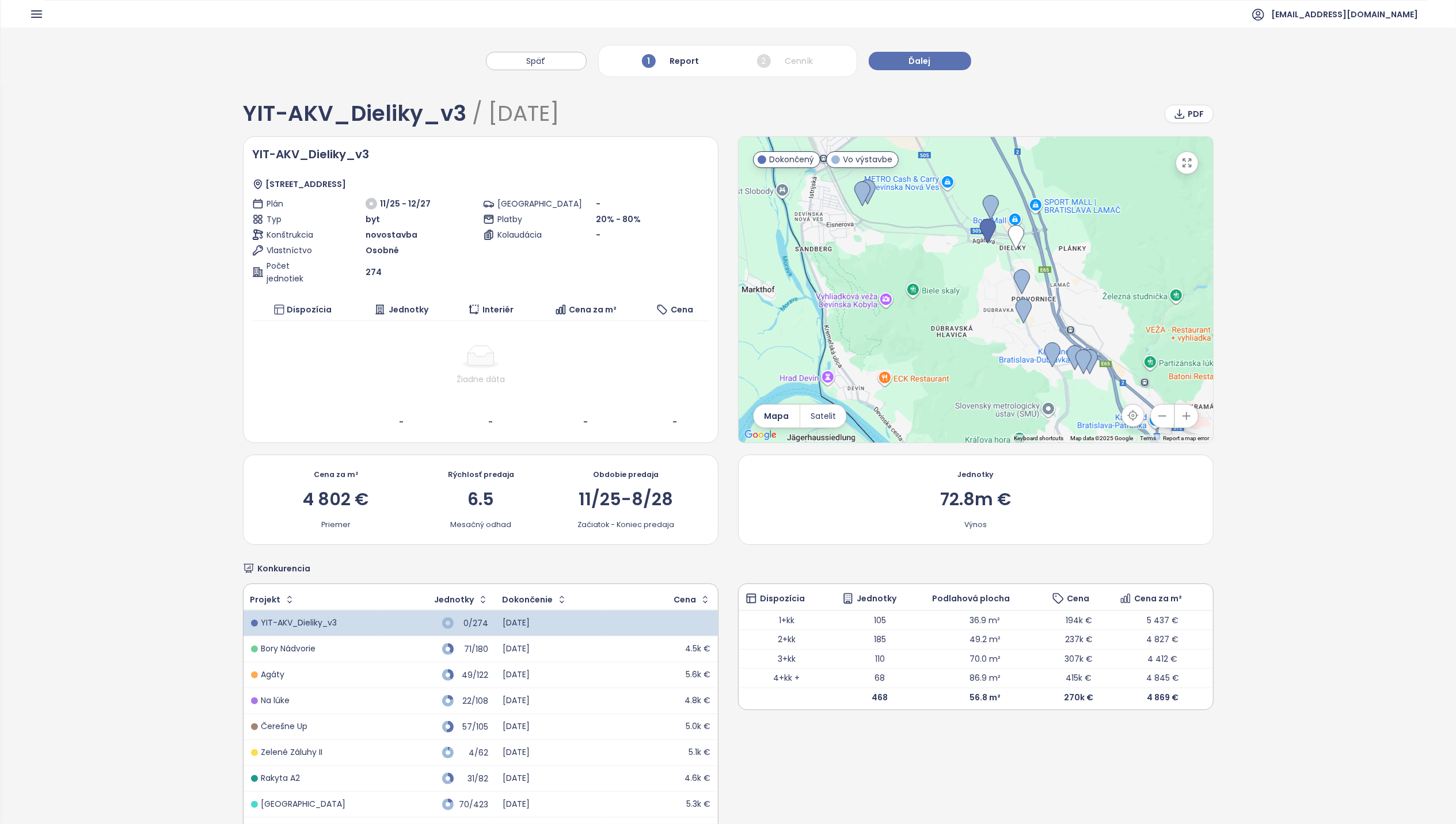
drag, startPoint x: 724, startPoint y: 436, endPoint x: 719, endPoint y: 415, distance: 21.6
click at [724, 431] on div "YIT-AKV_Dieliky_v3 Agátová 6014/4, 841 01 Bratislava-Dúbravka, Slovakia Plán 11…" at bounding box center [728, 290] width 970 height 307
click at [719, 415] on div "YIT-AKV_Dieliky_v3 Agátová 6014/4, 841 01 Bratislava-Dúbravka, Slovakia Plán 11…" at bounding box center [728, 290] width 970 height 307
click at [539, 59] on span "Späť" at bounding box center [536, 61] width 19 height 12
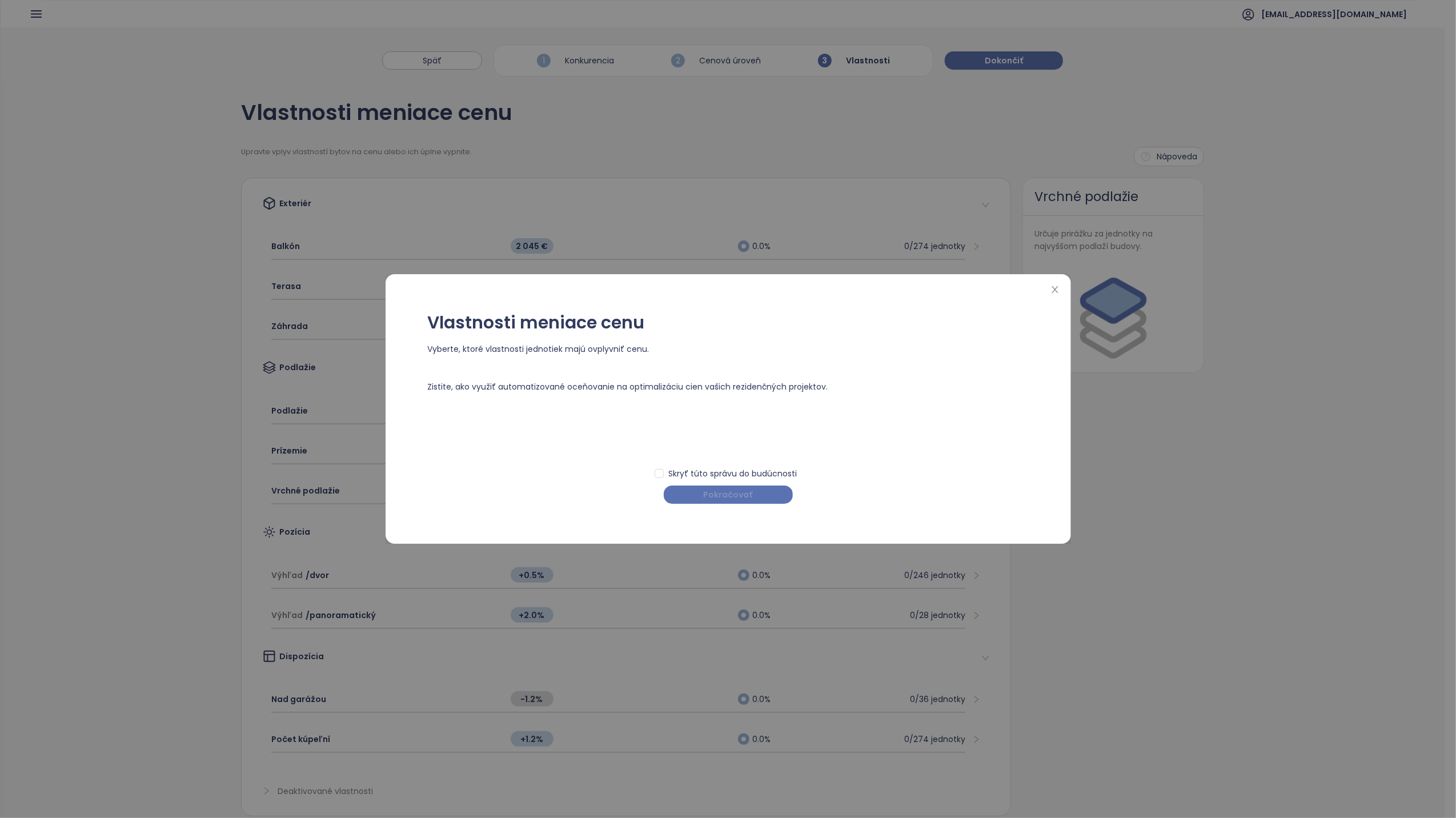
click at [708, 489] on span "Pokračovať" at bounding box center [728, 494] width 49 height 12
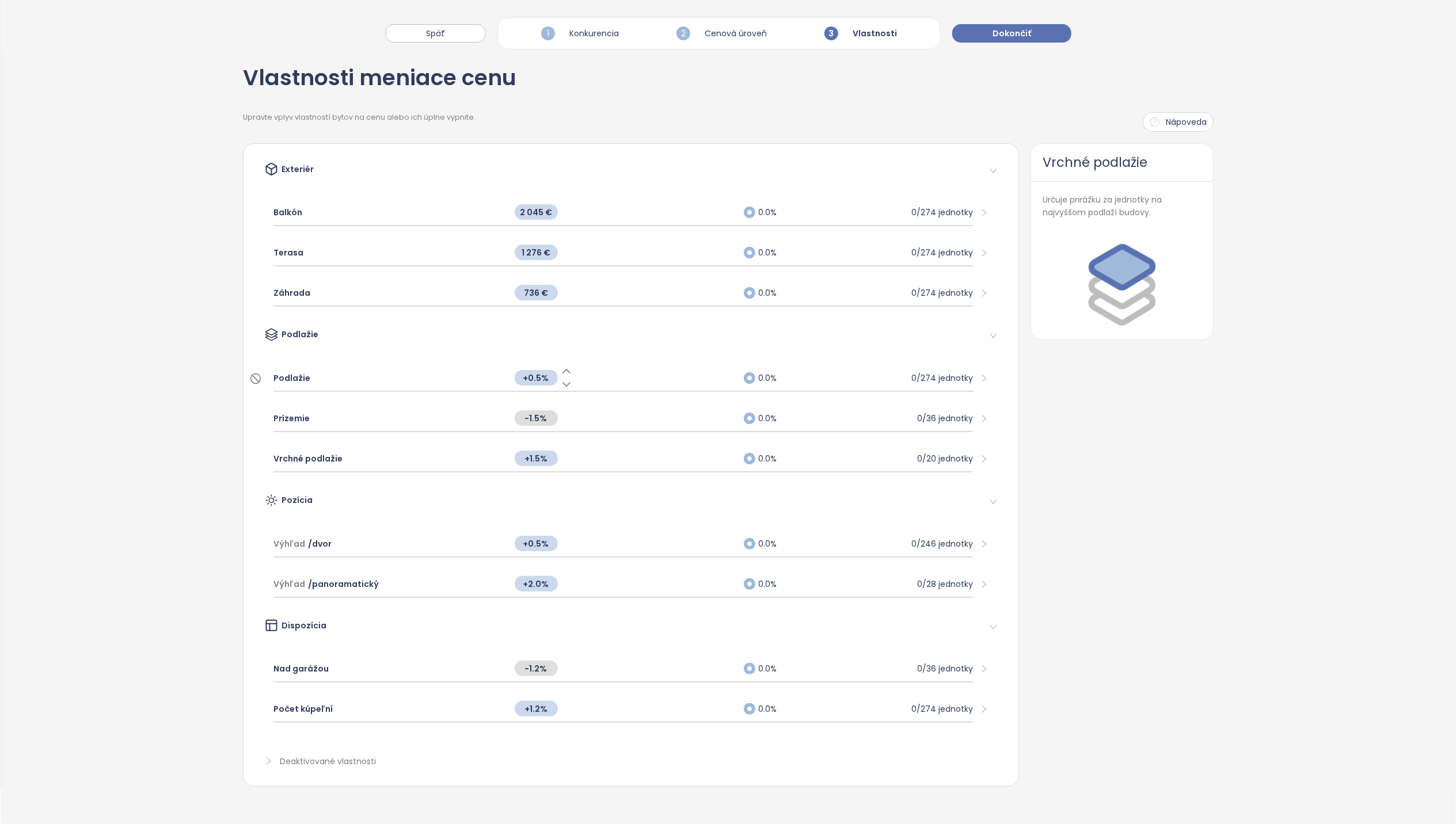
scroll to position [54, 0]
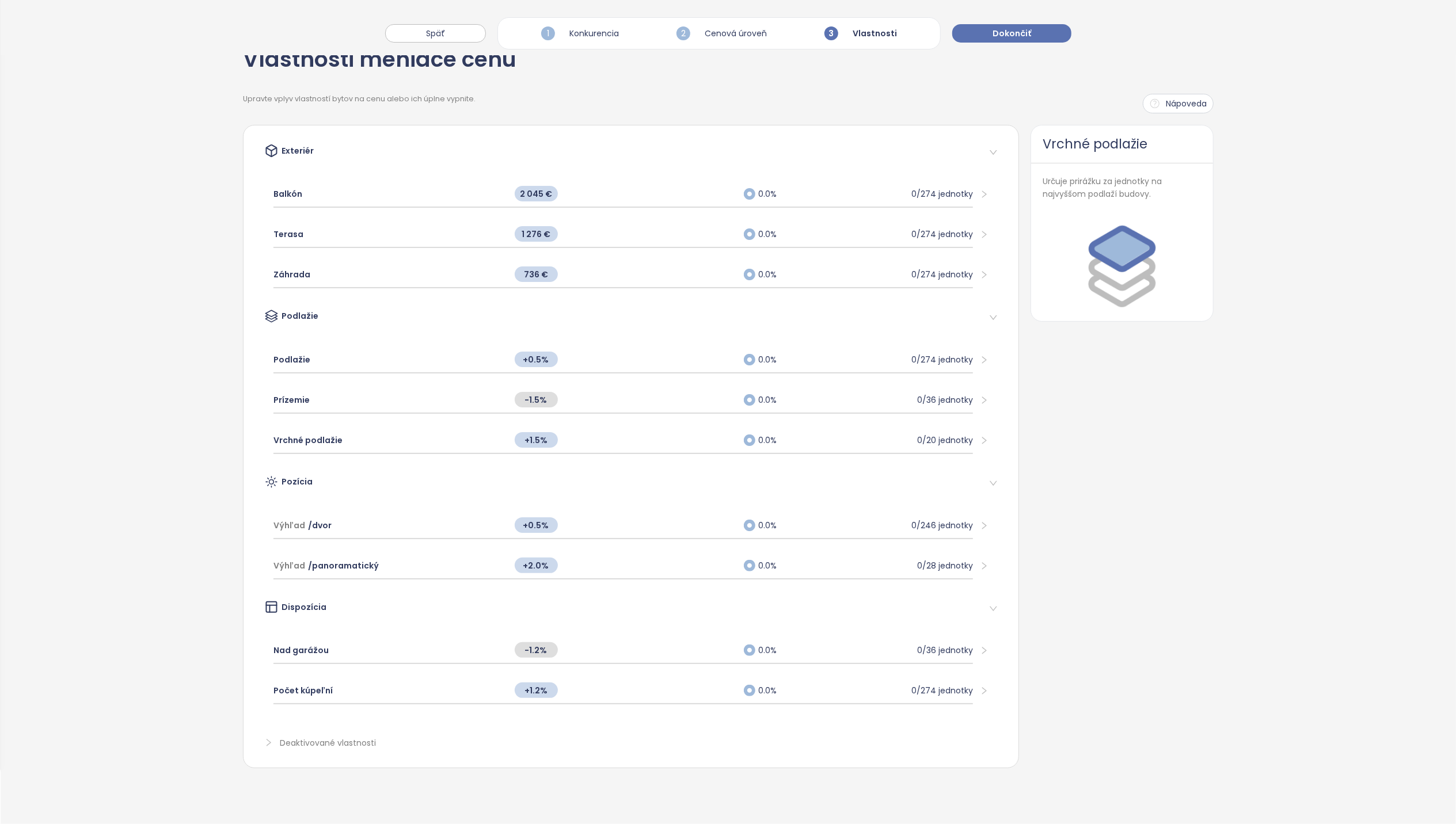
click at [1033, 548] on div "Vrchné podlažie Určuje prirážku za jednotky na najvyššom podlaží budovy." at bounding box center [1122, 446] width 183 height 643
click at [445, 27] on span "Späť" at bounding box center [436, 33] width 19 height 12
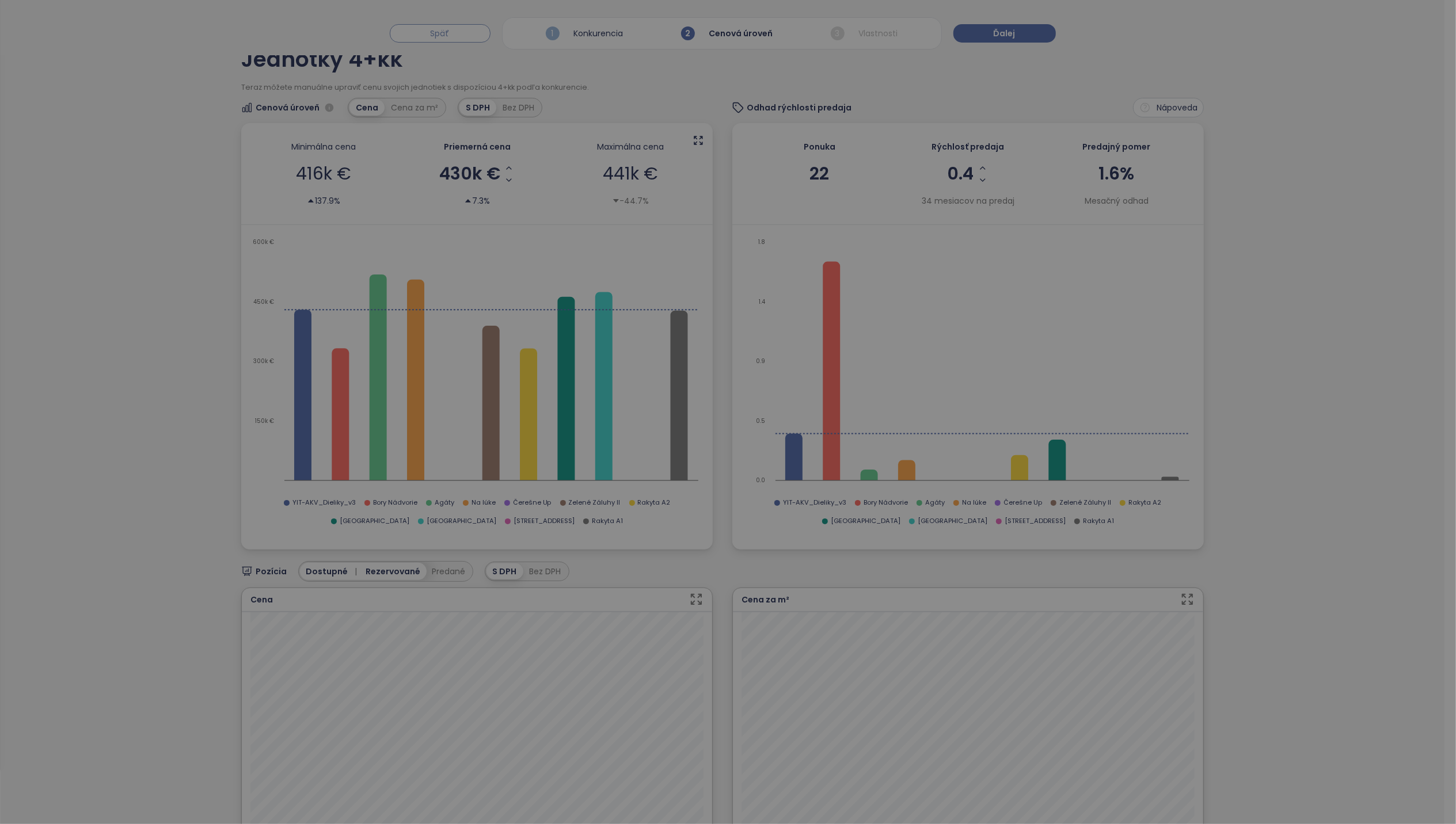
scroll to position [0, 0]
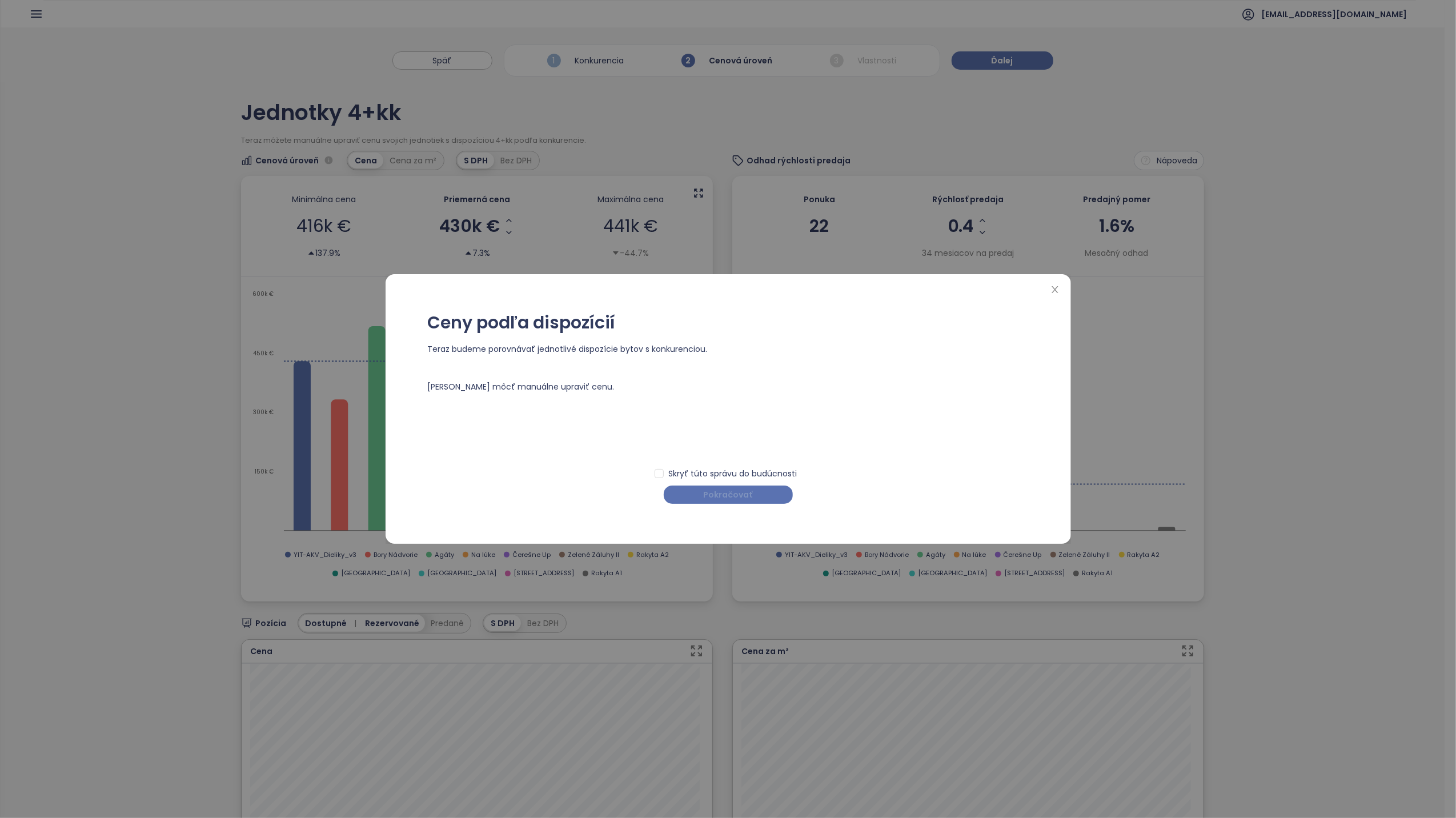
click at [732, 498] on span "Pokračovať" at bounding box center [728, 494] width 49 height 12
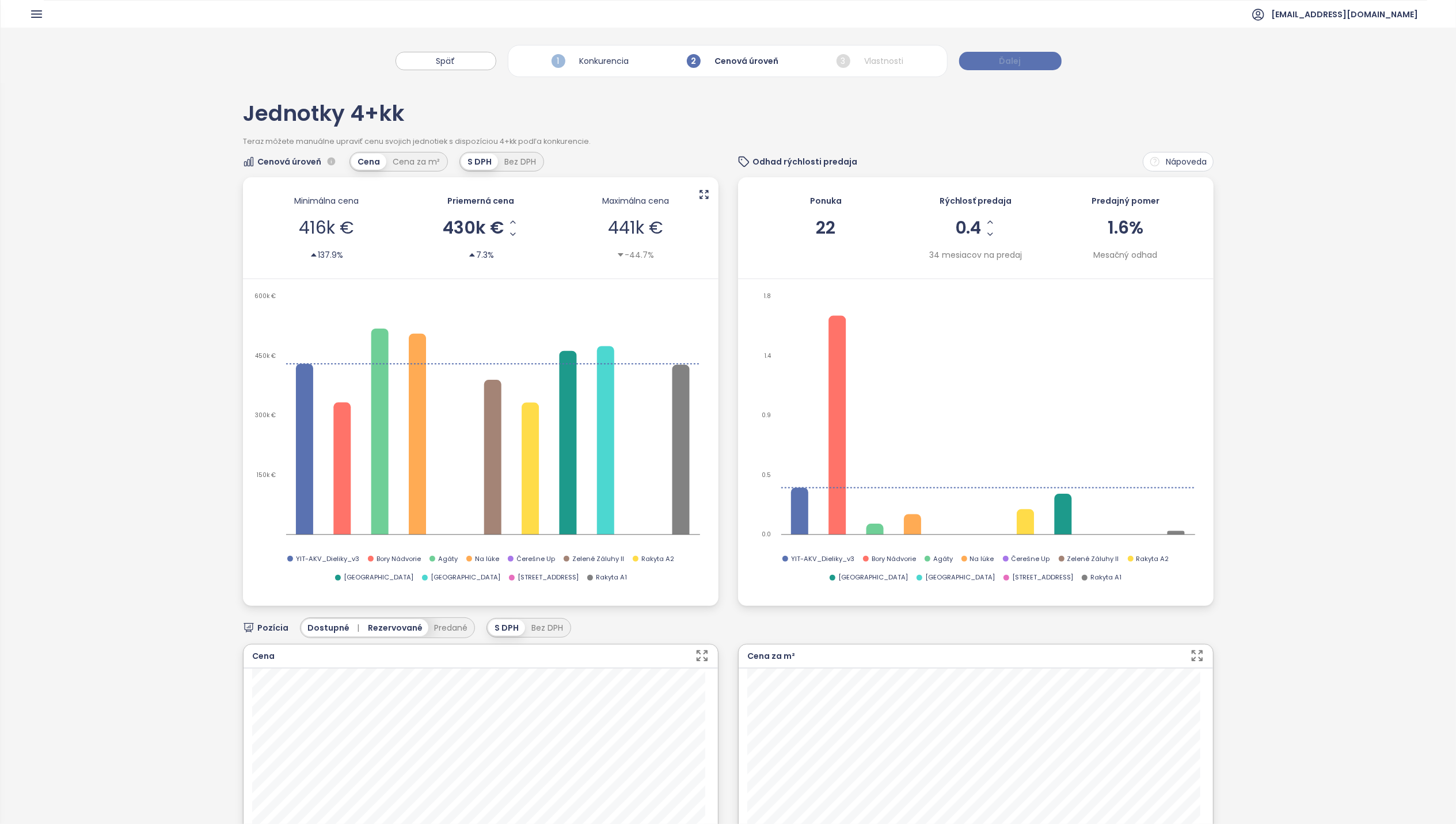
click at [1016, 59] on span "Ďalej" at bounding box center [1010, 61] width 22 height 12
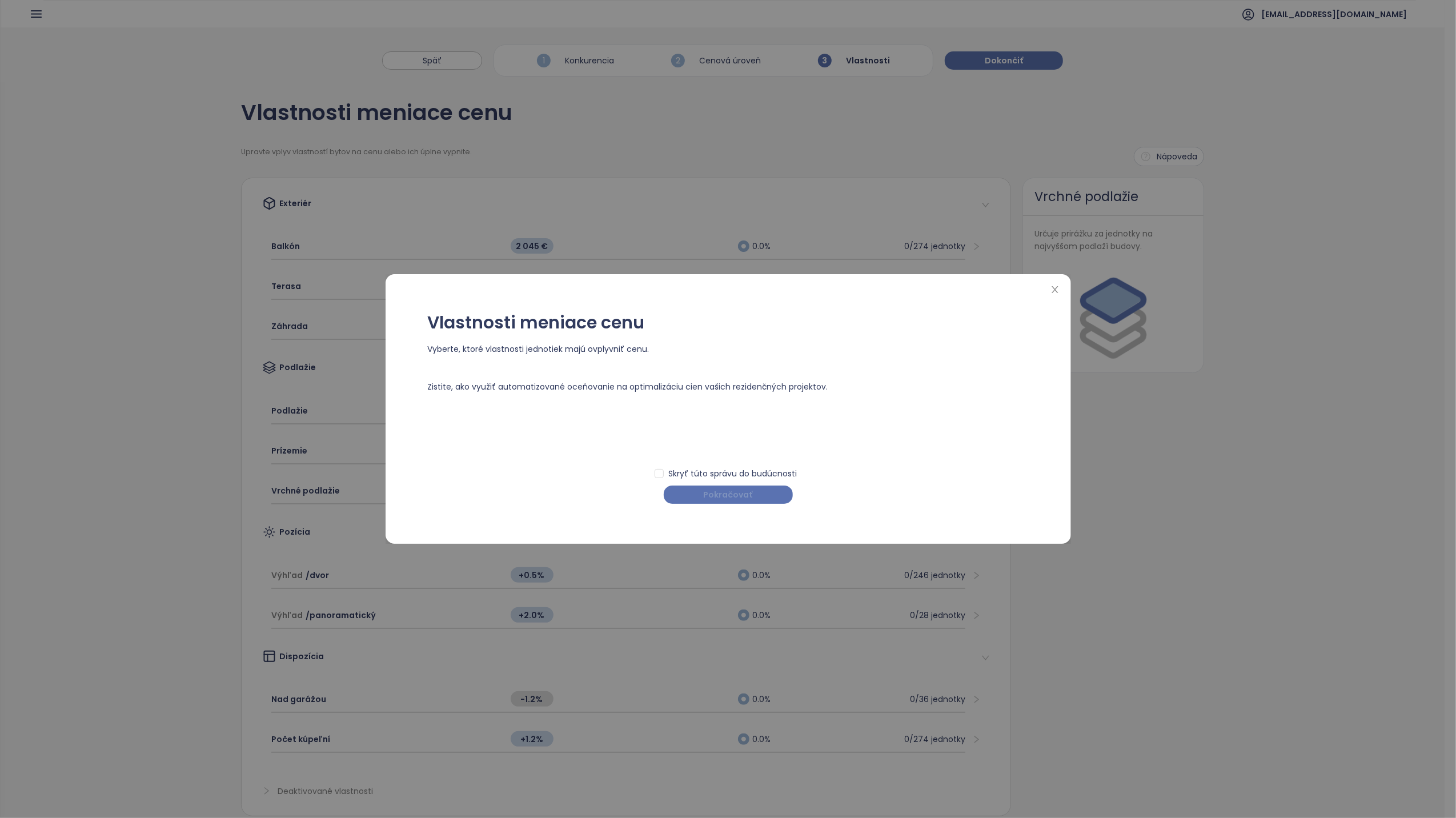
click at [736, 494] on span "Pokračovať" at bounding box center [728, 494] width 49 height 12
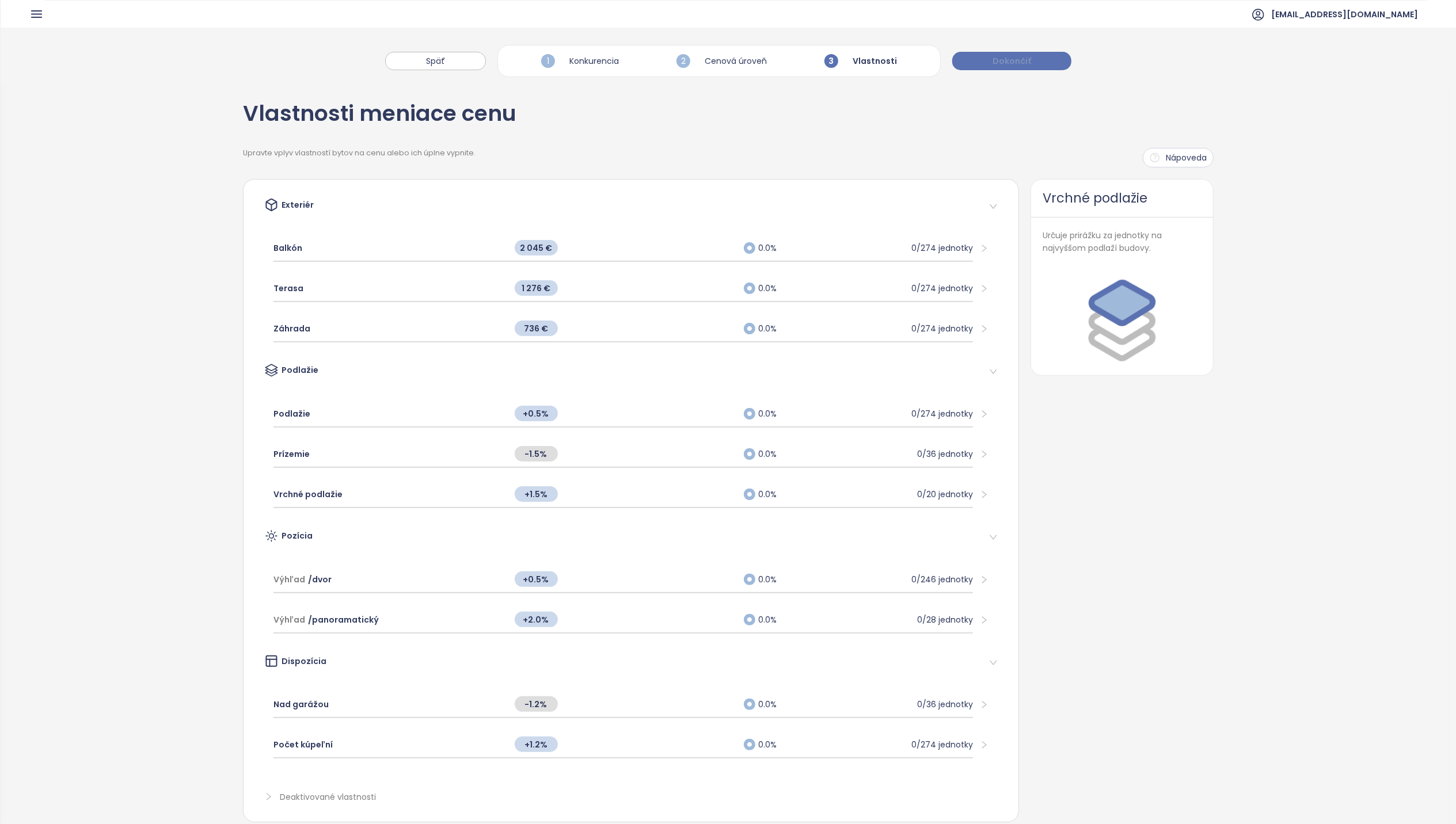
click at [1028, 59] on span "Dokončiť" at bounding box center [1012, 61] width 39 height 12
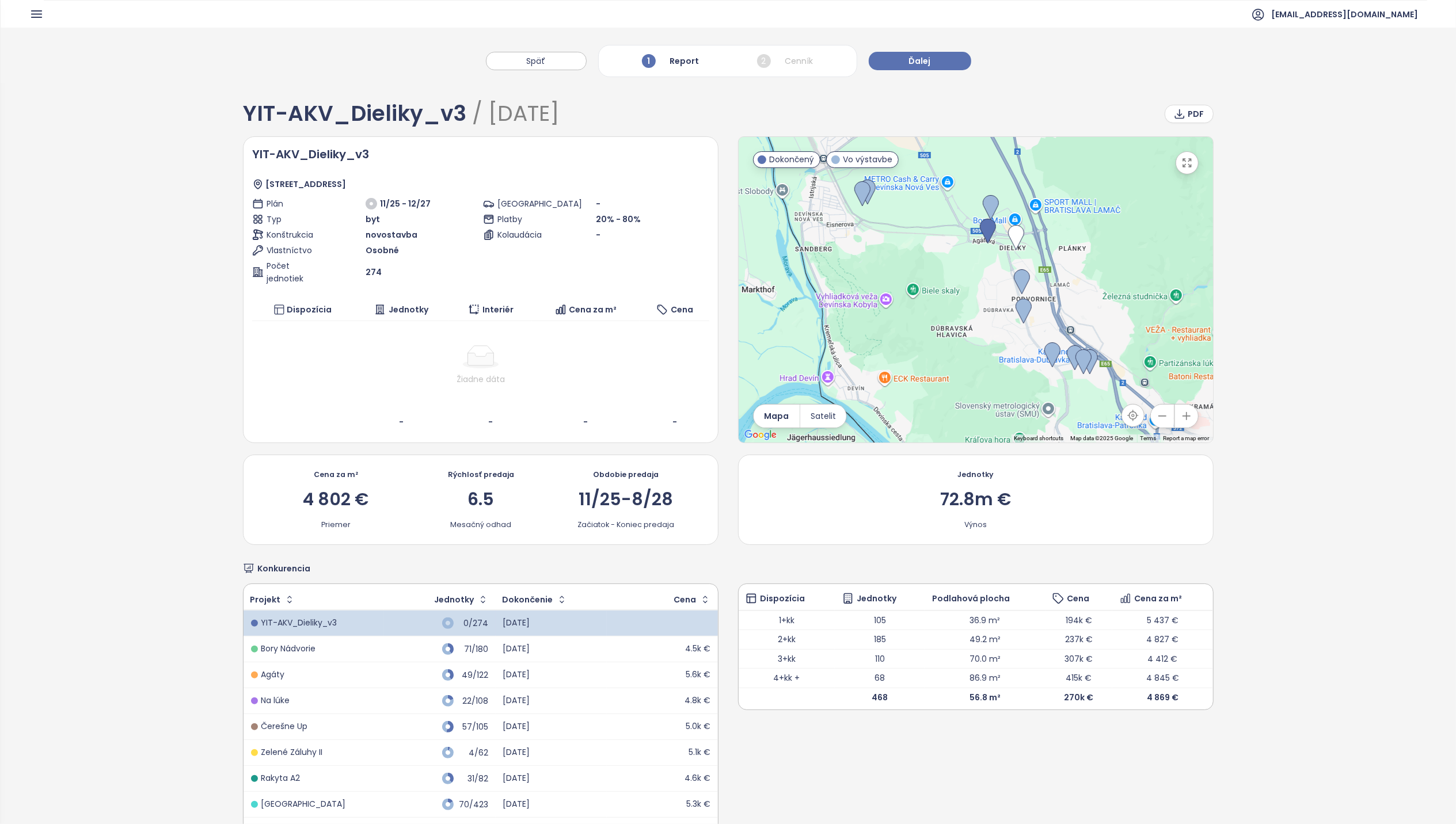
click at [481, 374] on div "Žiadne dáta" at bounding box center [480, 379] width 448 height 12
click at [480, 368] on div "Žiadne dáta" at bounding box center [480, 365] width 448 height 40
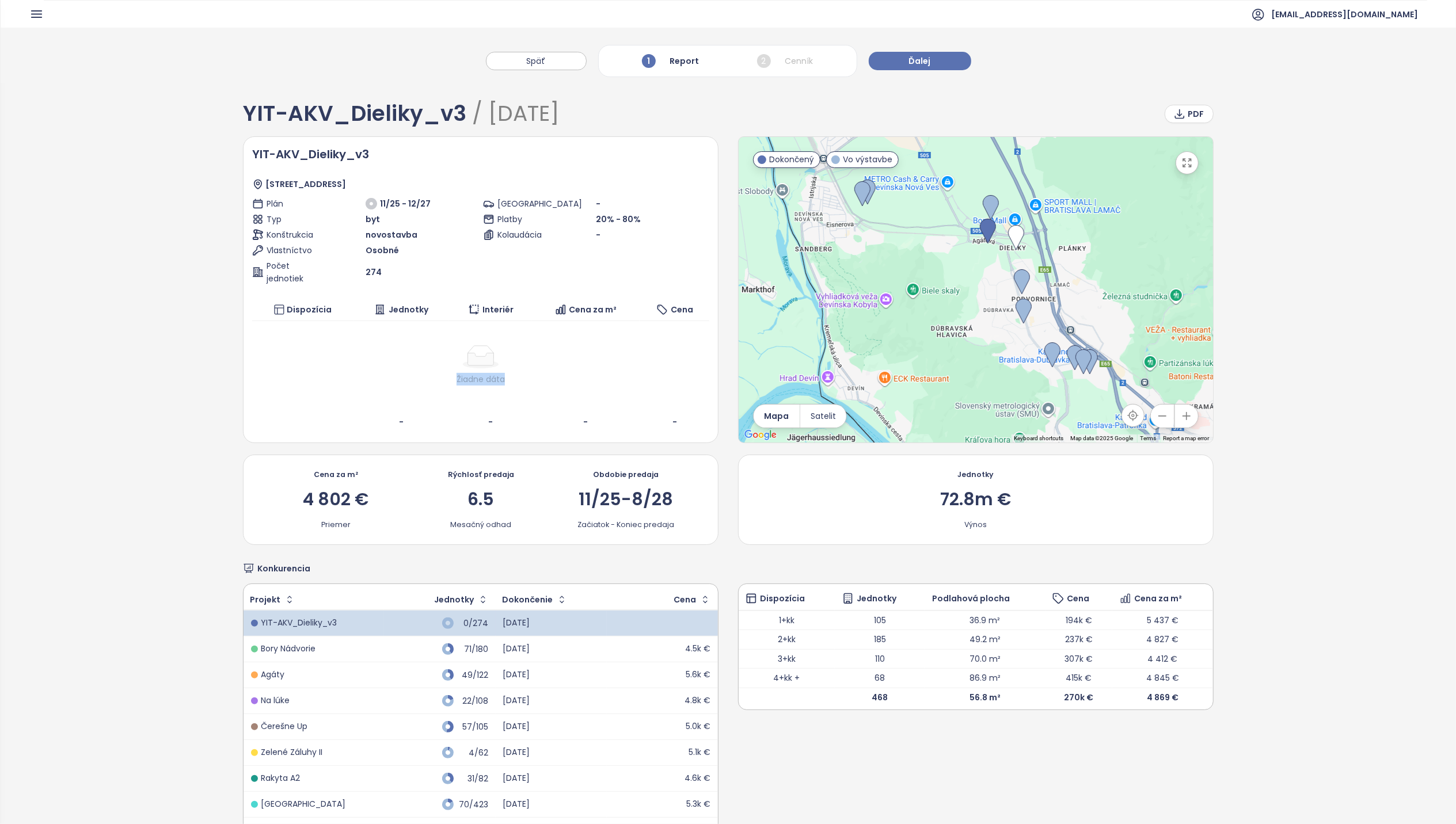
drag, startPoint x: 480, startPoint y: 368, endPoint x: 380, endPoint y: 314, distance: 113.6
click at [381, 314] on th "Jednotky" at bounding box center [402, 310] width 96 height 22
click at [361, 361] on div at bounding box center [480, 357] width 448 height 23
click at [355, 365] on div at bounding box center [480, 357] width 448 height 23
drag, startPoint x: 304, startPoint y: 354, endPoint x: 286, endPoint y: 326, distance: 33.3
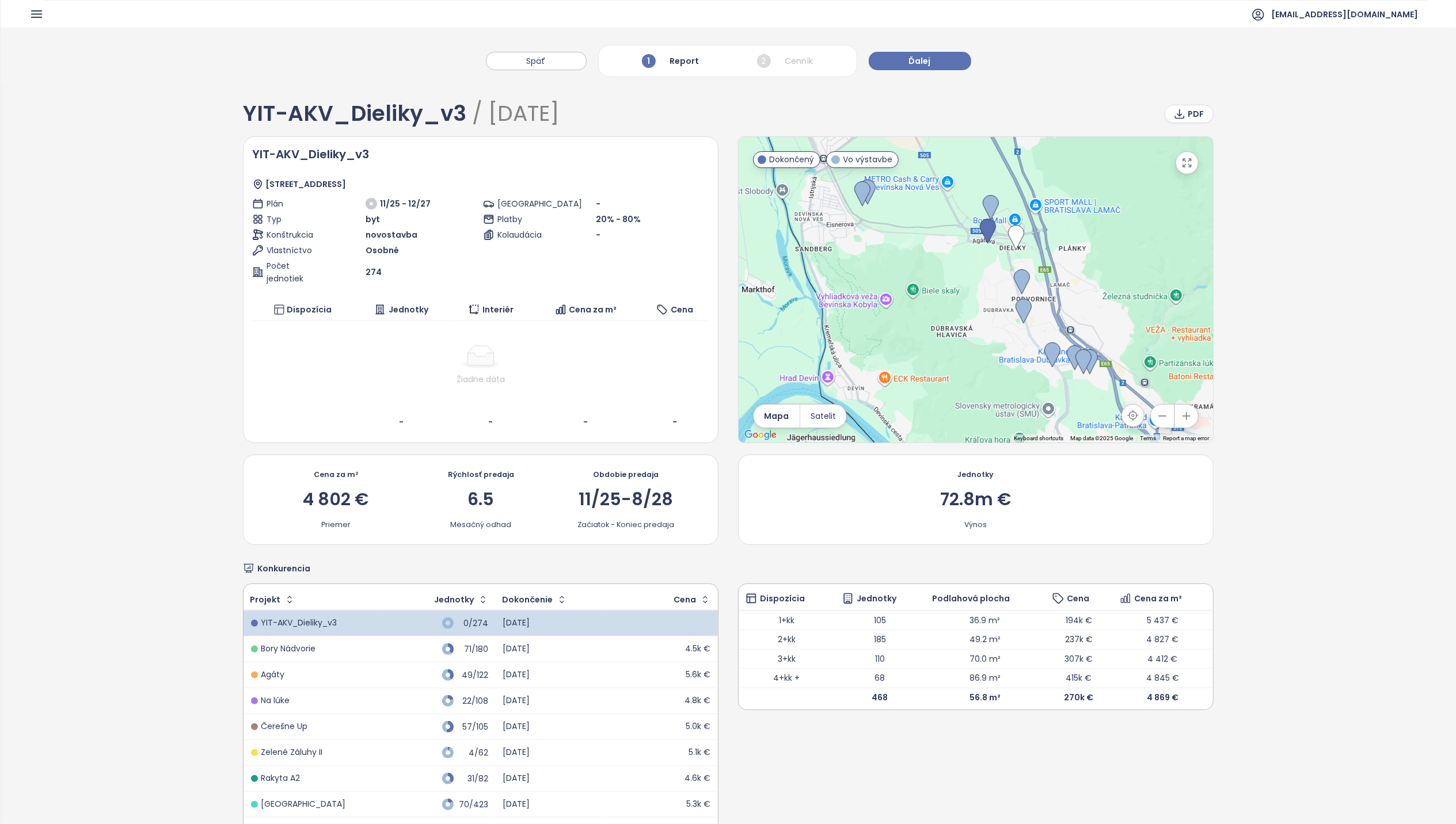
click at [300, 348] on div at bounding box center [480, 357] width 448 height 23
drag, startPoint x: 286, startPoint y: 325, endPoint x: 282, endPoint y: 314, distance: 11.7
click at [283, 319] on table "Dispozícia Jednotky Interiér Cena za m² Cena Žiadne dáta - - - -" at bounding box center [480, 366] width 457 height 135
drag, startPoint x: 282, startPoint y: 314, endPoint x: 282, endPoint y: 263, distance: 51.0
click at [282, 263] on span "Počet jednotiek" at bounding box center [294, 272] width 56 height 25
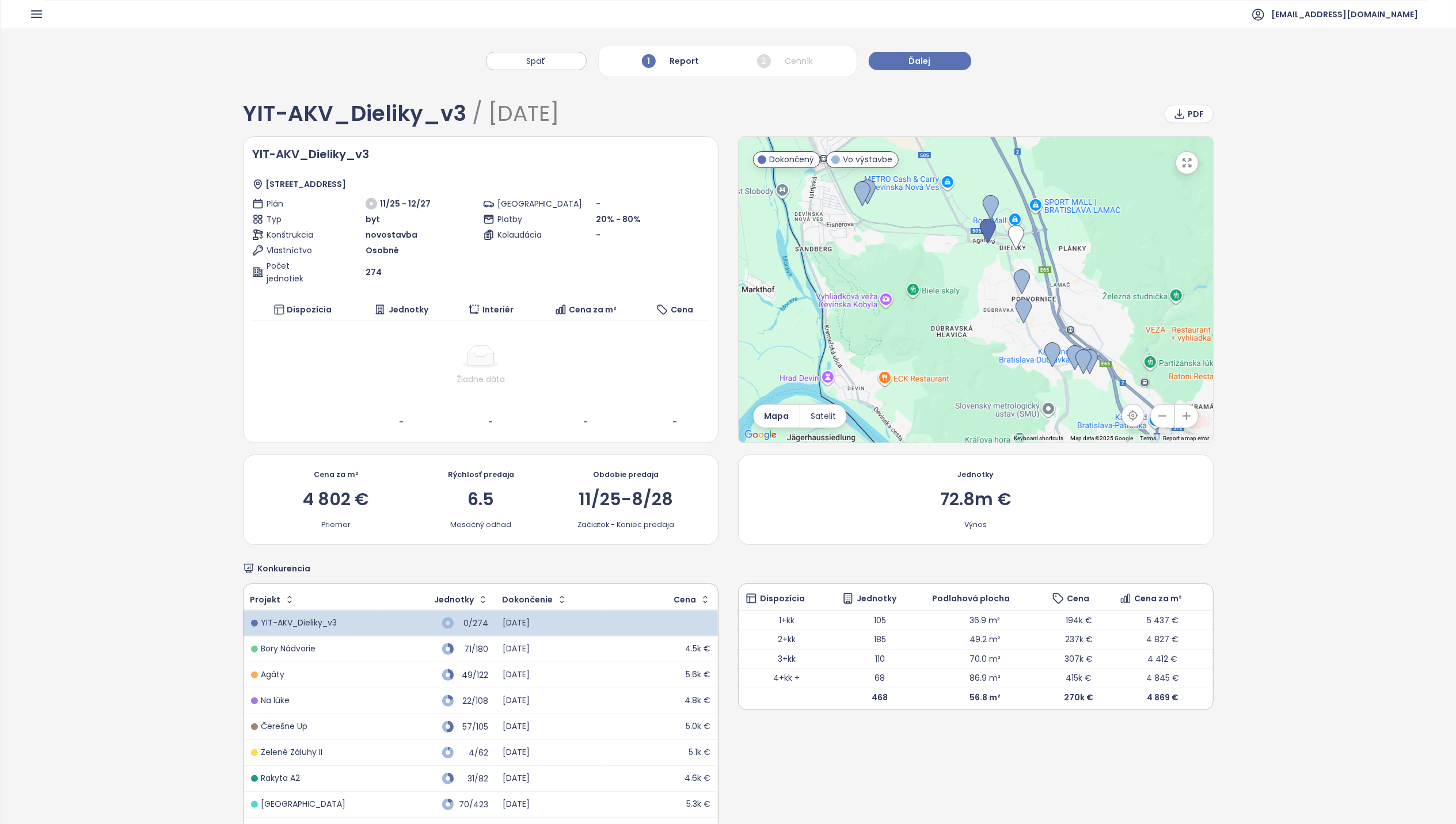
click at [470, 267] on div "274" at bounding box center [422, 272] width 114 height 12
click at [639, 252] on div "Parkovanie - Platby 20% - 80% Kolaudácia -" at bounding box center [596, 241] width 226 height 87
click at [687, 63] on div "1 Report" at bounding box center [670, 60] width 63 height 19
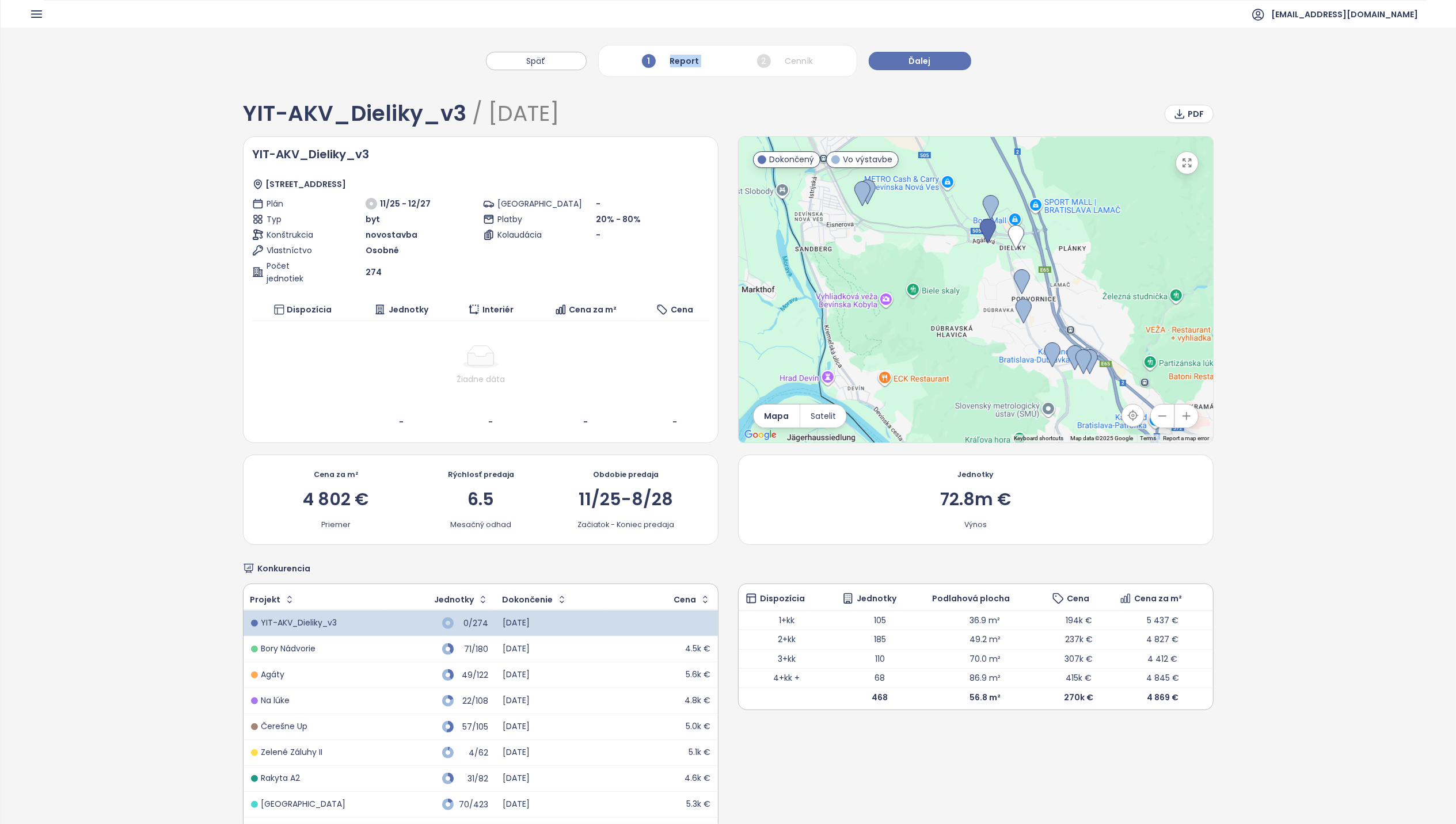
click at [689, 63] on div "1 Report" at bounding box center [670, 60] width 63 height 19
click at [630, 116] on div "YIT-AKV_Dieliky_v3 / Oct 15, 2025 PDF" at bounding box center [728, 114] width 970 height 22
click at [535, 66] on span "Späť" at bounding box center [536, 61] width 19 height 12
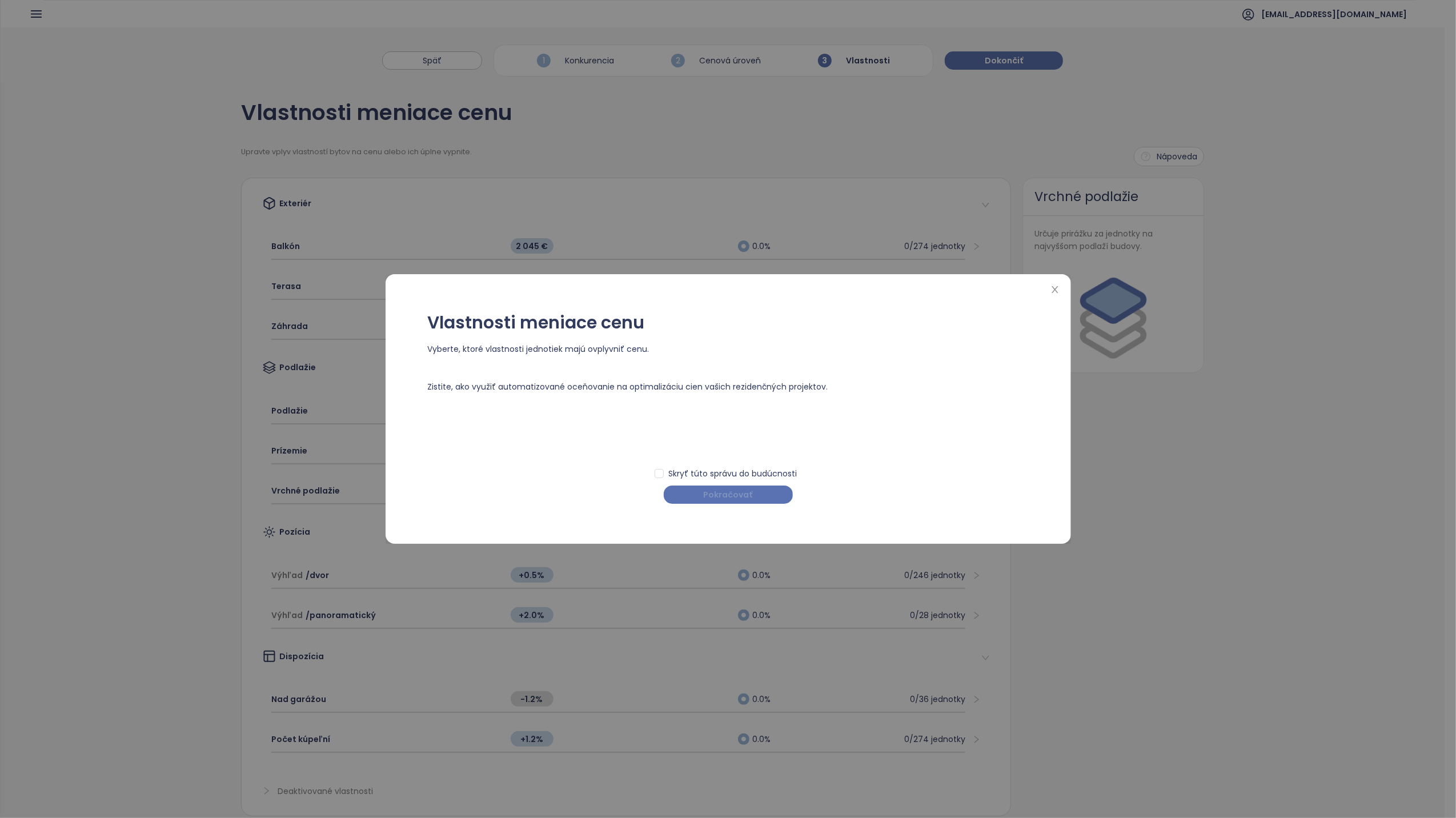
click at [733, 491] on span "Pokračovať" at bounding box center [728, 494] width 49 height 12
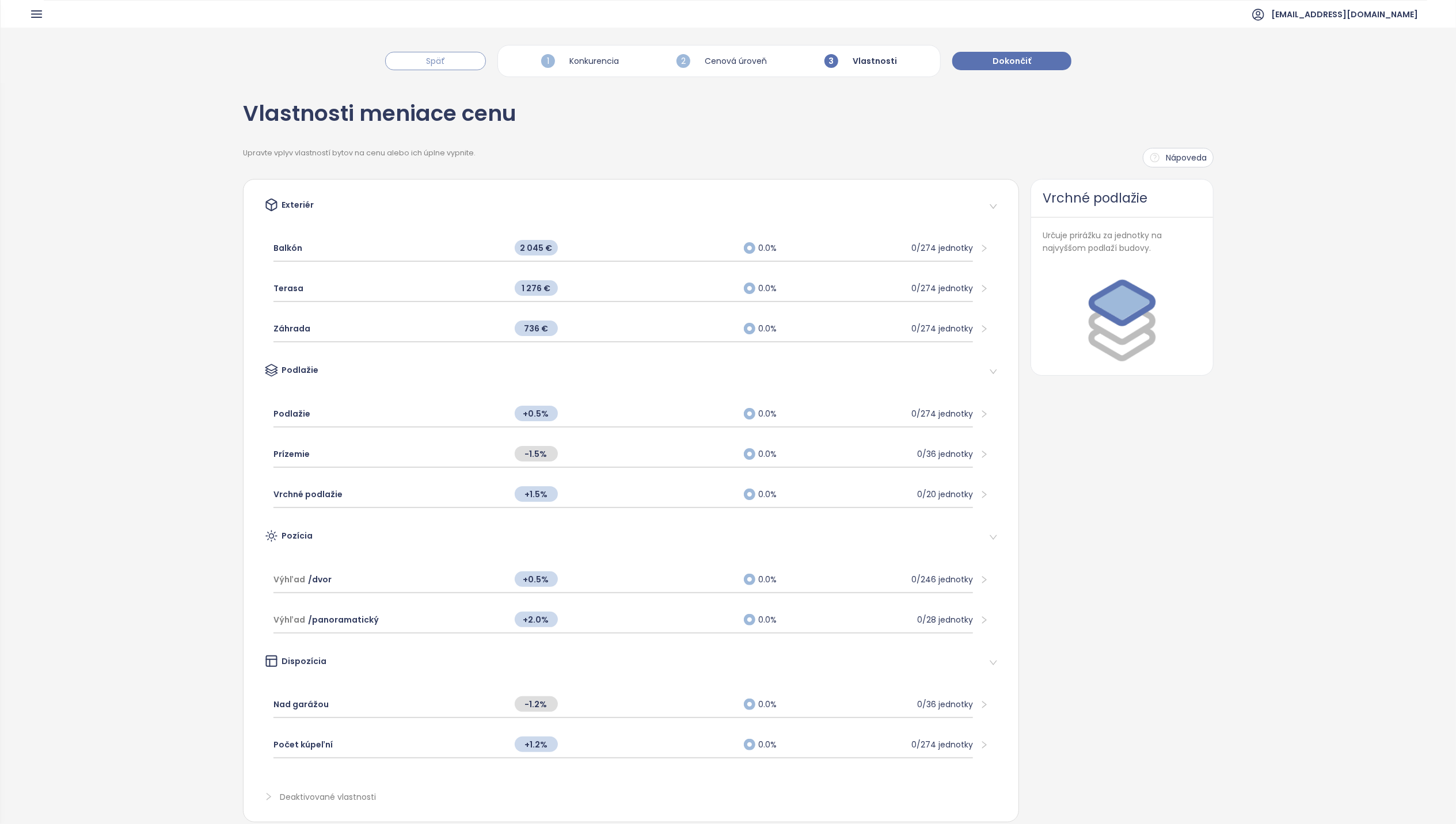
click at [460, 60] on button "Späť" at bounding box center [436, 61] width 100 height 19
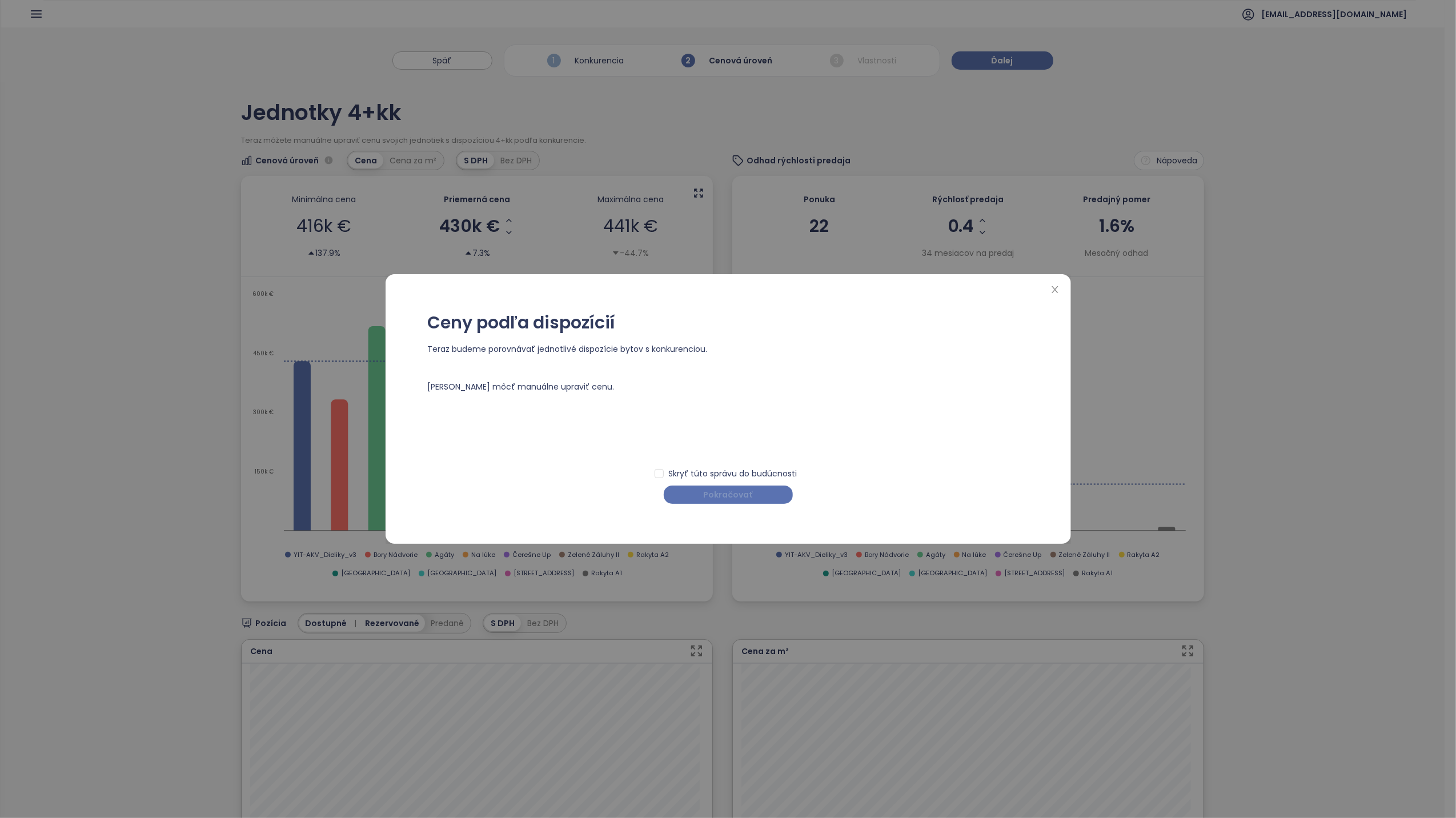
click at [745, 501] on span "Pokračovať" at bounding box center [728, 494] width 49 height 12
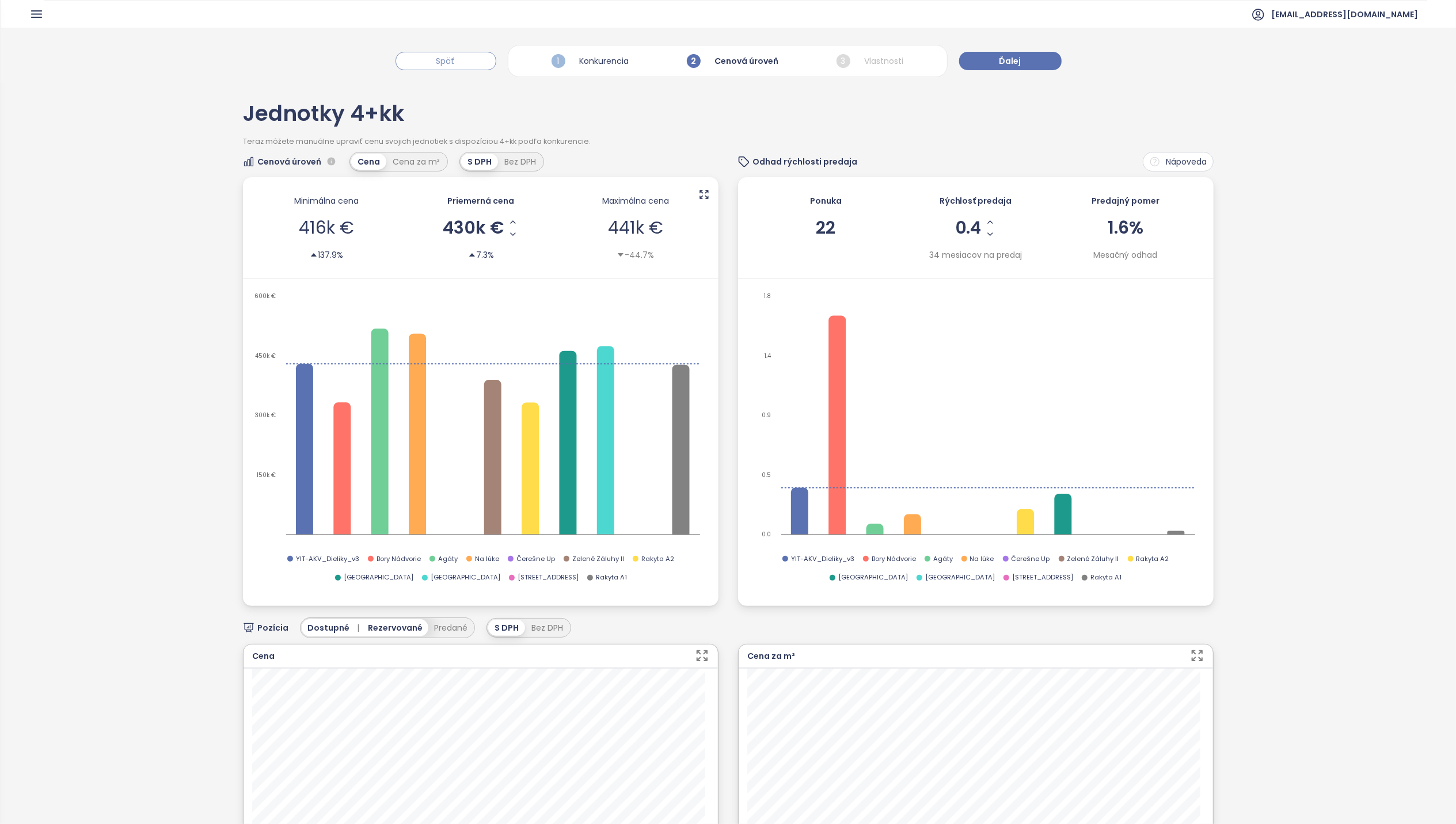
click at [448, 60] on span "Späť" at bounding box center [446, 61] width 19 height 12
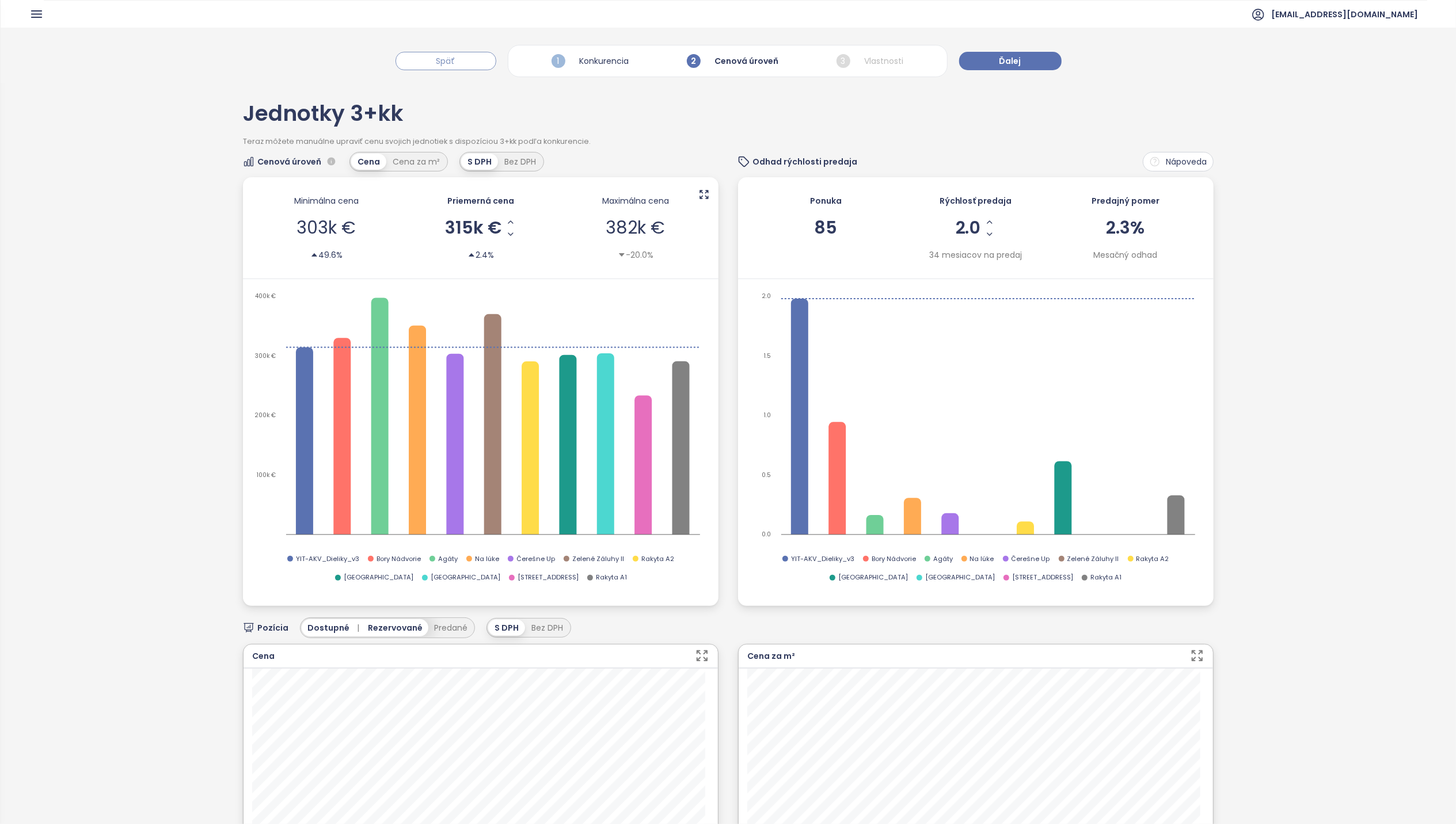
click at [445, 63] on span "Späť" at bounding box center [446, 61] width 19 height 12
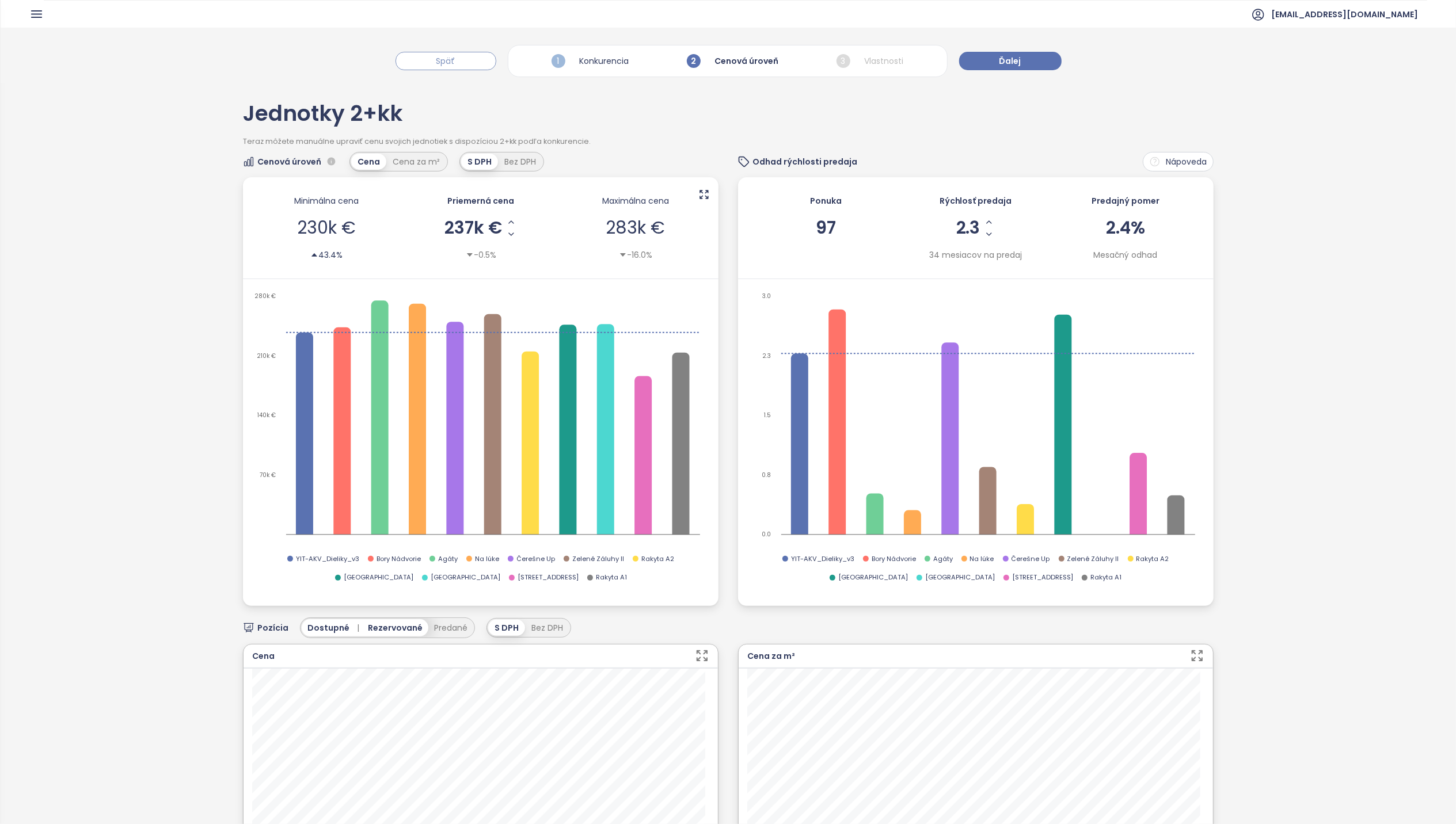
click at [445, 63] on span "Späť" at bounding box center [446, 61] width 19 height 12
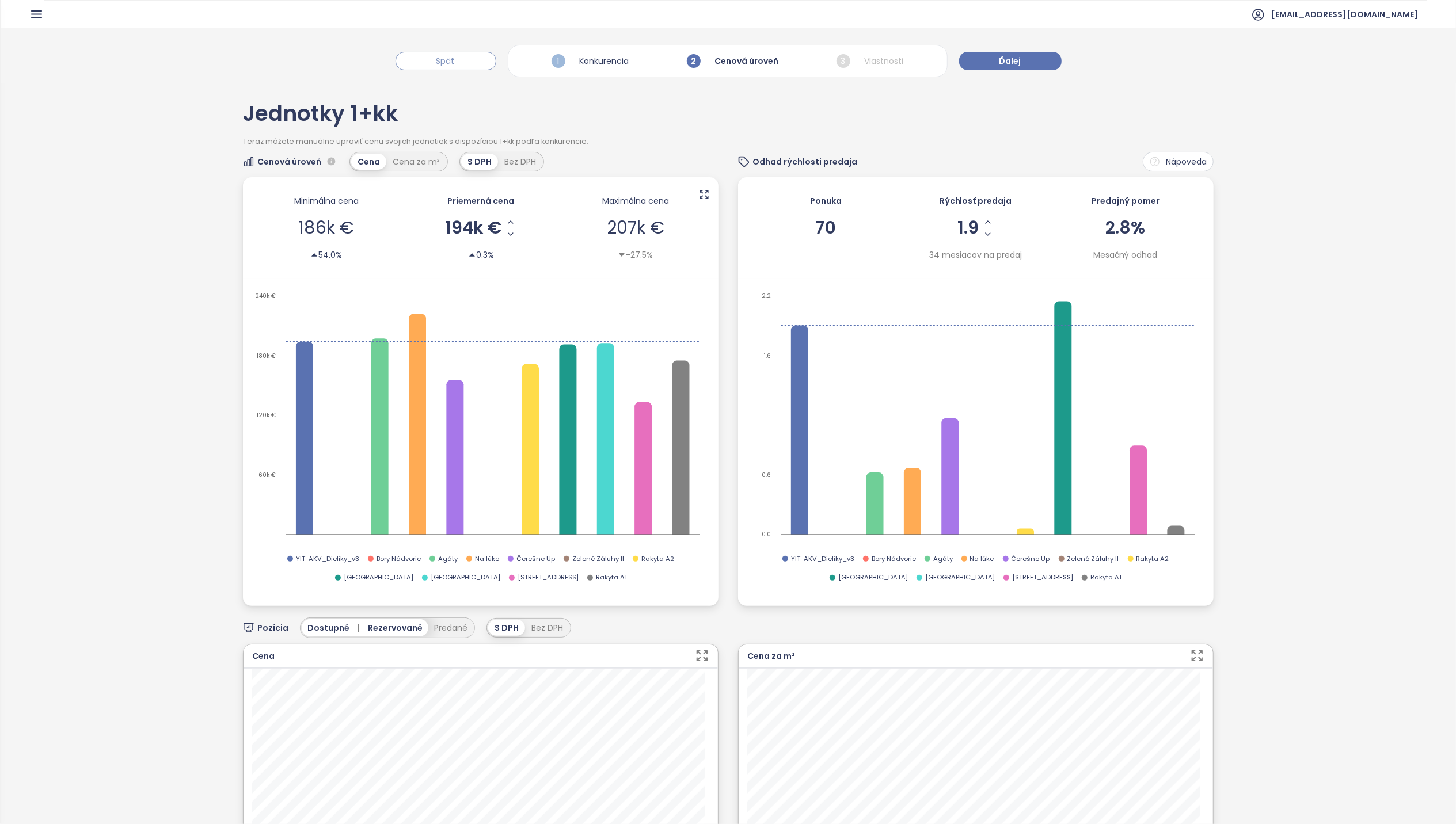
click at [445, 63] on span "Späť" at bounding box center [446, 61] width 19 height 12
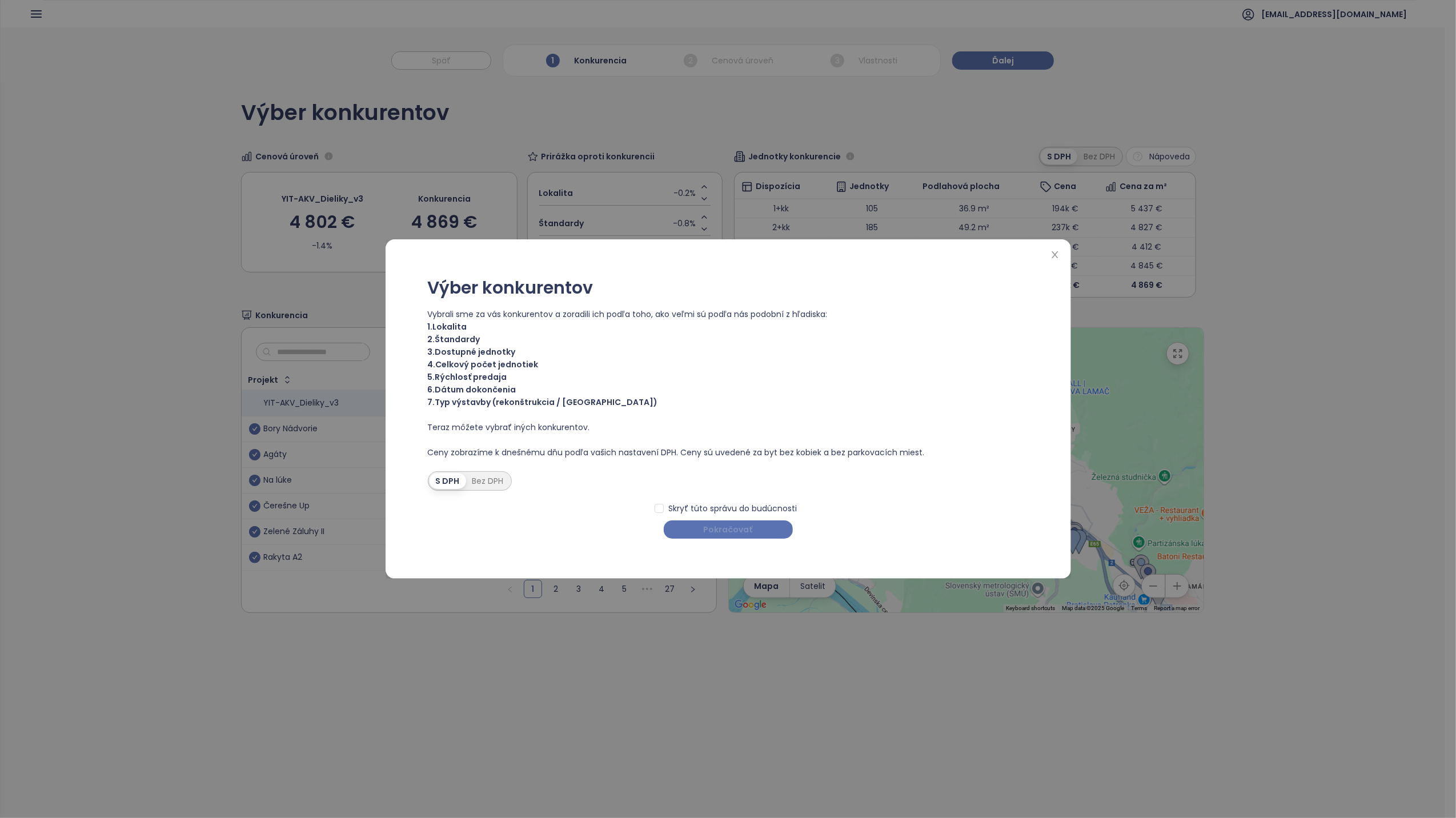
click at [742, 527] on span "Pokračovať" at bounding box center [728, 530] width 49 height 12
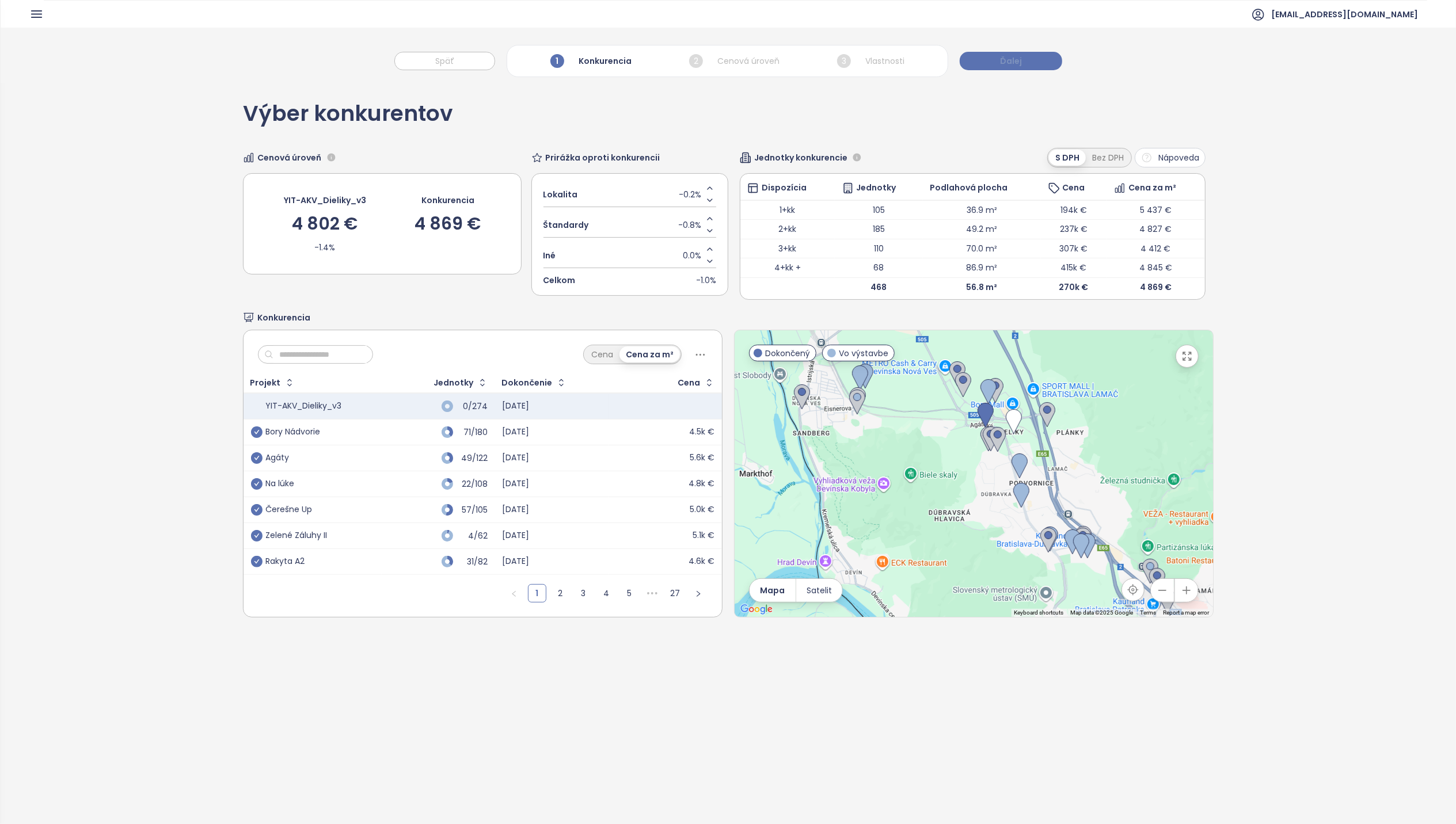
click at [1023, 63] on button "Ďalej" at bounding box center [1011, 61] width 103 height 19
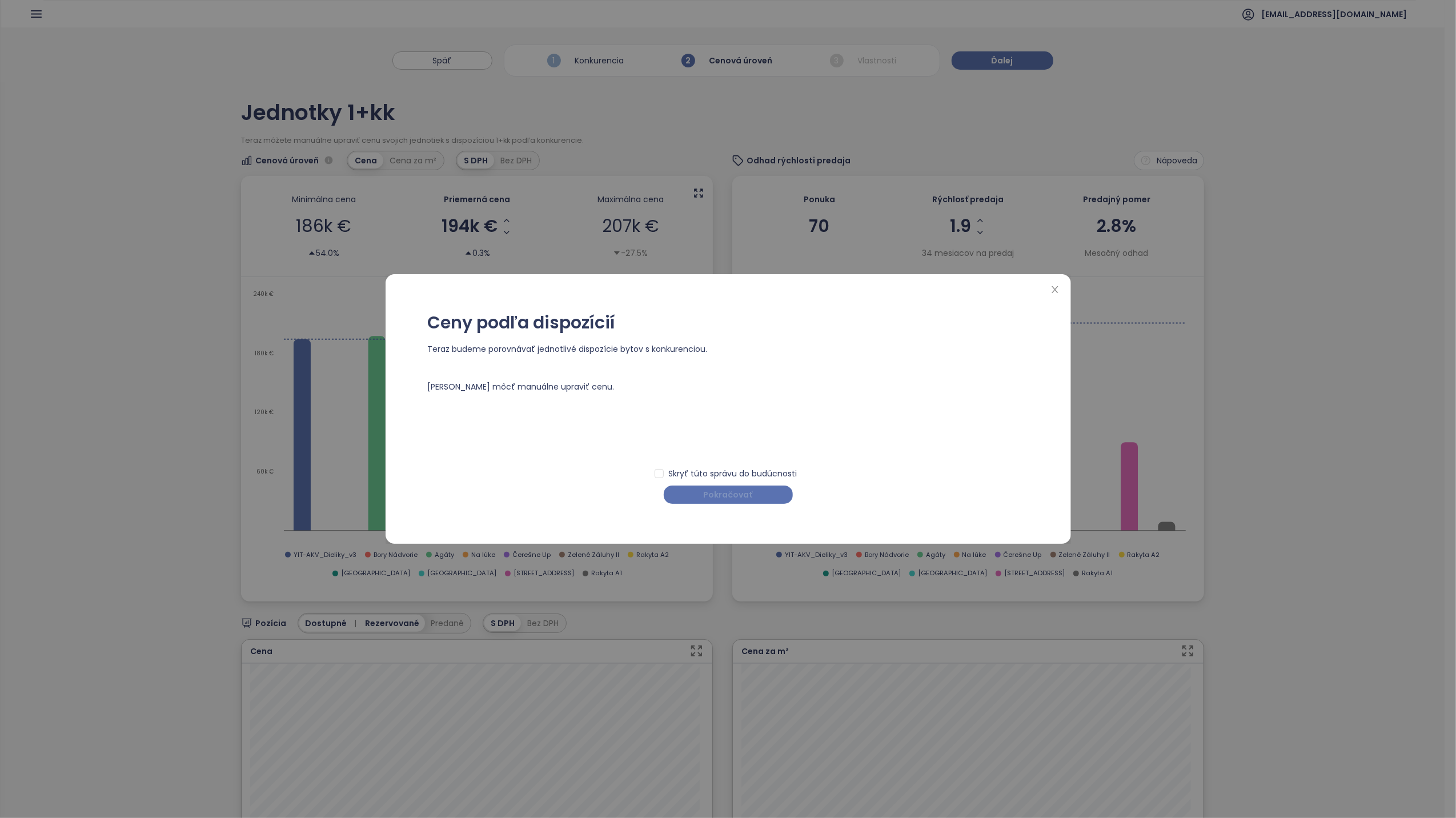
click at [729, 497] on span "Pokračovať" at bounding box center [728, 494] width 49 height 12
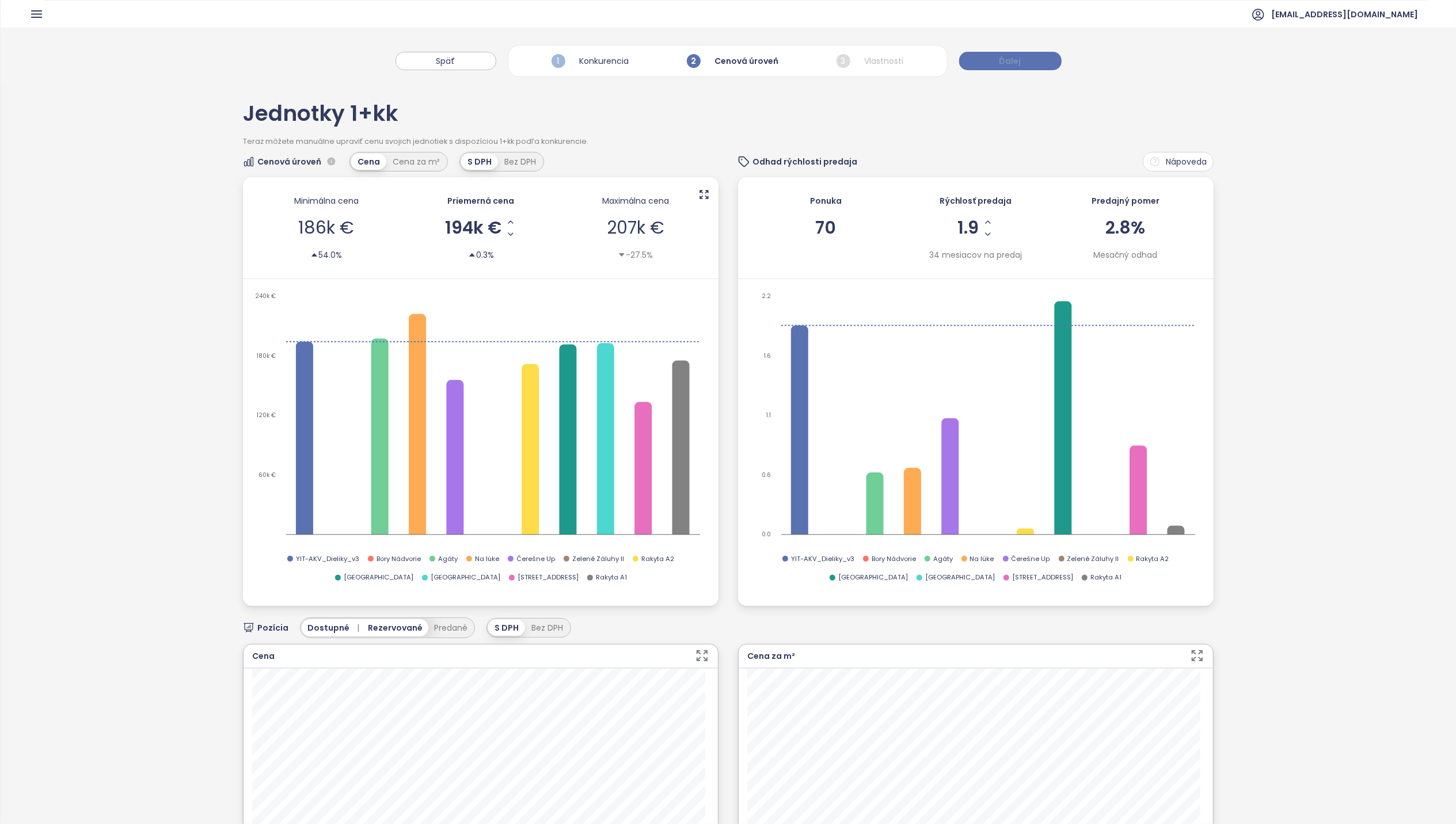
click at [1013, 63] on span "Ďalej" at bounding box center [1010, 61] width 22 height 12
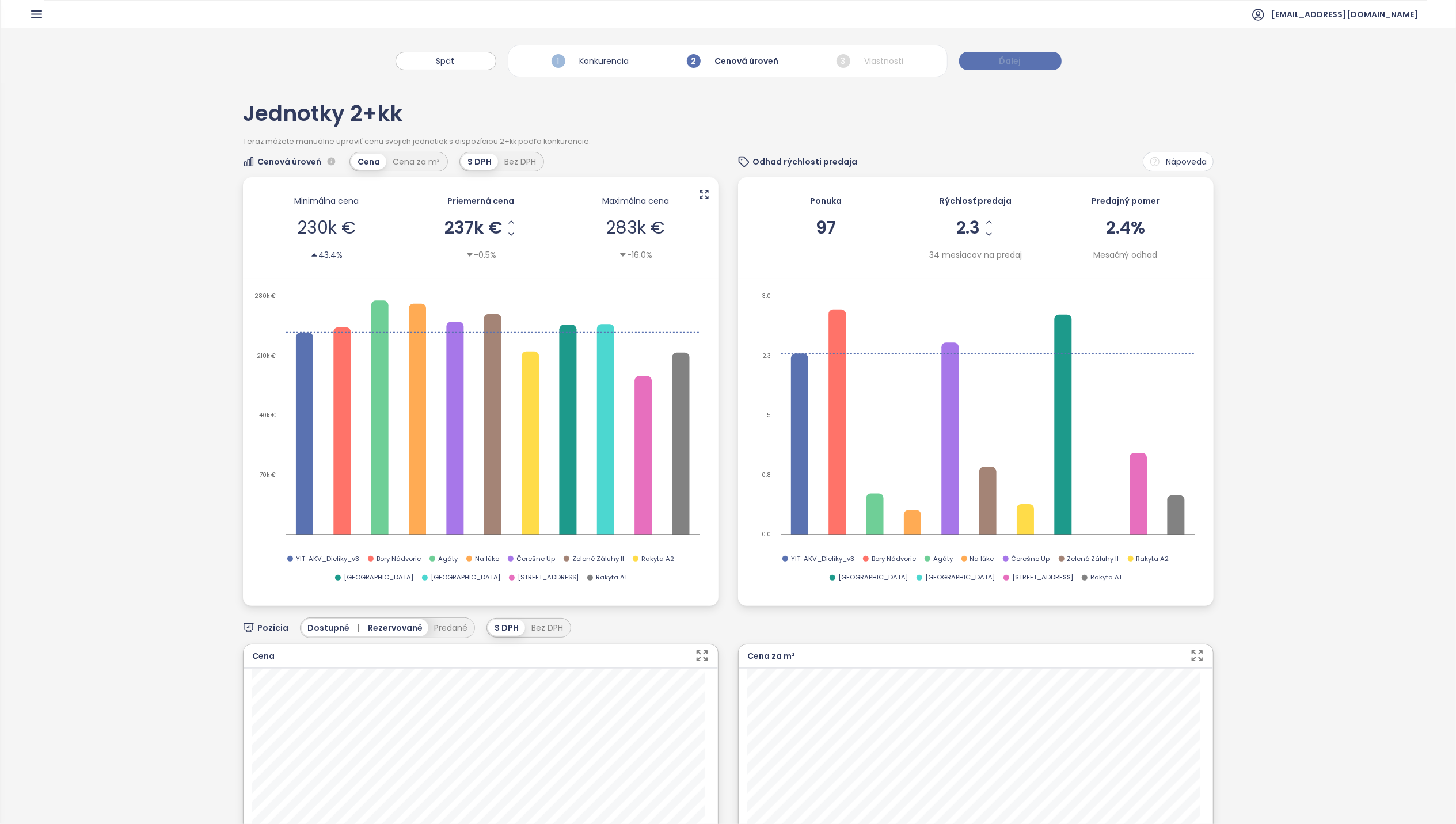
click at [1014, 60] on span "Ďalej" at bounding box center [1010, 61] width 22 height 12
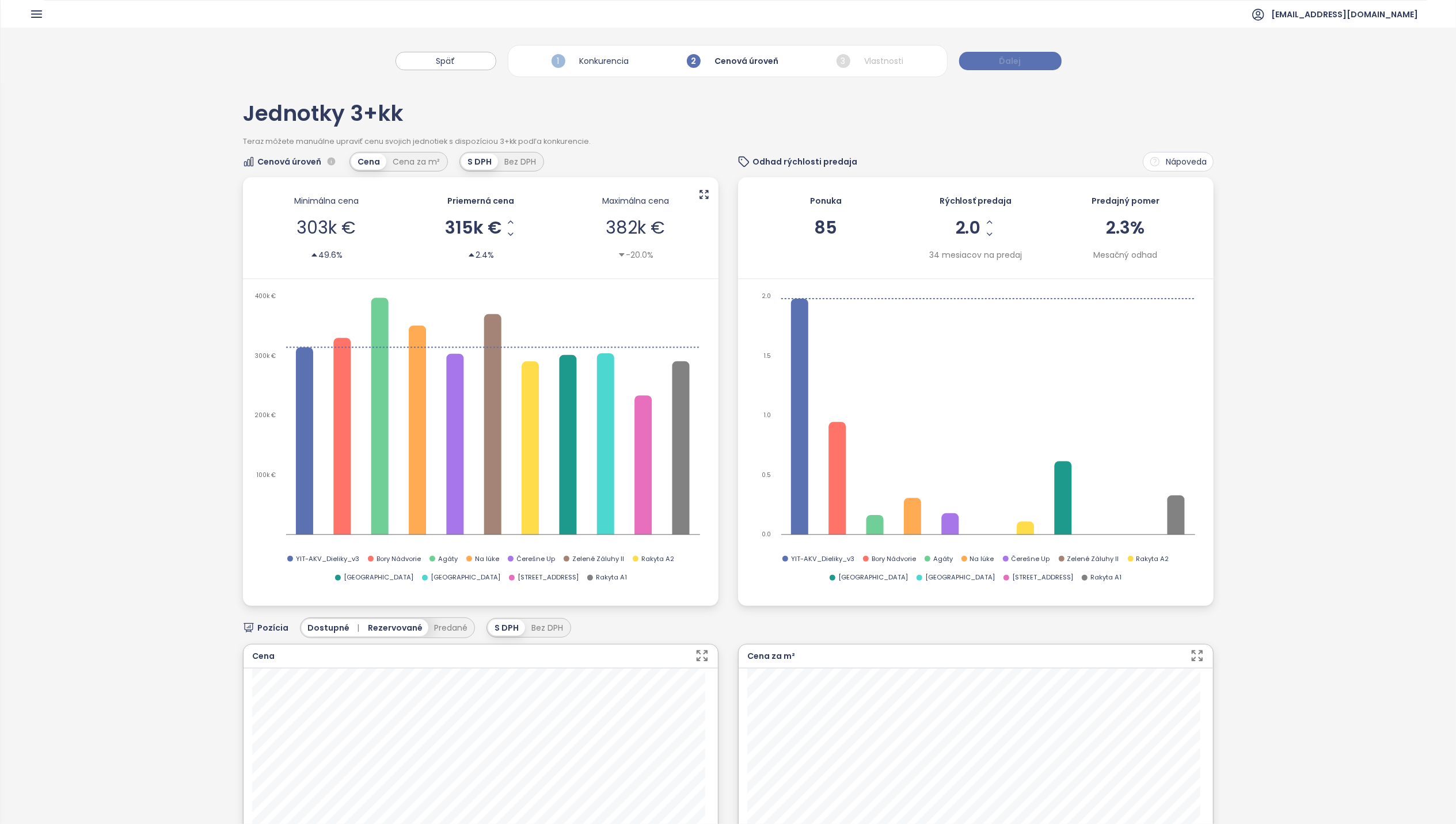
click at [1014, 60] on span "Ďalej" at bounding box center [1010, 61] width 22 height 12
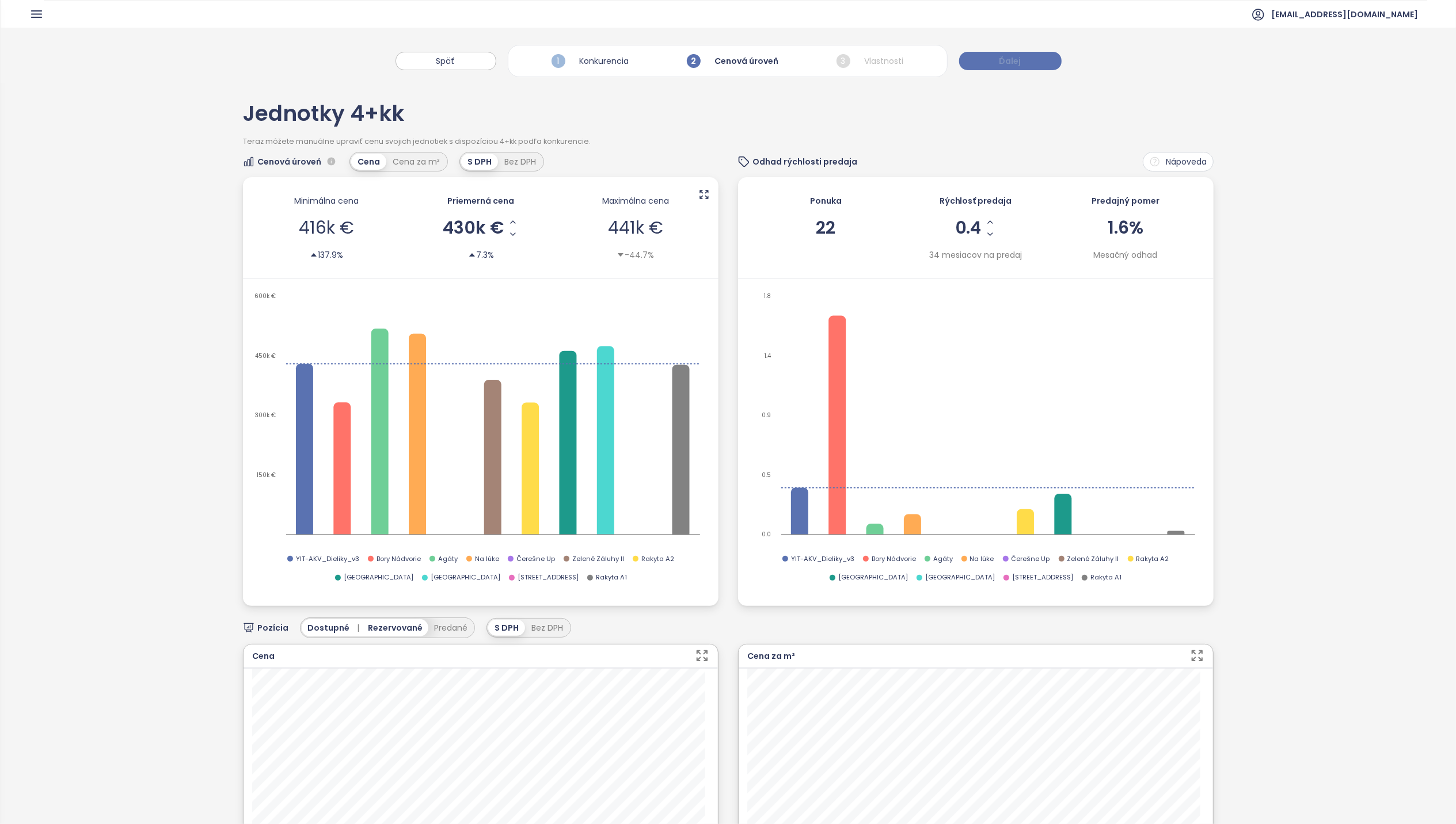
click at [1014, 60] on span "Ďalej" at bounding box center [1010, 61] width 22 height 12
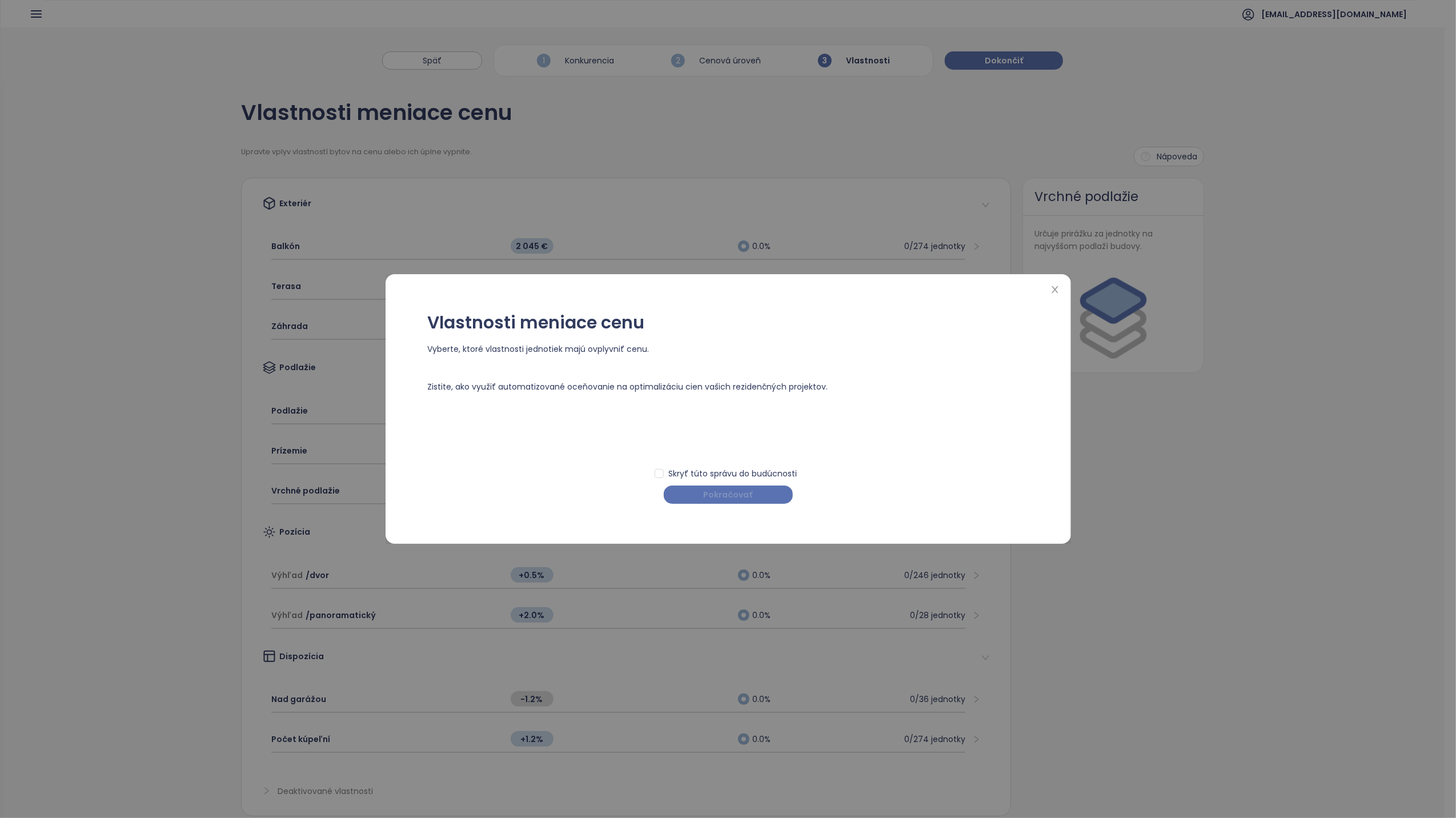
click at [740, 503] on button "Pokračovať" at bounding box center [728, 495] width 129 height 18
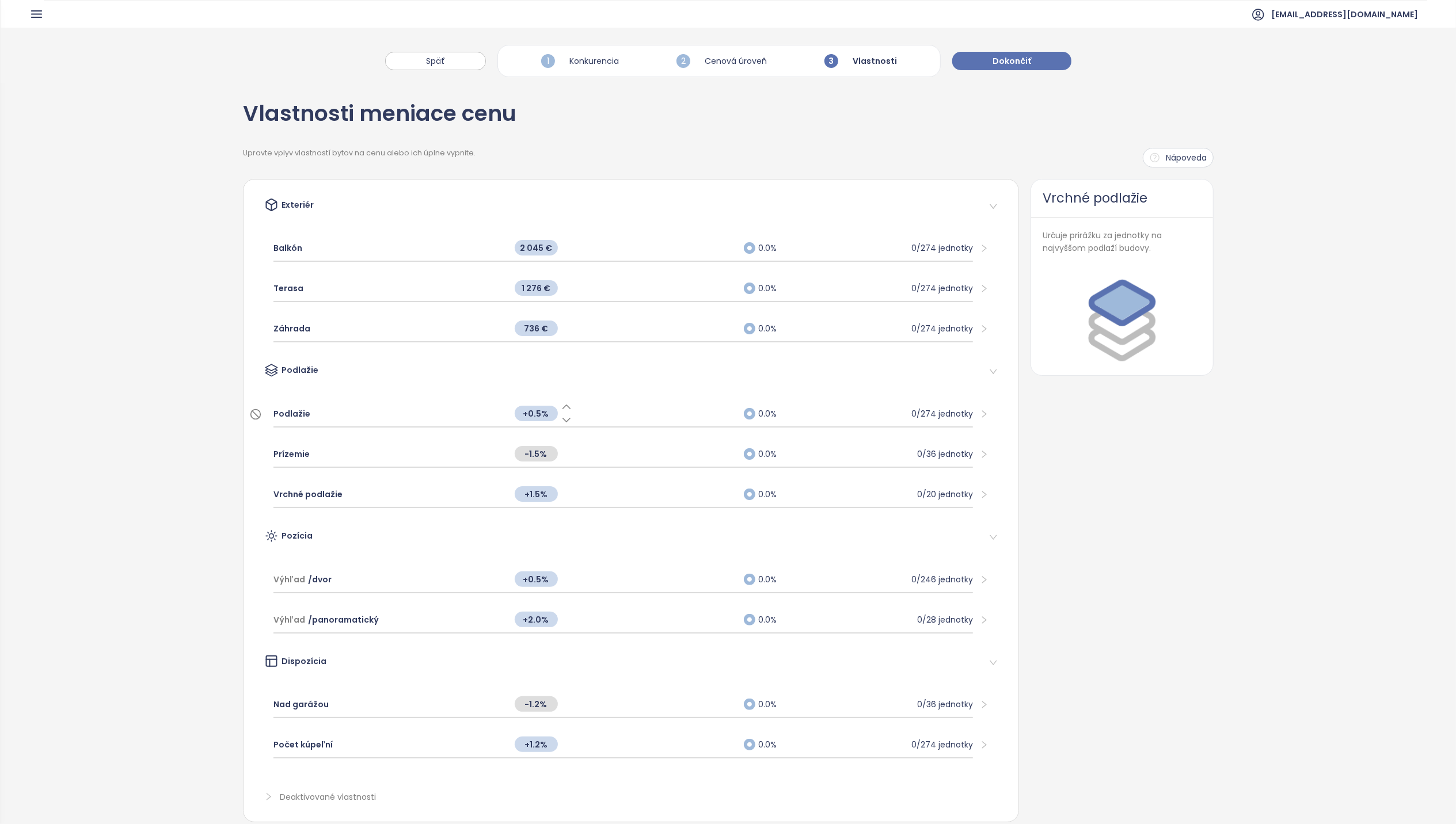
click at [563, 409] on icon at bounding box center [566, 407] width 12 height 12
click at [535, 491] on span "+1.5%" at bounding box center [536, 494] width 43 height 15
type input "***"
click at [1134, 521] on div "Vrchné podlažie Určuje prirážku za jednotky na najvyššom podlaží budovy." at bounding box center [1122, 500] width 183 height 643
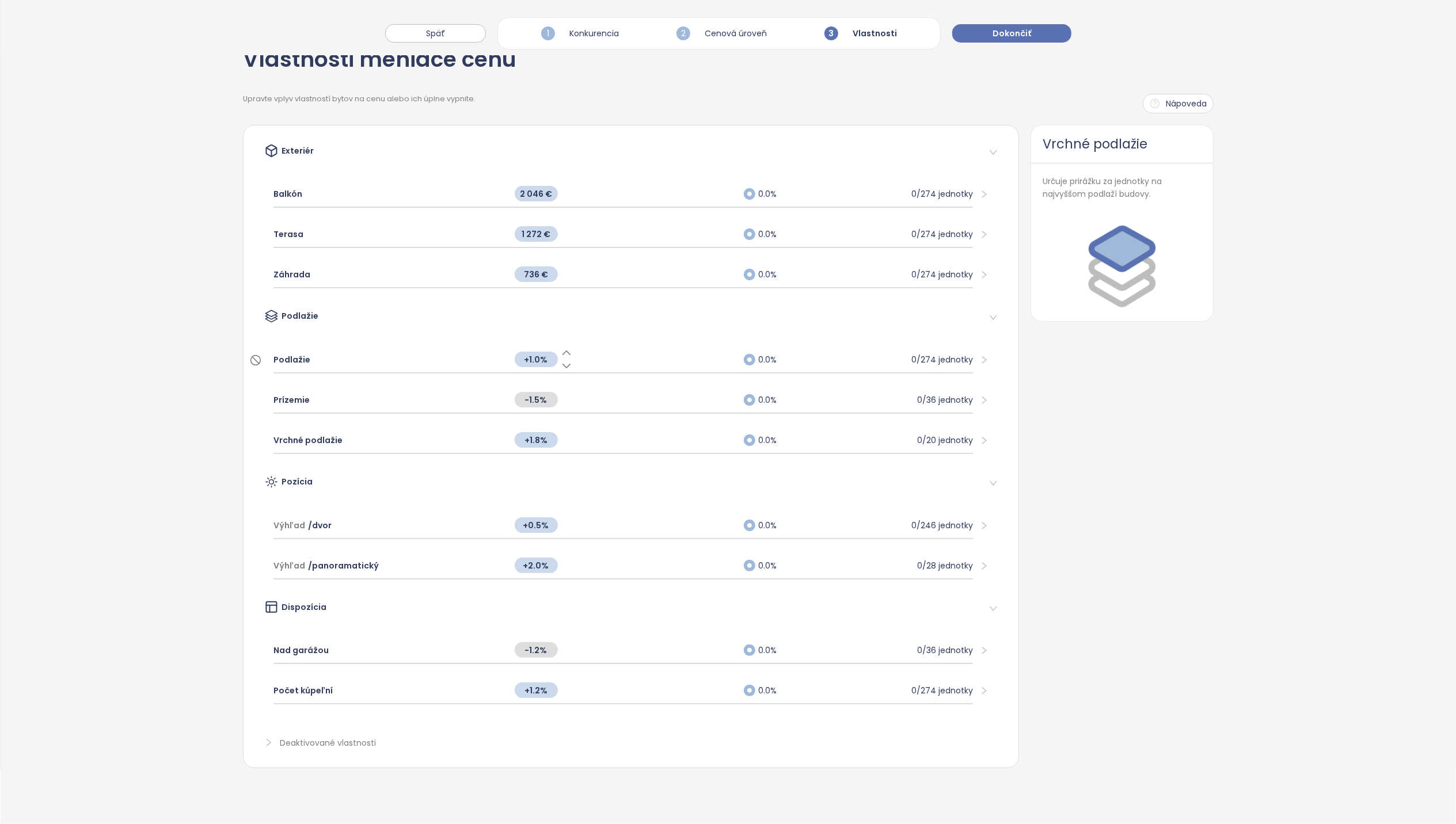
click at [1030, 38] on button "Dokončiť" at bounding box center [1012, 33] width 119 height 19
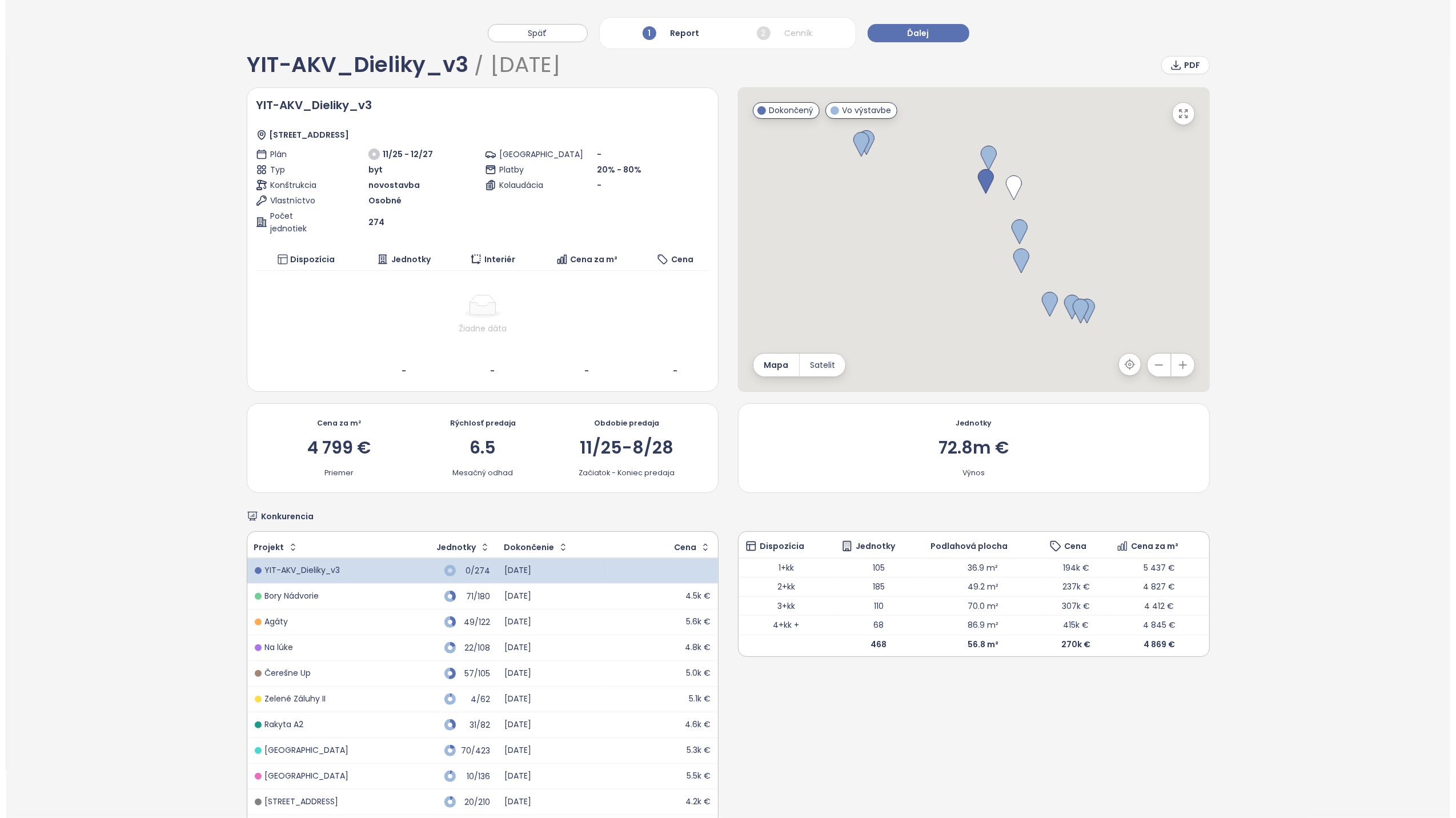
scroll to position [0, 0]
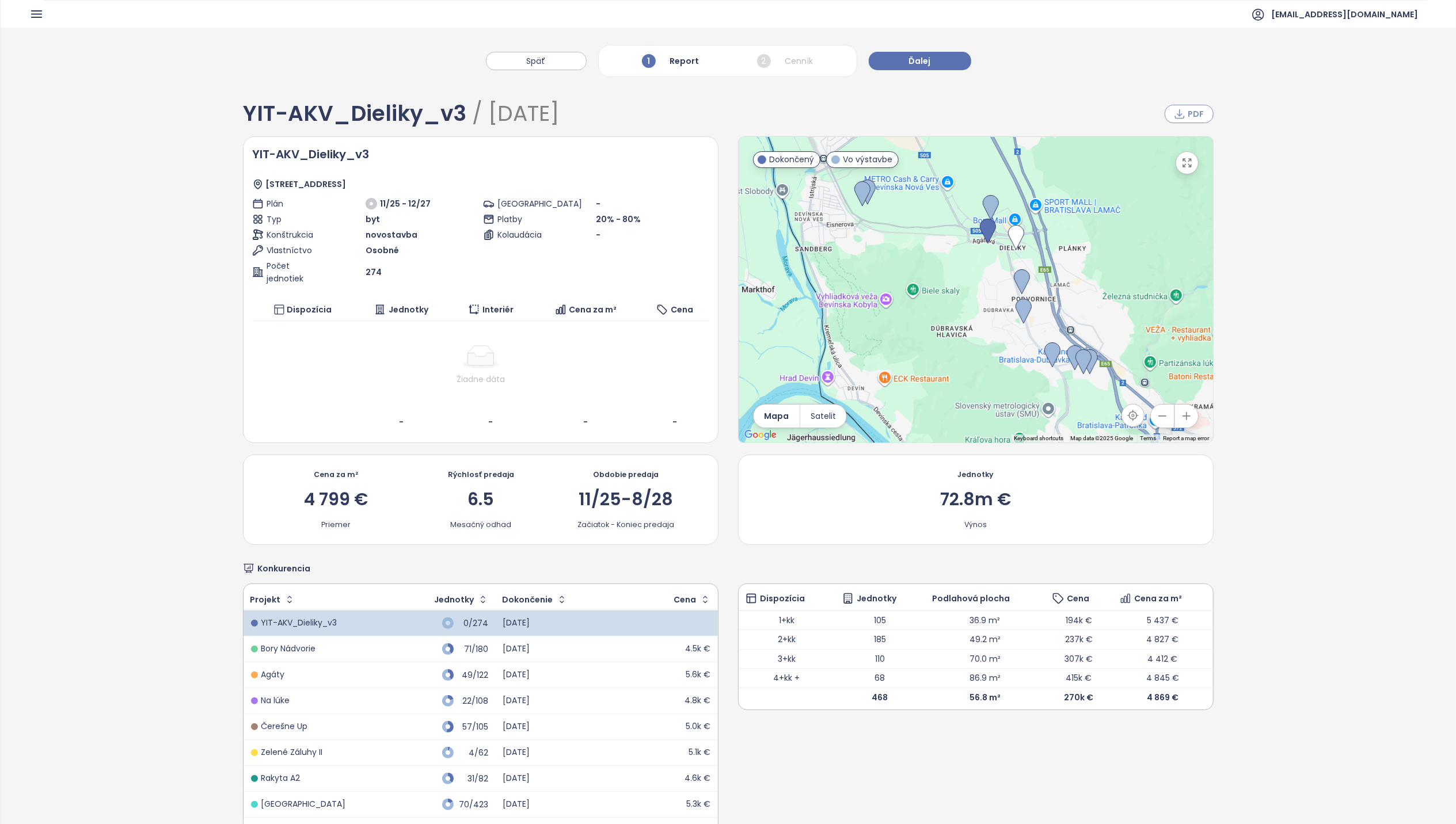
click at [1189, 116] on span "PDF" at bounding box center [1196, 114] width 16 height 12
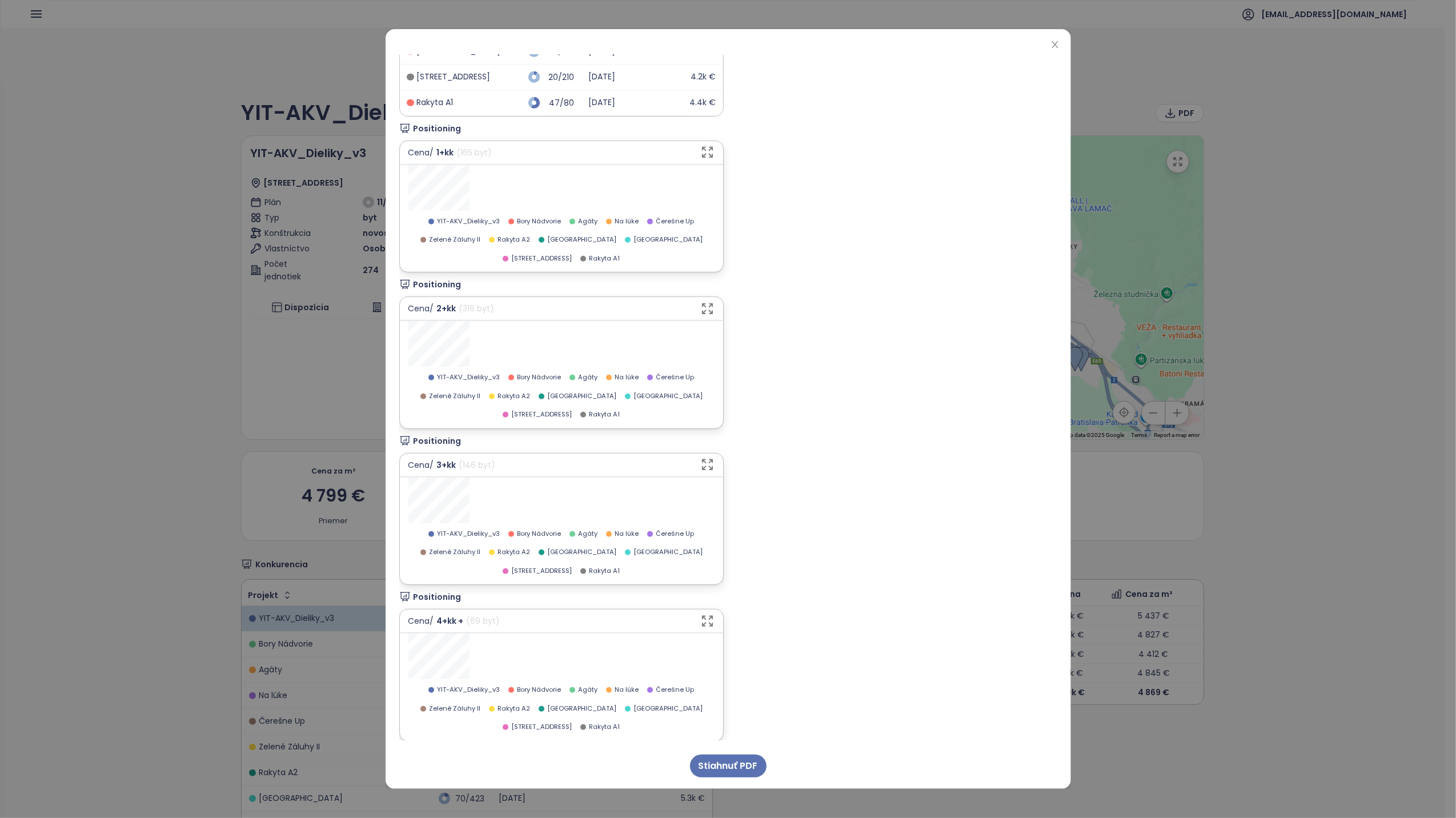
scroll to position [762, 0]
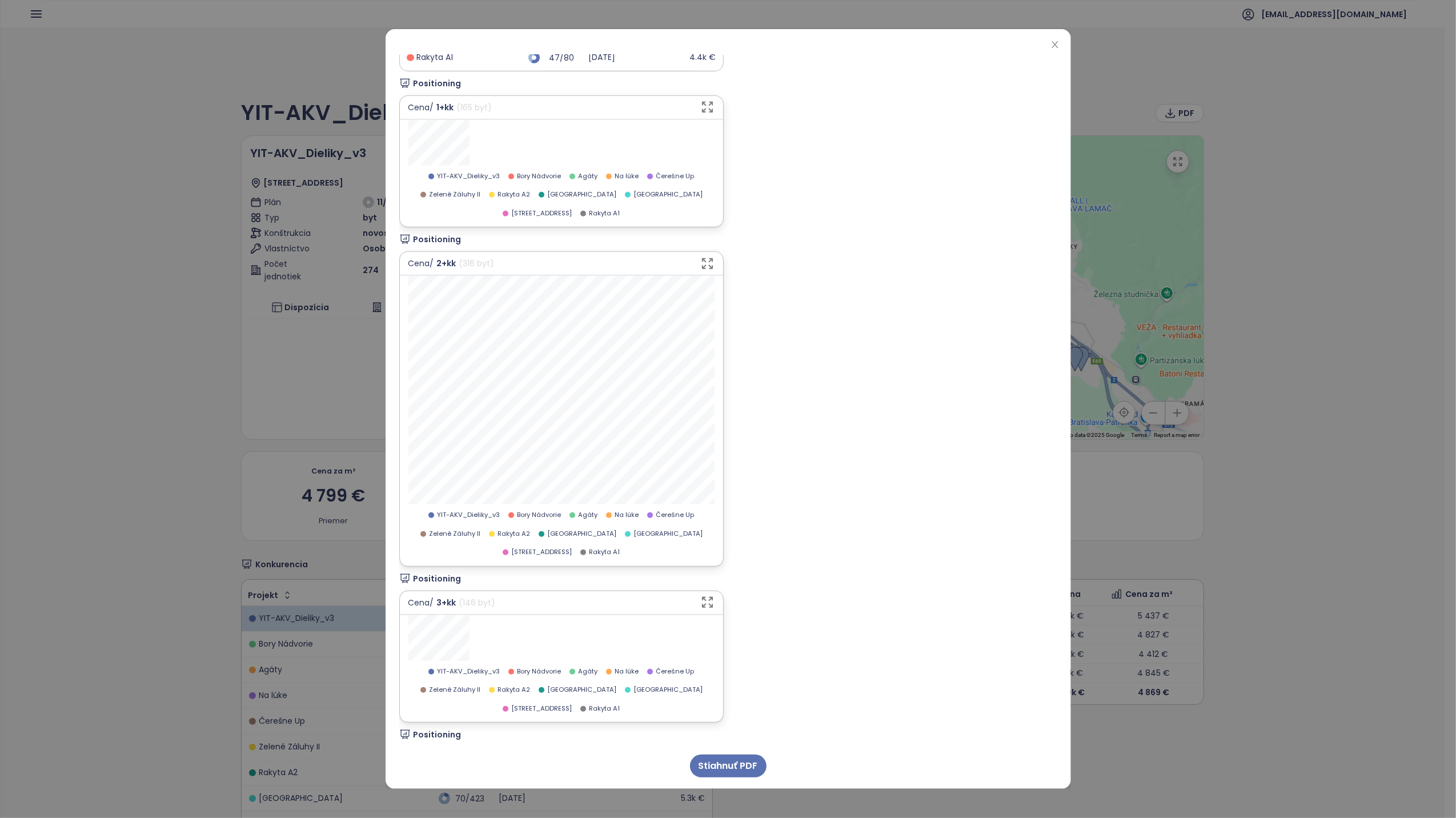
click at [752, 462] on div "Positioning Cena / 2+kk ( 316 byt ) Čerešne Plaza T144 43.8 m² 256k € Dostupné …" at bounding box center [726, 399] width 661 height 333
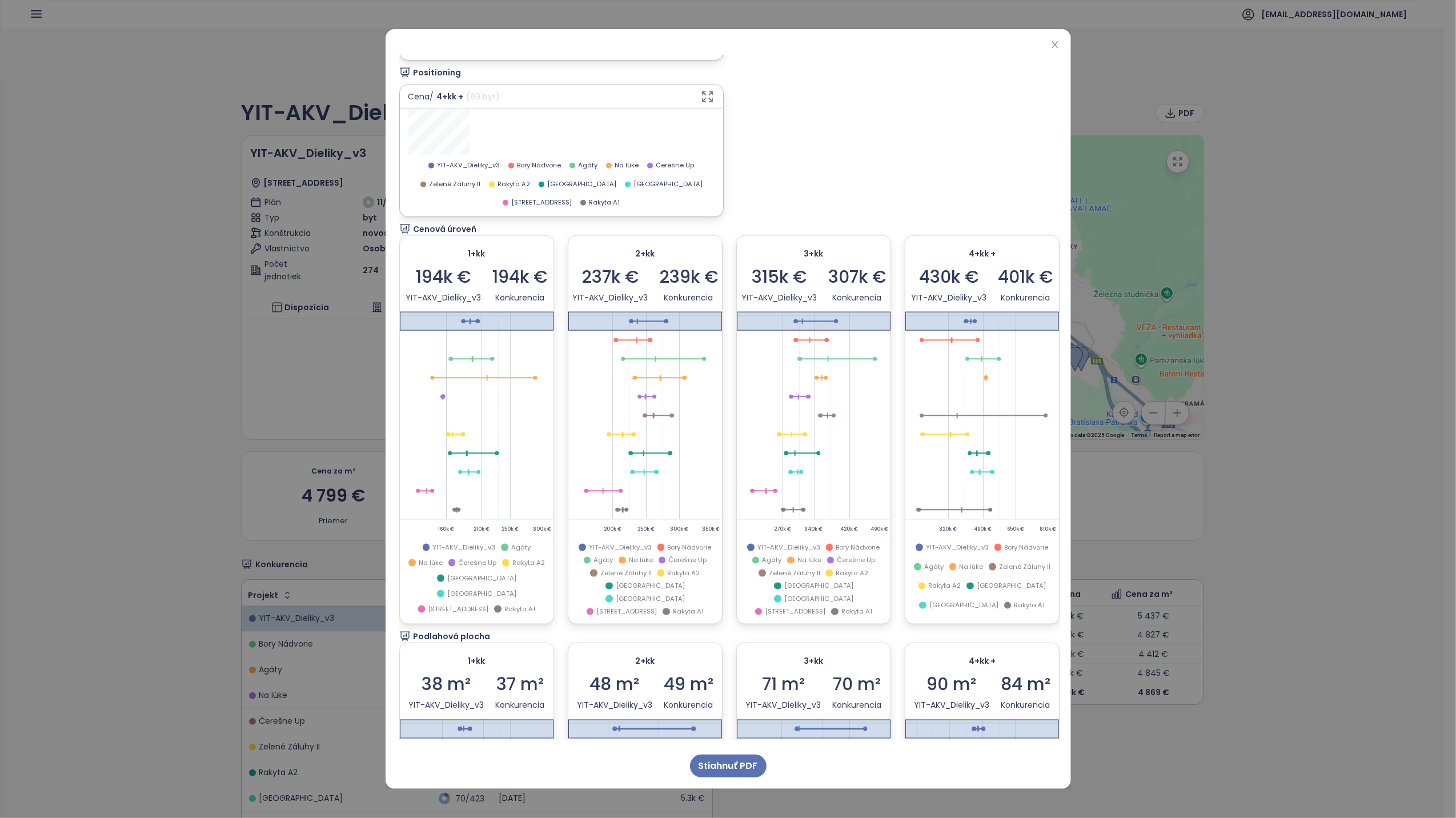
scroll to position [1447, 0]
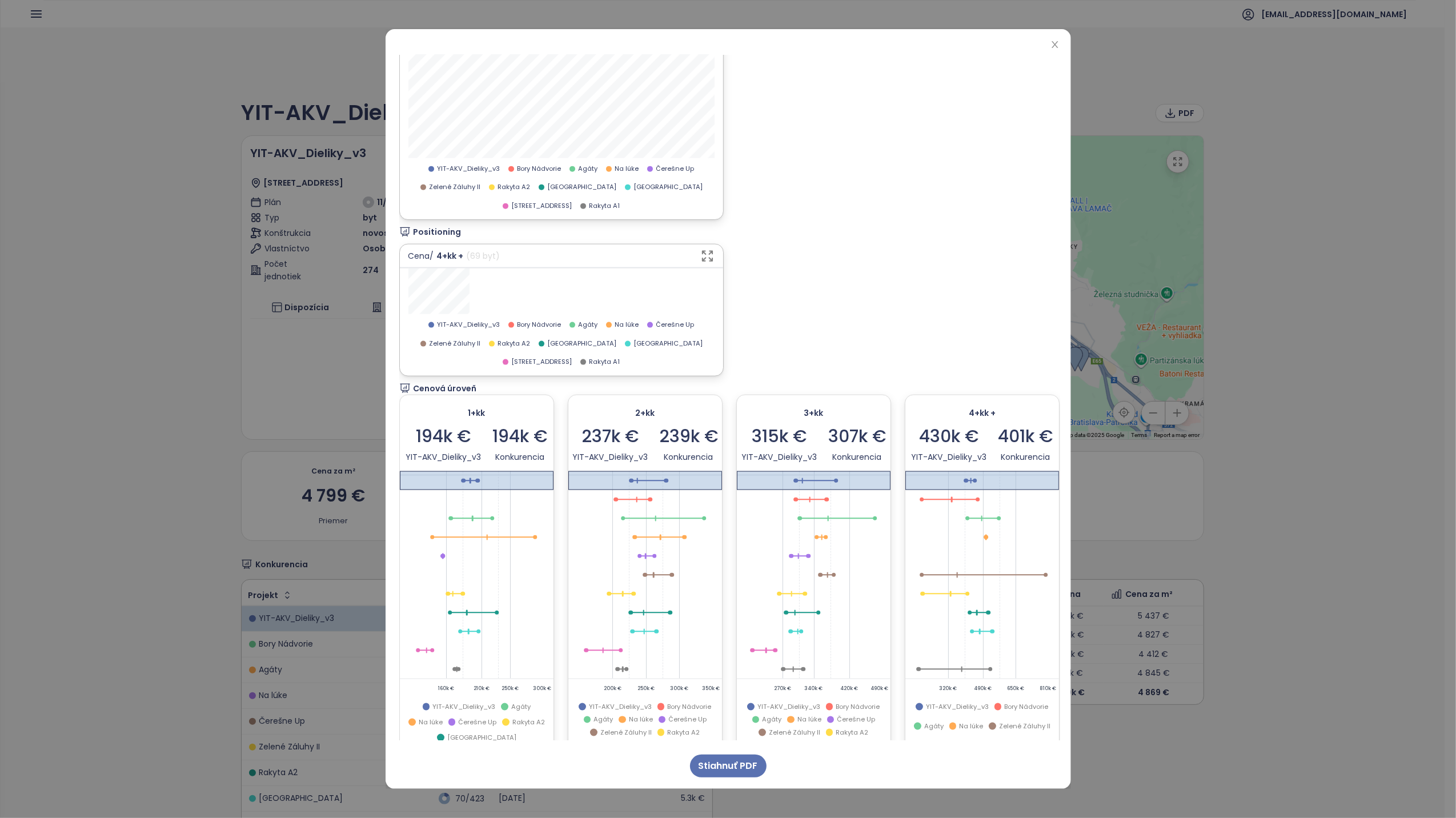
click at [800, 376] on div "Positioning Cena / 4+kk + ( 69 byt ) YIT-AKV_Dieliky_v3 Bory Nádvorie Agáty Na …" at bounding box center [726, 301] width 661 height 151
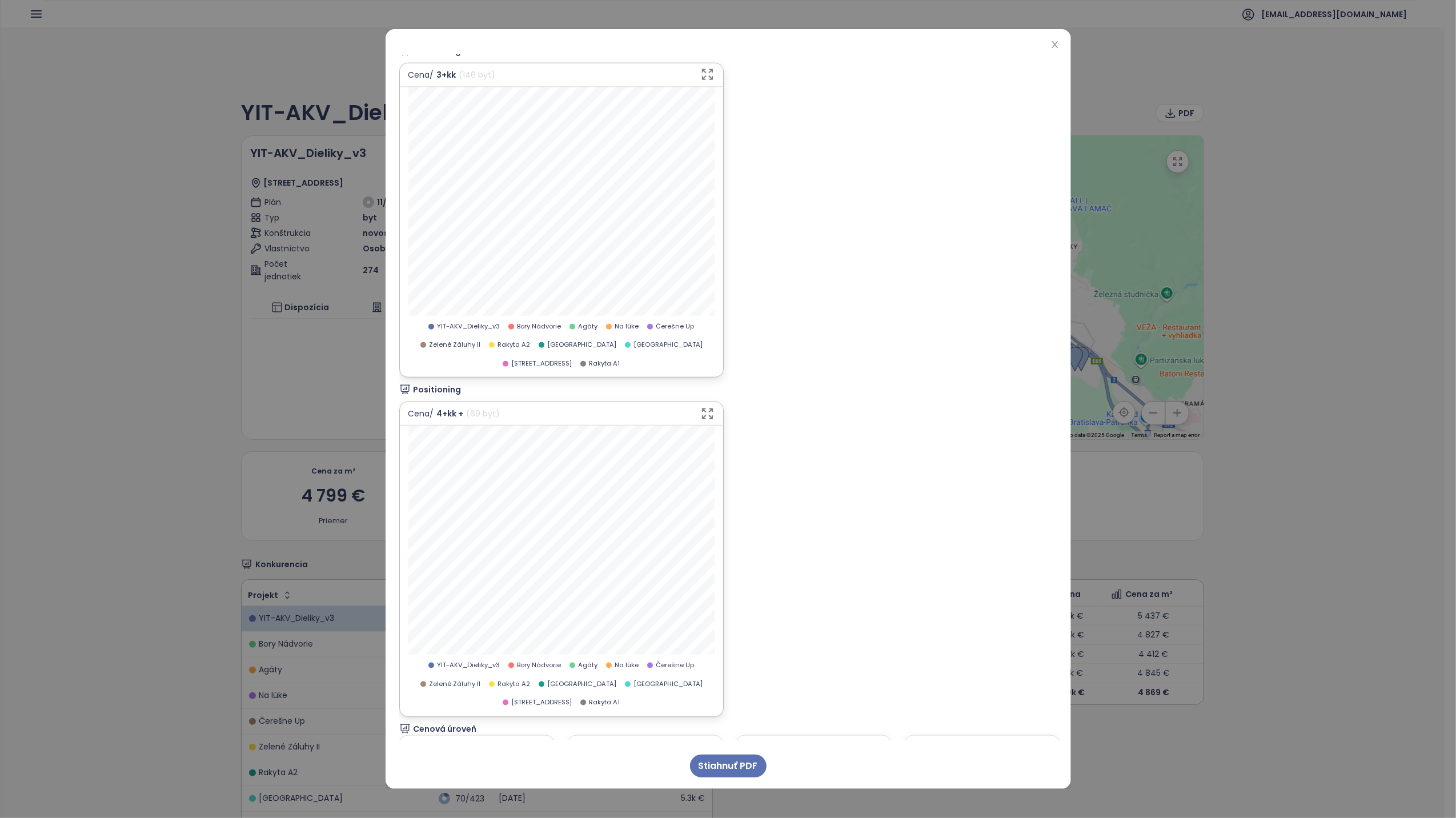
scroll to position [1142, 0]
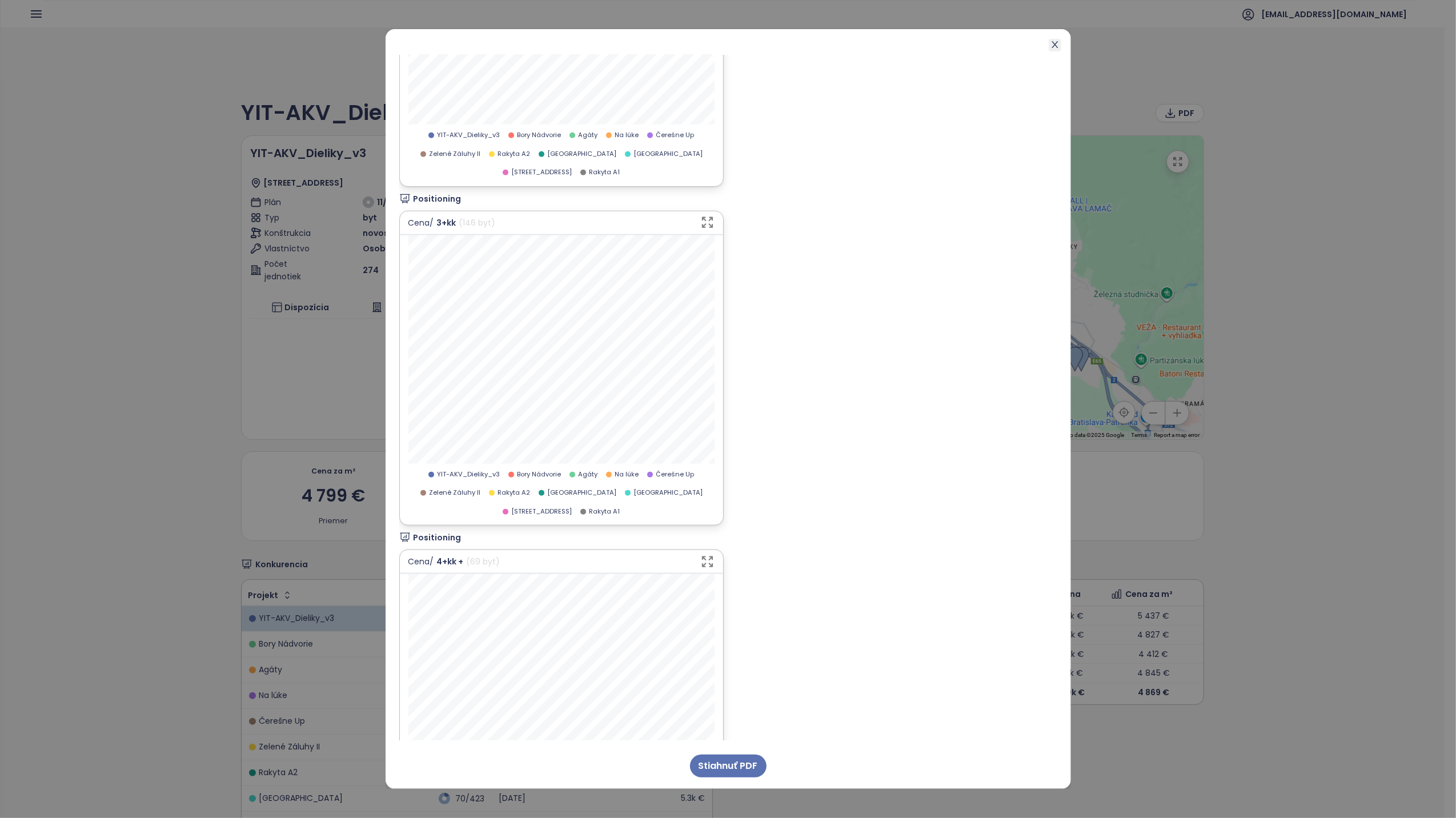
drag, startPoint x: 1051, startPoint y: 44, endPoint x: 1208, endPoint y: 118, distance: 173.6
click at [1051, 44] on icon "close" at bounding box center [1055, 44] width 9 height 9
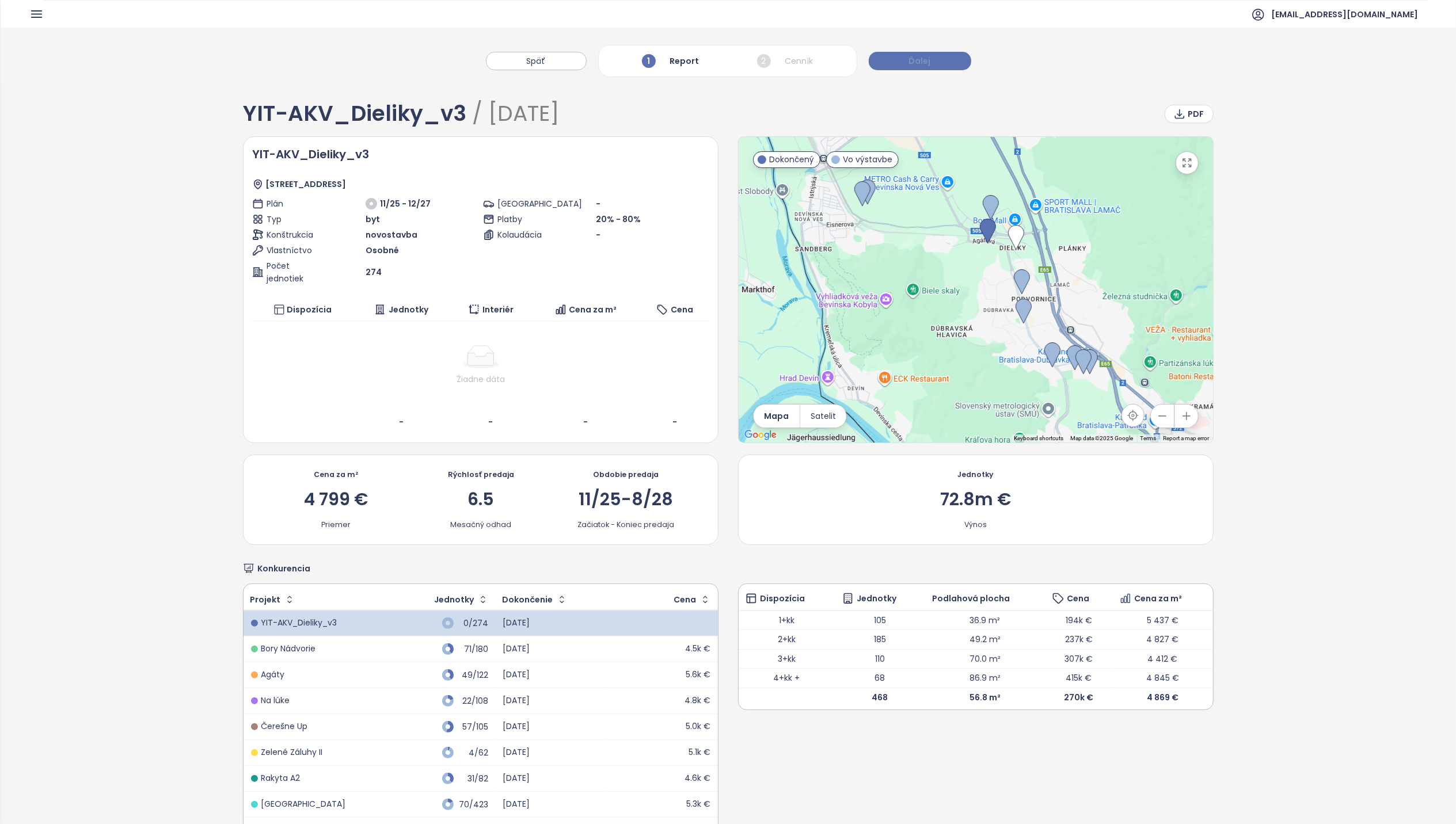
click at [906, 60] on button "Ďalej" at bounding box center [920, 61] width 103 height 19
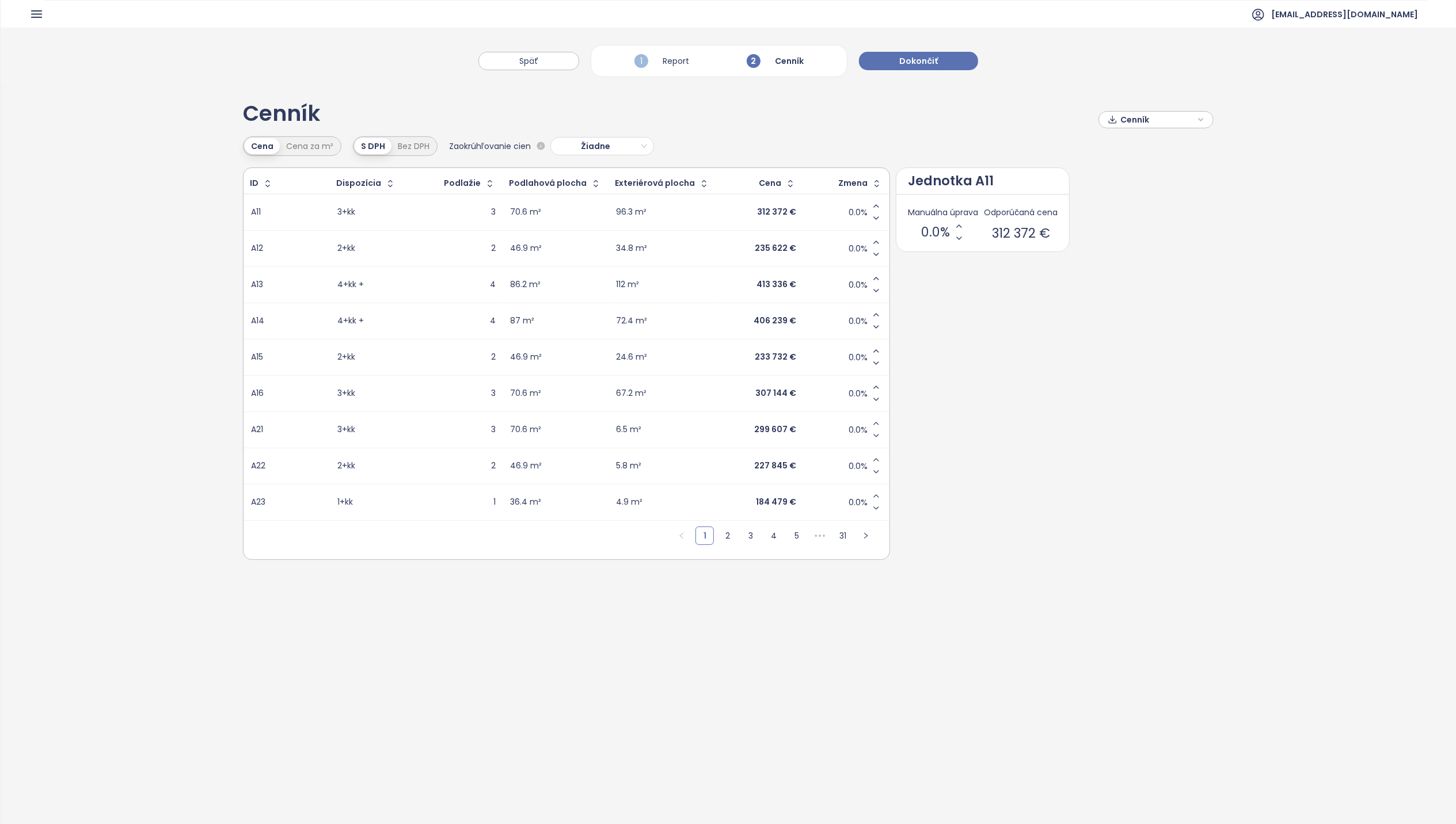
click at [1196, 120] on div "Cenník" at bounding box center [1156, 120] width 103 height 17
click at [1132, 178] on span "Stiahnuť" at bounding box center [1139, 177] width 36 height 12
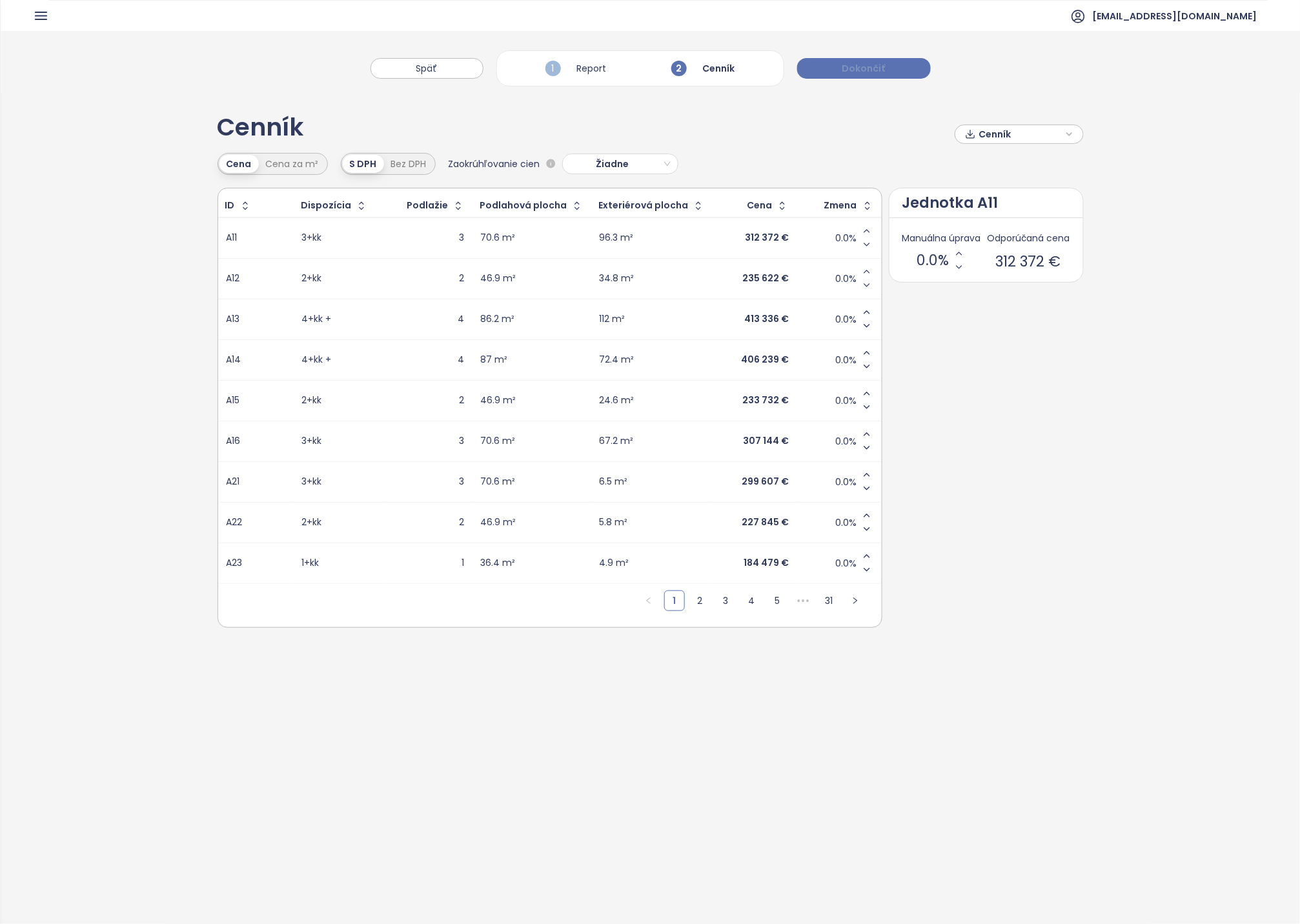
click at [839, 68] on button "Dokončiť" at bounding box center [864, 68] width 133 height 21
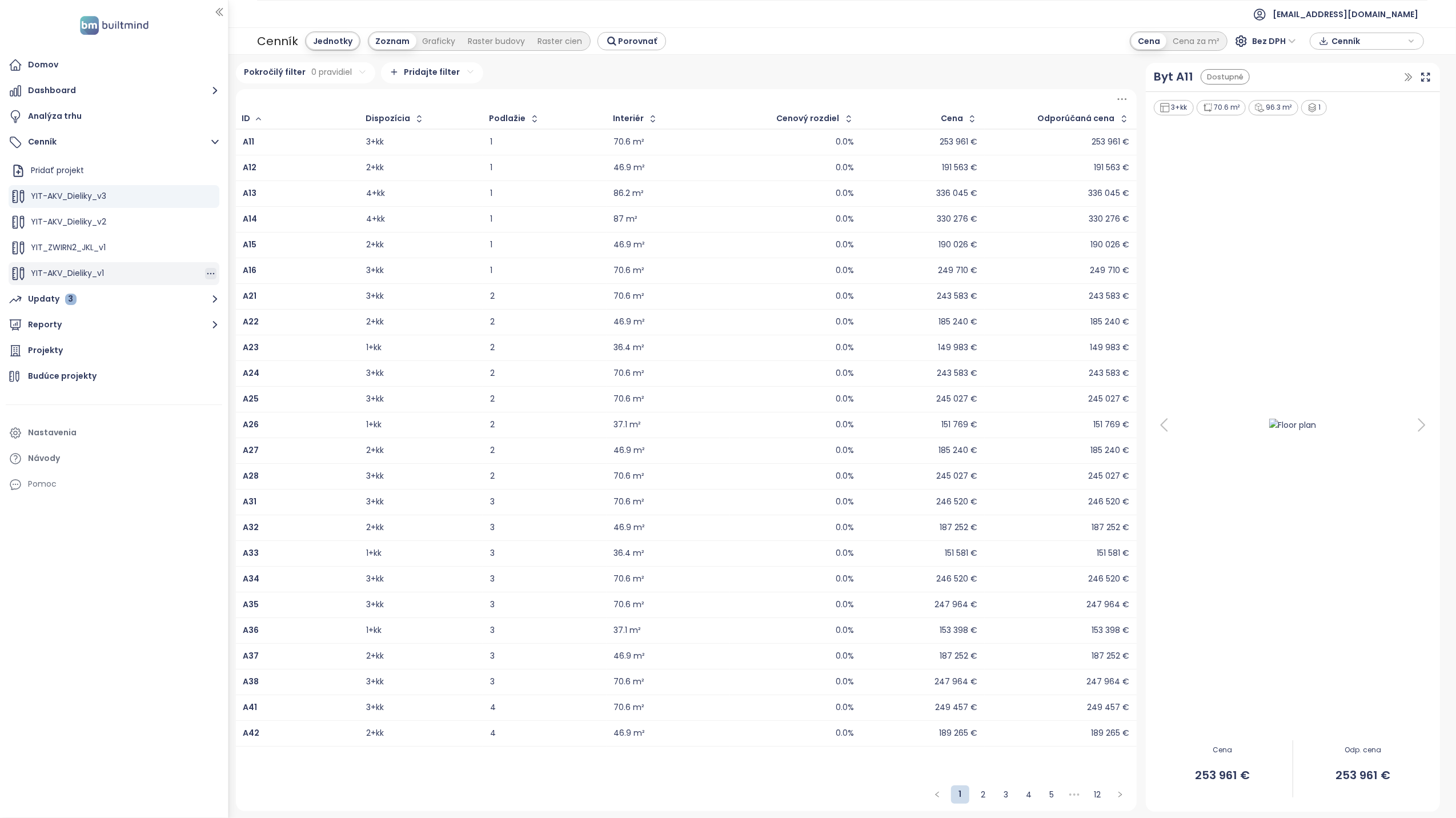
click at [205, 274] on icon "button" at bounding box center [211, 274] width 11 height 11
click at [245, 266] on button "Odstrániť" at bounding box center [247, 269] width 66 height 15
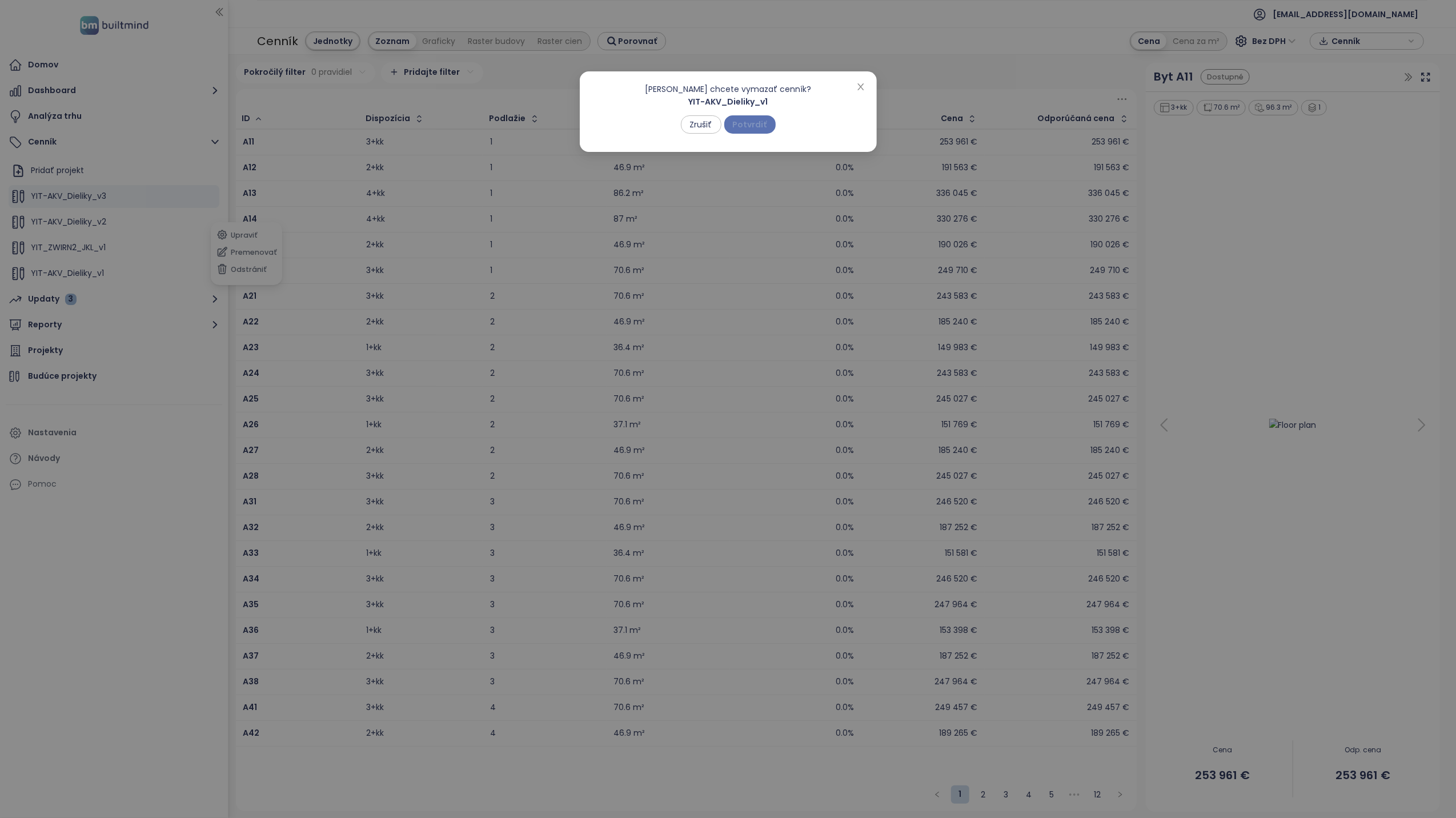
click at [755, 125] on span "Potvrdiť" at bounding box center [749, 124] width 34 height 12
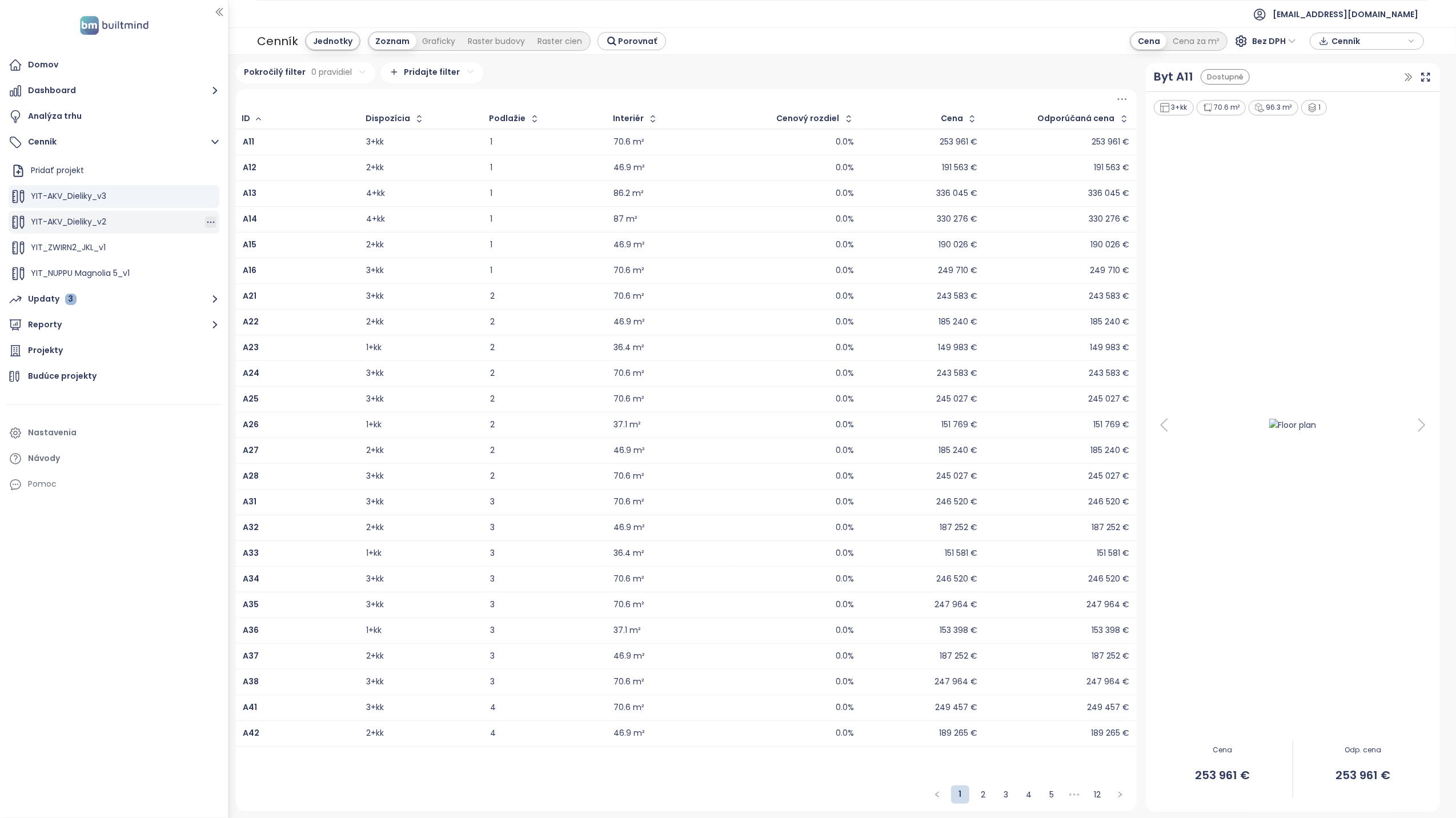
click at [205, 222] on icon "button" at bounding box center [211, 222] width 11 height 11
click at [264, 215] on button "Odstrániť" at bounding box center [247, 218] width 66 height 15
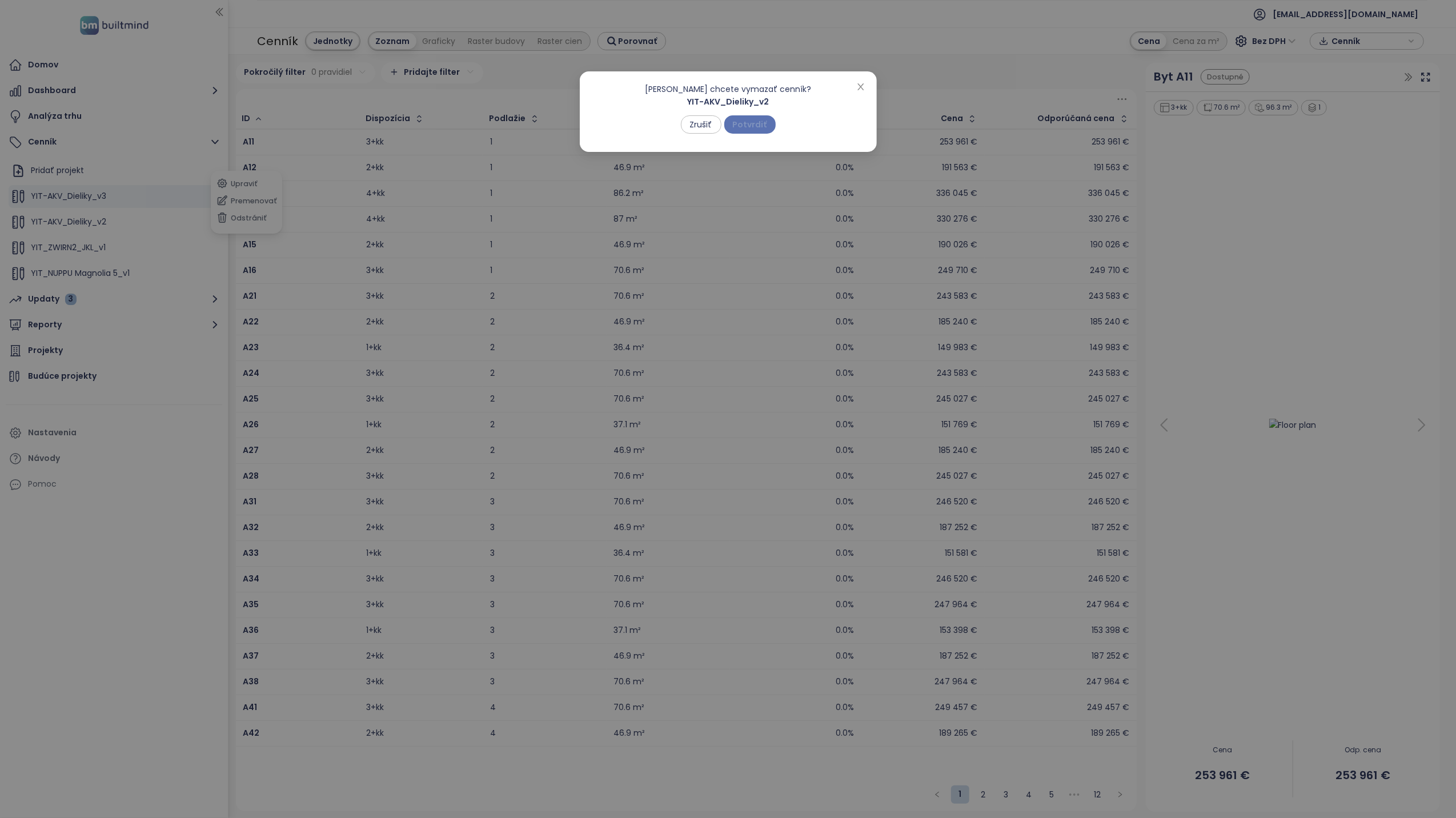
click at [752, 120] on span "Potvrdiť" at bounding box center [749, 124] width 34 height 12
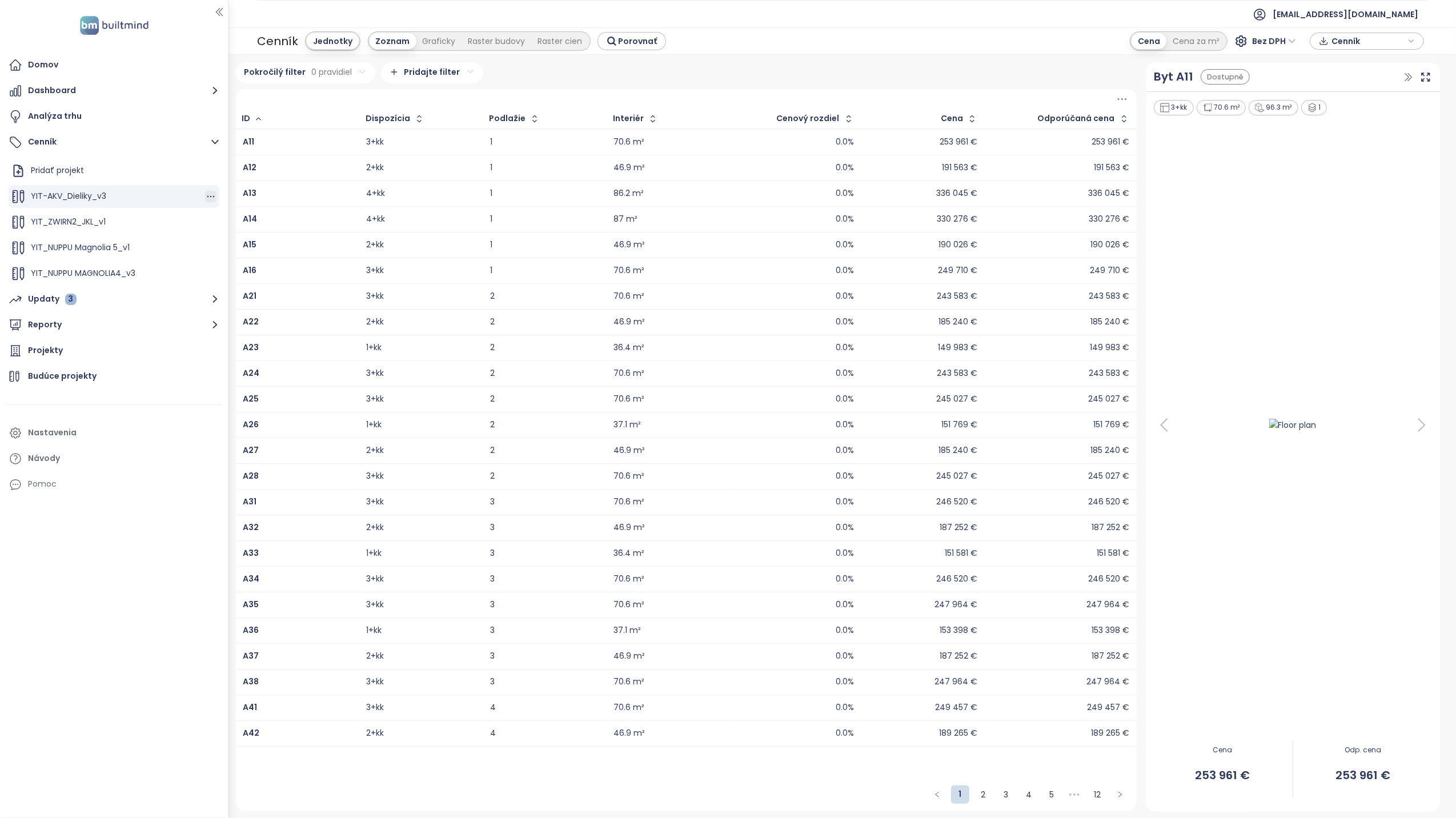
click at [205, 195] on icon "button" at bounding box center [211, 196] width 11 height 11
click at [259, 232] on button "Premenovať" at bounding box center [247, 232] width 66 height 15
click at [118, 197] on input "**********" at bounding box center [77, 196] width 93 height 19
type input "**********"
click at [51, 327] on button "Reporty" at bounding box center [113, 325] width 217 height 23
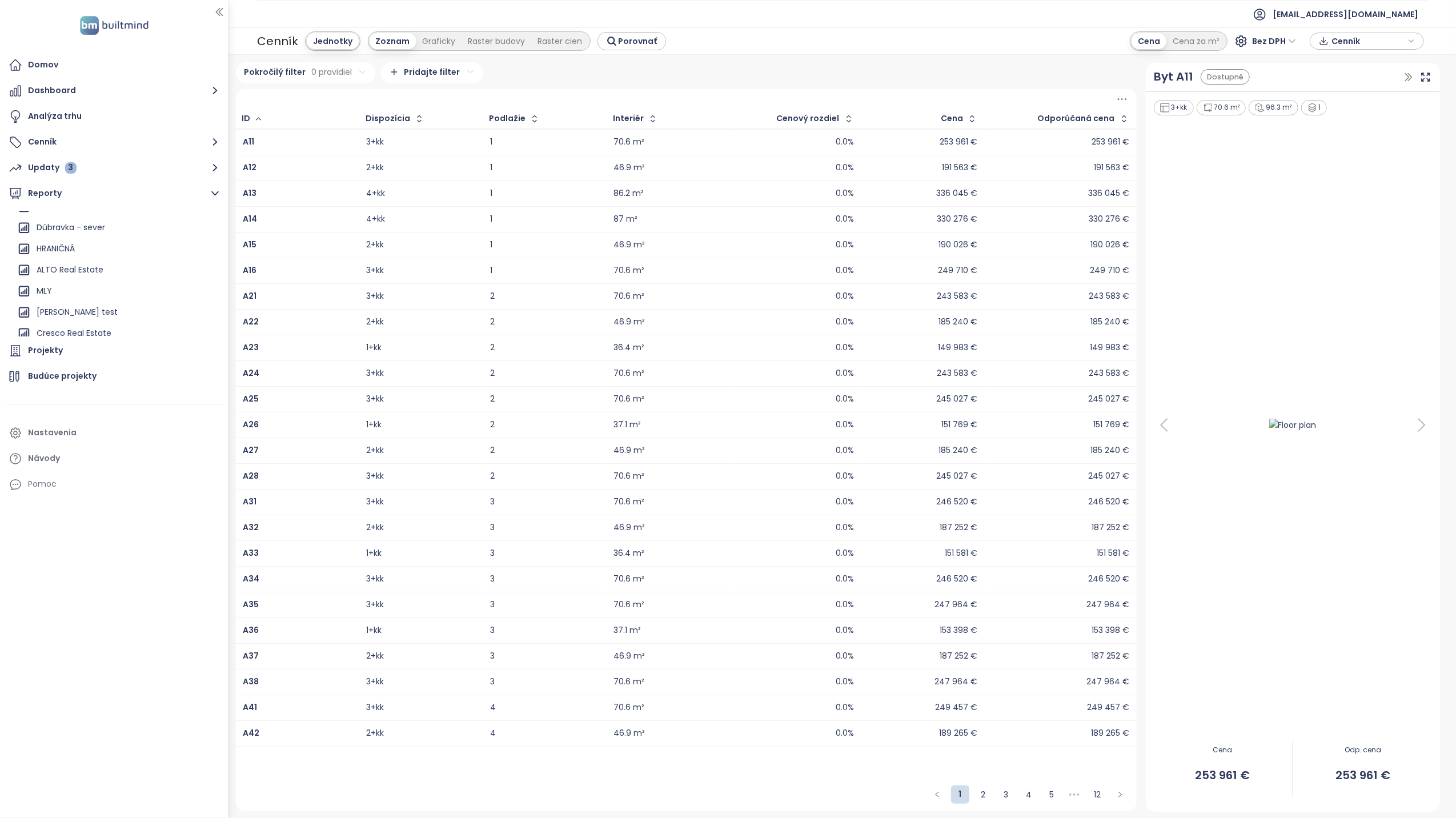
scroll to position [885, 0]
click at [72, 328] on div "AKV-Dieliky" at bounding box center [58, 327] width 44 height 15
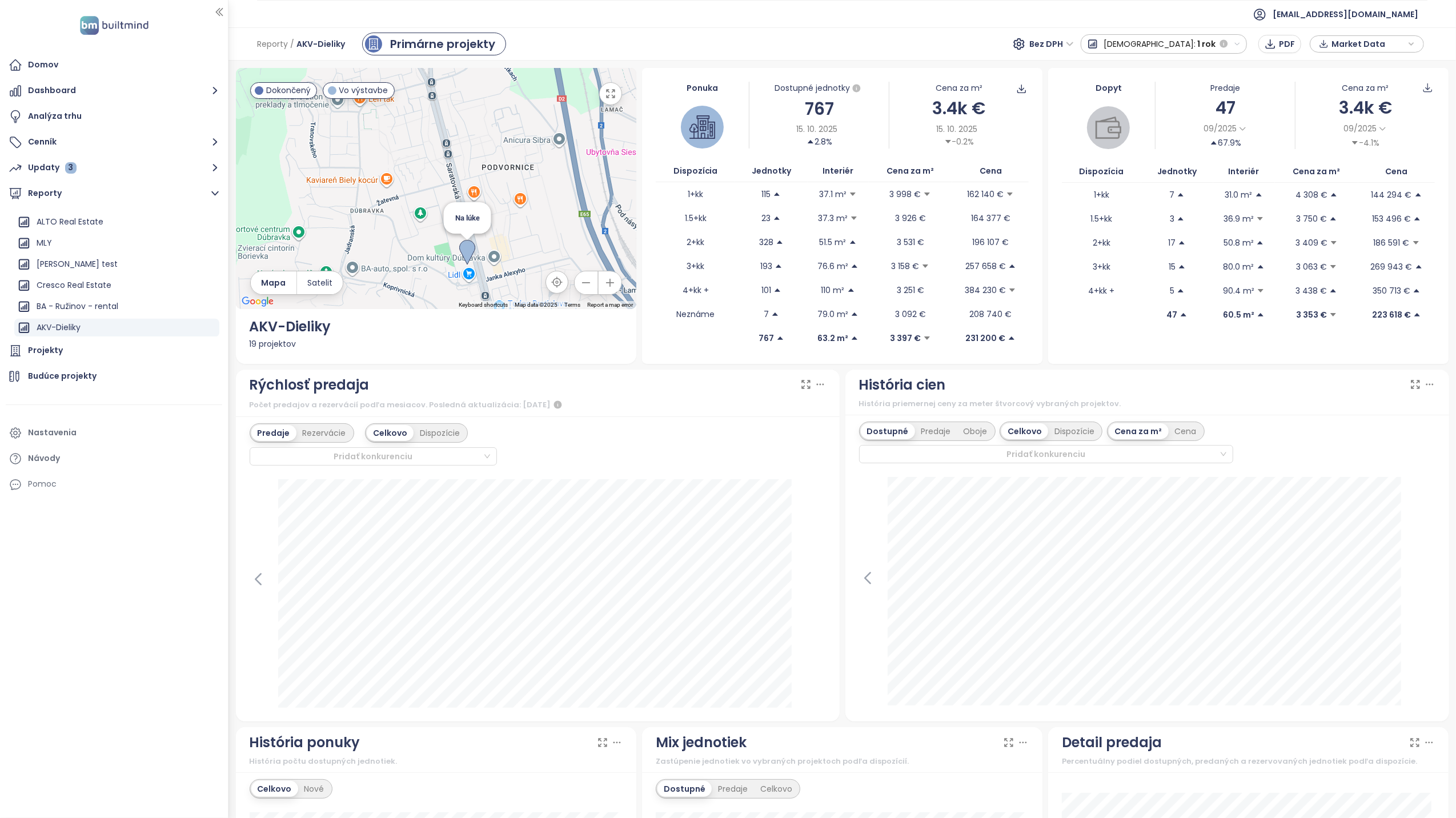
click at [465, 256] on img at bounding box center [467, 252] width 16 height 25
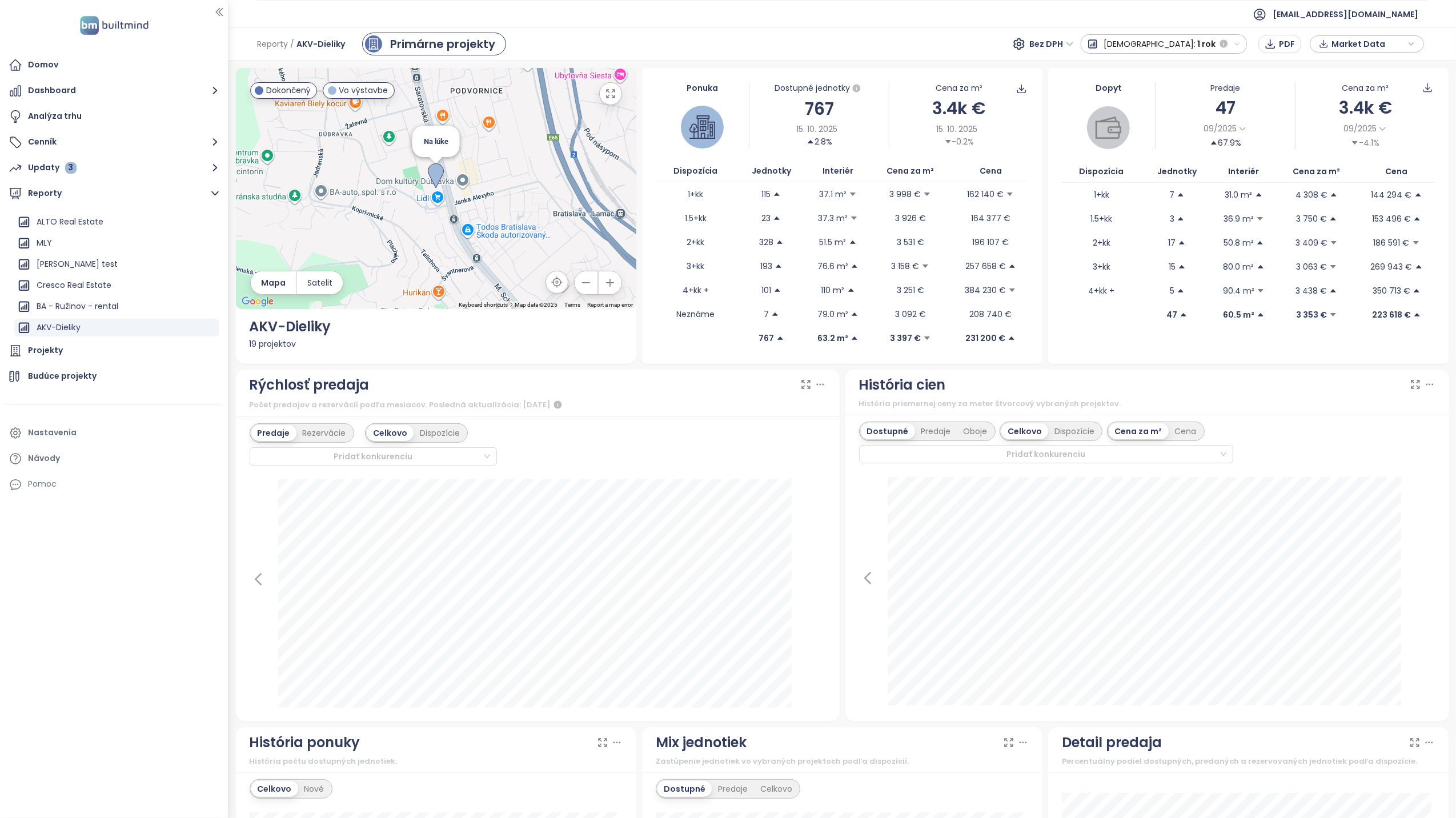
click at [432, 172] on img at bounding box center [435, 176] width 16 height 25
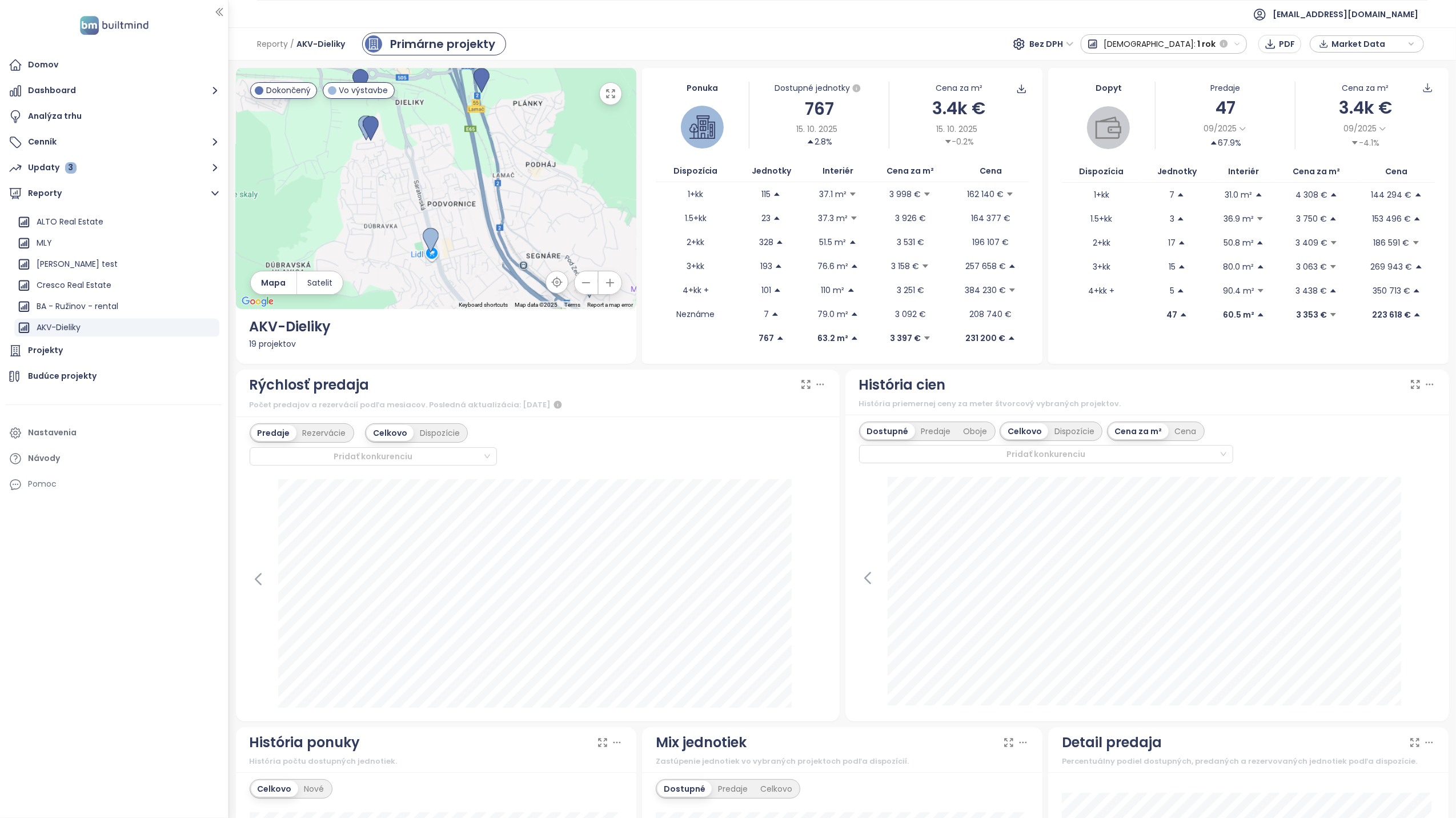
drag, startPoint x: 446, startPoint y: 184, endPoint x: 459, endPoint y: 234, distance: 51.7
click at [459, 234] on div at bounding box center [436, 189] width 401 height 241
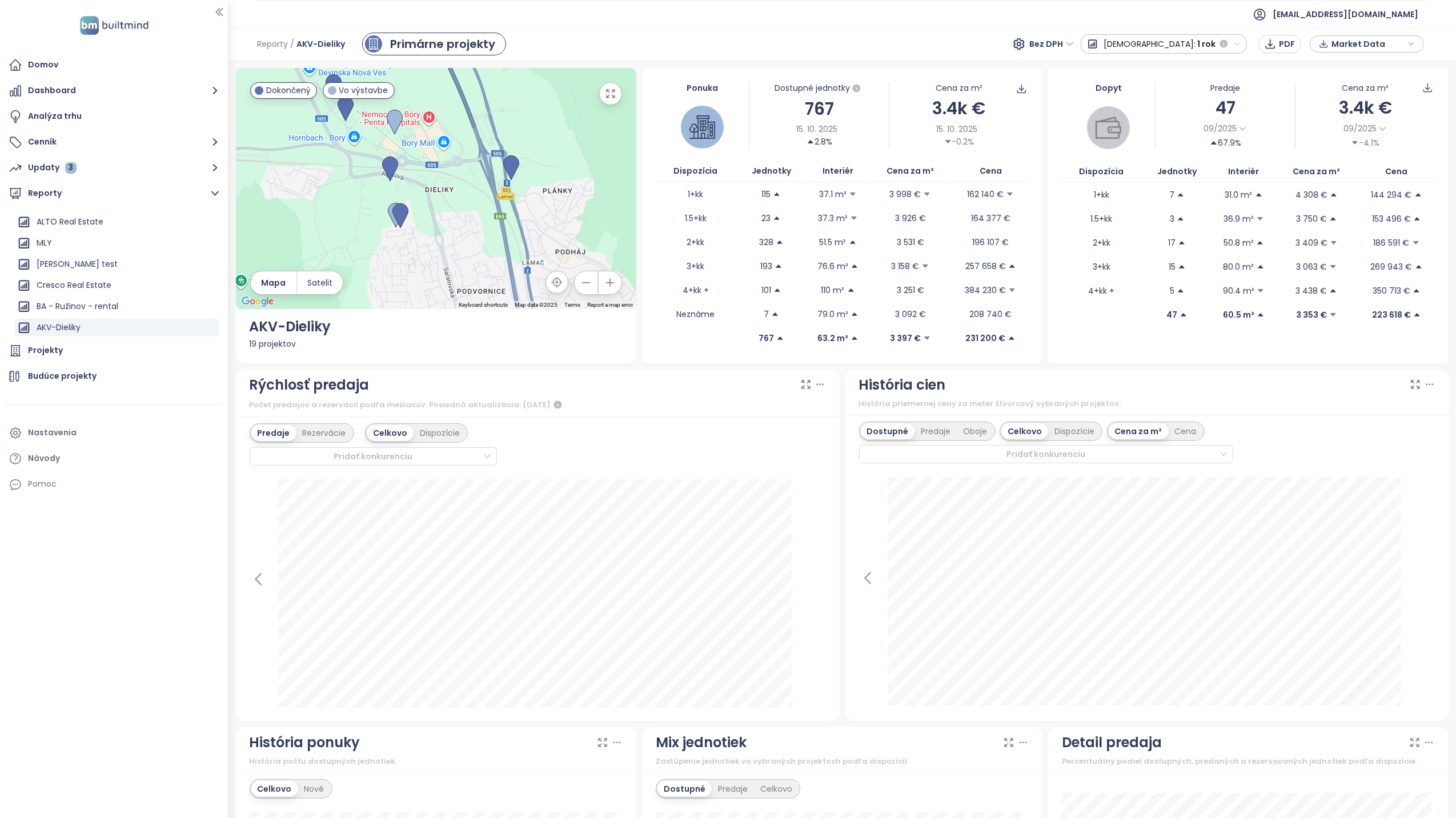
drag, startPoint x: 446, startPoint y: 172, endPoint x: 481, endPoint y: 268, distance: 102.2
click at [481, 268] on div at bounding box center [436, 189] width 401 height 241
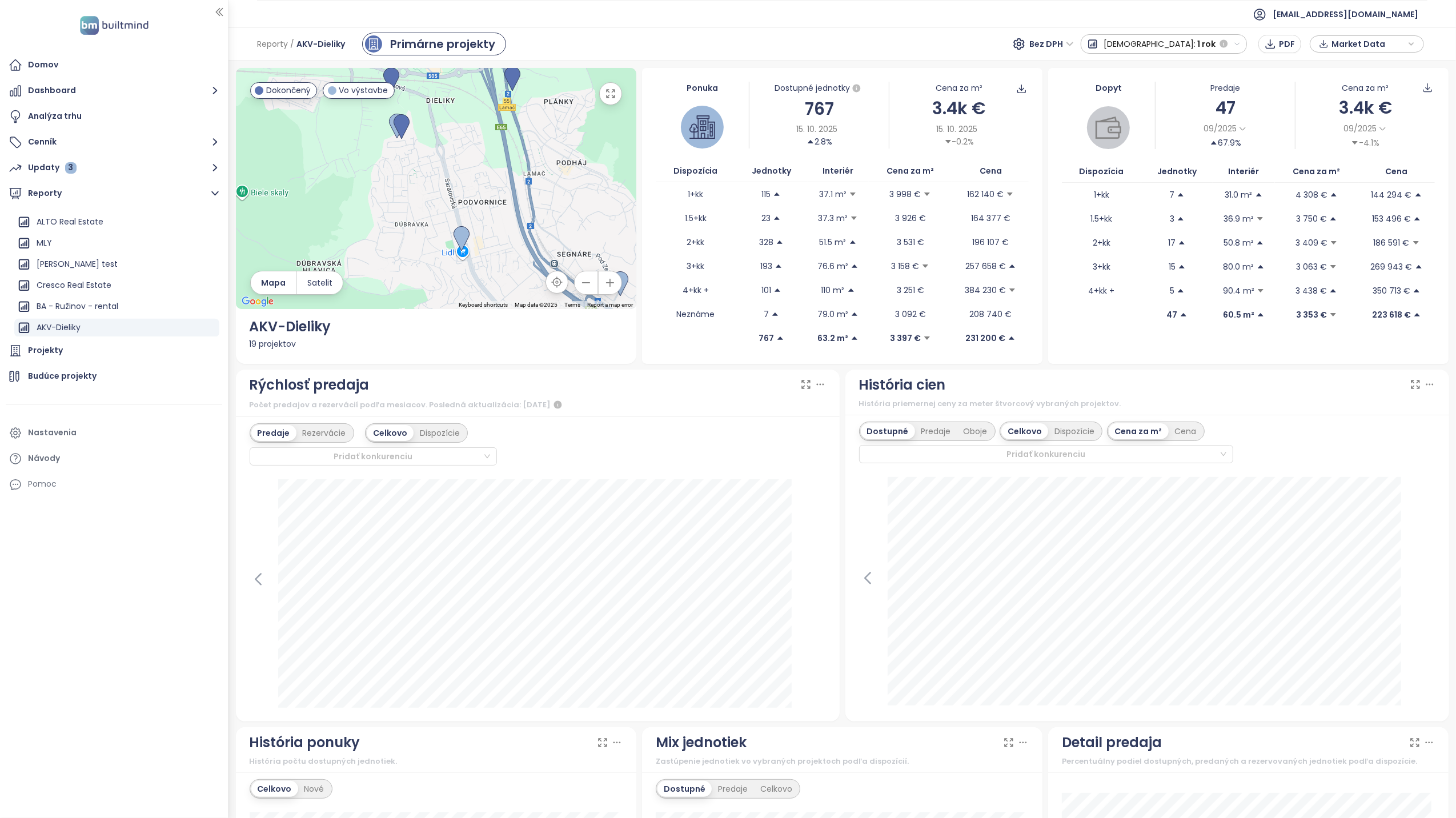
drag, startPoint x: 470, startPoint y: 255, endPoint x: 470, endPoint y: 140, distance: 115.0
click at [470, 140] on div at bounding box center [436, 189] width 401 height 241
click at [463, 234] on img at bounding box center [461, 238] width 16 height 25
click at [460, 232] on img at bounding box center [461, 238] width 16 height 25
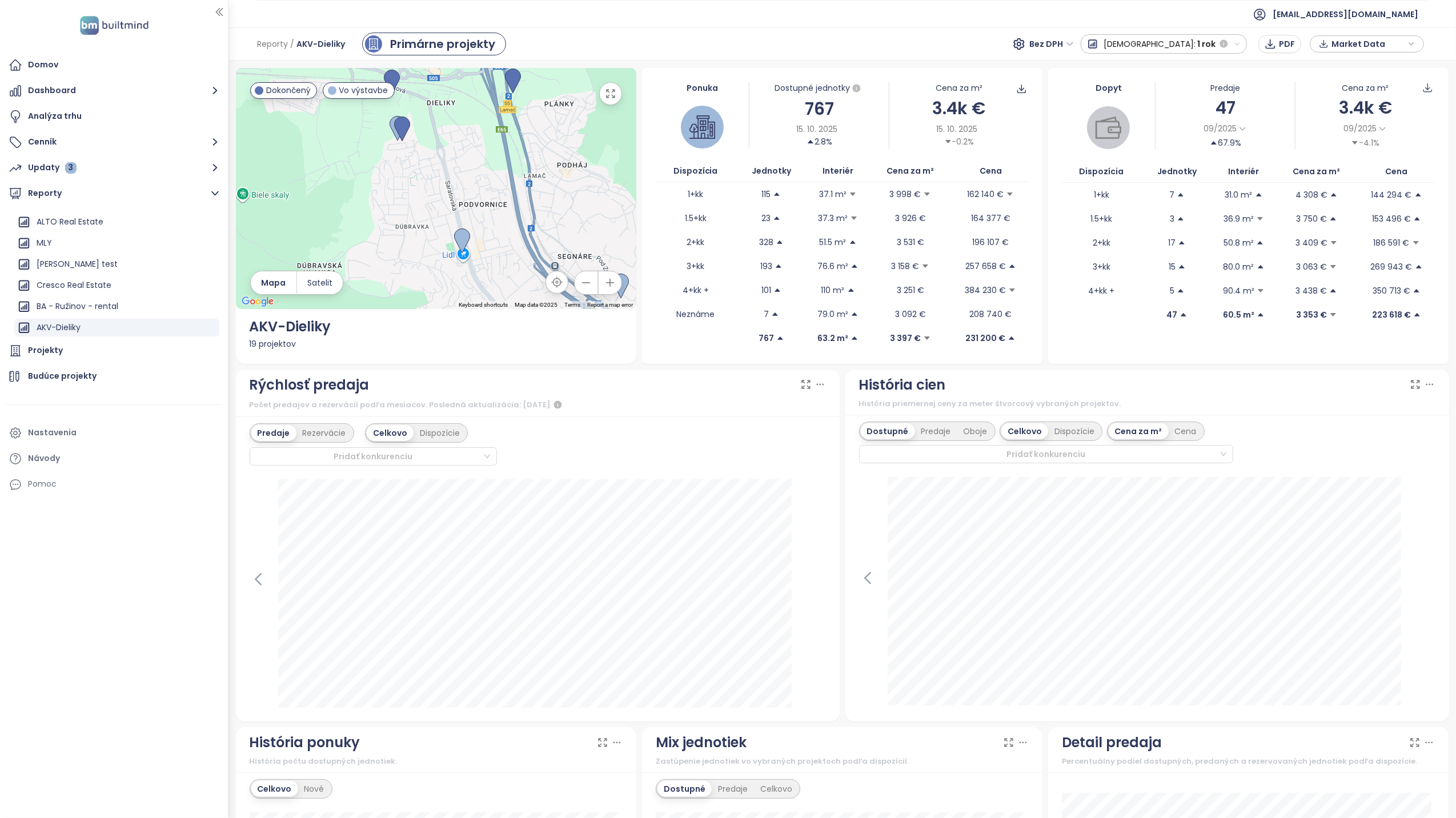
drag, startPoint x: 455, startPoint y: 176, endPoint x: 485, endPoint y: 249, distance: 78.9
click at [485, 249] on div at bounding box center [436, 189] width 401 height 241
click at [460, 238] on img at bounding box center [462, 242] width 16 height 25
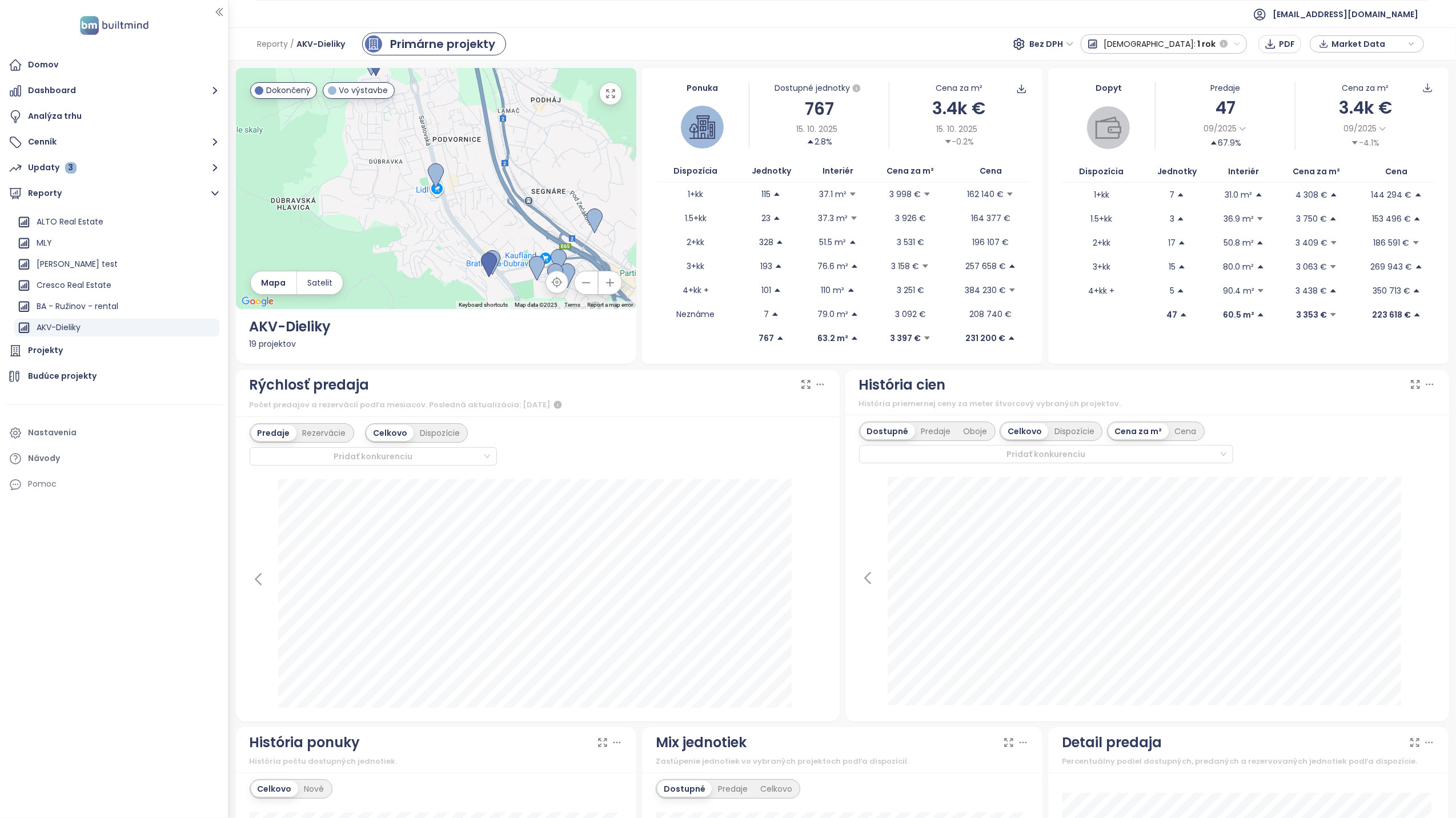
click at [605, 94] on icon "button" at bounding box center [610, 94] width 11 height 11
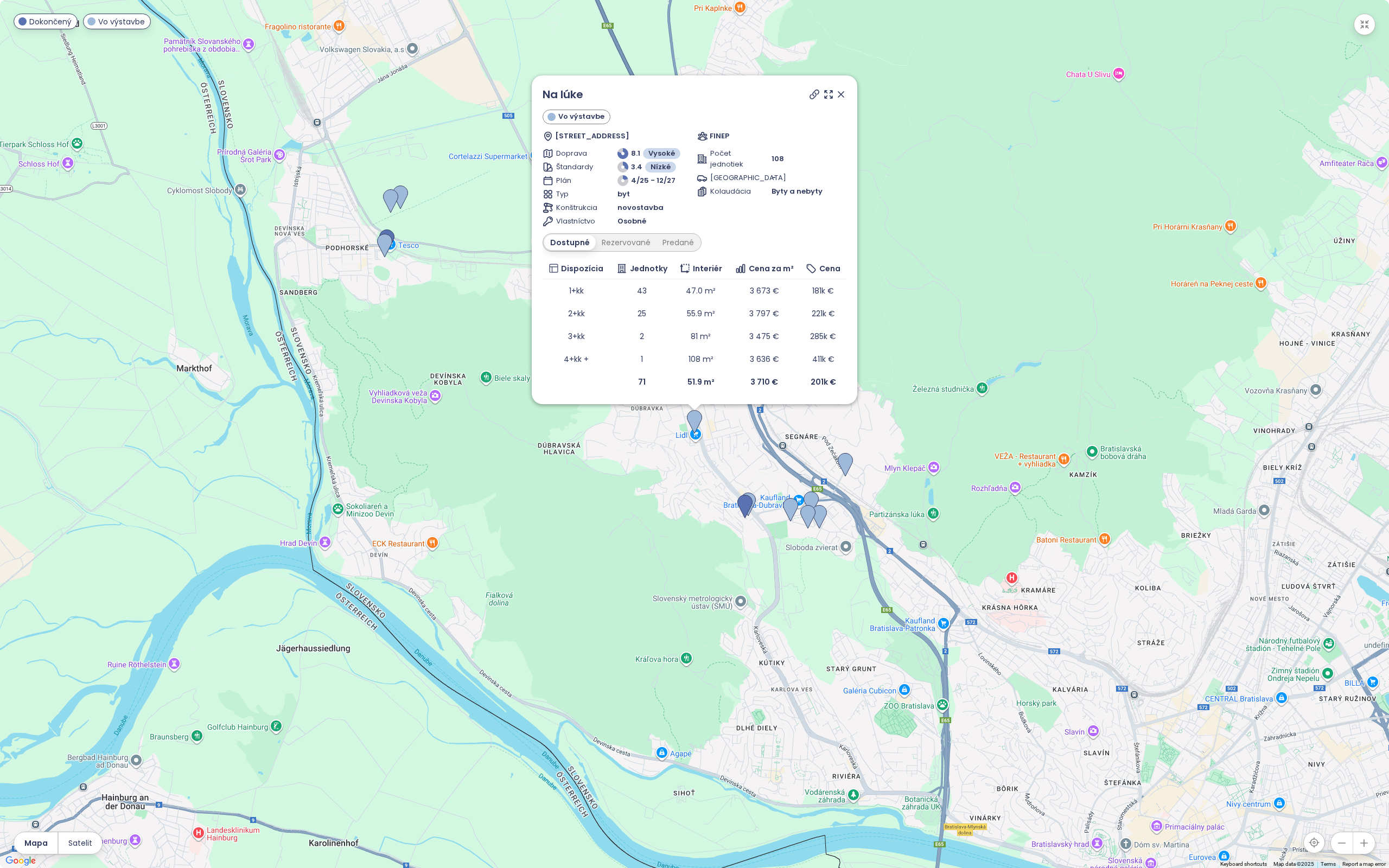
click at [813, 94] on icon at bounding box center [815, 95] width 9 height 9
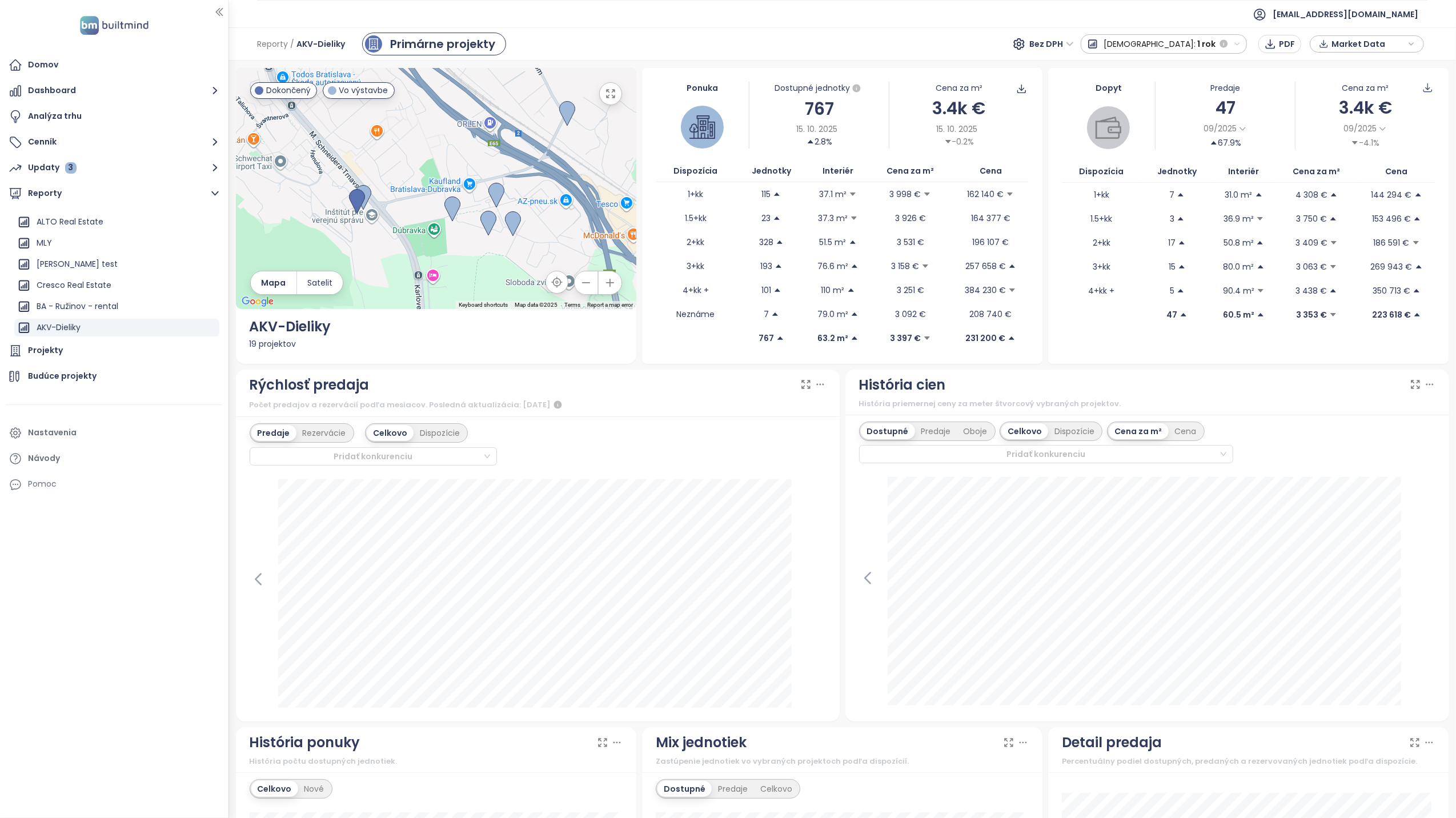
drag, startPoint x: 523, startPoint y: 225, endPoint x: 453, endPoint y: 158, distance: 96.9
click at [453, 158] on div at bounding box center [436, 189] width 401 height 241
click at [487, 222] on img at bounding box center [488, 223] width 16 height 25
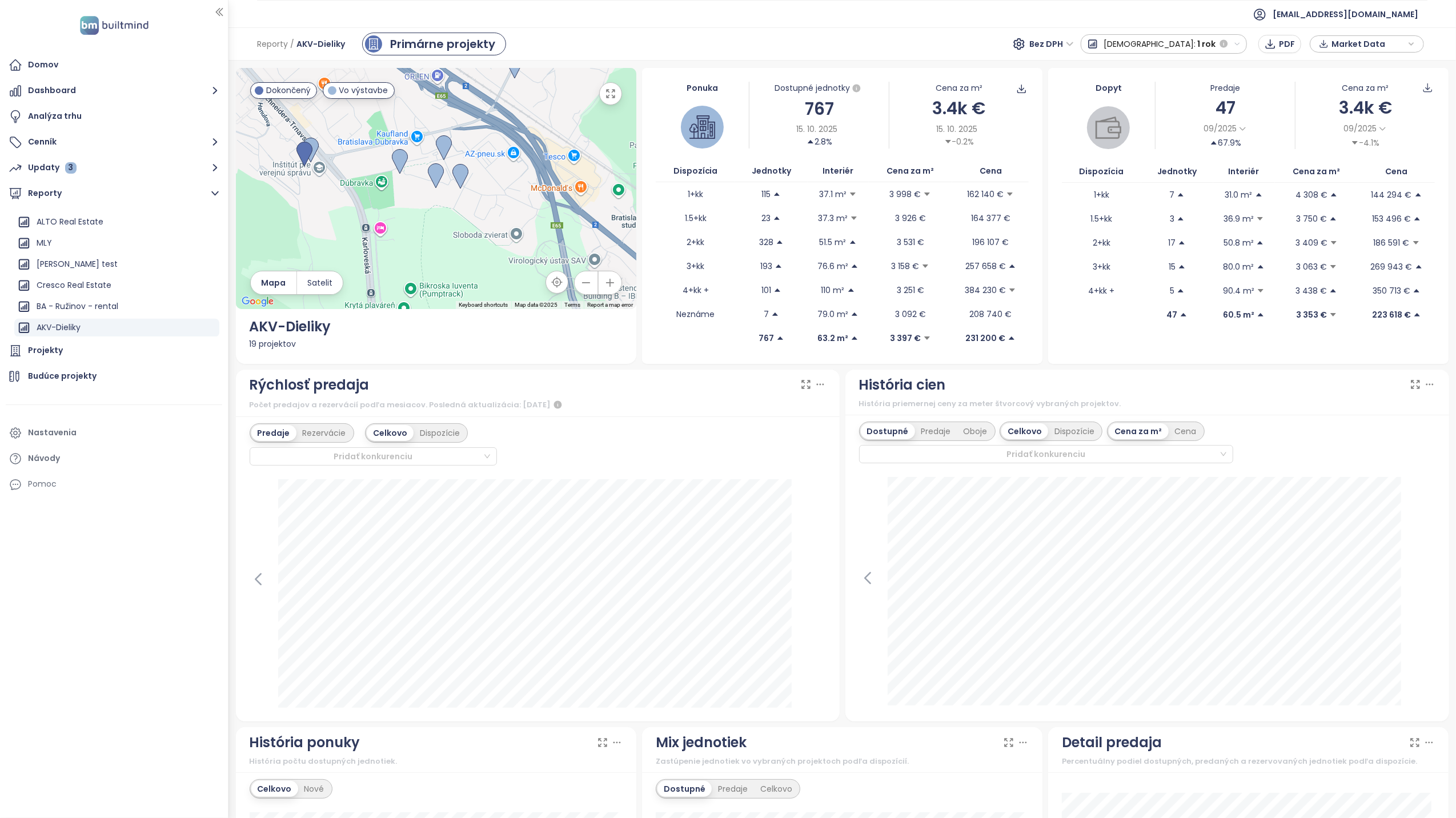
click at [608, 103] on button "button" at bounding box center [611, 94] width 23 height 23
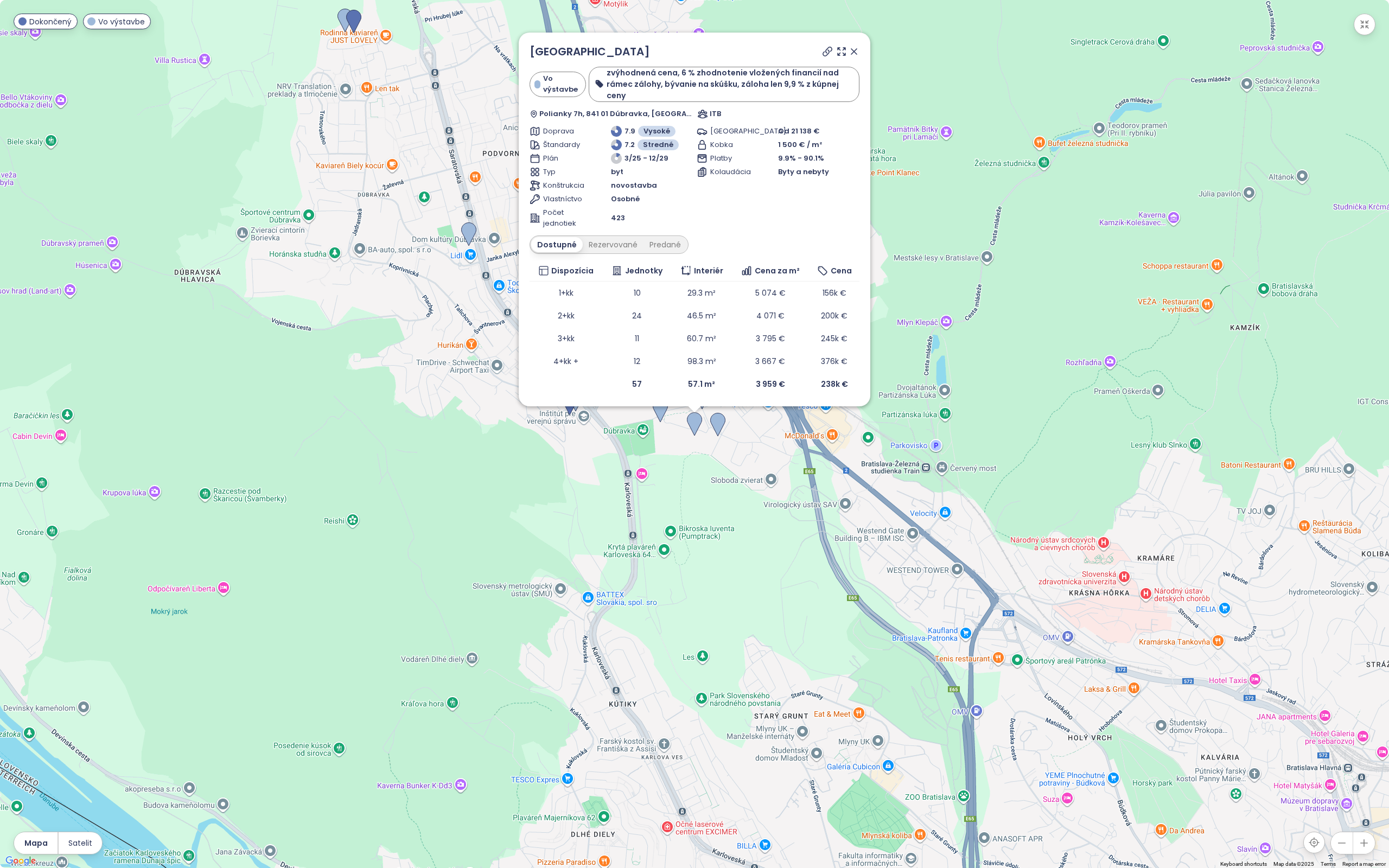
click at [829, 51] on icon at bounding box center [828, 52] width 9 height 9
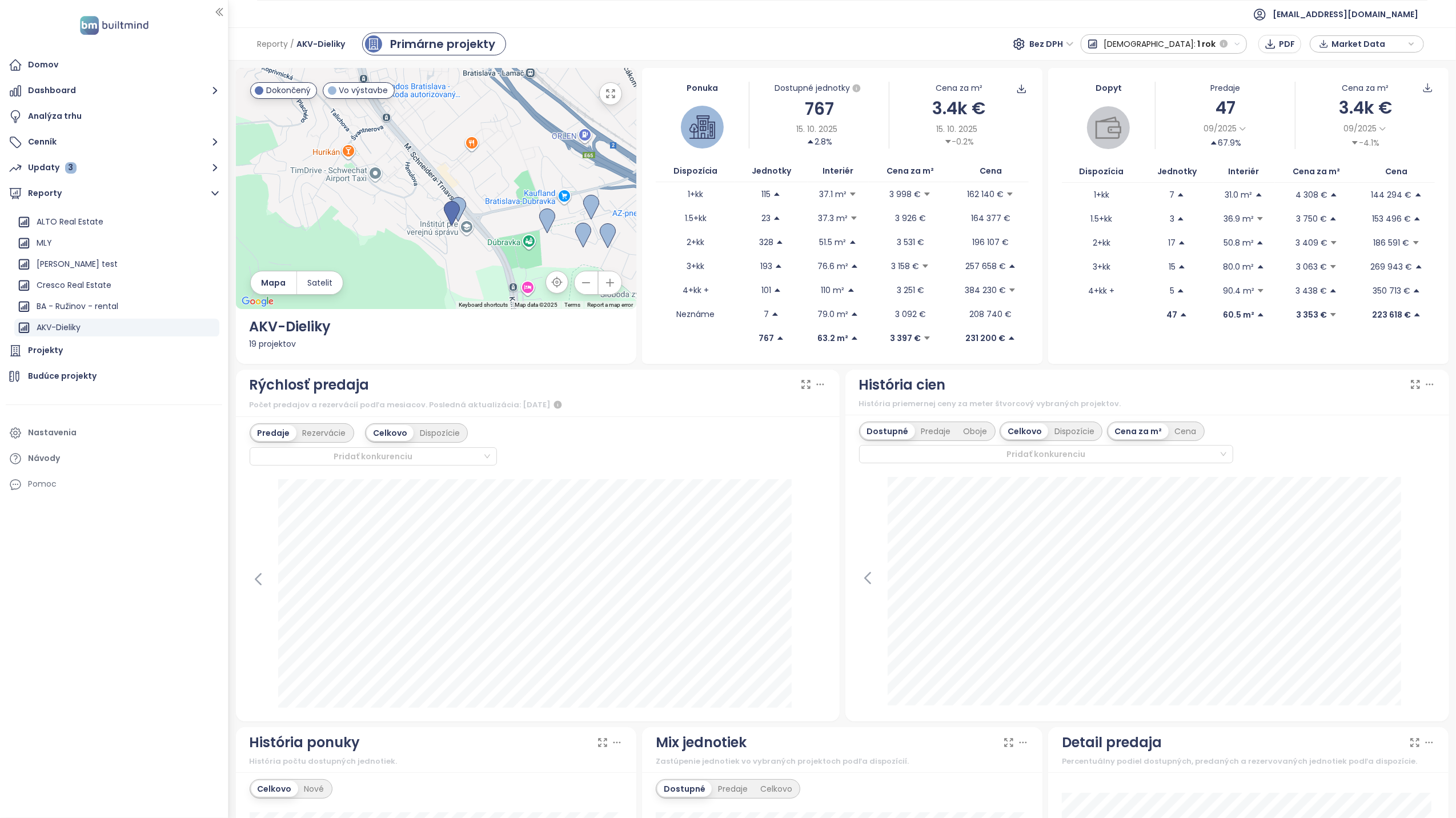
drag, startPoint x: 446, startPoint y: 221, endPoint x: 719, endPoint y: 332, distance: 294.7
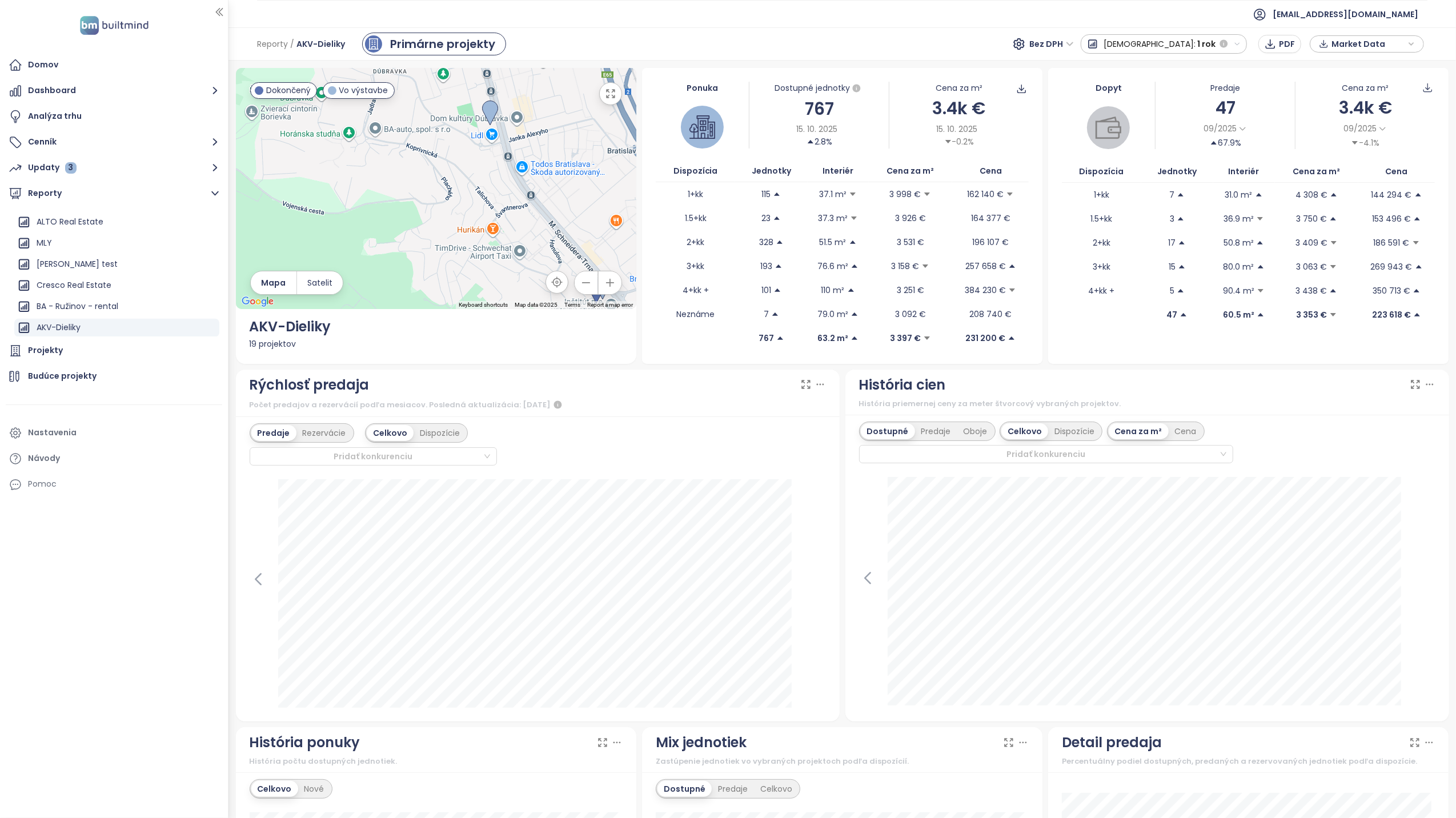
drag, startPoint x: 496, startPoint y: 205, endPoint x: 491, endPoint y: 298, distance: 93.1
click at [491, 298] on div at bounding box center [436, 189] width 401 height 241
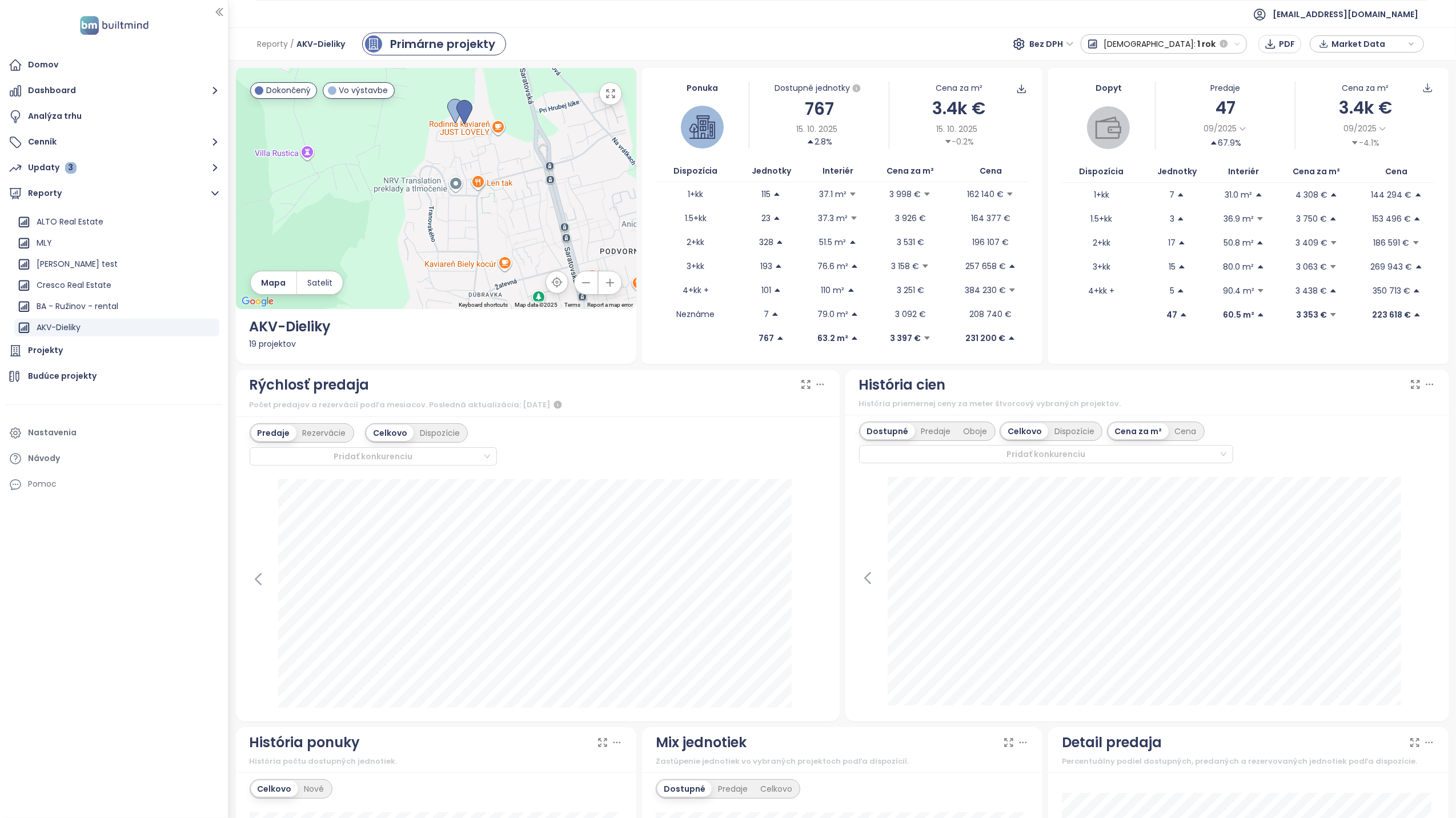
drag, startPoint x: 448, startPoint y: 174, endPoint x: 552, endPoint y: 279, distance: 147.8
click at [552, 279] on div "← Move left → Move right ↑ Move up ↓ Move down + Zoom in - Zoom out Home Jump l…" at bounding box center [436, 189] width 401 height 241
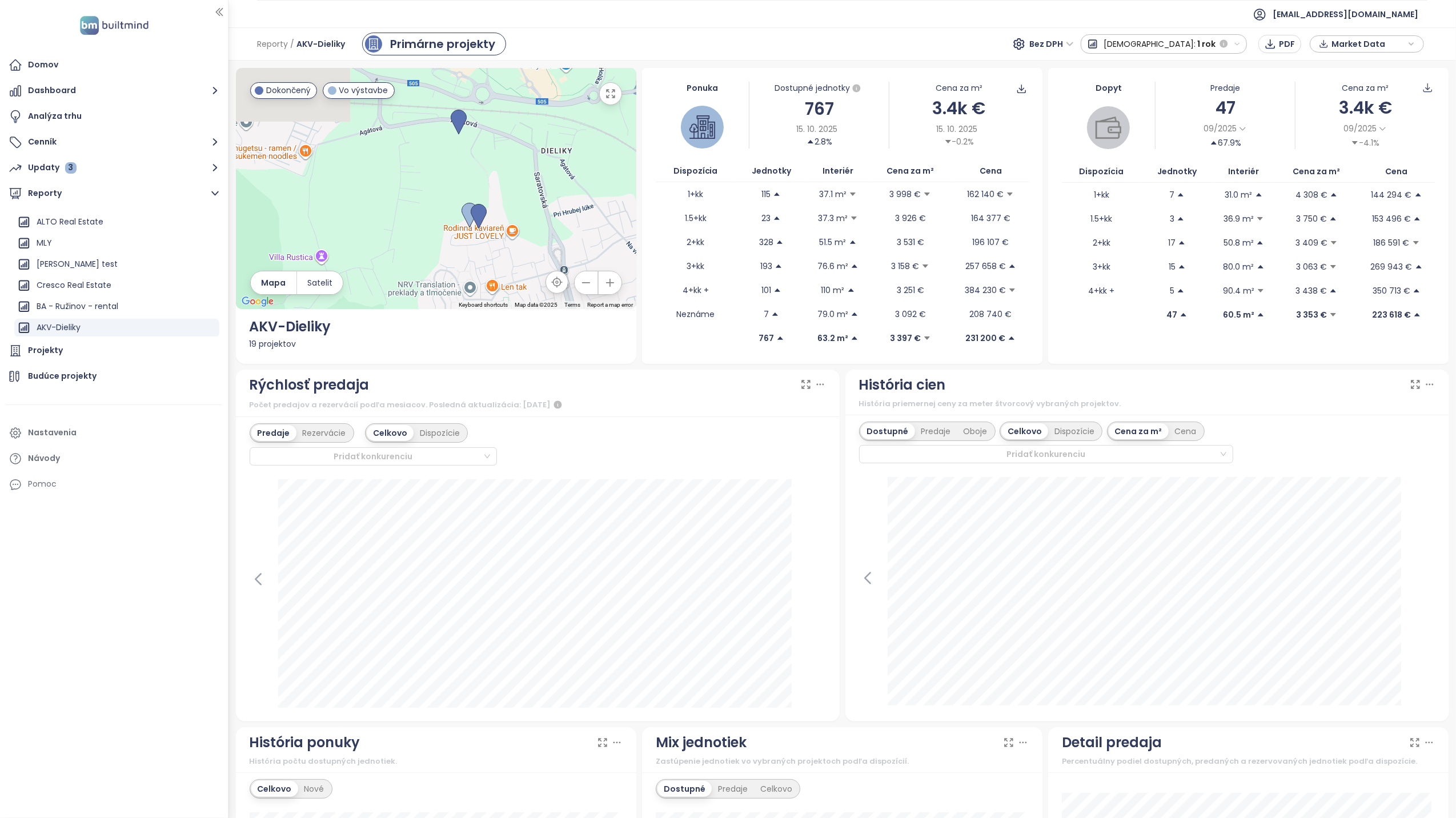
drag, startPoint x: 493, startPoint y: 147, endPoint x: 499, endPoint y: 264, distance: 117.2
click at [499, 264] on div at bounding box center [436, 189] width 401 height 241
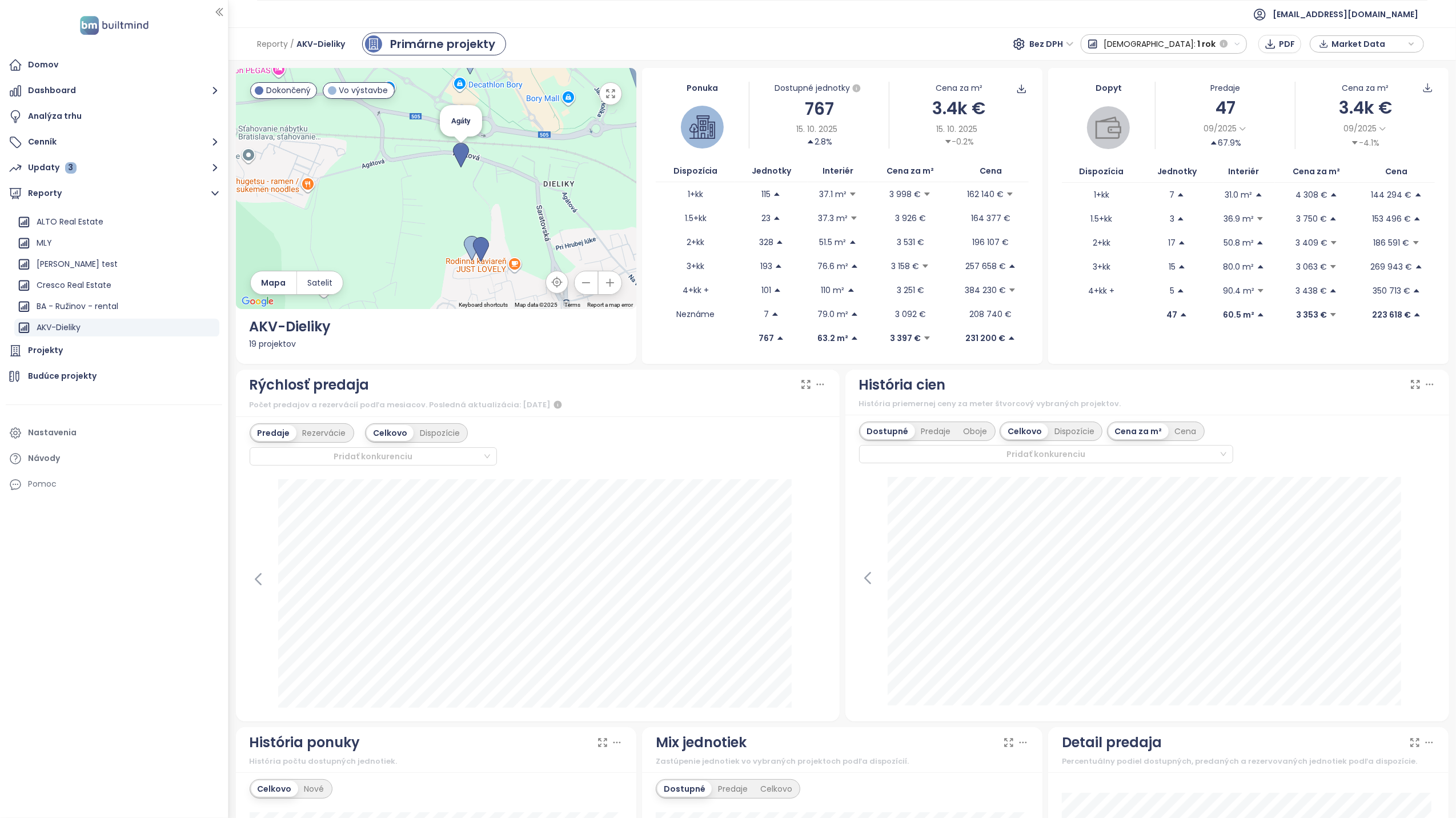
click at [459, 153] on img at bounding box center [461, 155] width 16 height 25
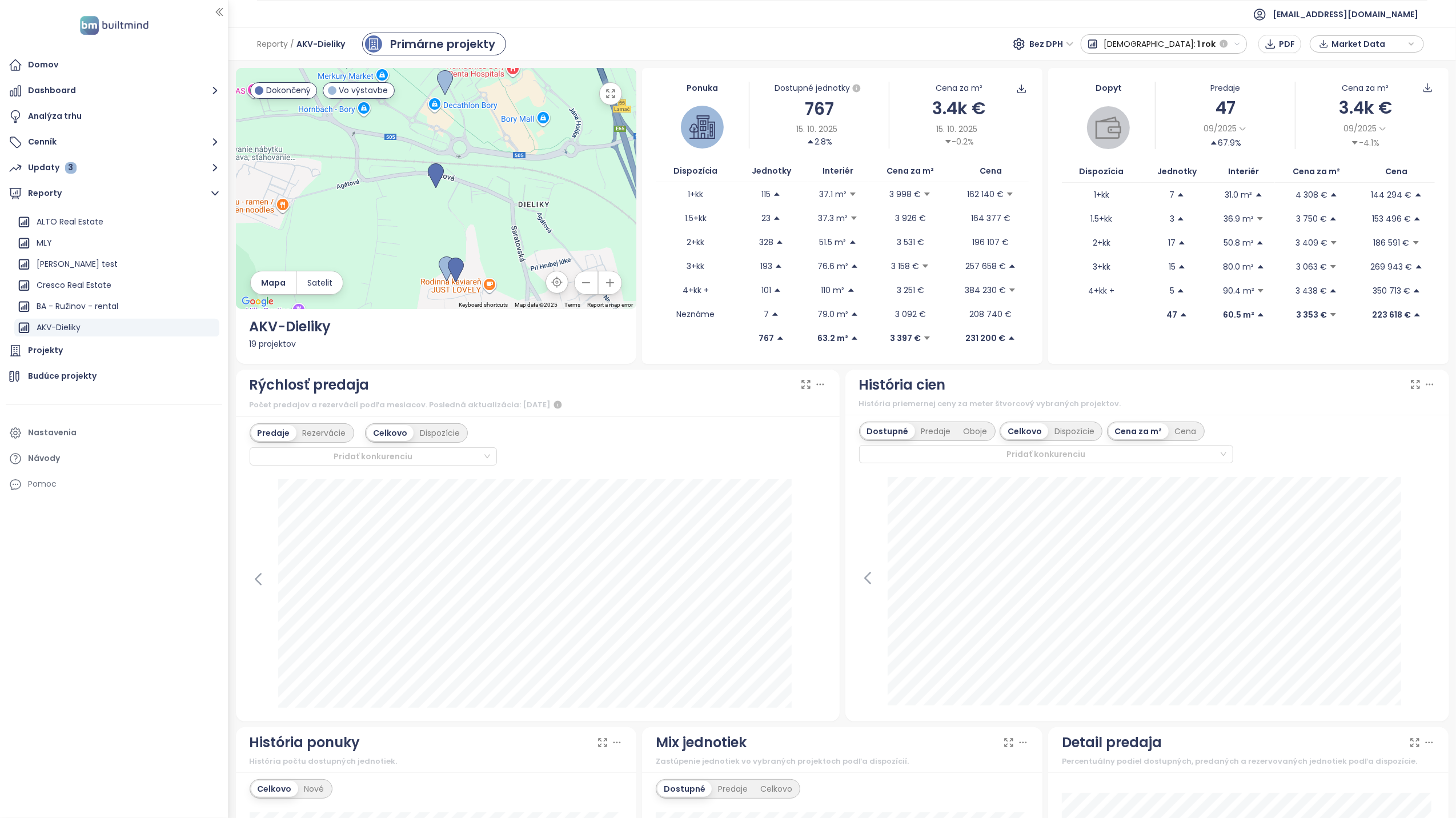
click at [612, 95] on icon "button" at bounding box center [610, 94] width 11 height 11
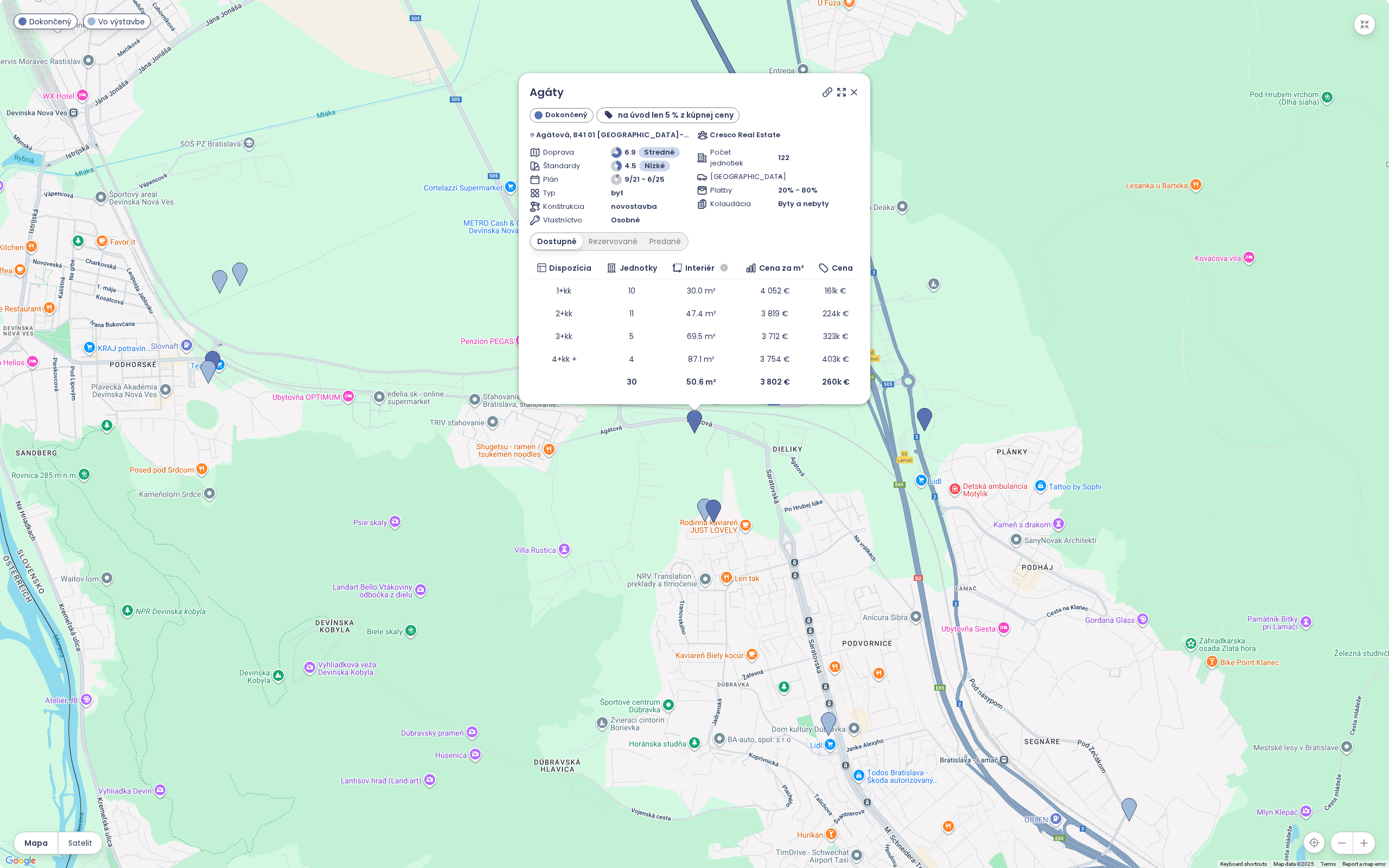
click at [823, 92] on icon at bounding box center [828, 92] width 9 height 9
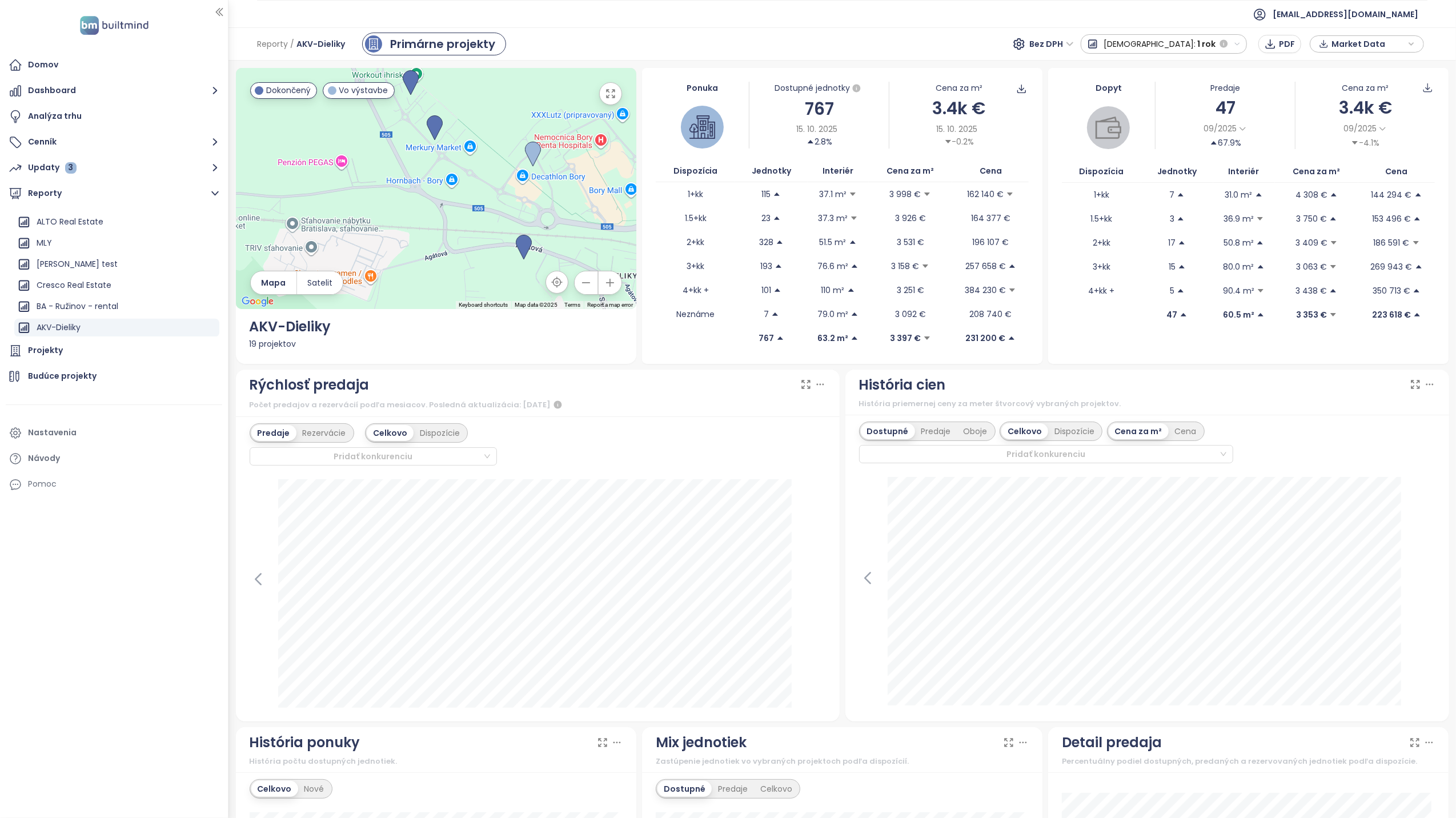
drag, startPoint x: 486, startPoint y: 156, endPoint x: 586, endPoint y: 244, distance: 133.2
click at [586, 244] on div at bounding box center [436, 189] width 401 height 241
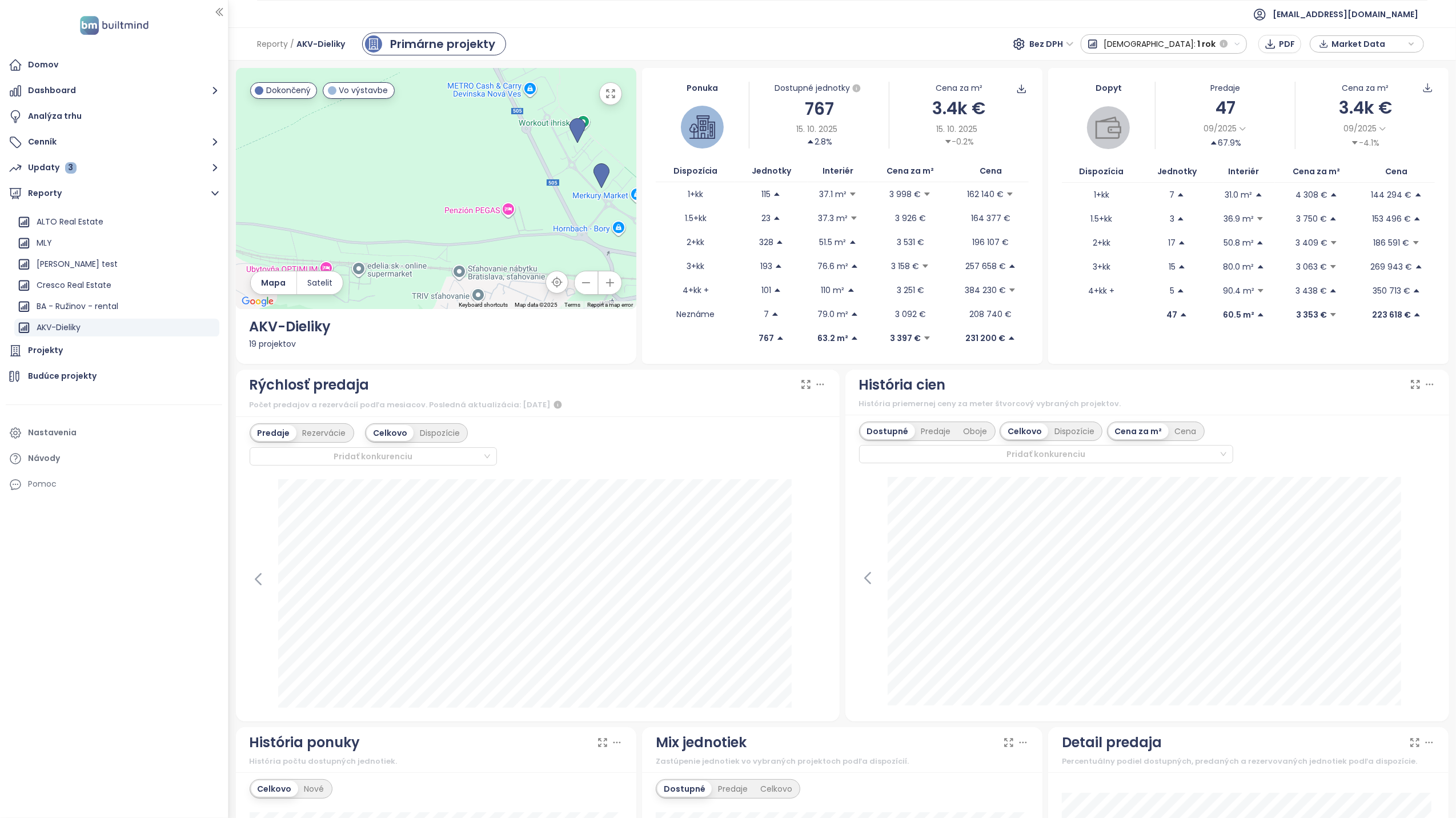
drag, startPoint x: 533, startPoint y: 205, endPoint x: 620, endPoint y: 214, distance: 87.5
click at [620, 214] on div at bounding box center [436, 189] width 401 height 241
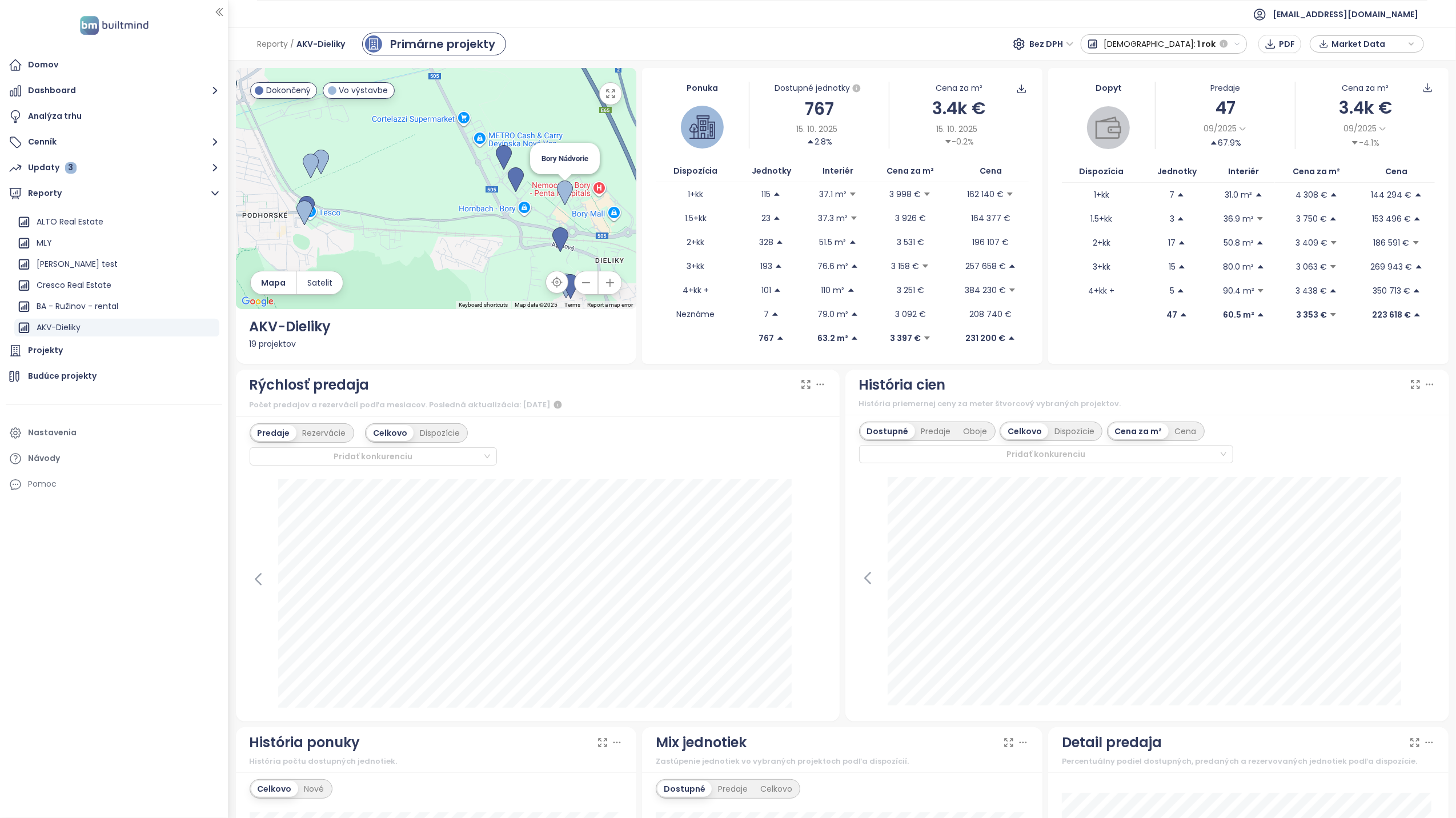
click at [568, 195] on img at bounding box center [565, 193] width 16 height 25
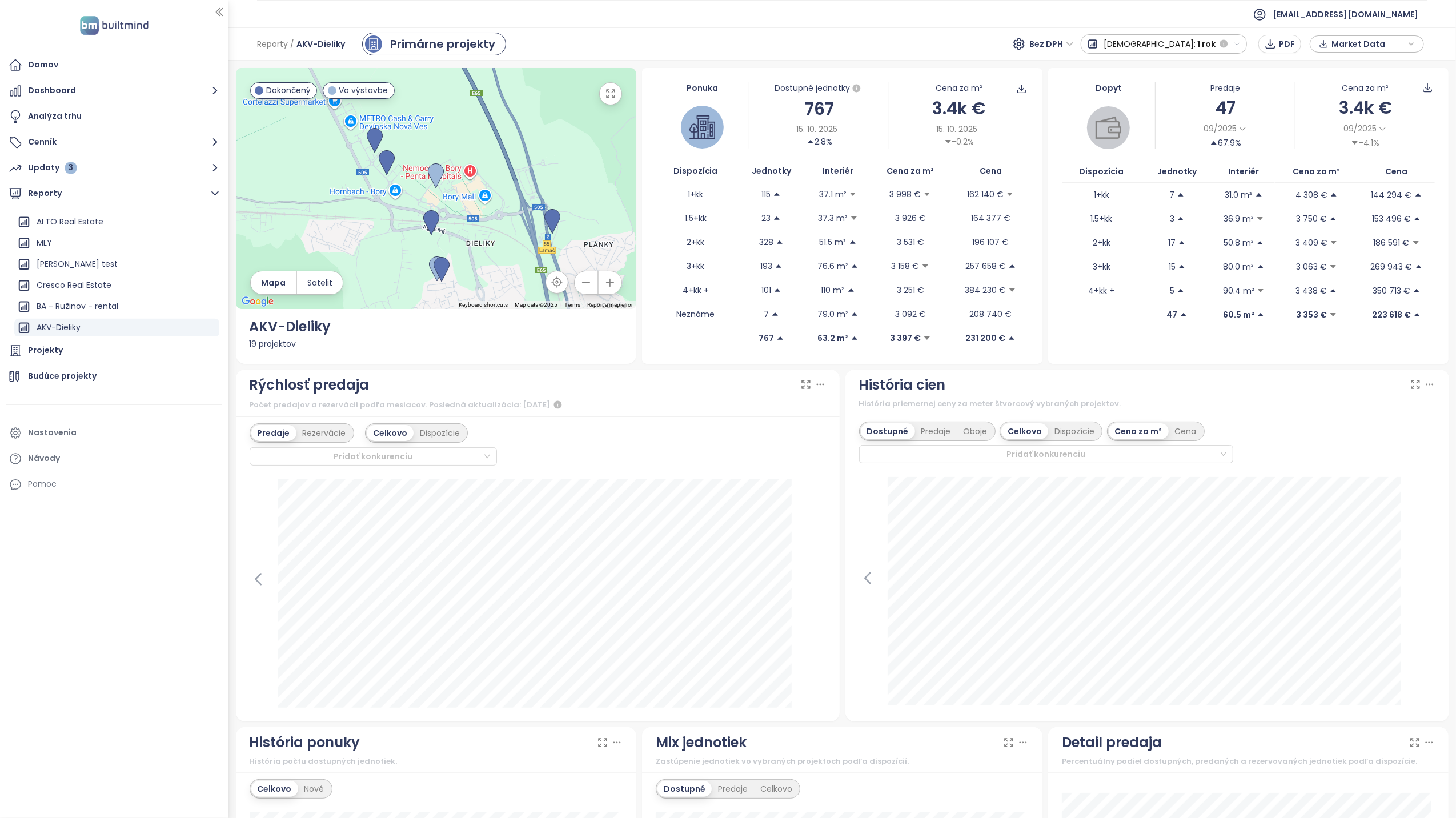
click at [614, 100] on button "button" at bounding box center [611, 94] width 23 height 23
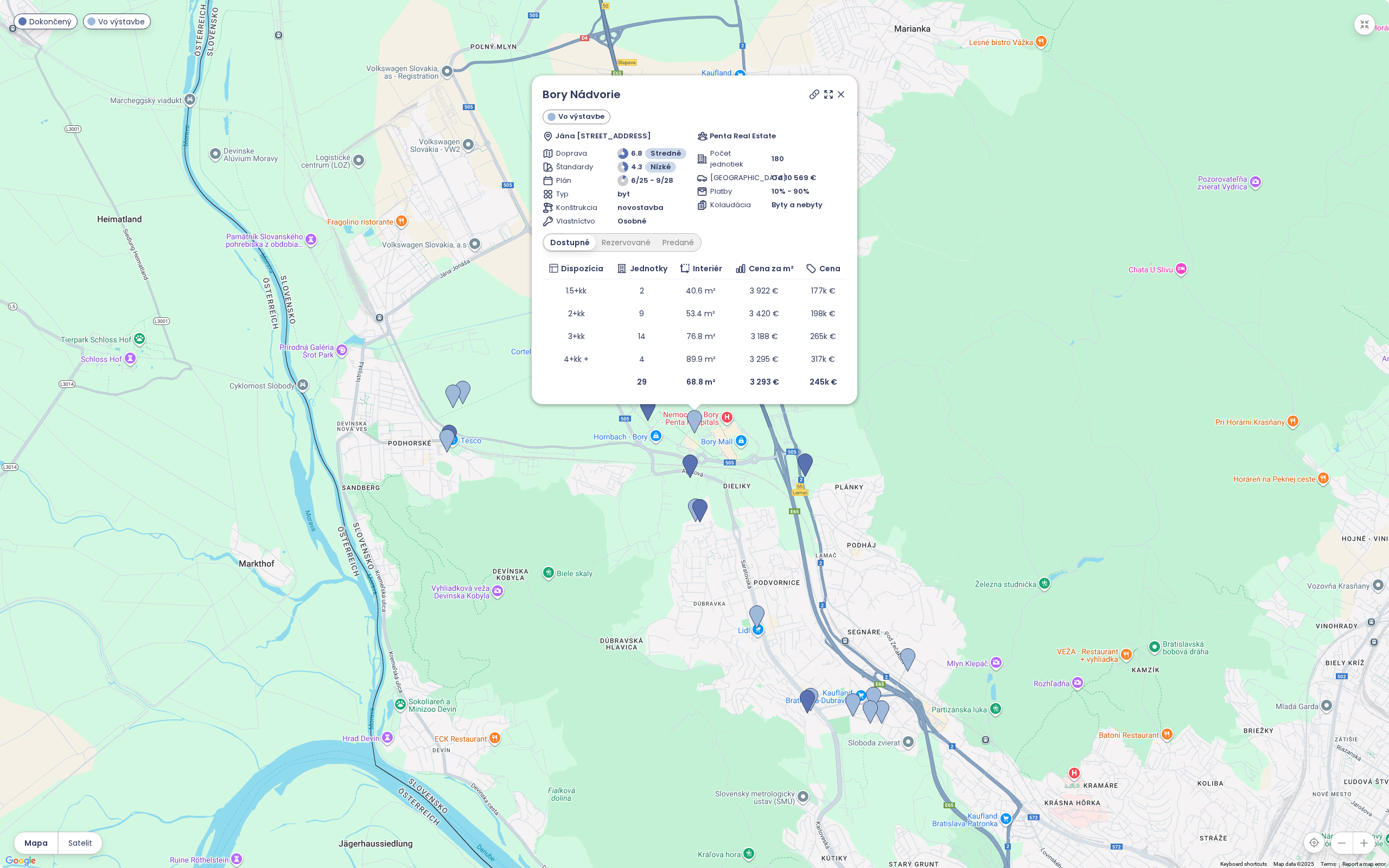
click at [811, 95] on icon at bounding box center [815, 95] width 9 height 9
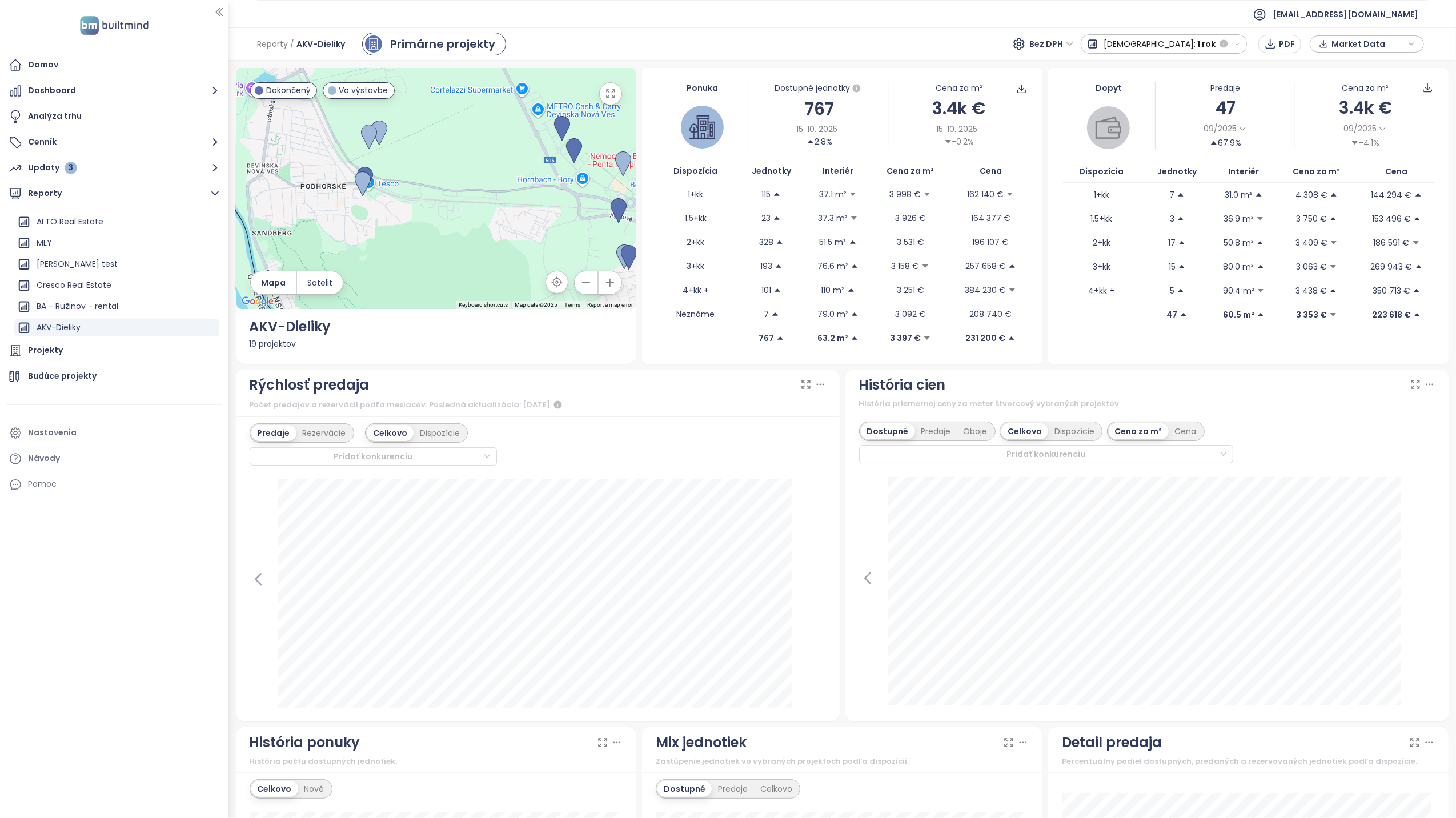
drag, startPoint x: 375, startPoint y: 215, endPoint x: 566, endPoint y: 203, distance: 191.4
click at [566, 203] on div at bounding box center [436, 189] width 401 height 241
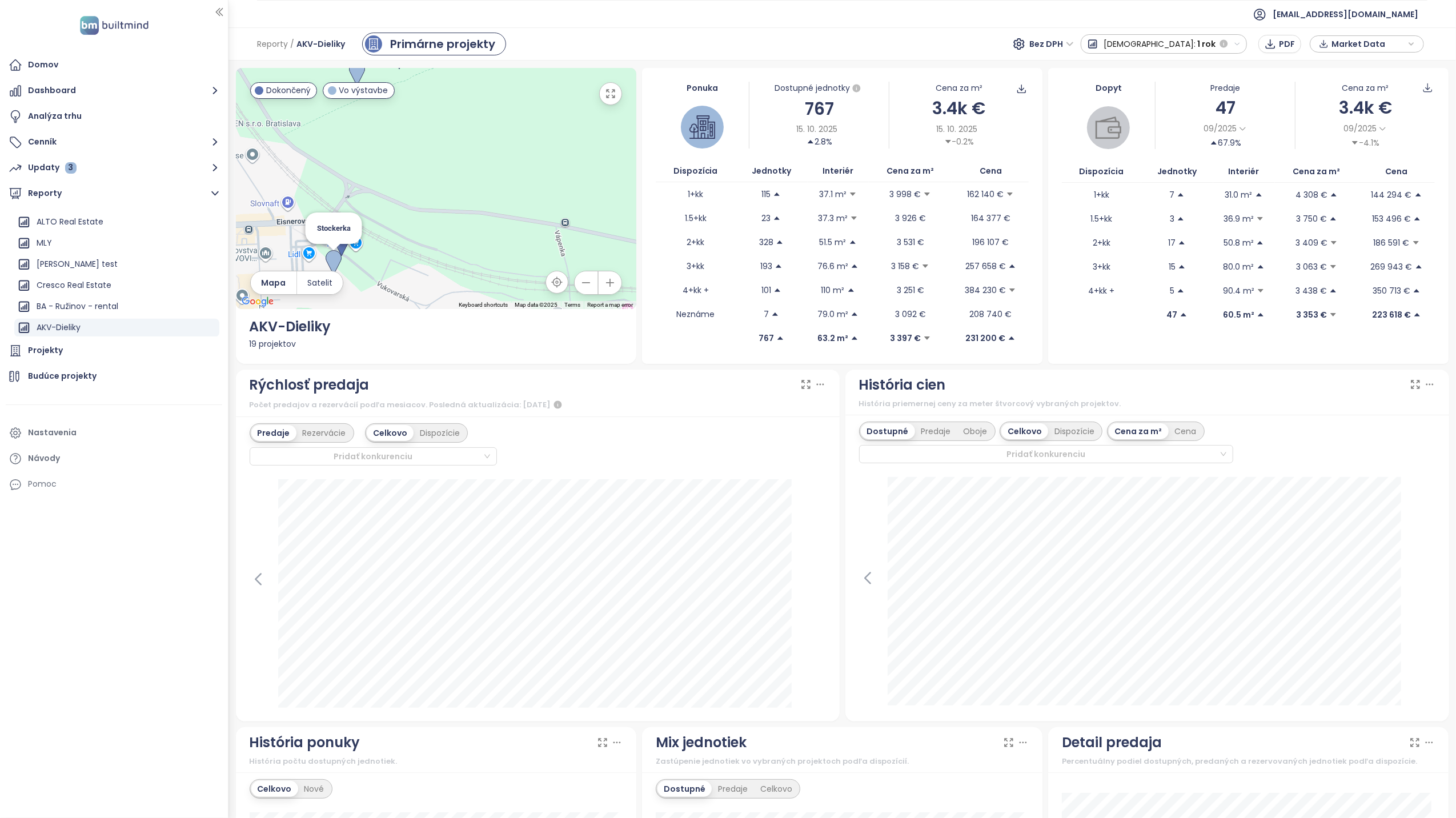
click at [332, 265] on img at bounding box center [333, 262] width 16 height 25
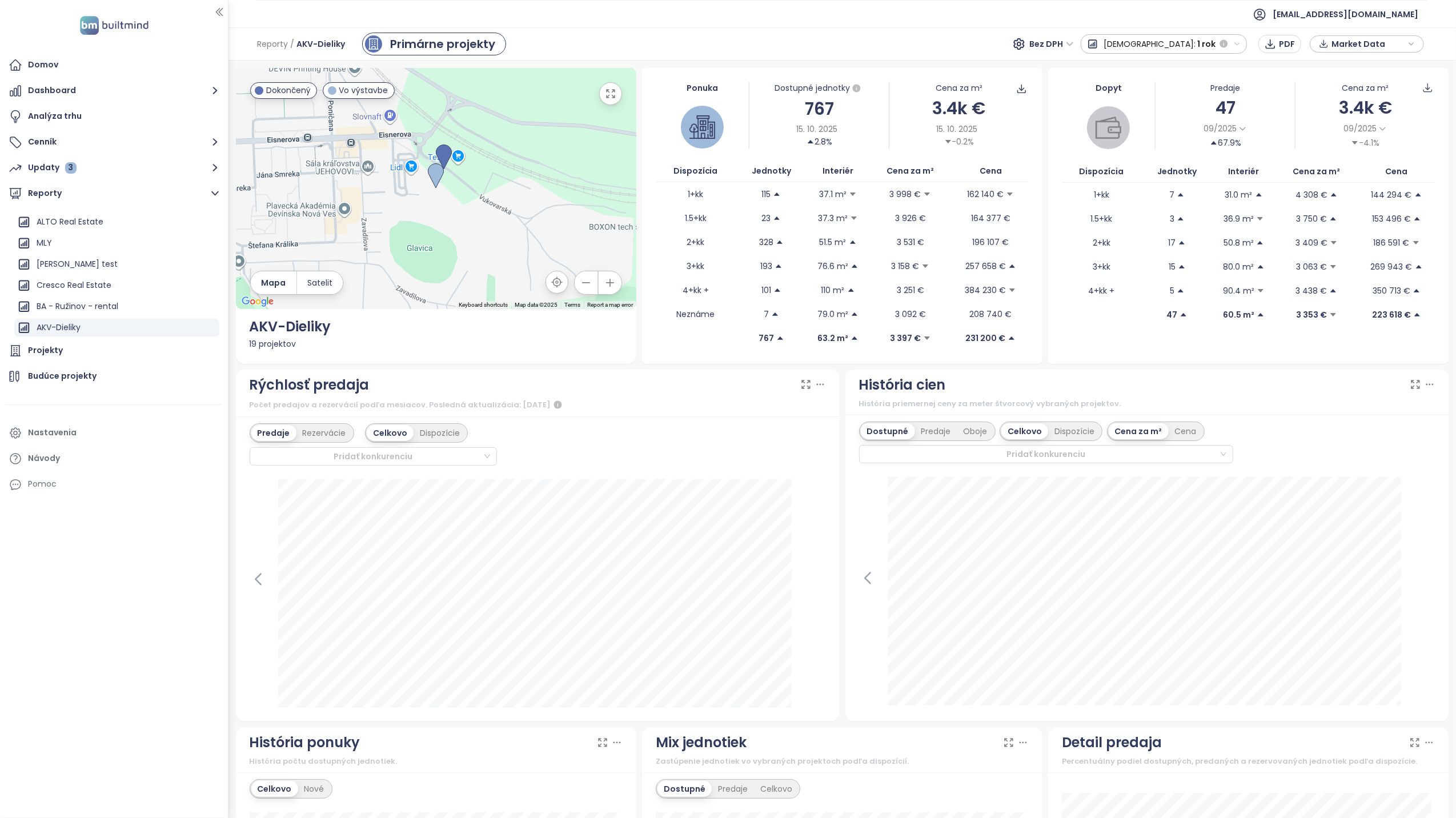
click at [615, 90] on button "button" at bounding box center [611, 94] width 23 height 23
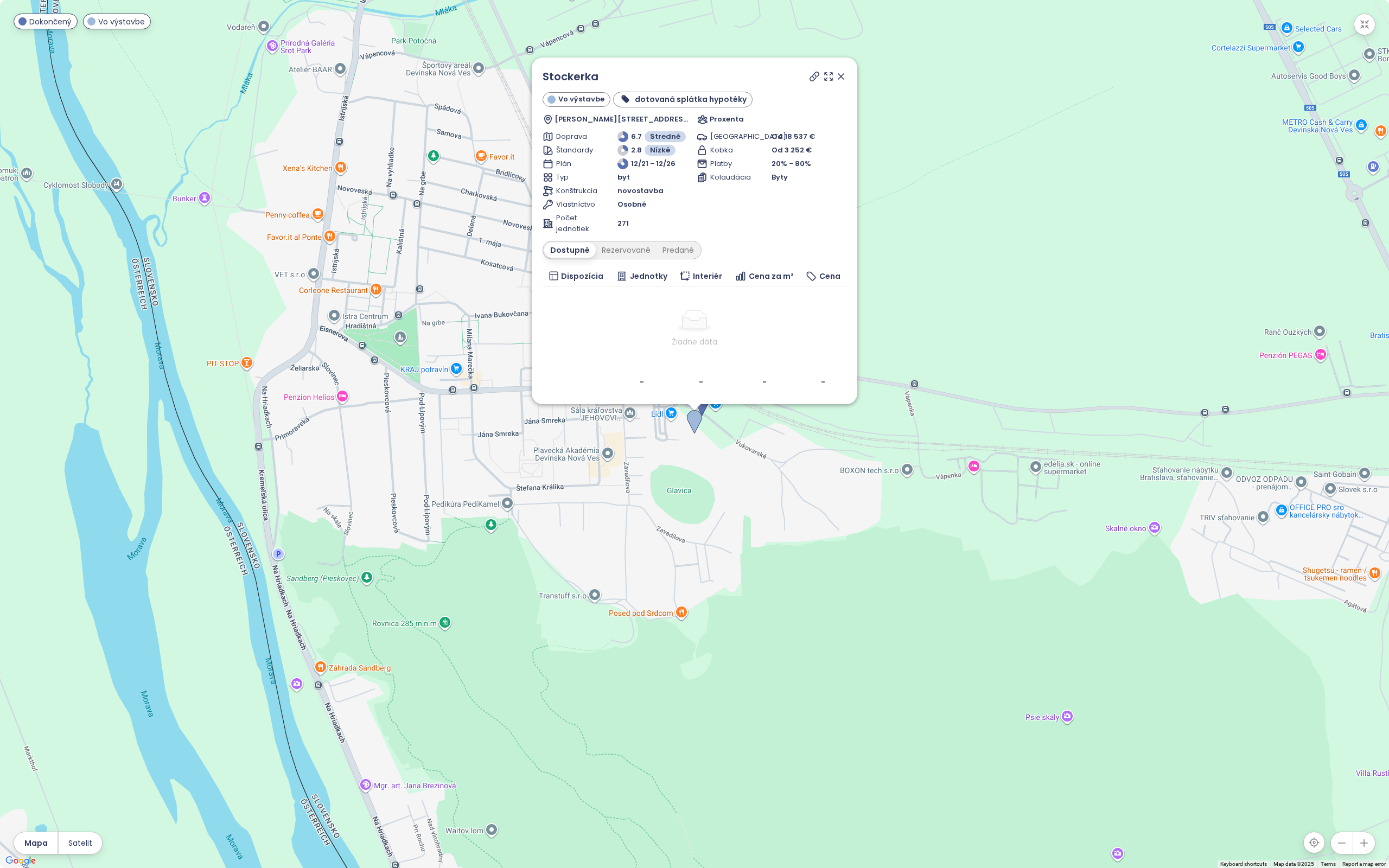
click at [812, 75] on icon at bounding box center [814, 76] width 11 height 11
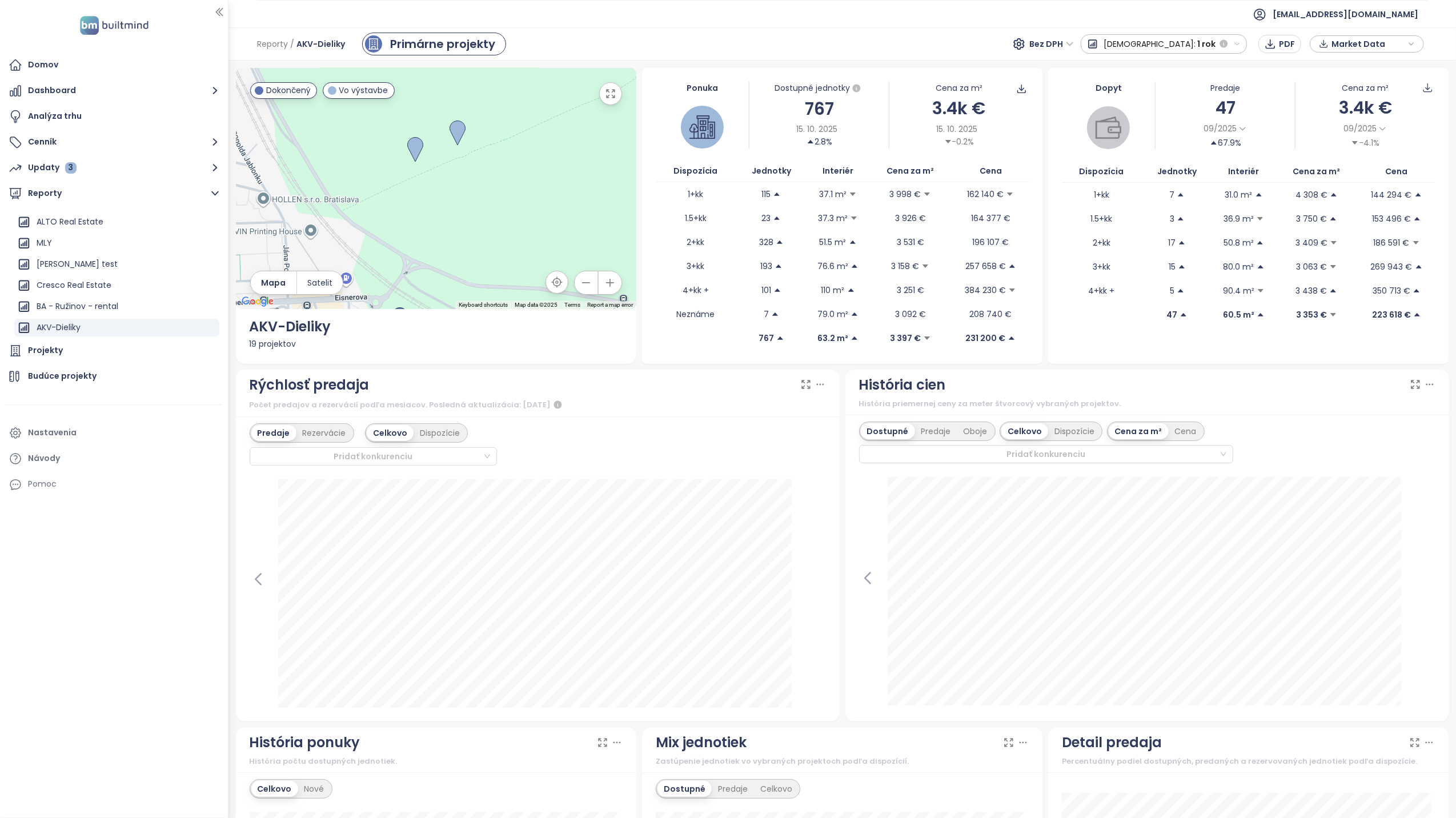
drag, startPoint x: 500, startPoint y: 176, endPoint x: 458, endPoint y: 343, distance: 172.2
click at [459, 347] on div "← Move left → Move right ↑ Move up ↓ Move down + Zoom in - Zoom out Home Jump l…" at bounding box center [436, 216] width 401 height 296
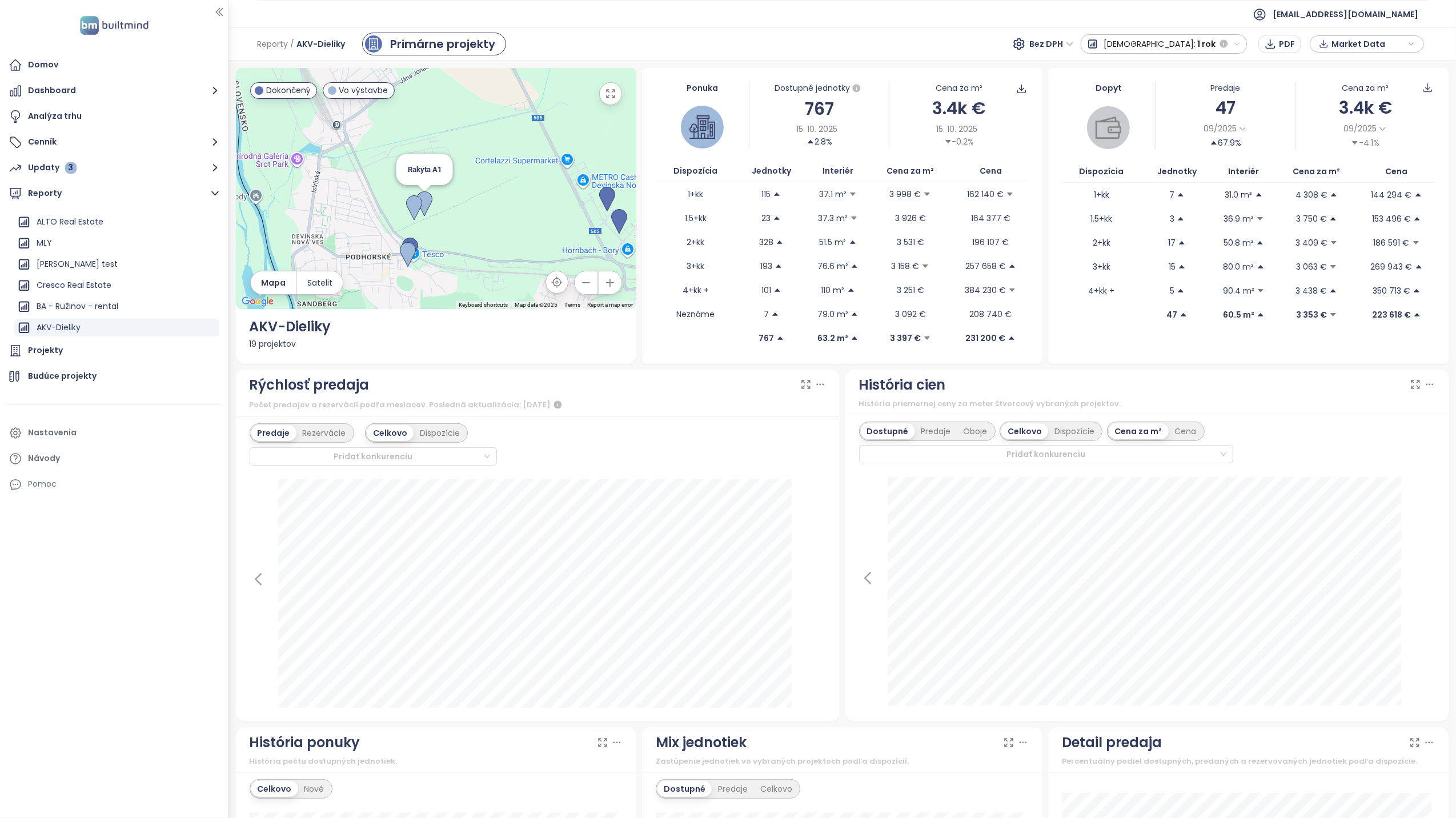
click at [425, 195] on img at bounding box center [424, 204] width 16 height 25
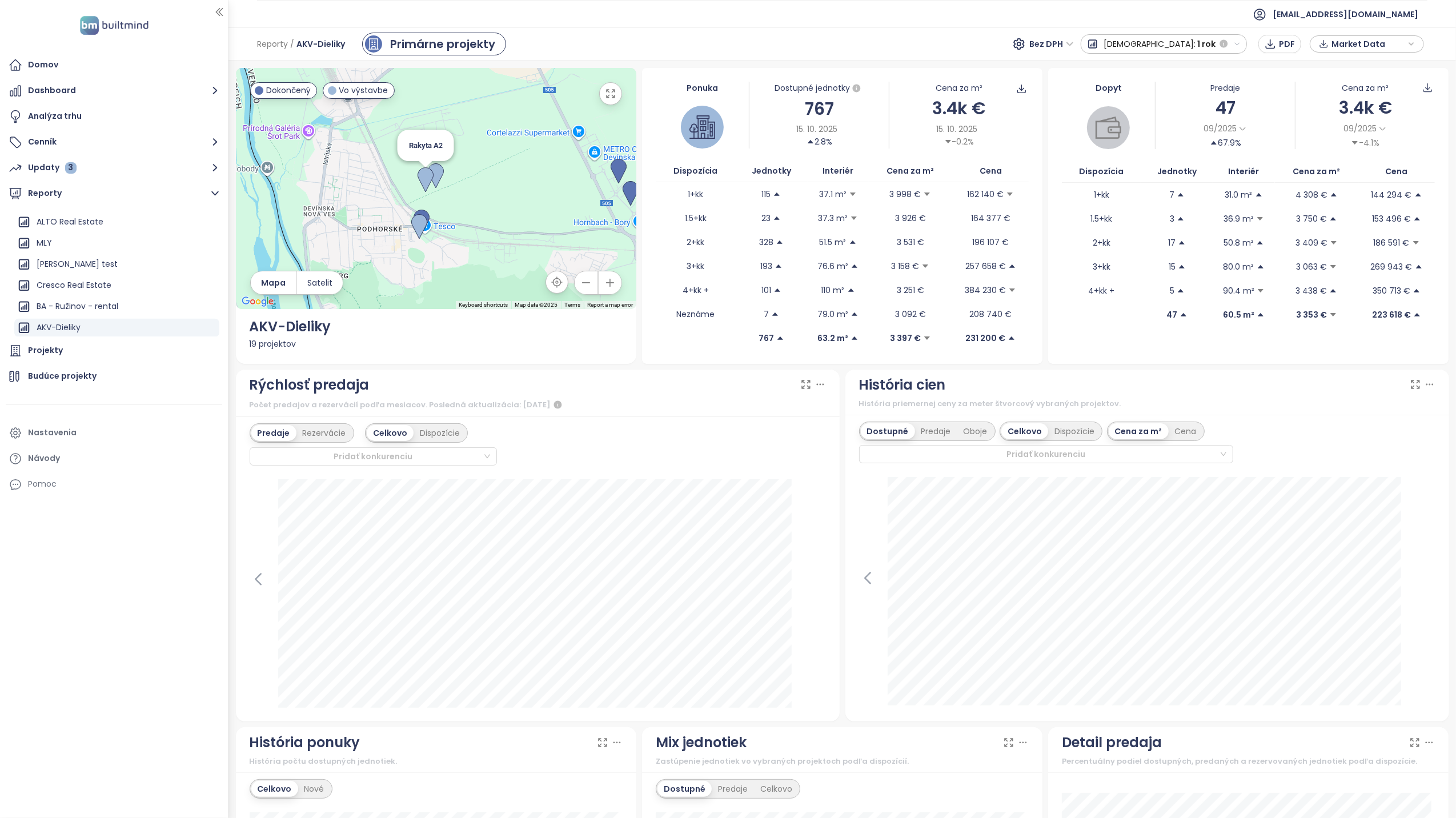
click at [425, 177] on img at bounding box center [425, 179] width 16 height 25
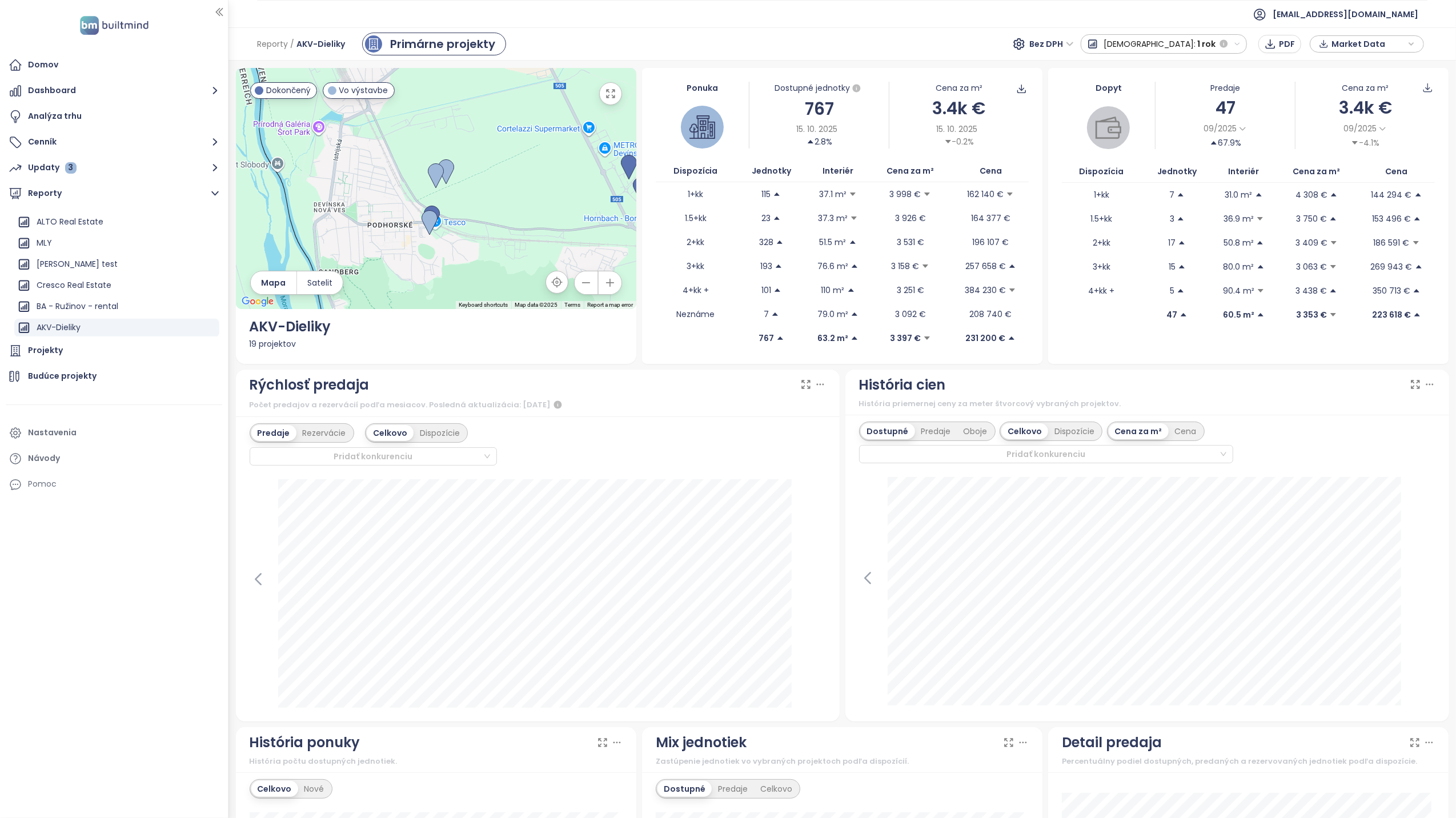
click at [608, 93] on icon "button" at bounding box center [611, 94] width 8 height 8
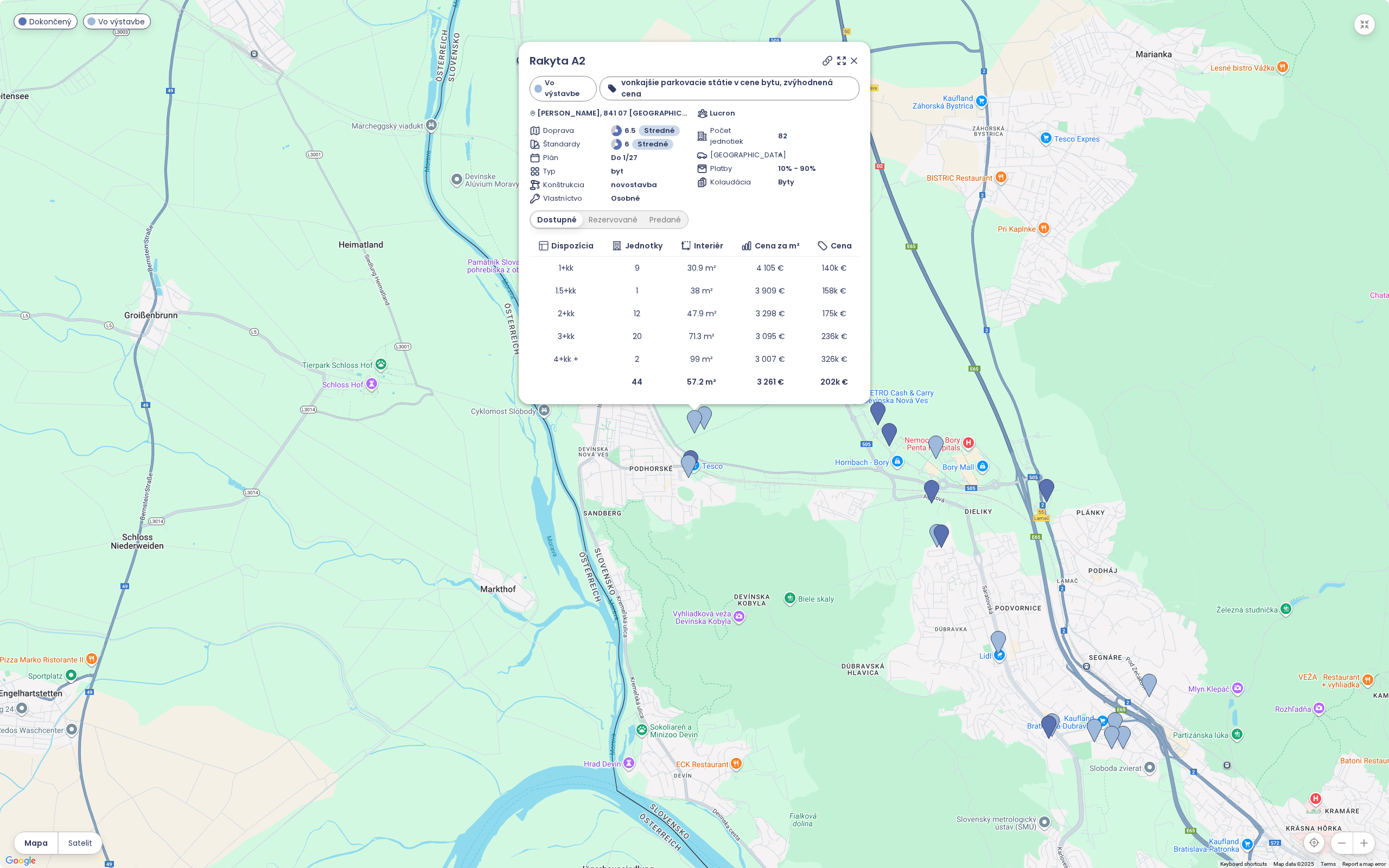
click at [823, 66] on icon at bounding box center [827, 60] width 11 height 11
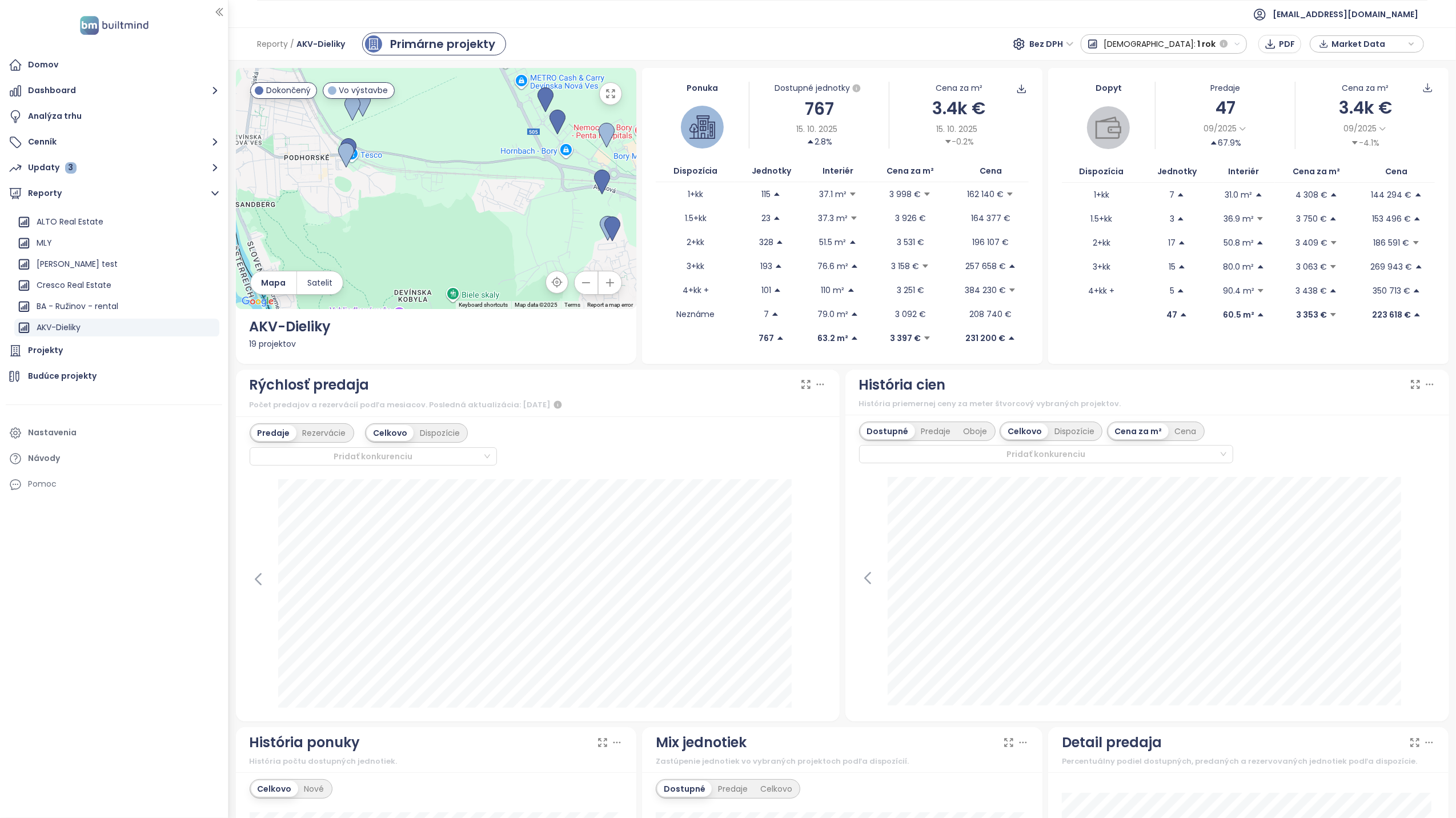
drag, startPoint x: 514, startPoint y: 225, endPoint x: 394, endPoint y: 115, distance: 162.8
click at [394, 115] on div at bounding box center [436, 189] width 401 height 241
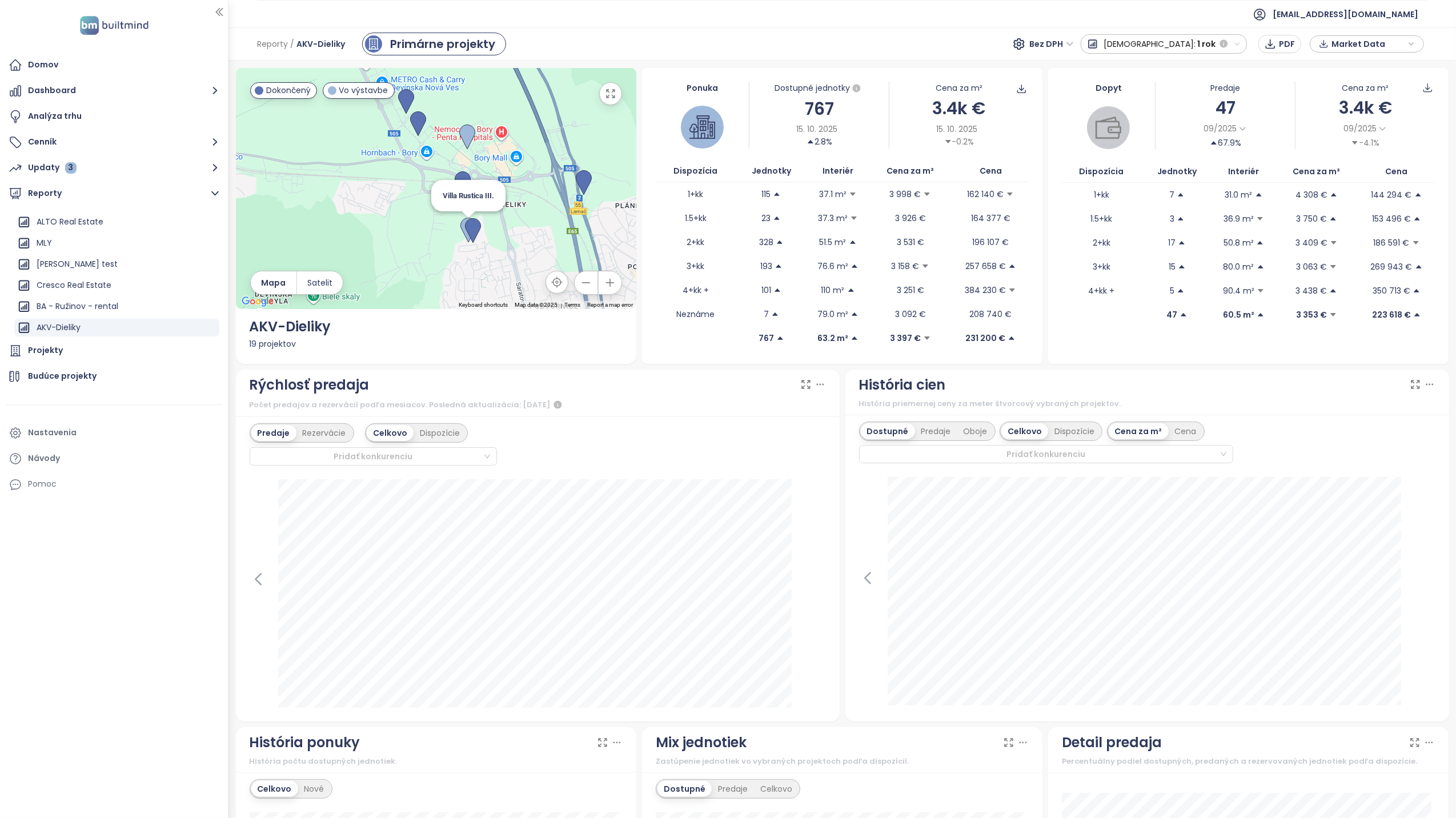
drag, startPoint x: 554, startPoint y: 169, endPoint x: 461, endPoint y: 237, distance: 115.2
click at [461, 251] on div "To navigate, press the arrow keys." at bounding box center [545, 251] width 401 height 0
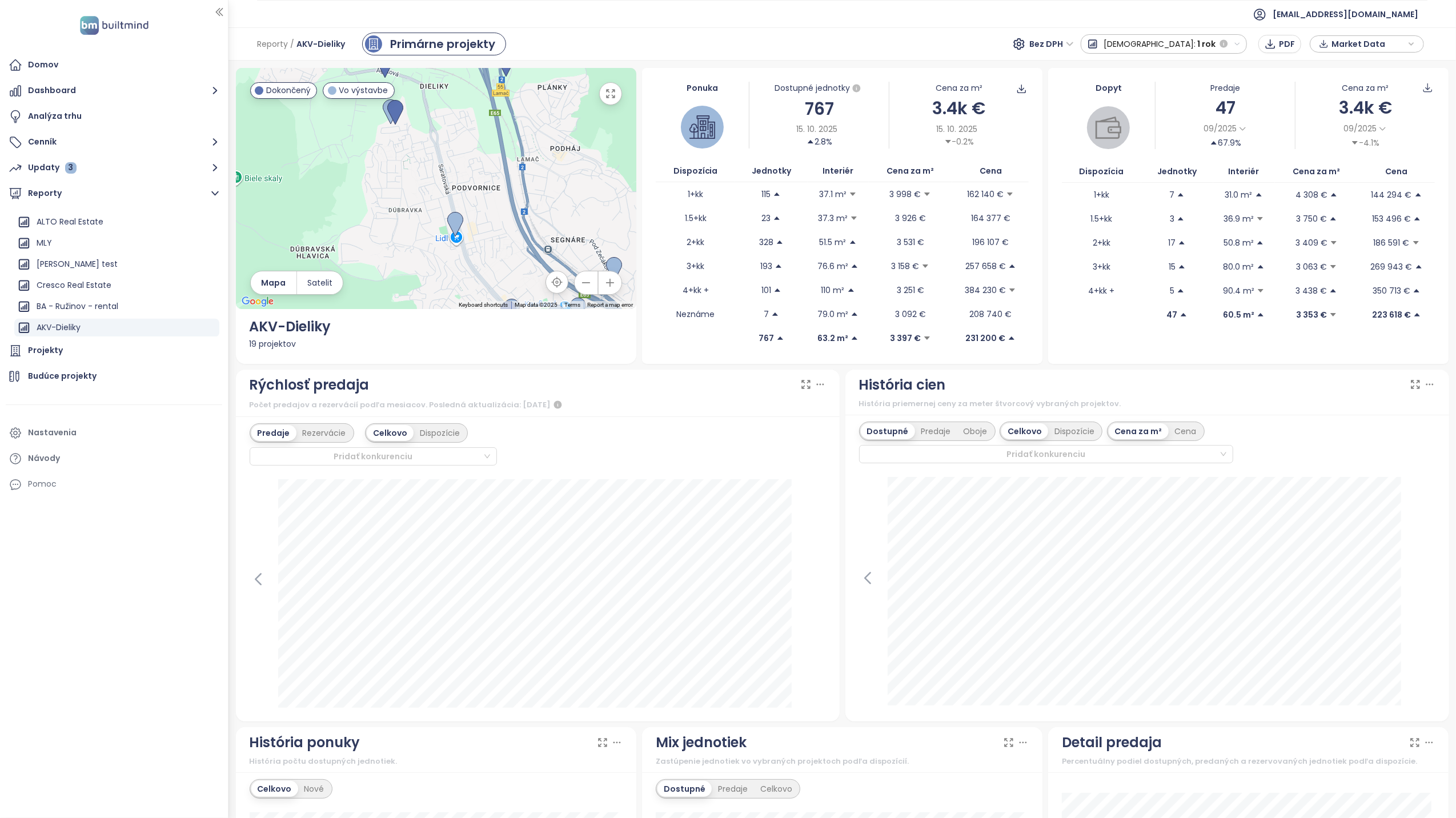
drag, startPoint x: 552, startPoint y: 229, endPoint x: 474, endPoint y: 107, distance: 144.8
click at [474, 107] on div at bounding box center [436, 189] width 401 height 241
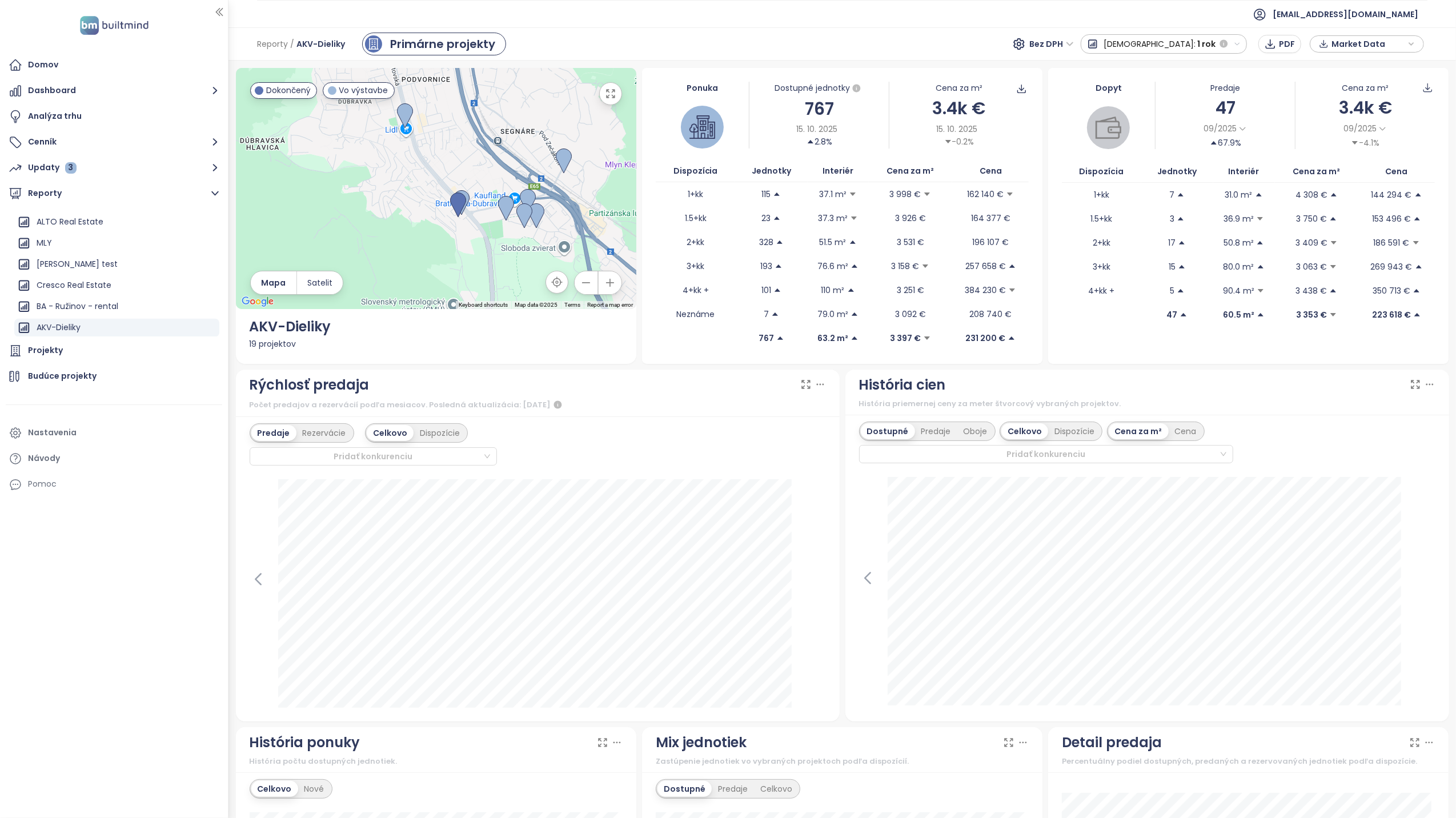
drag, startPoint x: 482, startPoint y: 243, endPoint x: 432, endPoint y: 131, distance: 122.7
click at [432, 131] on div at bounding box center [436, 189] width 401 height 241
click at [465, 193] on img at bounding box center [461, 202] width 16 height 25
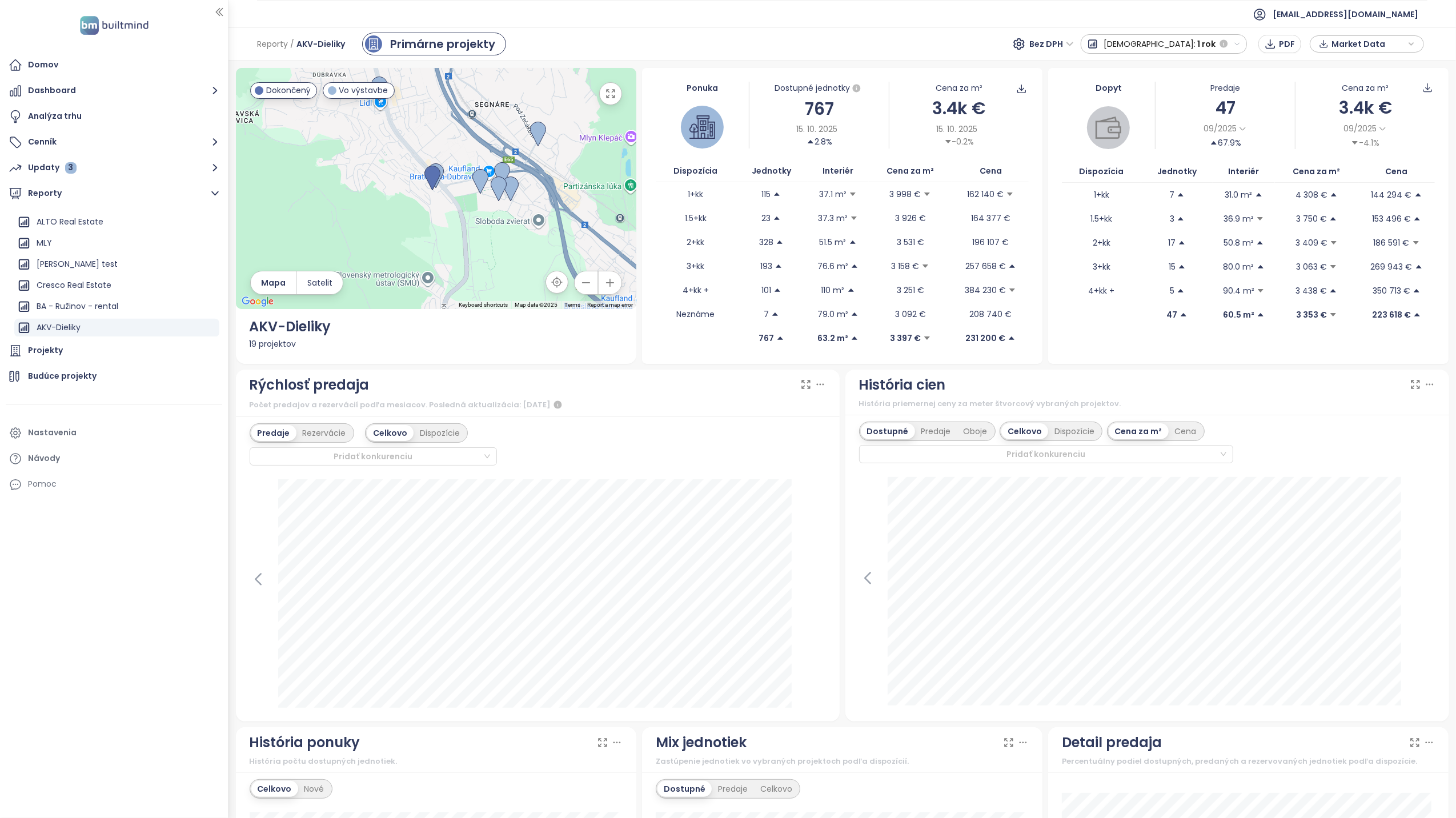
click at [609, 100] on button "button" at bounding box center [611, 94] width 23 height 23
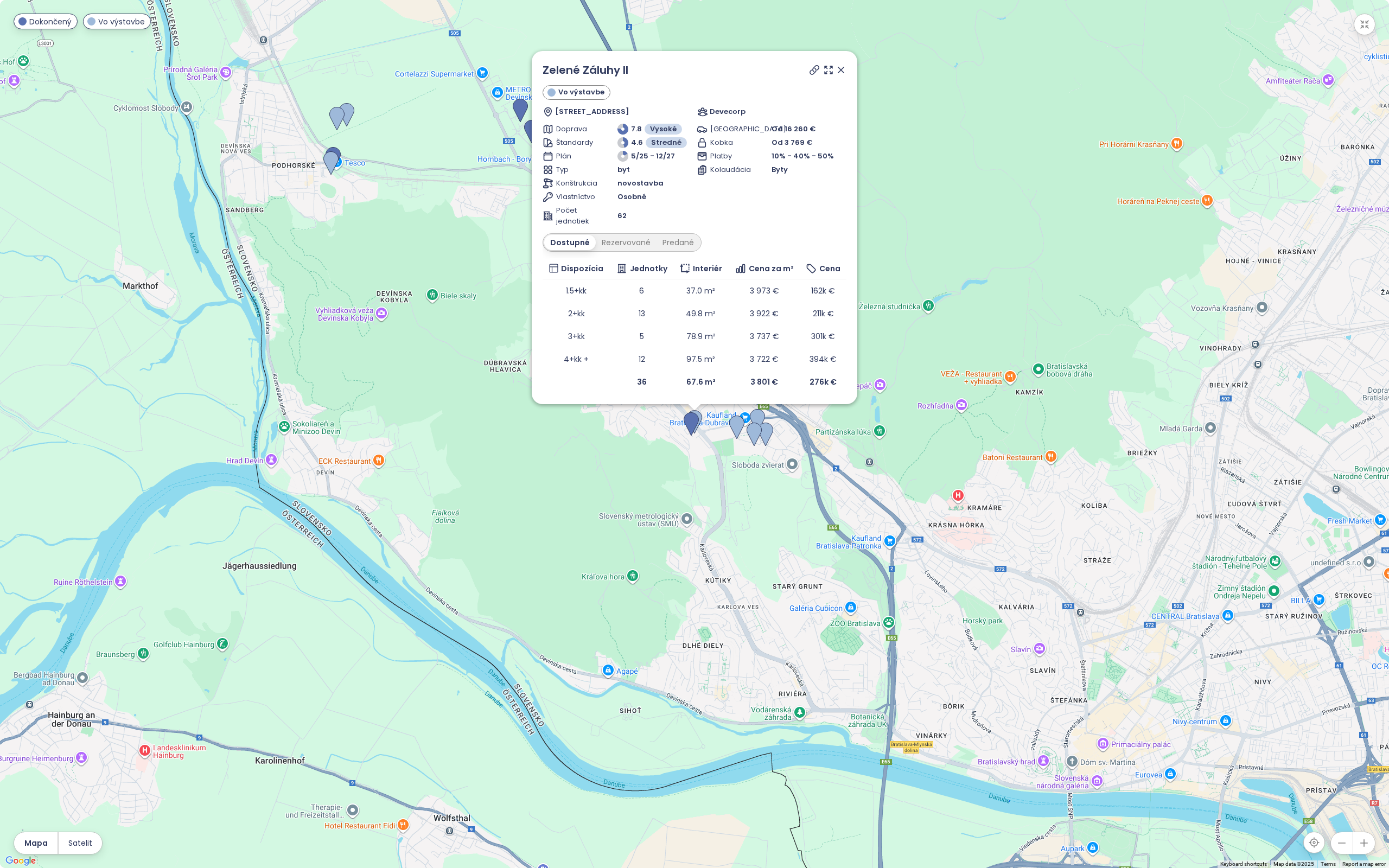
click at [815, 67] on icon at bounding box center [815, 70] width 9 height 9
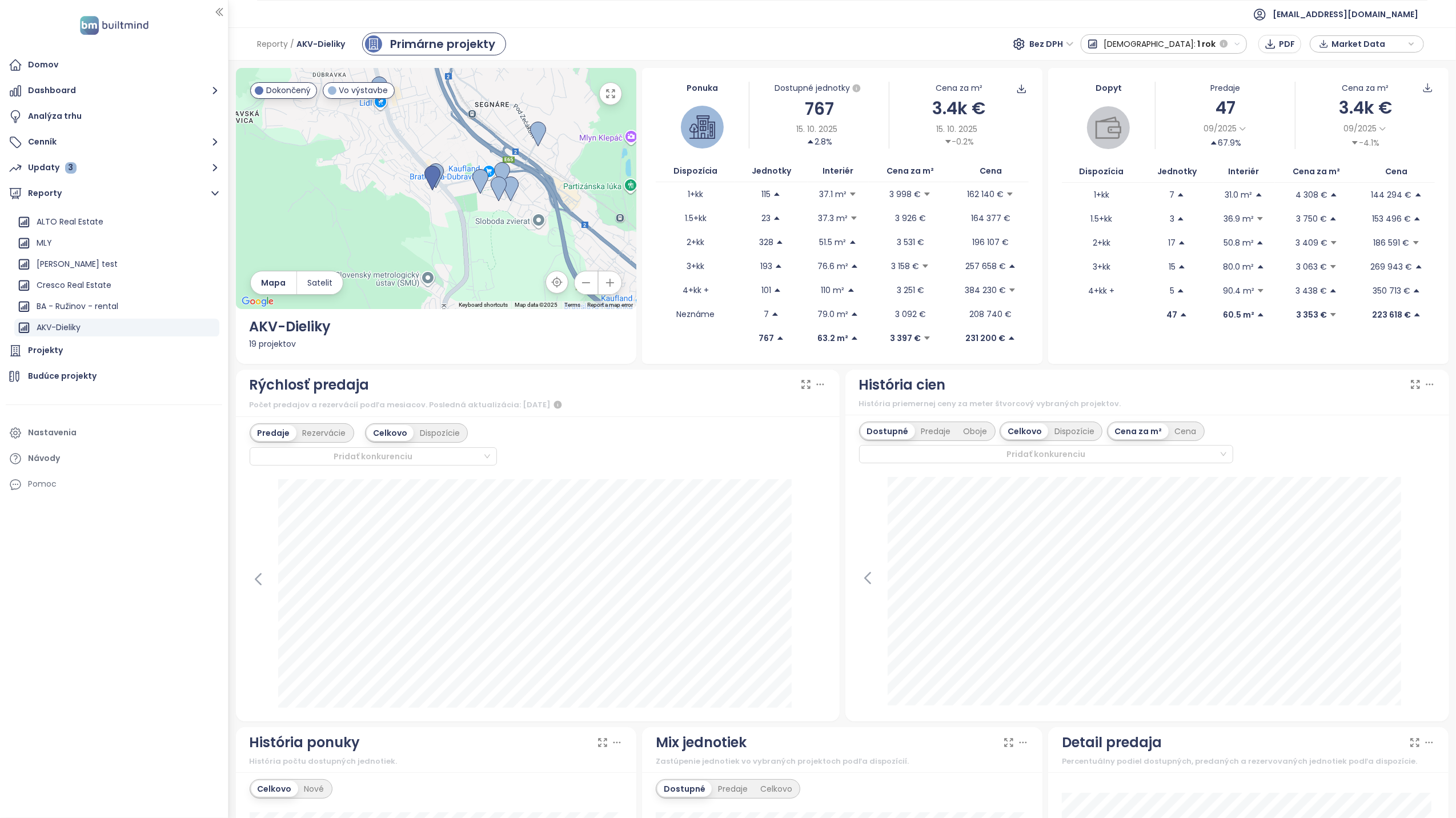
drag, startPoint x: 608, startPoint y: 100, endPoint x: 612, endPoint y: 156, distance: 56.1
click at [608, 100] on button "button" at bounding box center [611, 94] width 23 height 23
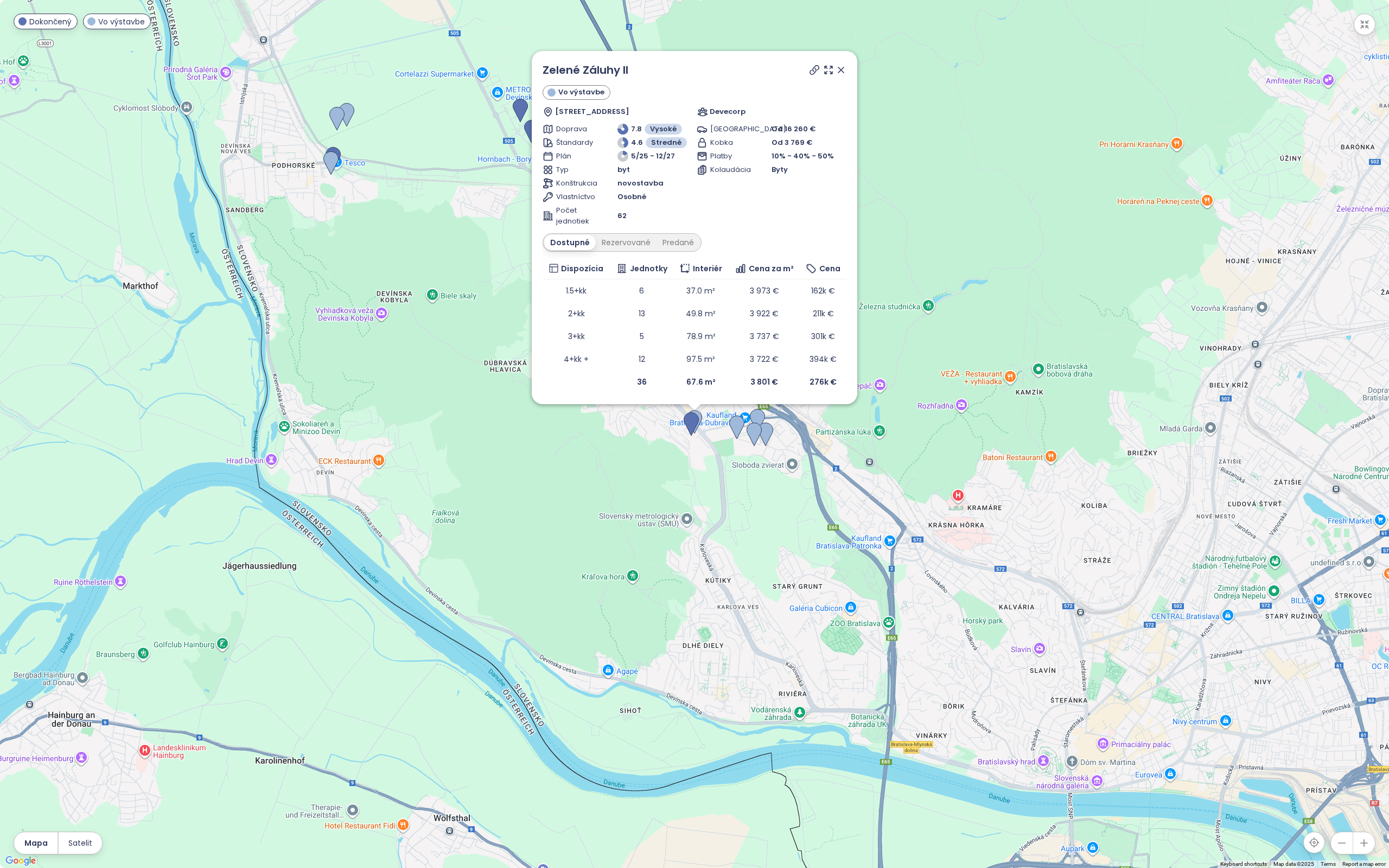
click at [809, 73] on icon at bounding box center [814, 70] width 11 height 11
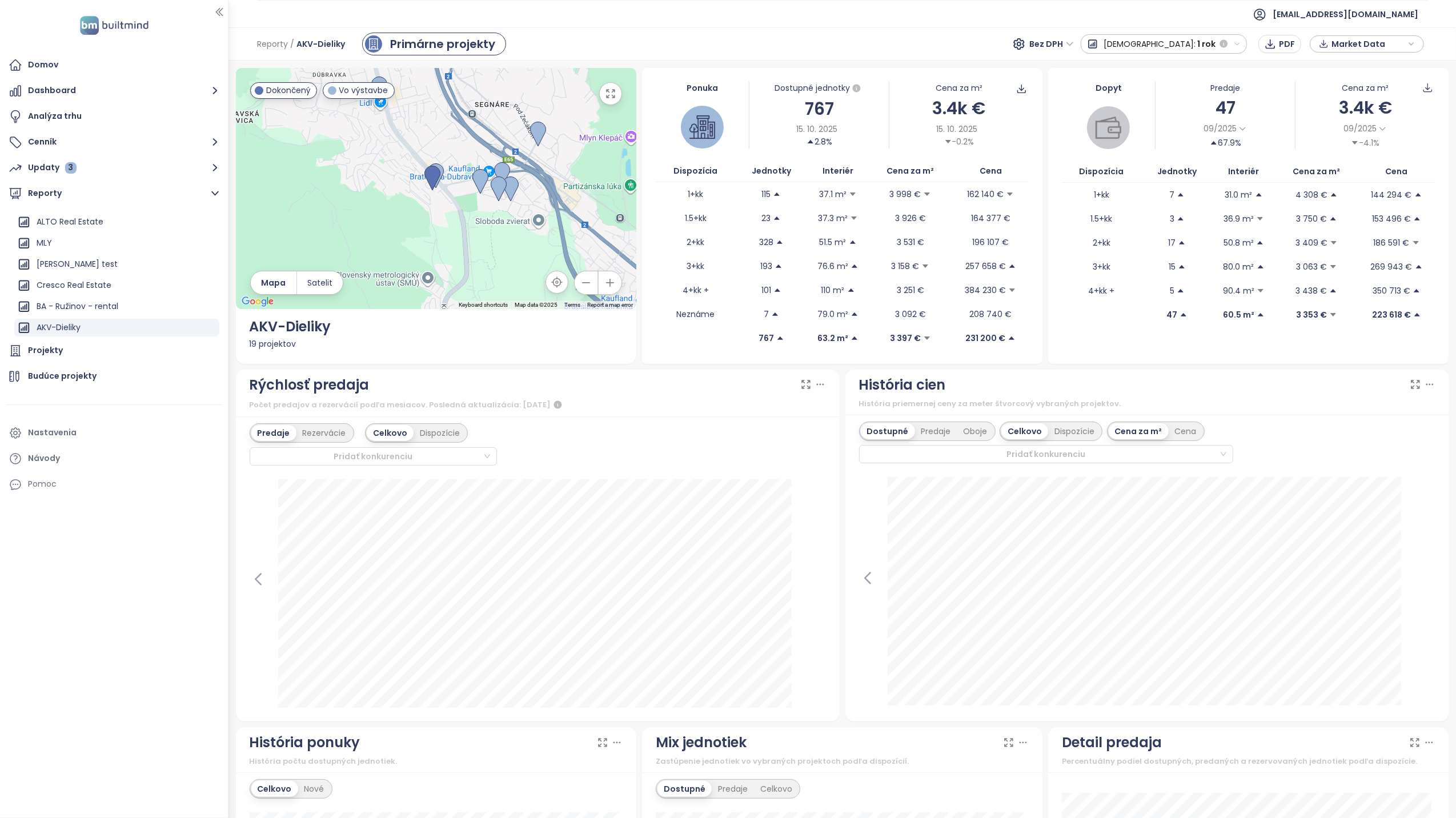
drag, startPoint x: 608, startPoint y: 100, endPoint x: 979, endPoint y: 410, distance: 483.5
click at [608, 99] on icon "button" at bounding box center [610, 94] width 11 height 11
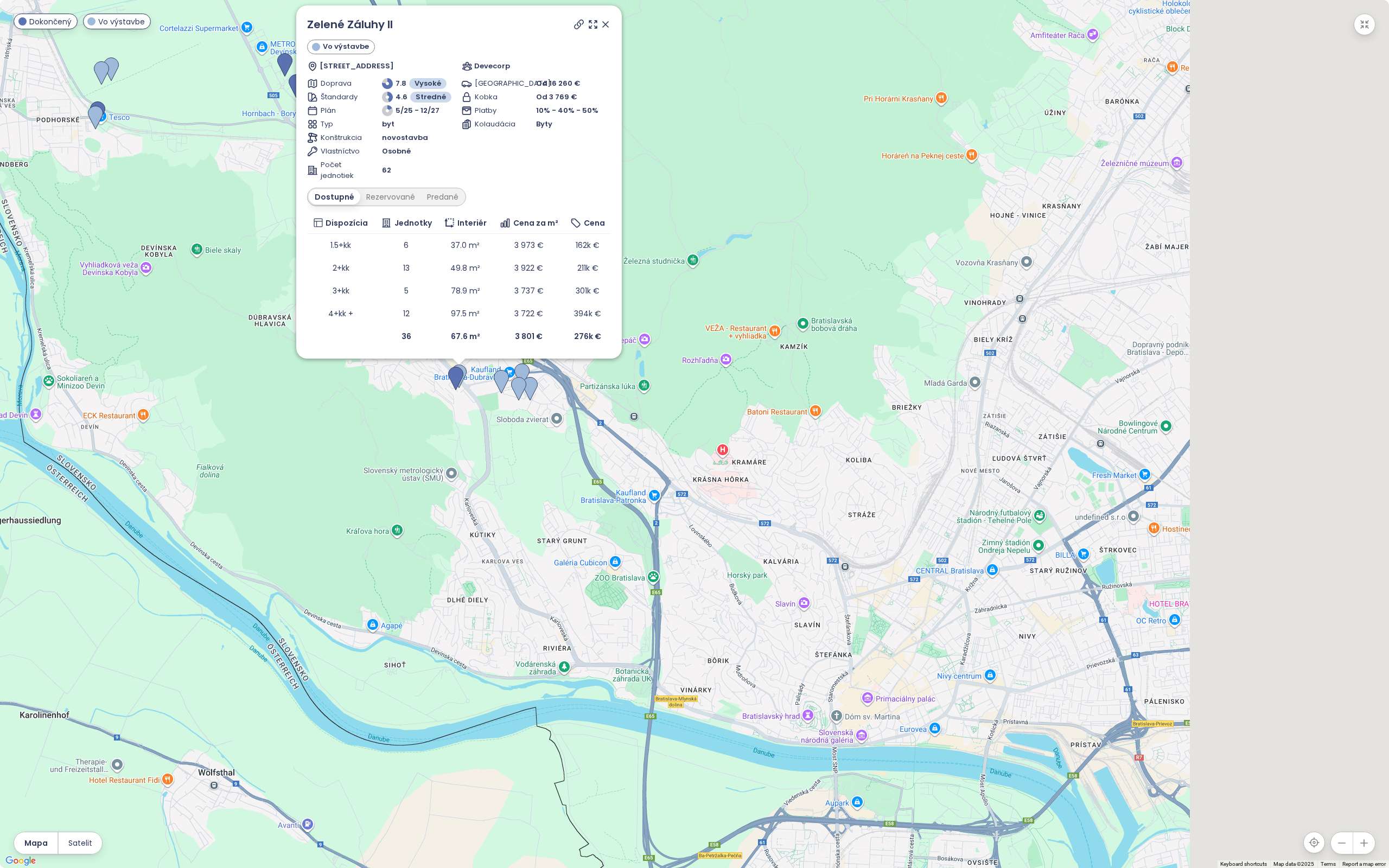
drag, startPoint x: 922, startPoint y: 621, endPoint x: 641, endPoint y: 274, distance: 446.5
click at [574, 541] on div "Zelené Záluhy II Vo výstavbe Hanulova 5d, 841 01 Dúbravka, Slovakia Devecorp Do…" at bounding box center [694, 434] width 1389 height 868
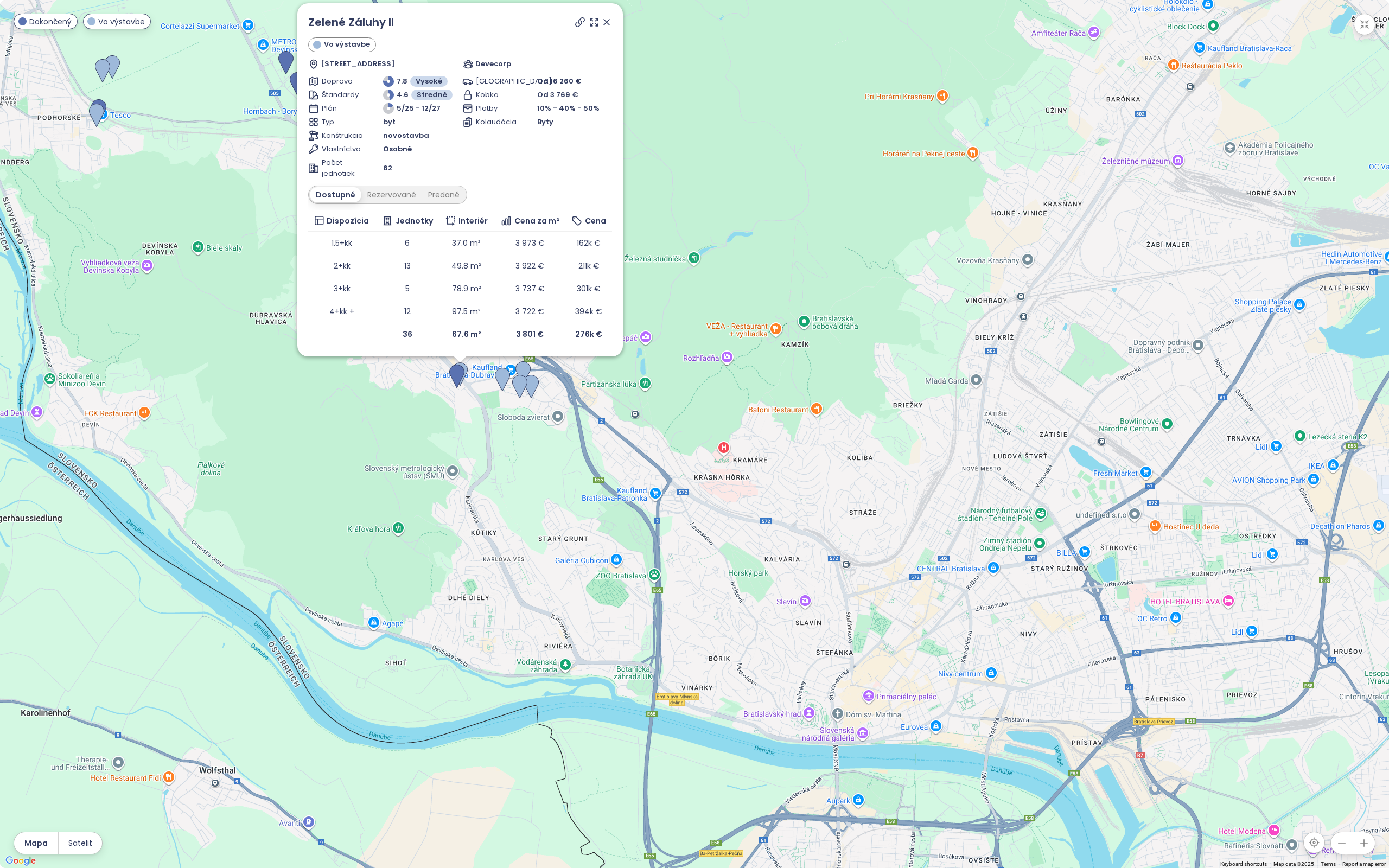
click at [604, 22] on icon at bounding box center [606, 22] width 5 height 5
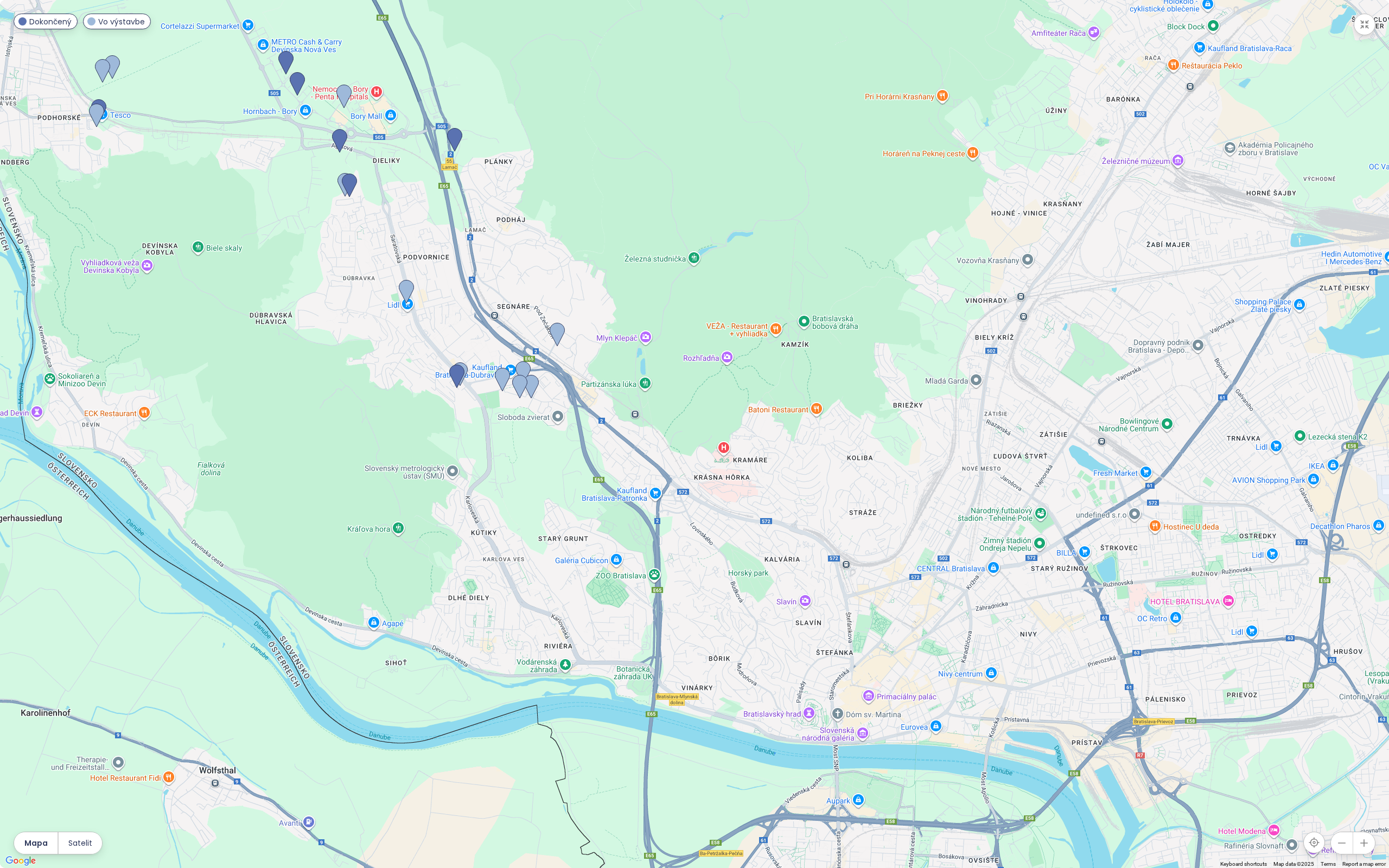
click at [1364, 29] on icon "button" at bounding box center [1364, 24] width 11 height 11
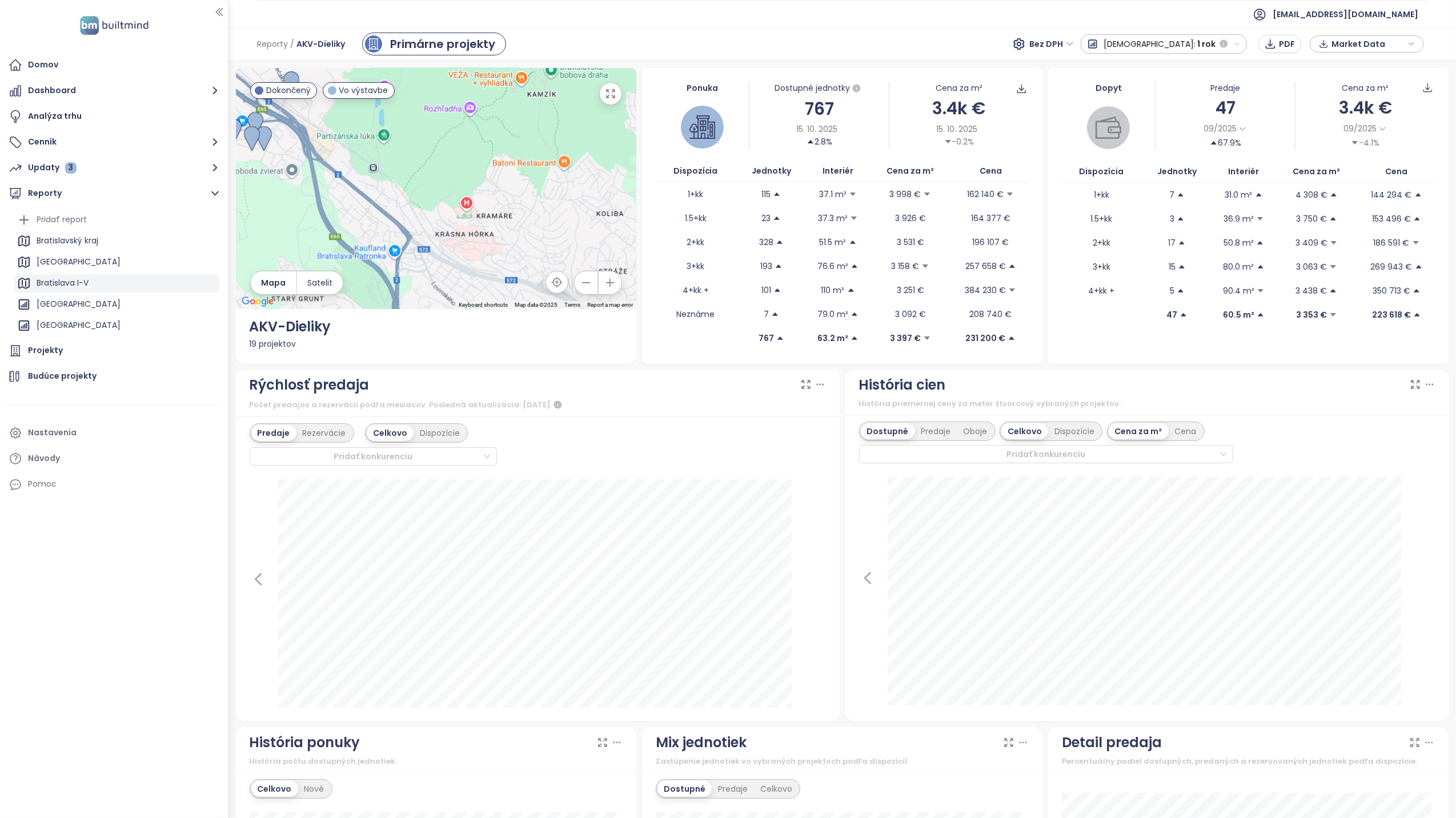
click at [87, 286] on div "Bratislava I-V" at bounding box center [63, 283] width 52 height 15
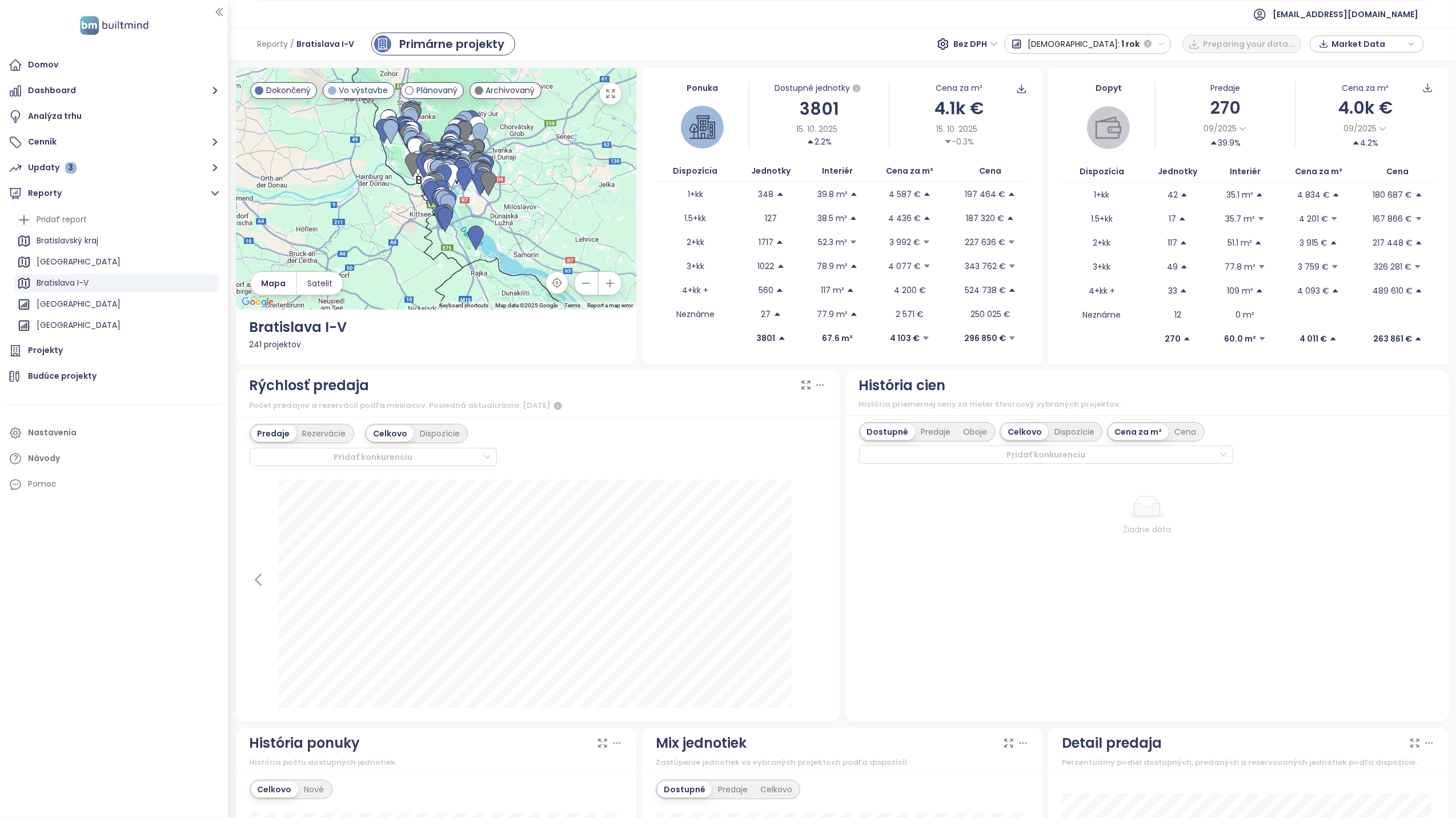
click at [612, 99] on icon "button" at bounding box center [610, 94] width 11 height 11
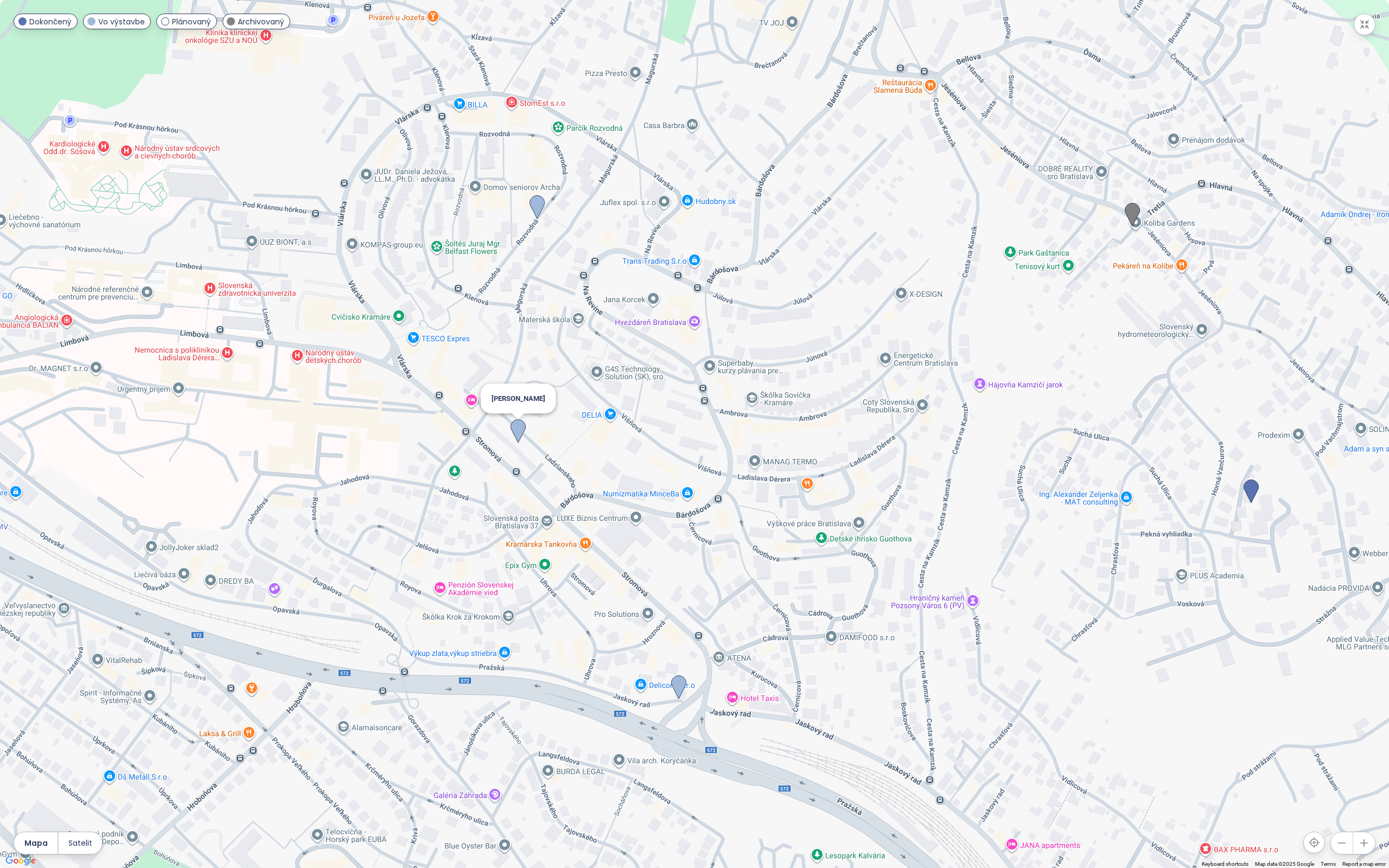
click at [520, 434] on img at bounding box center [518, 431] width 15 height 24
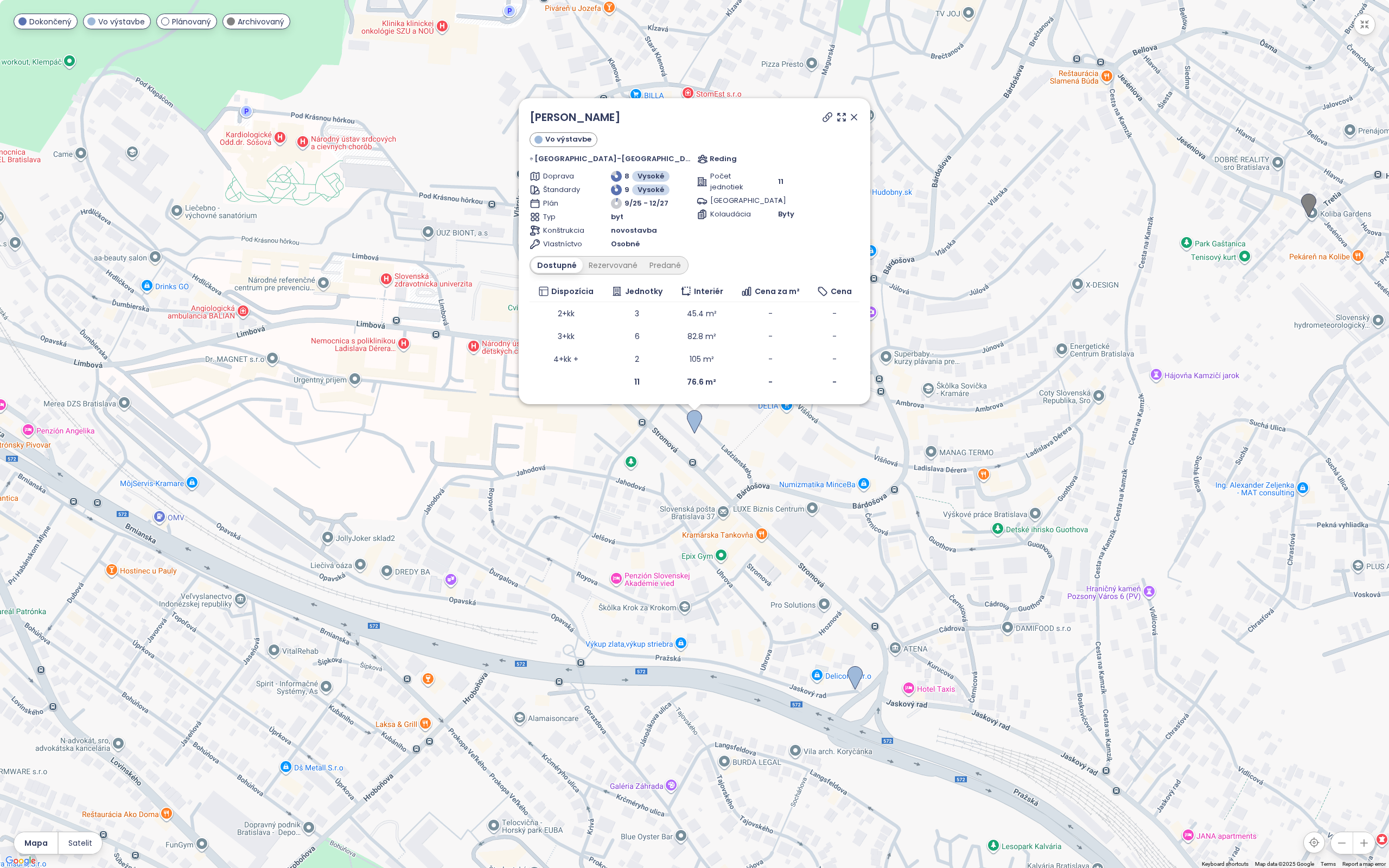
click at [849, 118] on icon at bounding box center [854, 117] width 11 height 11
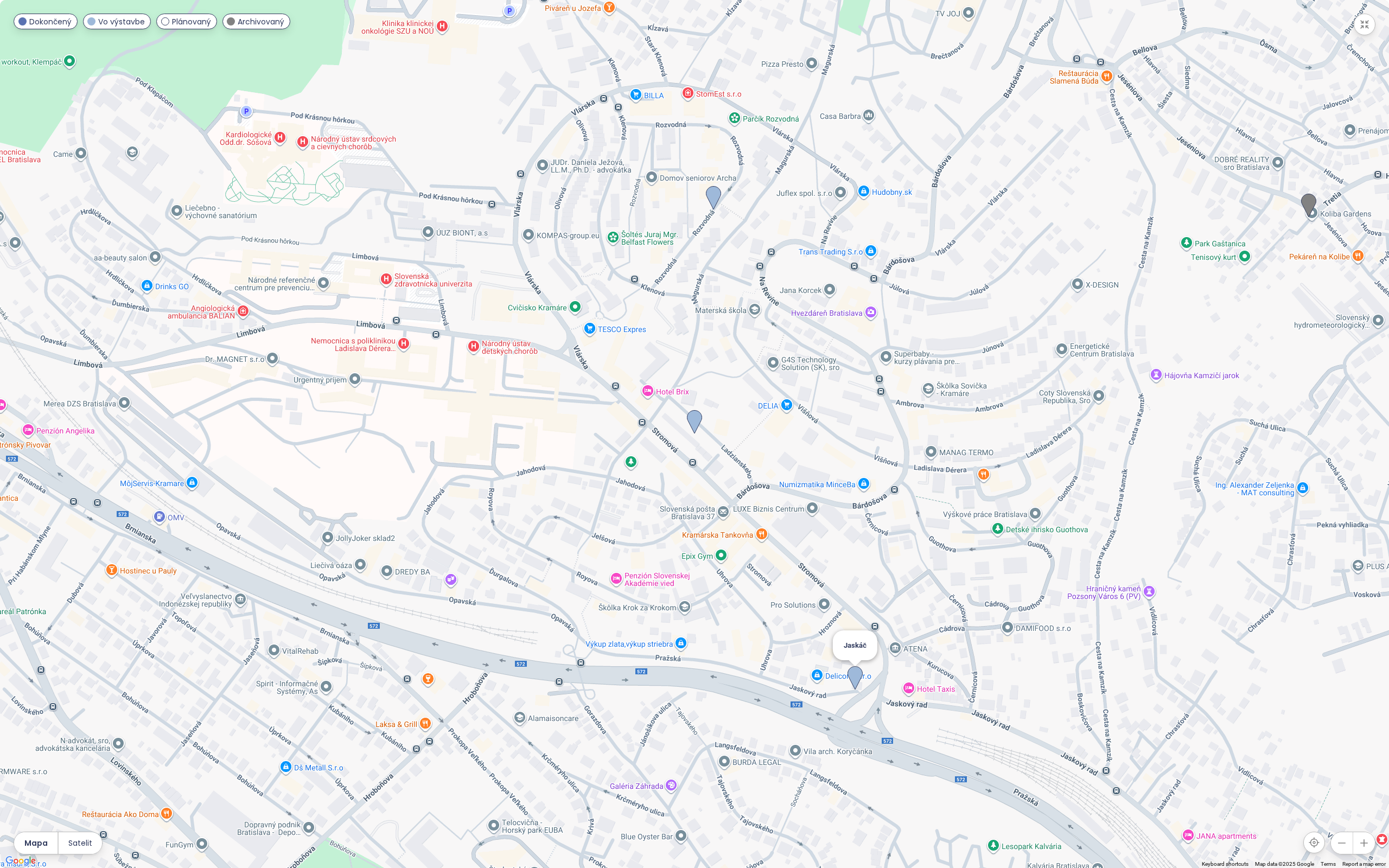
click at [858, 677] on img at bounding box center [855, 677] width 15 height 24
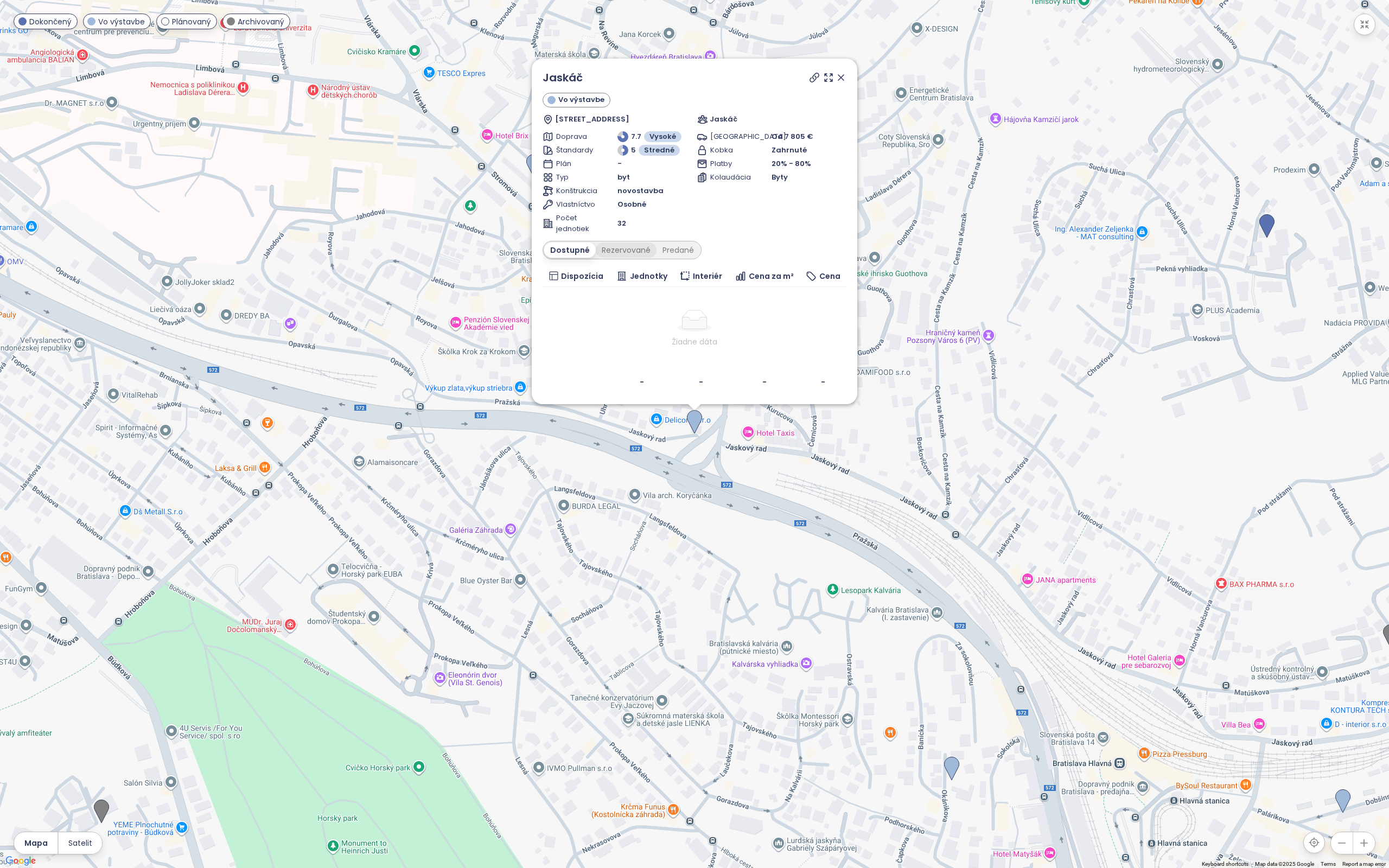
click at [622, 252] on div "Rezervované" at bounding box center [625, 250] width 60 height 15
click at [678, 250] on div "Predané" at bounding box center [678, 250] width 44 height 15
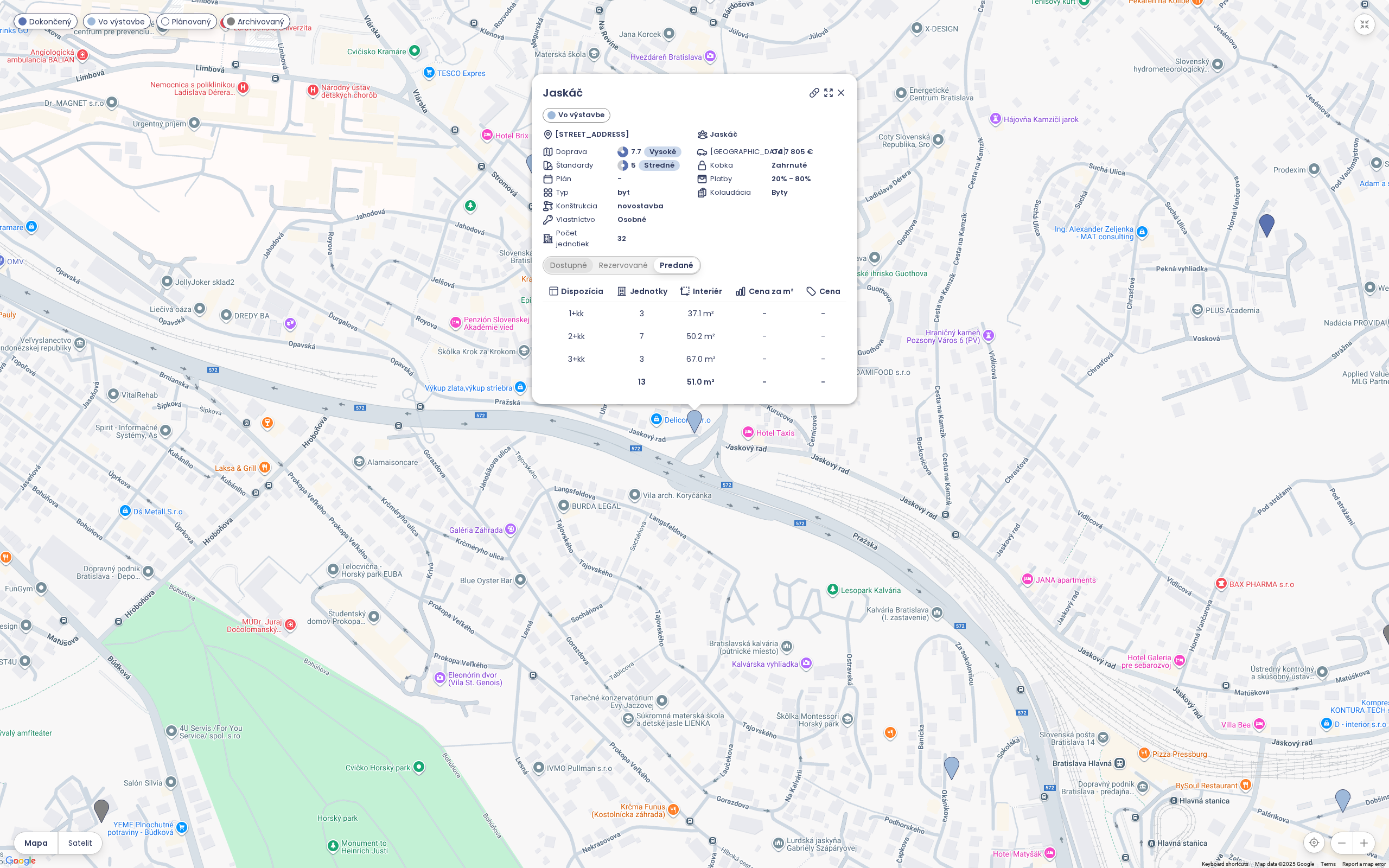
click at [579, 267] on div "Dostupné" at bounding box center [569, 265] width 49 height 15
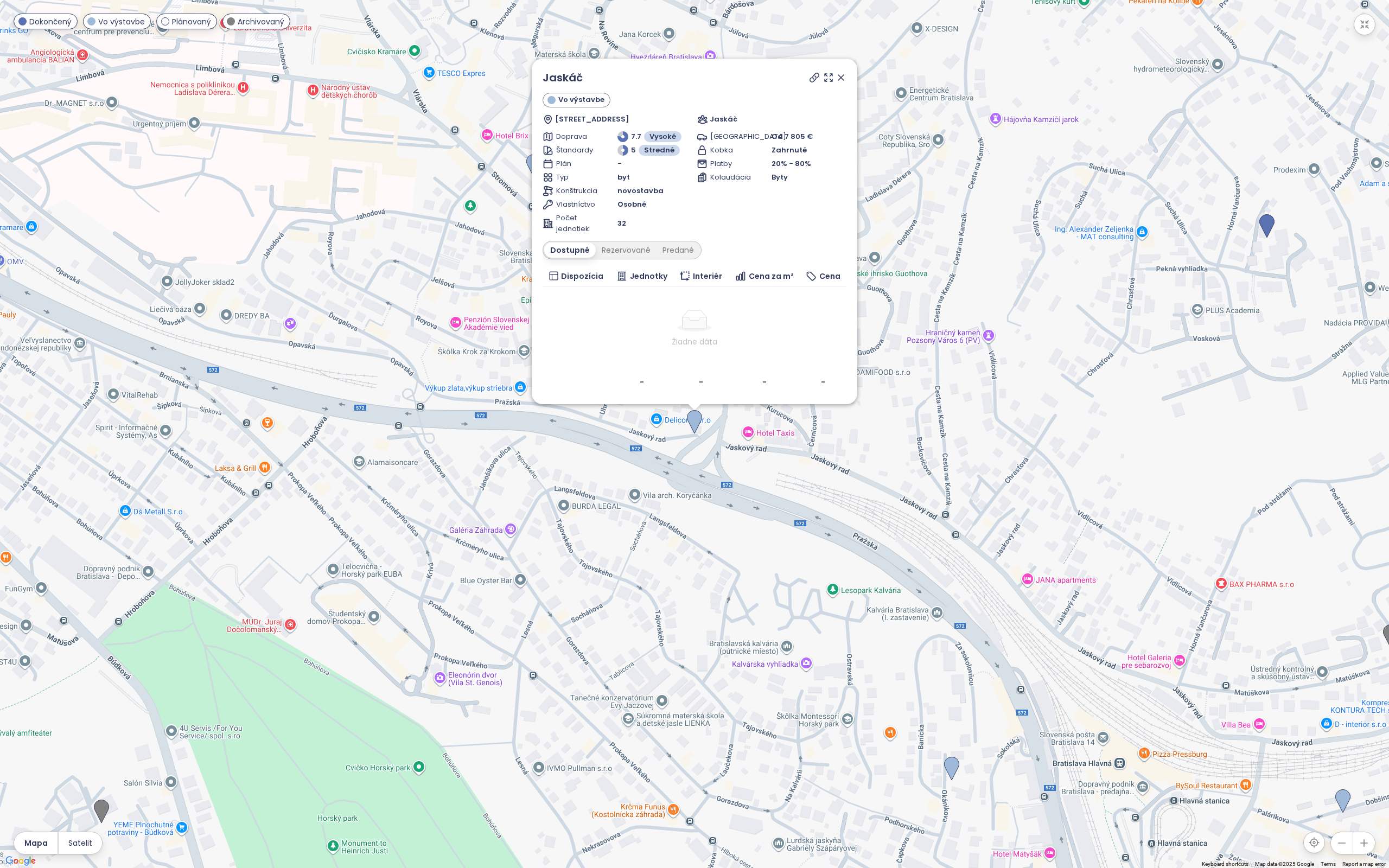
click at [841, 80] on icon at bounding box center [841, 77] width 11 height 11
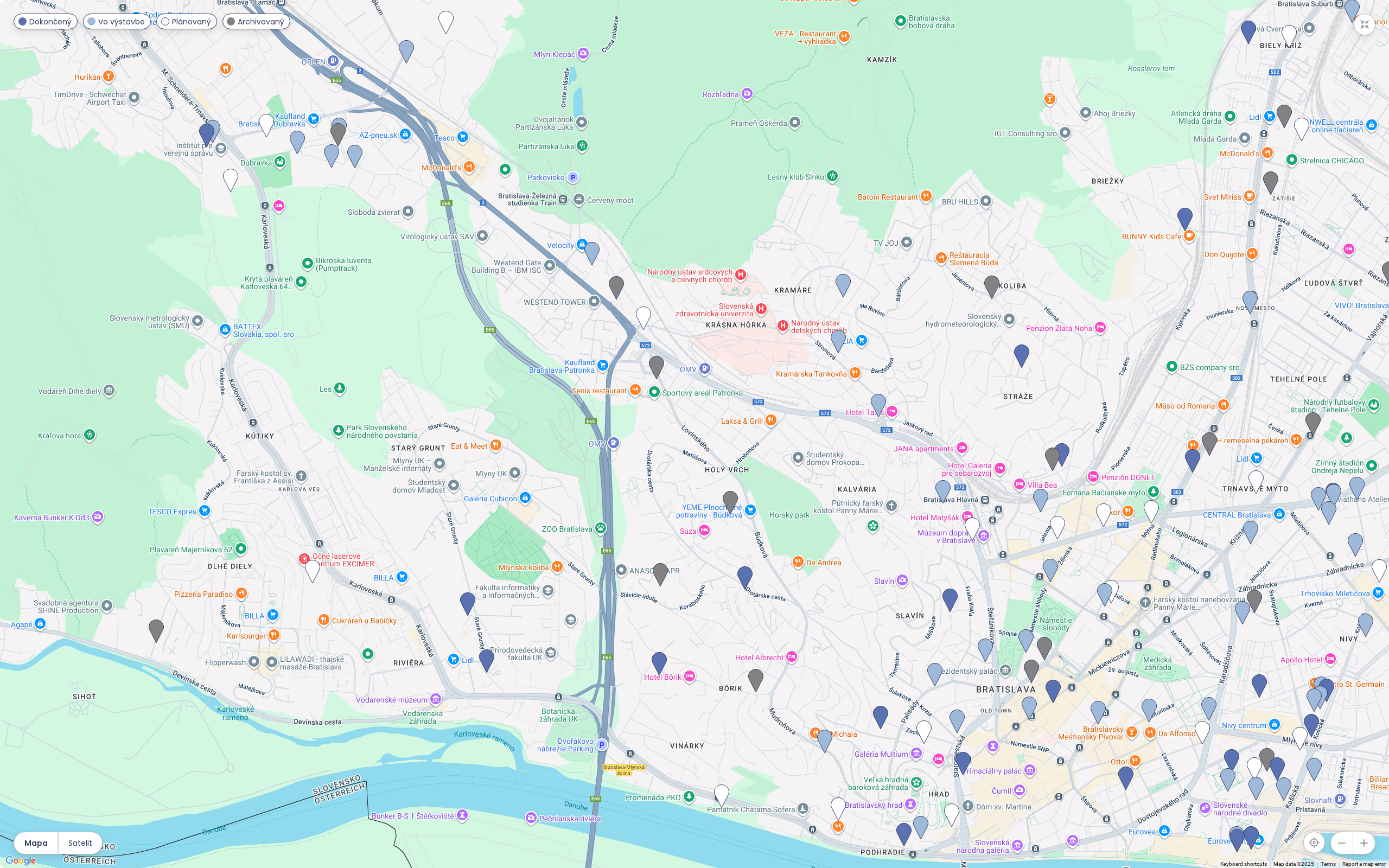
drag, startPoint x: 745, startPoint y: 458, endPoint x: 769, endPoint y: 462, distance: 24.3
click at [769, 462] on div at bounding box center [694, 434] width 1389 height 868
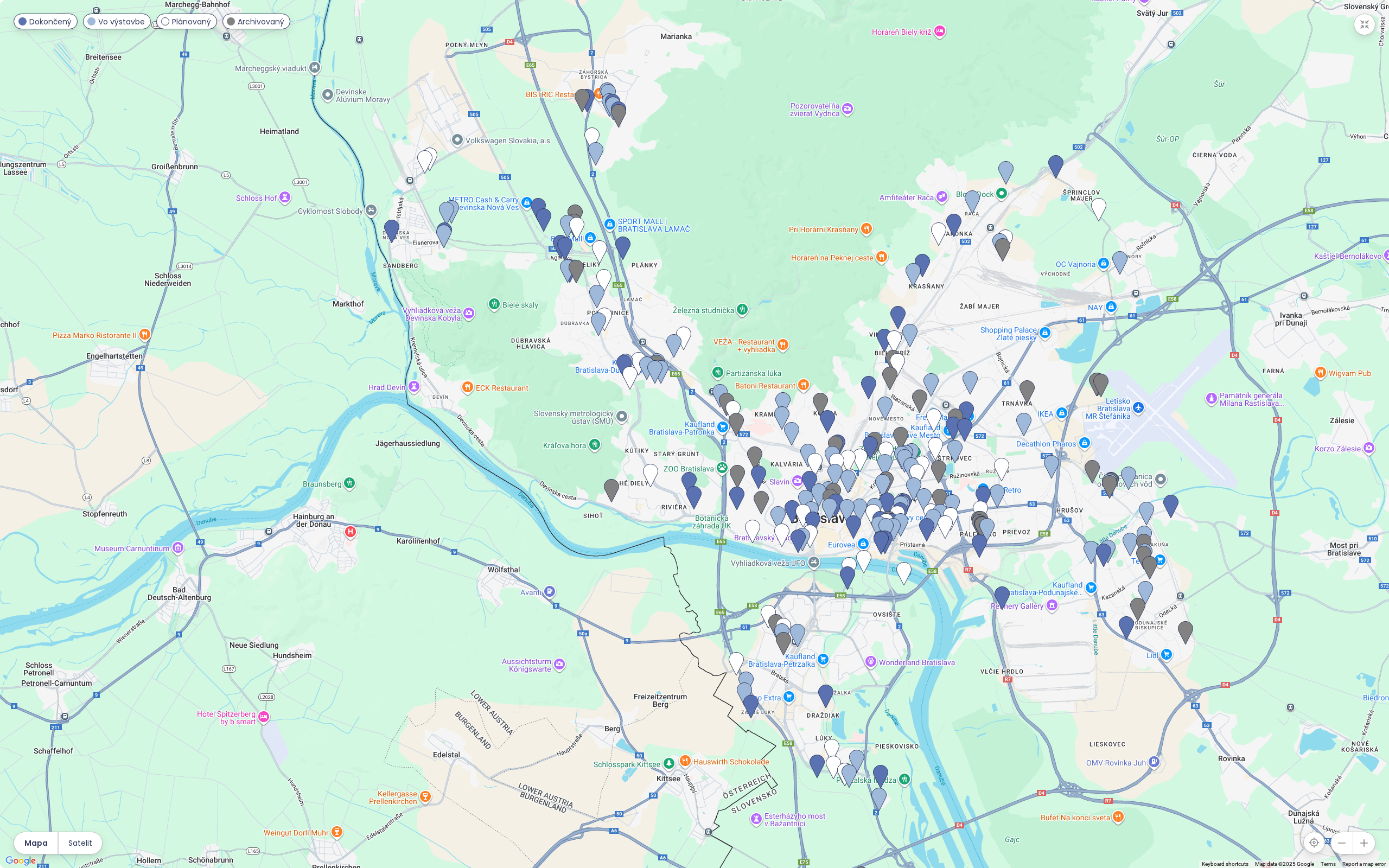
click at [1370, 23] on button "button" at bounding box center [1365, 25] width 22 height 22
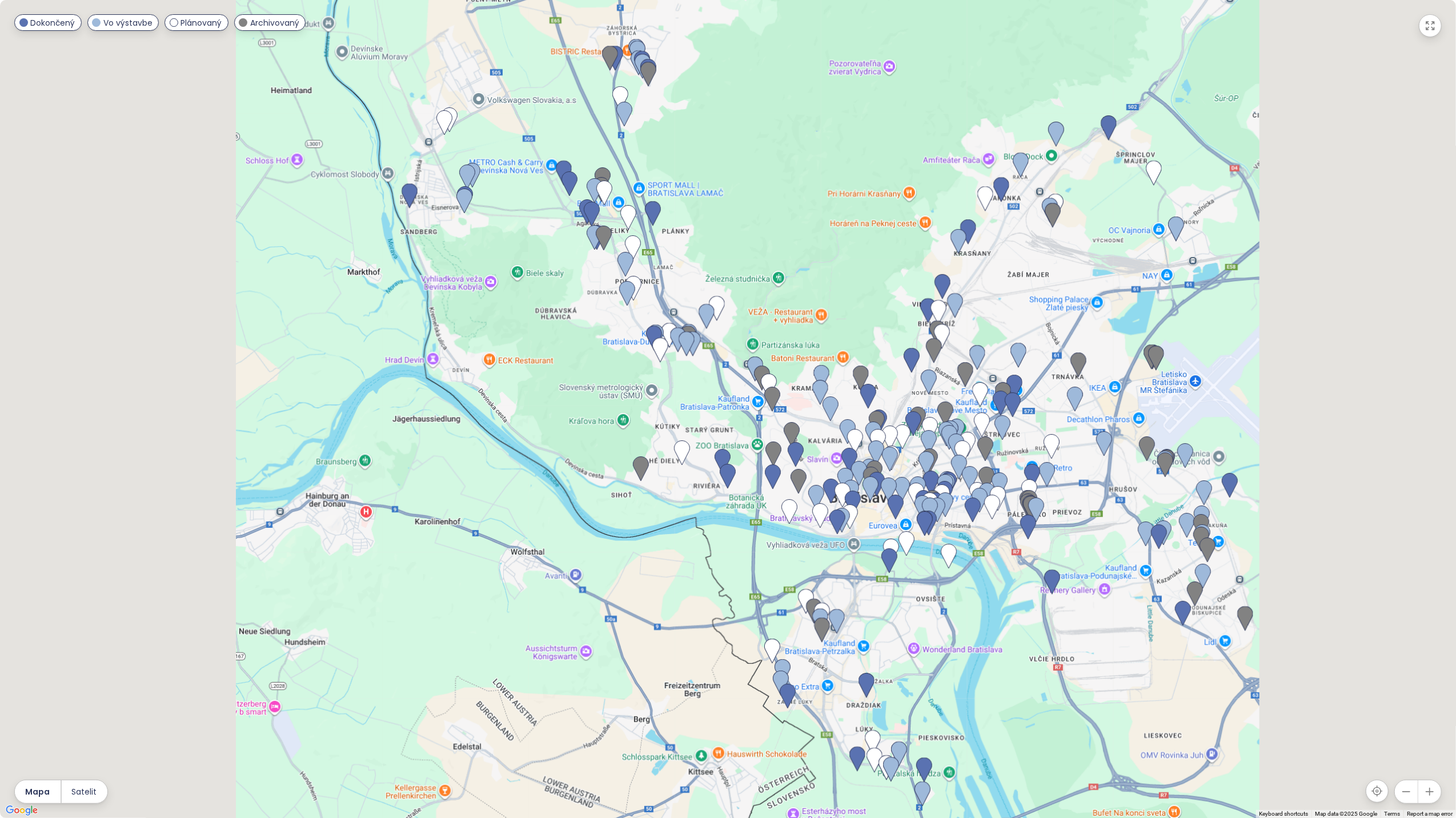
click at [100, 305] on div "[GEOGRAPHIC_DATA]" at bounding box center [79, 304] width 84 height 15
